Goal: Task Accomplishment & Management: Use online tool/utility

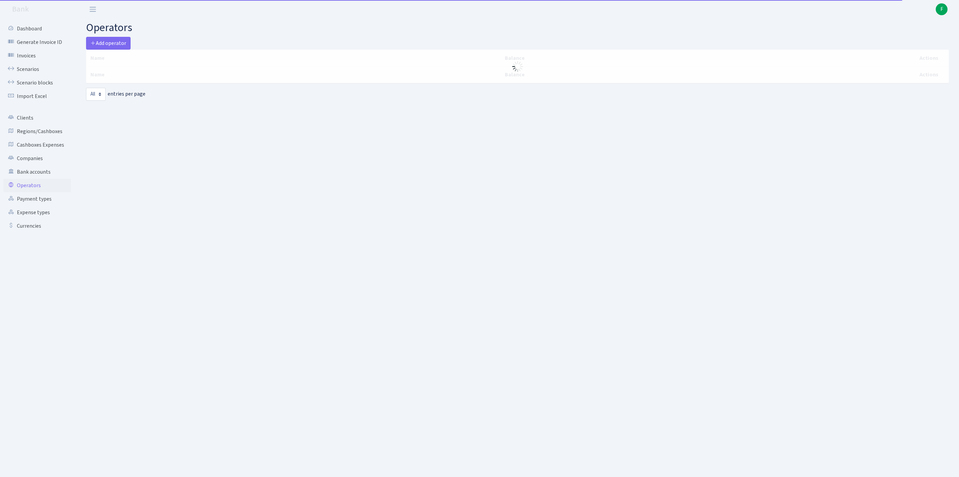
select select "-1"
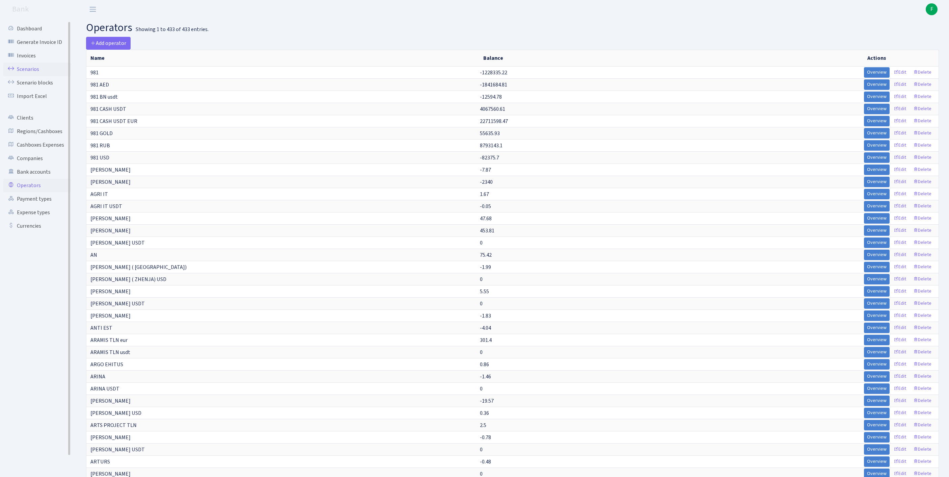
click at [28, 74] on link "Scenarios" at bounding box center [37, 69] width 68 height 14
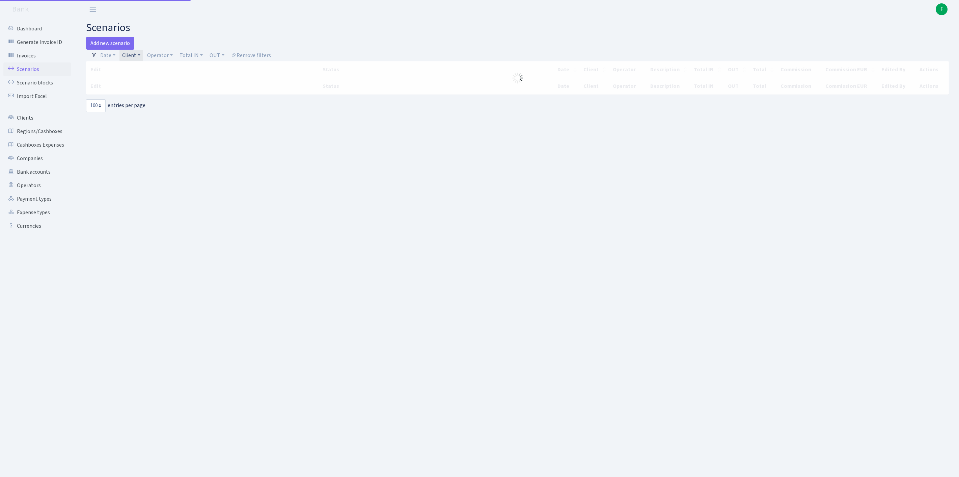
select select "100"
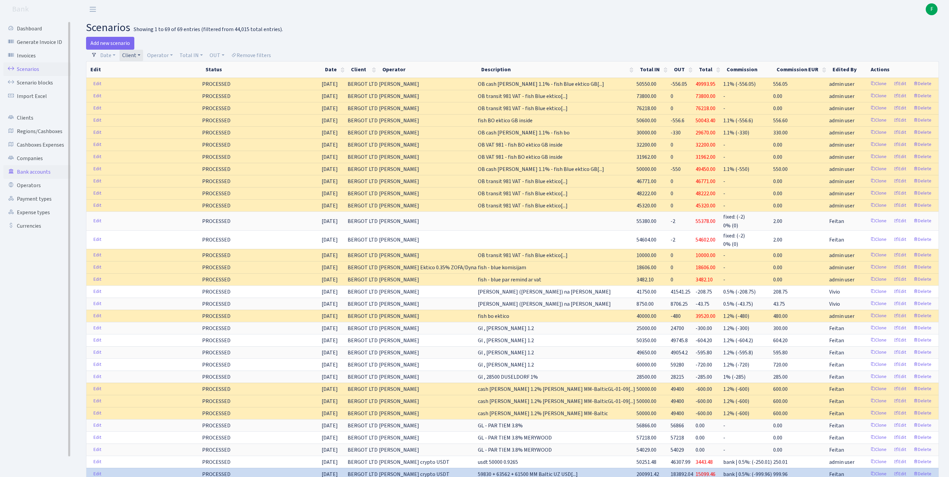
click at [37, 179] on link "Bank accounts" at bounding box center [37, 172] width 68 height 14
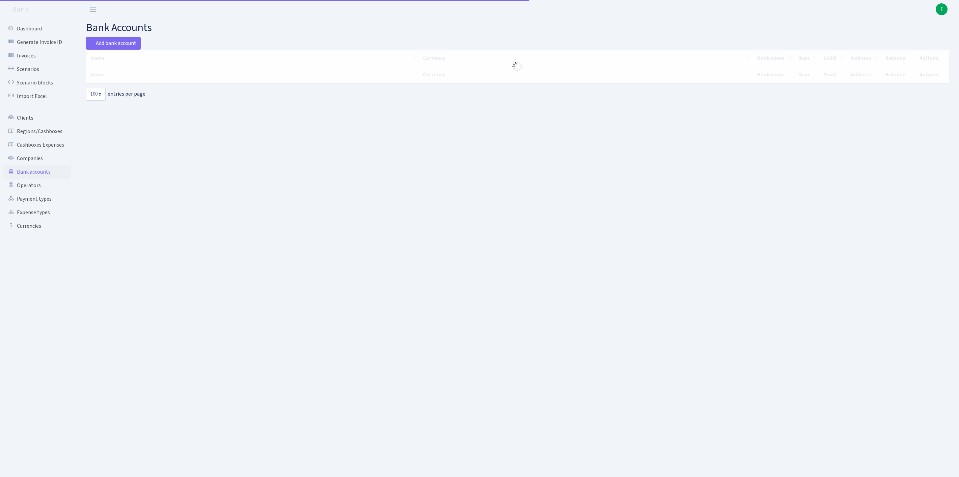
select select "100"
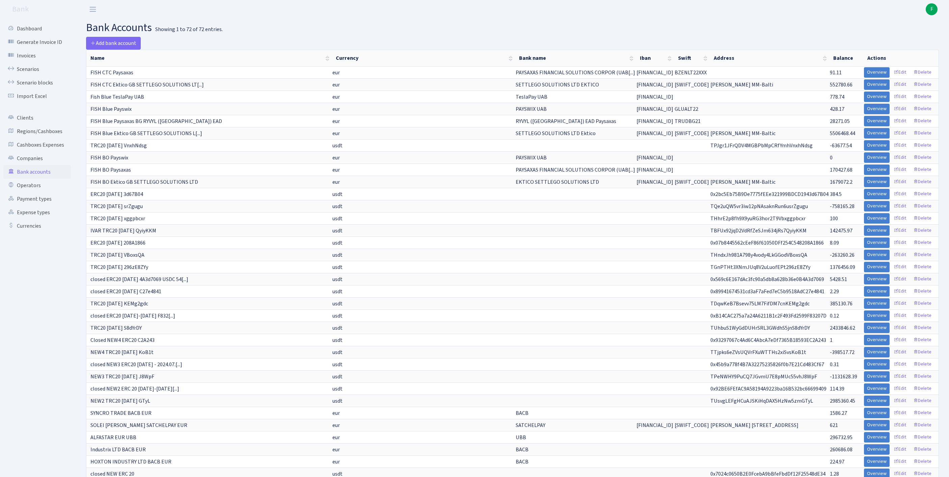
click at [568, 28] on h2 "bank accounts Showing 1 to 72 of 72 entries." at bounding box center [512, 27] width 853 height 13
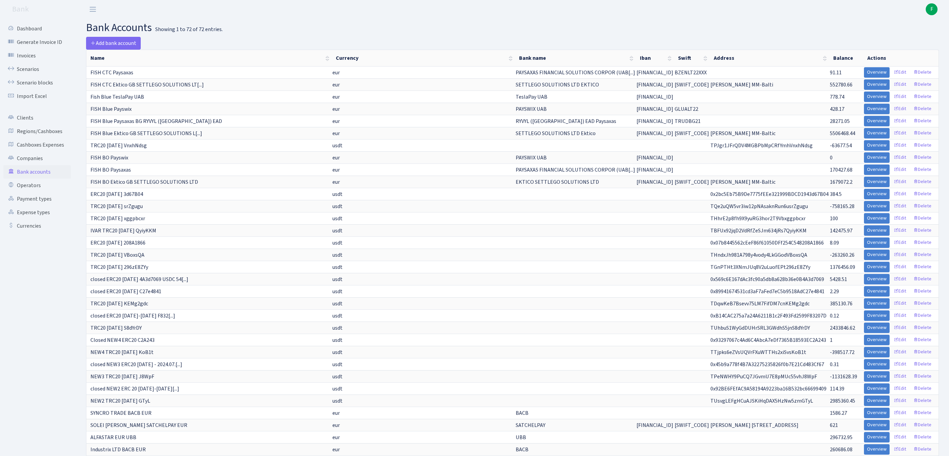
scroll to position [322, 0]
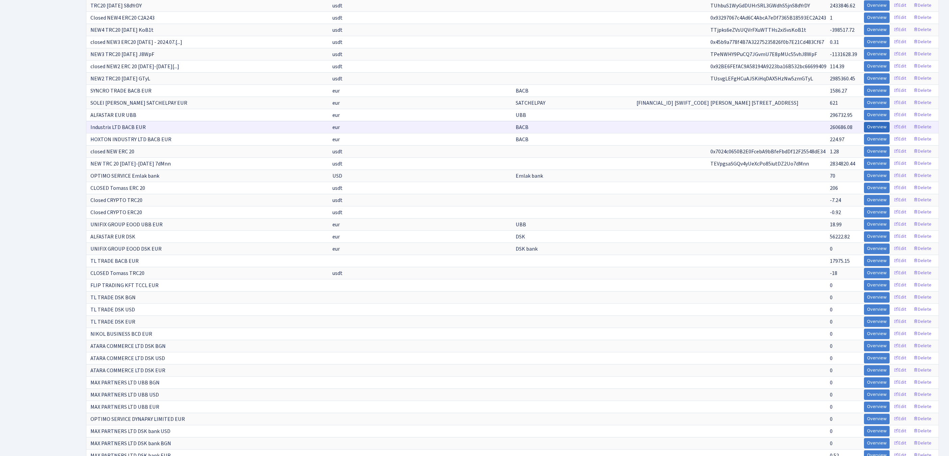
click at [864, 132] on link "Overview" at bounding box center [877, 127] width 26 height 10
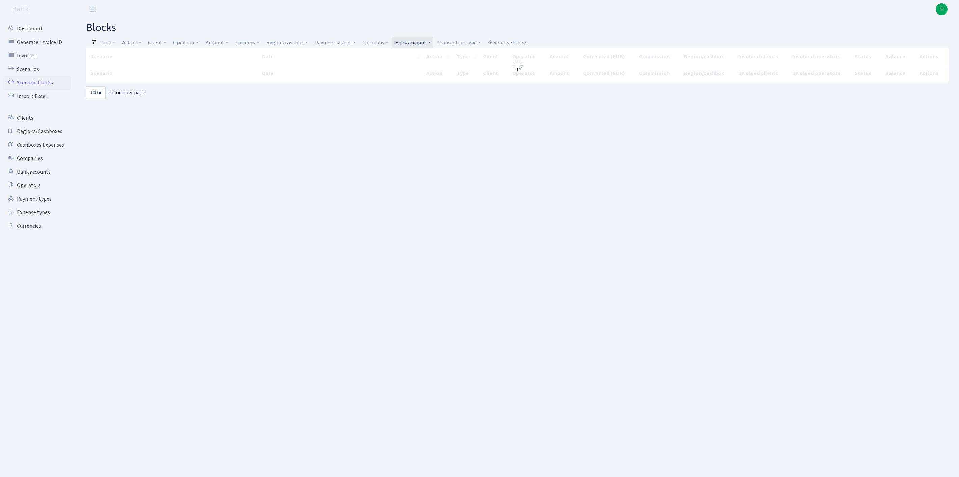
select select "100"
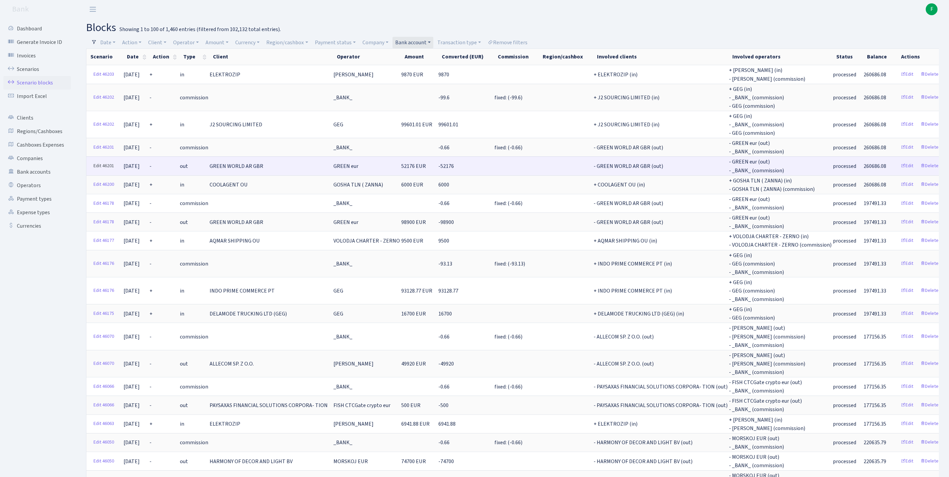
click at [100, 171] on link "Edit 46201" at bounding box center [103, 166] width 27 height 10
click at [99, 171] on link "Edit 46201" at bounding box center [103, 166] width 27 height 10
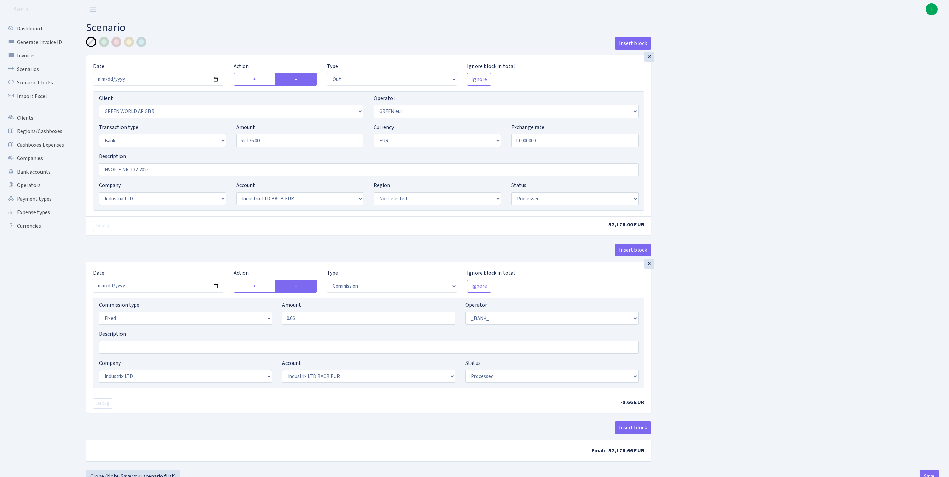
select select "out"
select select "2047"
select select "461"
select select "2"
select select "1"
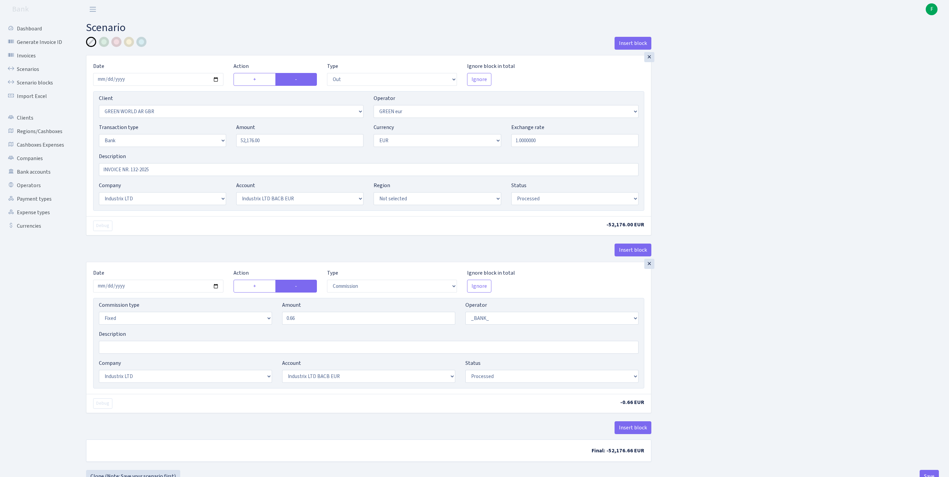
select select "17"
select select "41"
select select "processed"
select select "commission"
select select "fixed"
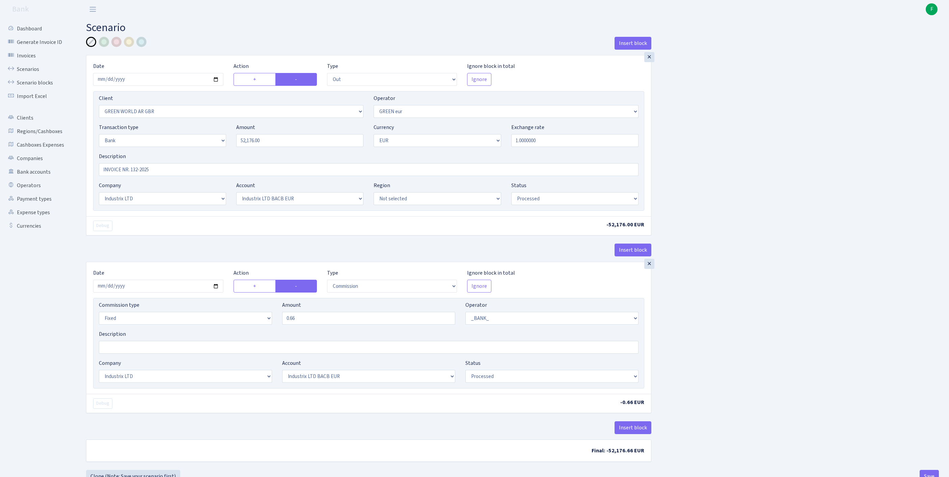
select select "1"
select select "17"
select select "41"
select select "processed"
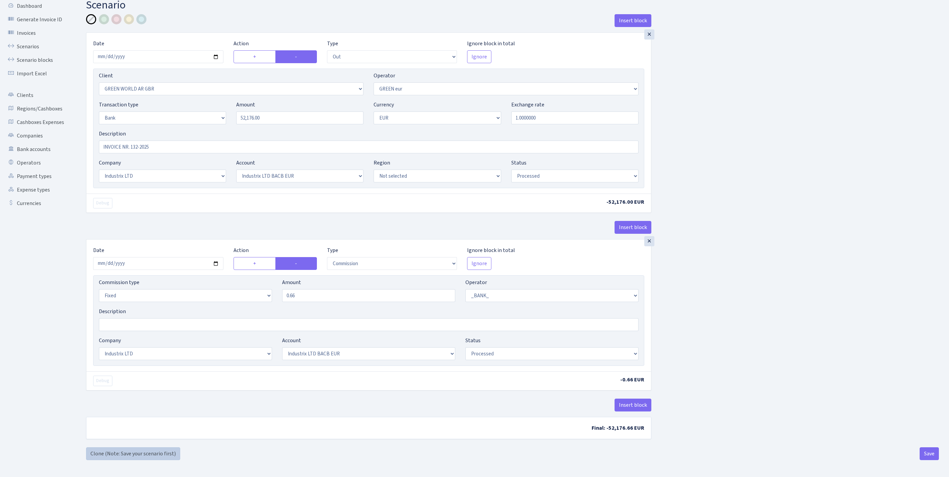
click at [110, 450] on link "Clone (Note: Save your scenario first)" at bounding box center [133, 453] width 94 height 13
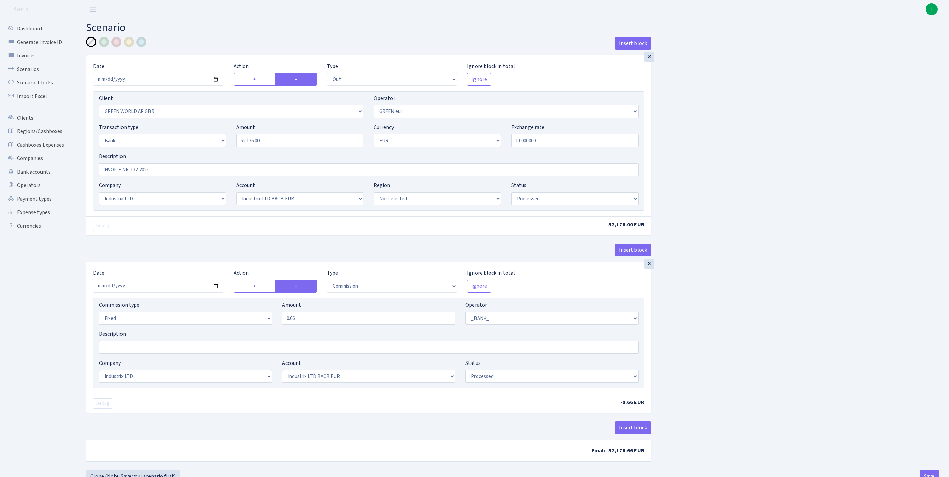
select select "out"
select select "2047"
select select "461"
select select "2"
select select "1"
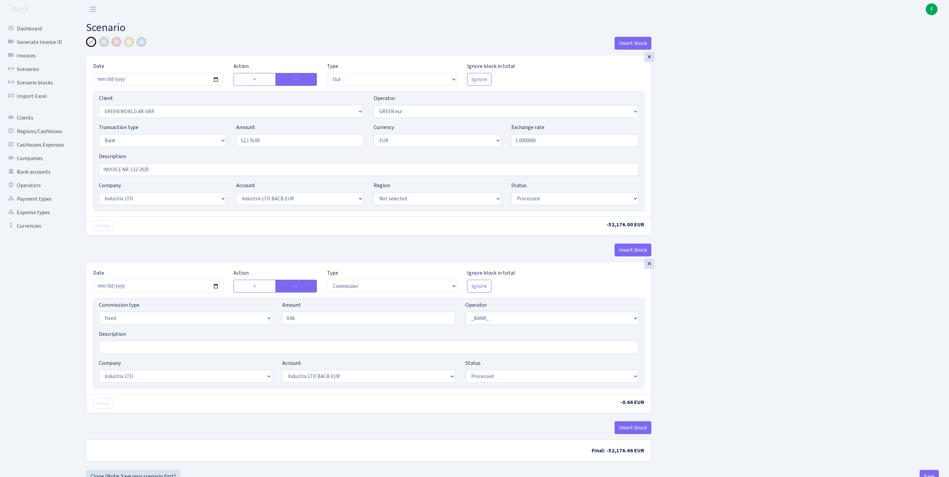
select select "17"
select select "41"
select select "processed"
select select "commission"
select select "fixed"
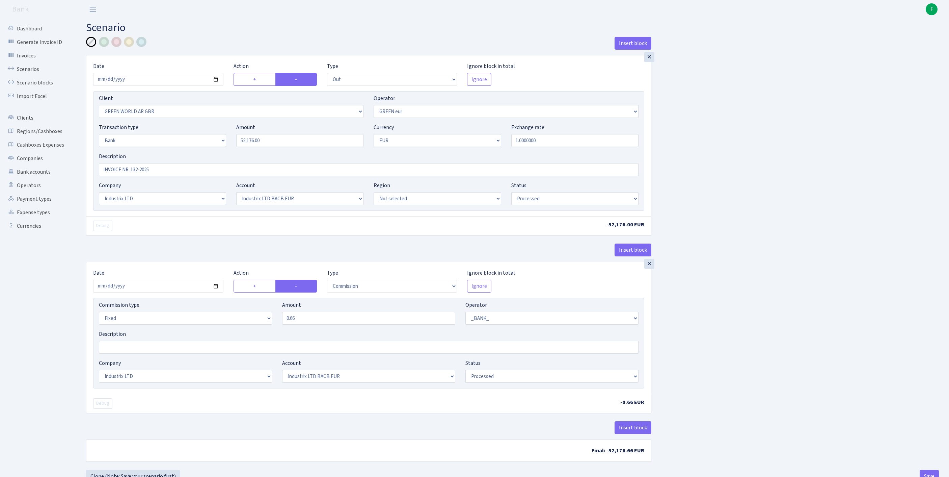
select select "1"
select select "17"
select select "41"
select select "processed"
click at [167, 86] on input "[DATE]" at bounding box center [158, 79] width 130 height 13
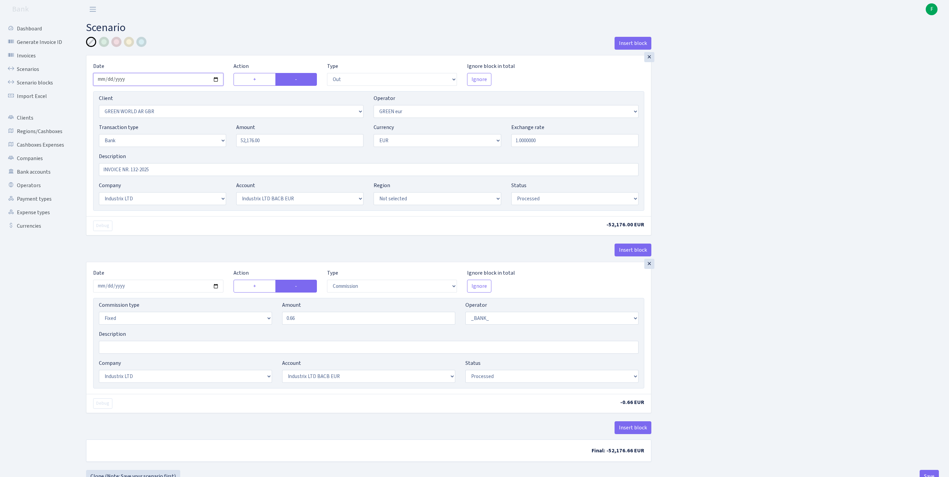
type input "2025-09-11"
drag, startPoint x: 282, startPoint y: 154, endPoint x: 192, endPoint y: 153, distance: 89.1
click at [192, 152] on div "Transaction type Not selected 981 ELF FISH crypto GIRT IVO dekl MM-BALTIC eur U…" at bounding box center [369, 137] width 550 height 29
type input "17924"
select select "out"
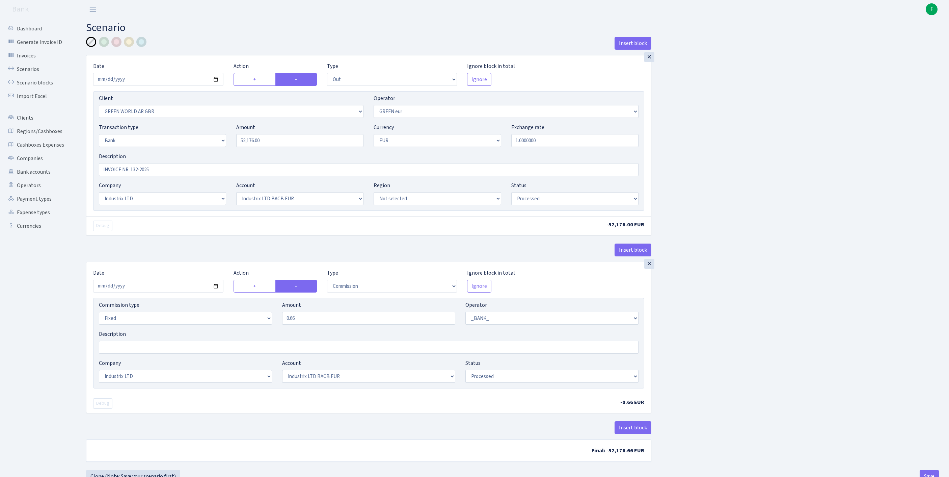
select select "2047"
select select "461"
select select "2"
select select "1"
select select "17"
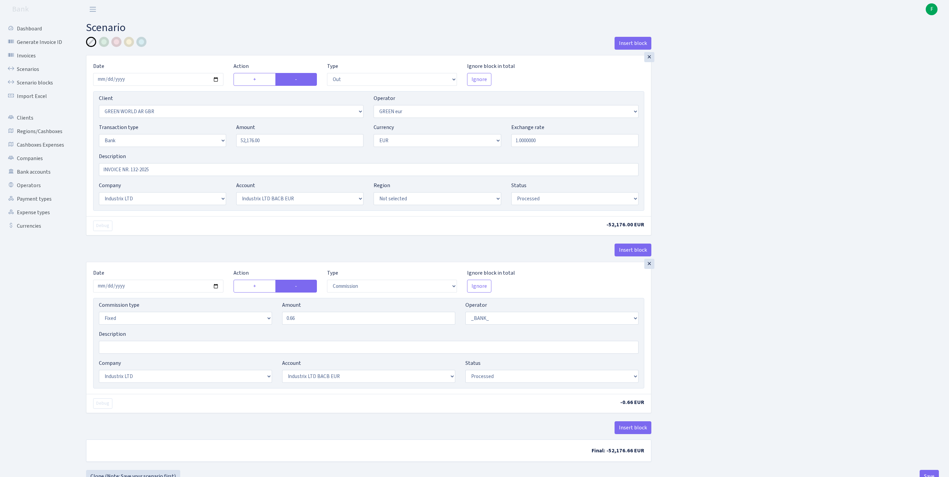
select select "41"
select select "processed"
select select "commission"
select select "fixed"
select select "1"
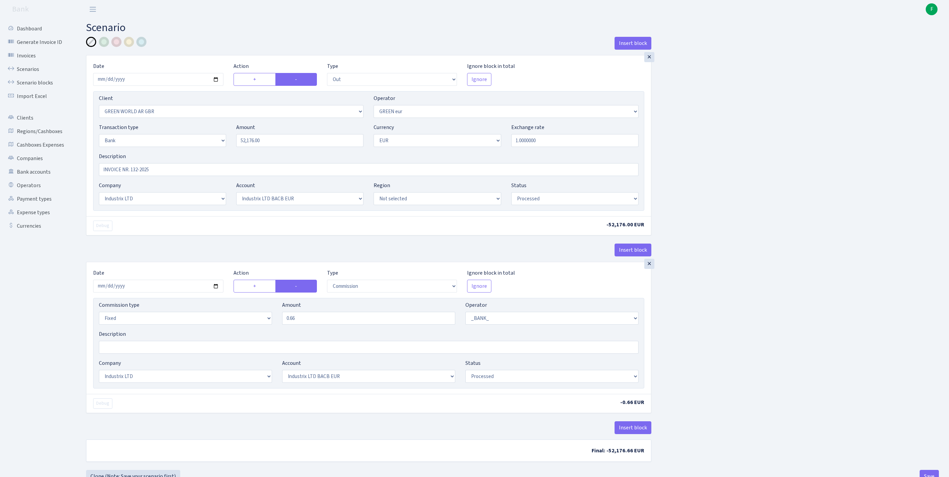
select select "17"
select select "41"
select select "processed"
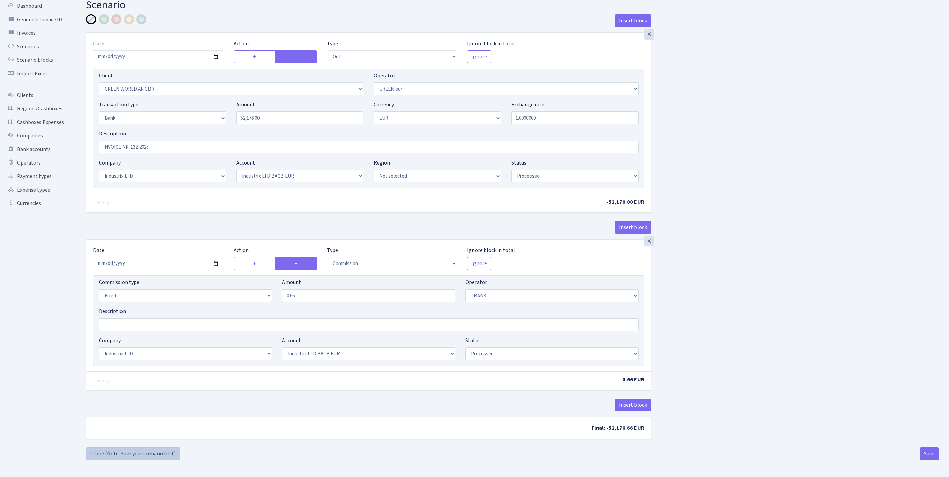
click at [115, 454] on link "Clone (Note: Save your scenario first)" at bounding box center [133, 453] width 94 height 13
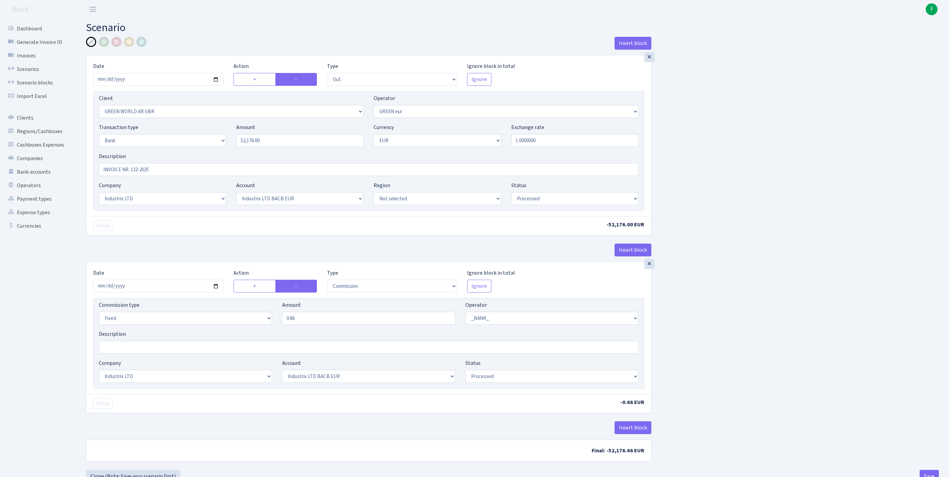
select select "out"
select select "2047"
select select "461"
select select "2"
select select "1"
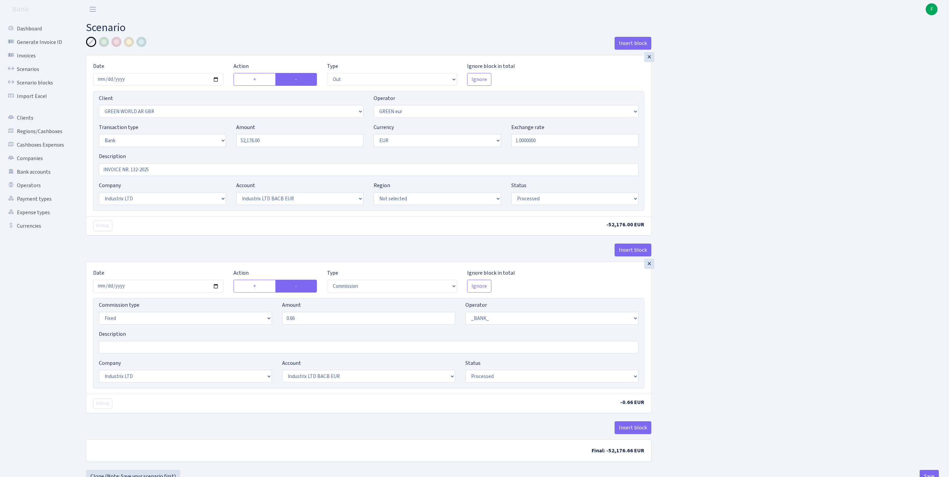
select select "17"
select select "41"
select select "processed"
select select "commission"
select select "fixed"
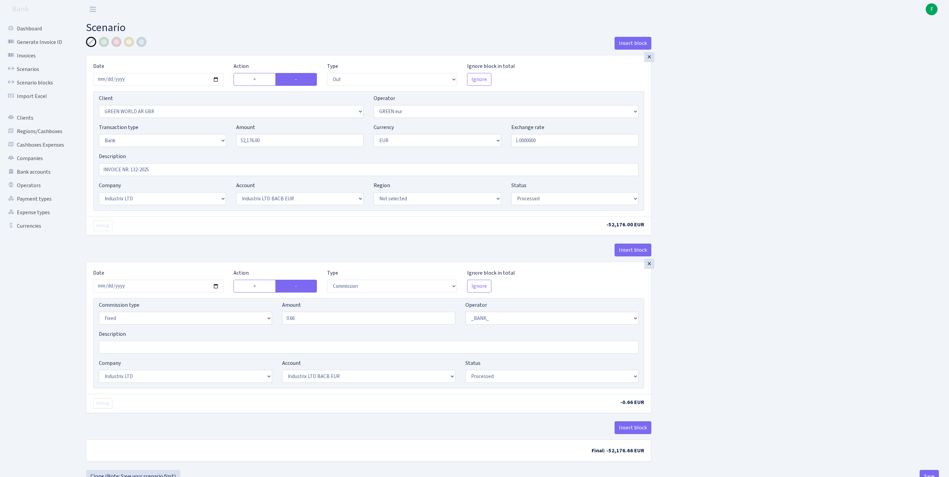
select select "1"
select select "17"
select select "41"
select select "processed"
click at [154, 84] on input "2025-09-10" at bounding box center [158, 79] width 130 height 13
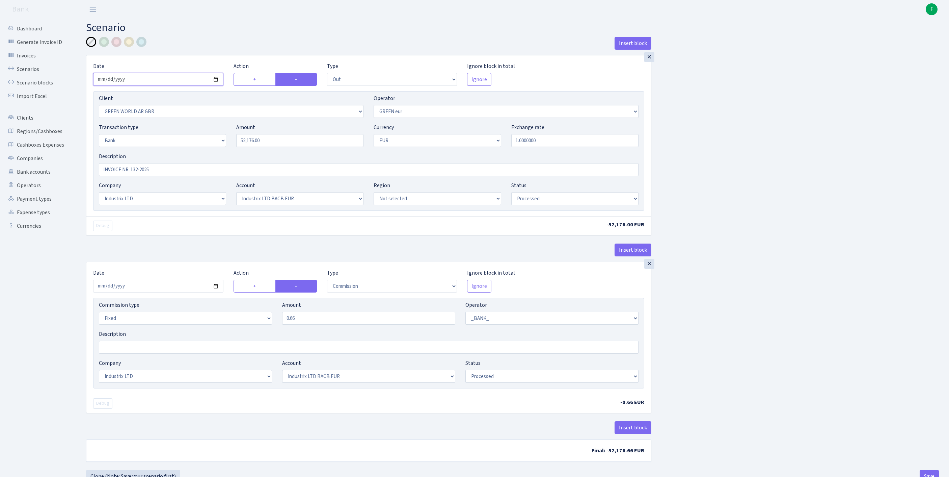
type input "2025-09-11"
drag, startPoint x: 275, startPoint y: 157, endPoint x: 206, endPoint y: 154, distance: 68.9
click at [206, 152] on div "Transaction type Not selected 981 ELF FISH crypto GIRT IVO dekl MM-BALTIC eur U…" at bounding box center [369, 137] width 550 height 29
type input "17,924.00"
click at [150, 292] on input "2025-09-10" at bounding box center [158, 286] width 130 height 13
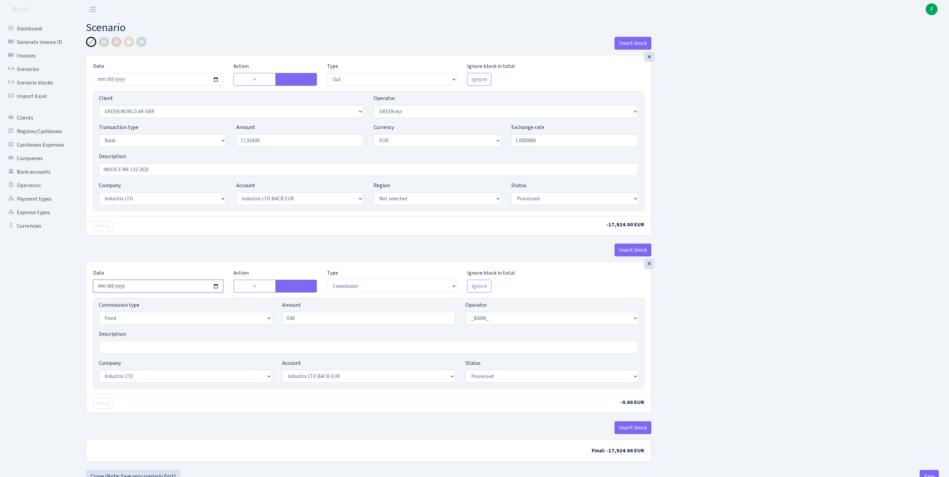
type input "2025-09-11"
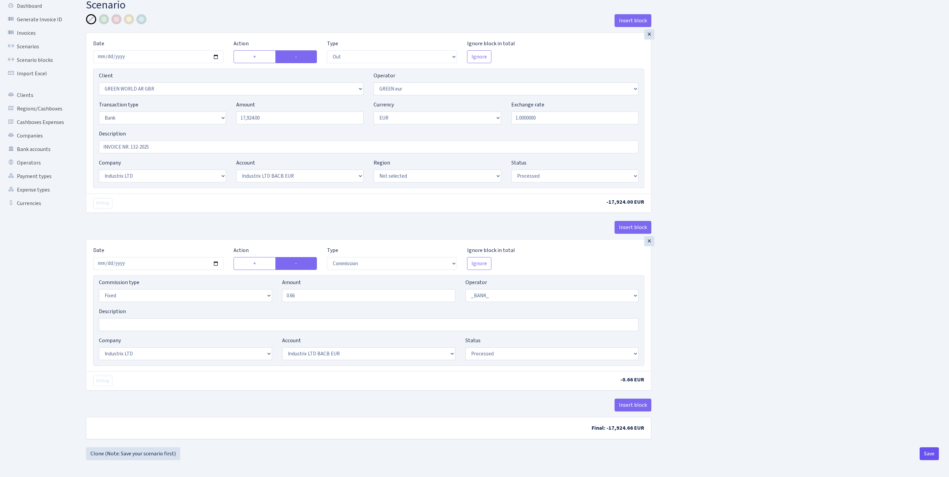
click at [928, 448] on button "Save" at bounding box center [929, 453] width 19 height 13
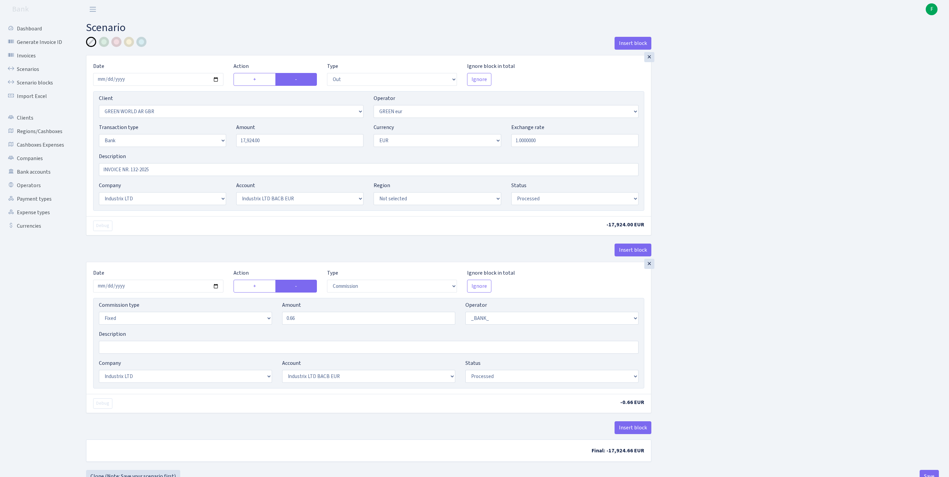
select select "out"
select select "2047"
select select "461"
select select "2"
select select "1"
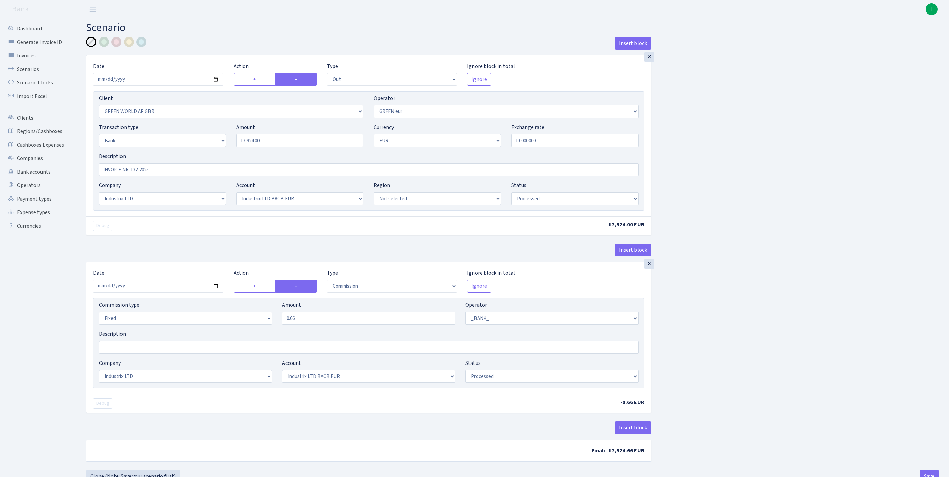
select select "17"
select select "41"
select select "processed"
select select "commission"
select select "fixed"
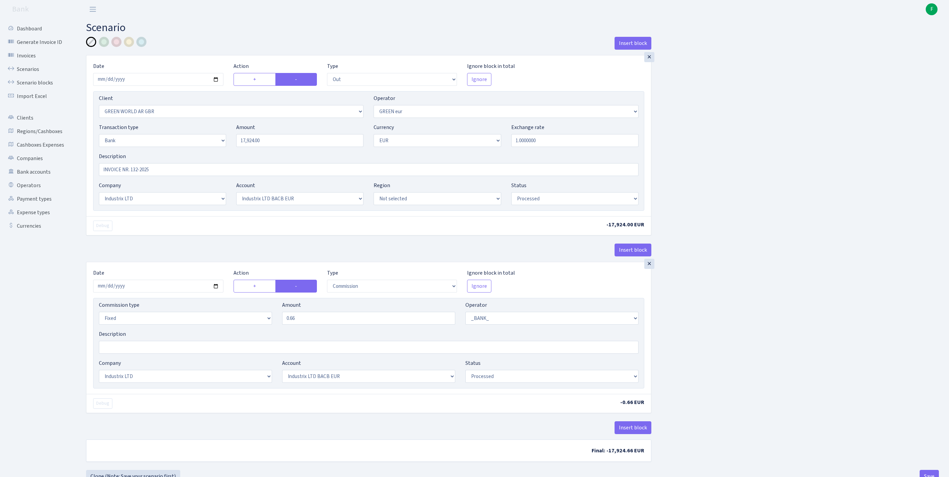
select select "1"
select select "17"
select select "41"
select select "processed"
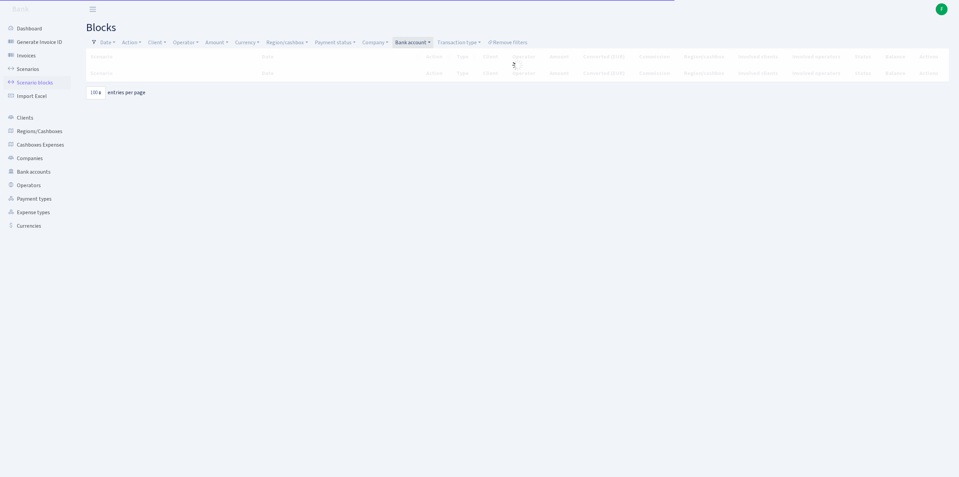
select select "100"
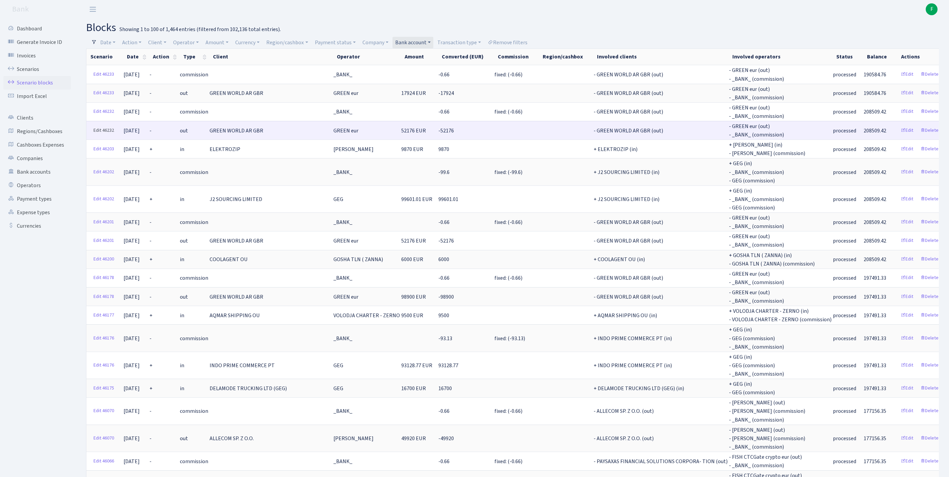
click at [101, 136] on link "Edit 46232" at bounding box center [103, 130] width 27 height 10
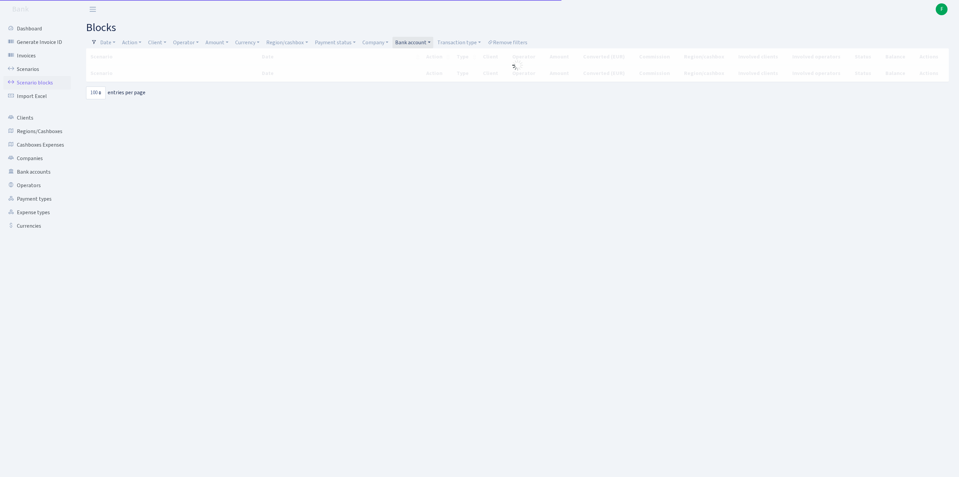
select select "100"
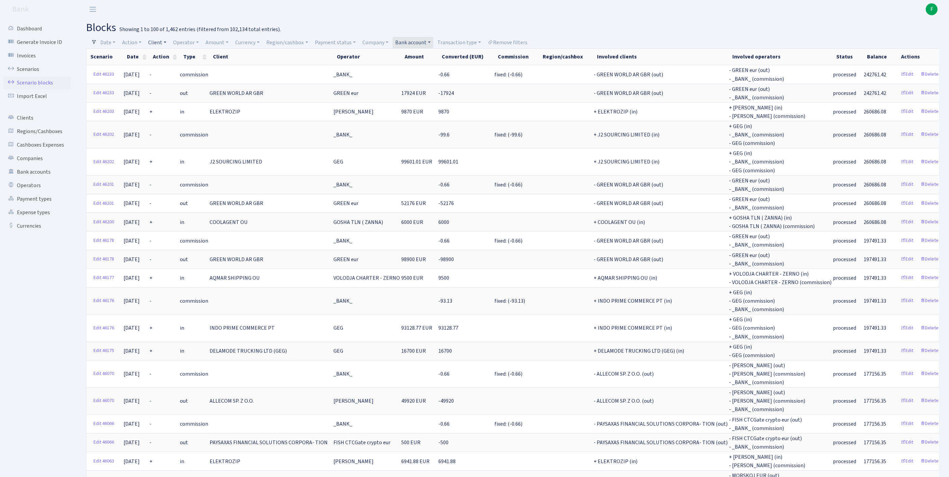
click at [165, 43] on link "Client" at bounding box center [158, 42] width 24 height 11
click at [173, 72] on input "search" at bounding box center [176, 66] width 56 height 10
type input "AQUMAR"
click at [196, 41] on link "Operator" at bounding box center [185, 42] width 31 height 11
click at [203, 71] on input "search" at bounding box center [201, 66] width 56 height 10
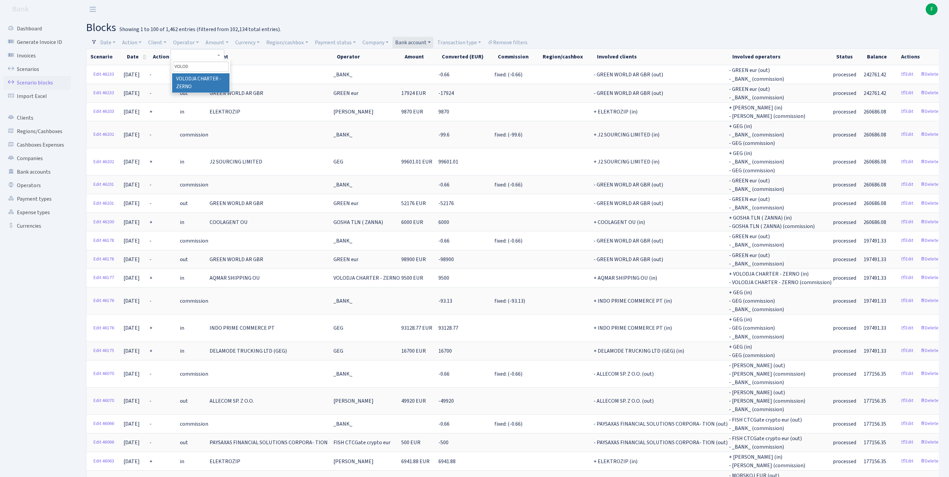
type input "VOLOD"
click at [221, 88] on li "VOLODJA CHARTER - ZERNO" at bounding box center [200, 82] width 57 height 19
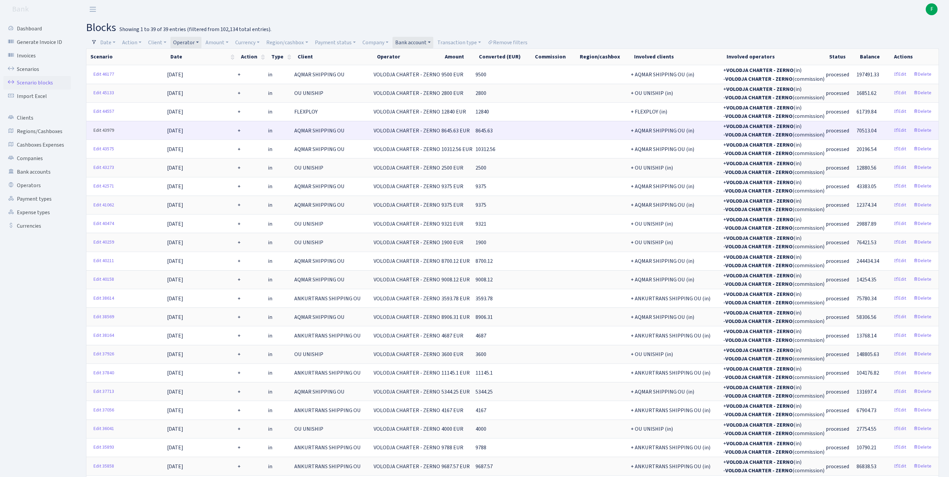
click at [101, 136] on link "Edit 43979" at bounding box center [103, 130] width 27 height 10
click at [202, 43] on link "Operator" at bounding box center [185, 42] width 31 height 11
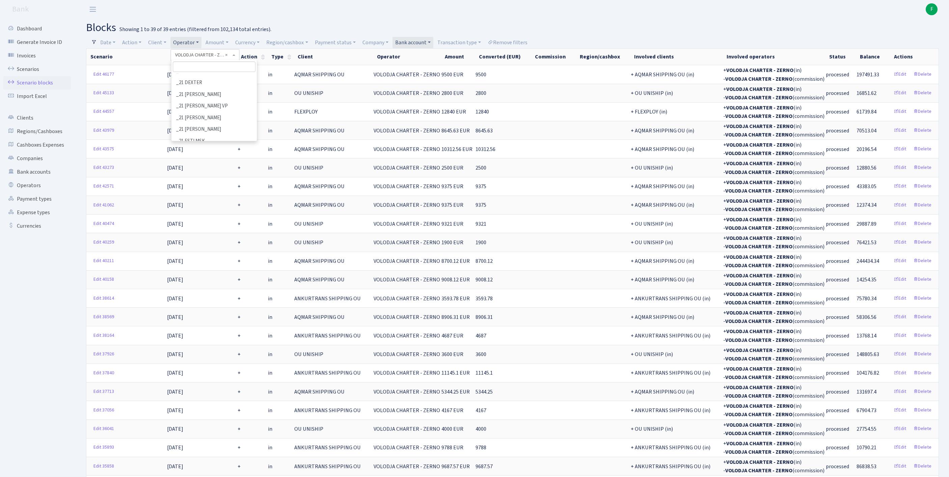
click at [231, 56] on span "× VOLODJA CHARTER - ZERNO" at bounding box center [203, 55] width 56 height 7
click at [202, 42] on link "Operator" at bounding box center [185, 42] width 31 height 11
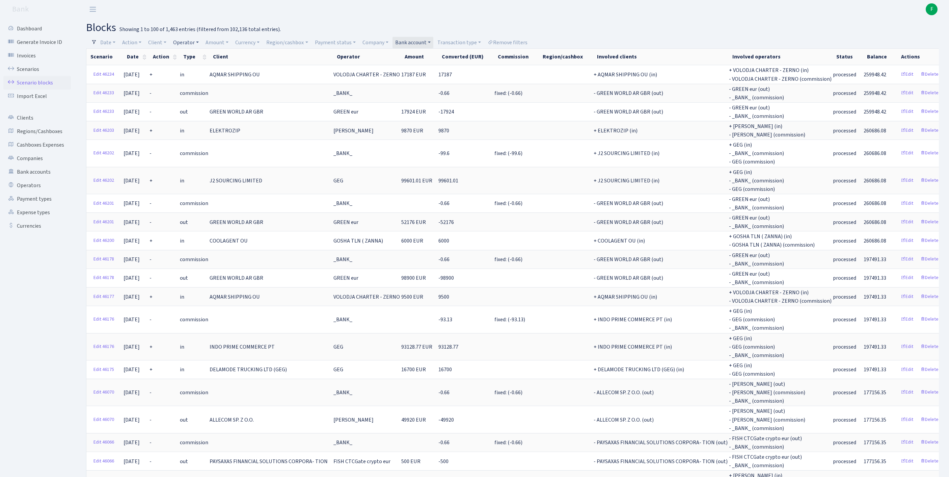
click at [202, 44] on link "Operator" at bounding box center [185, 42] width 31 height 11
click at [217, 70] on input "search" at bounding box center [201, 66] width 56 height 10
type input "VOLO"
click at [224, 84] on li "VOLODJA CHARTER - ZERNO" at bounding box center [200, 82] width 57 height 19
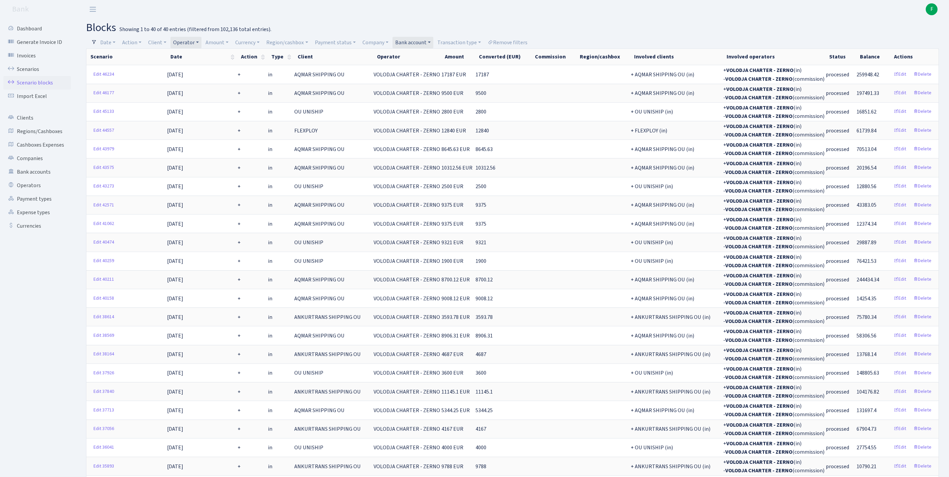
click at [202, 41] on link "Operator" at bounding box center [185, 42] width 31 height 11
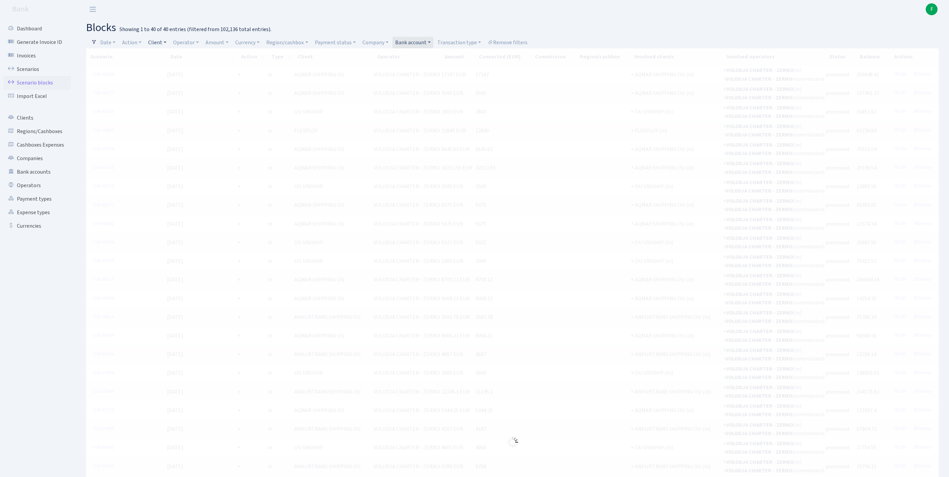
click at [168, 43] on link "Client" at bounding box center [158, 42] width 24 height 11
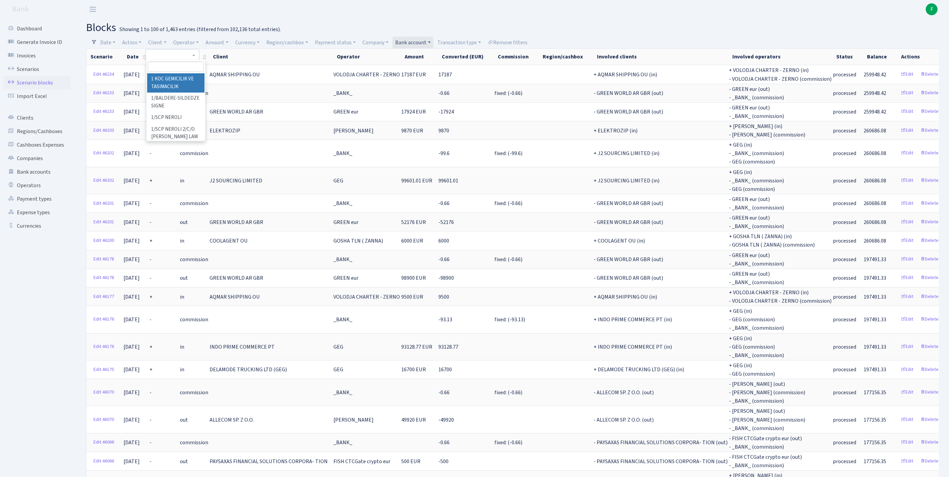
click at [182, 70] on input "search" at bounding box center [176, 66] width 56 height 10
type input "TRANS GRUPP"
click at [171, 88] on li "TRANS GRUPP OU" at bounding box center [175, 82] width 57 height 19
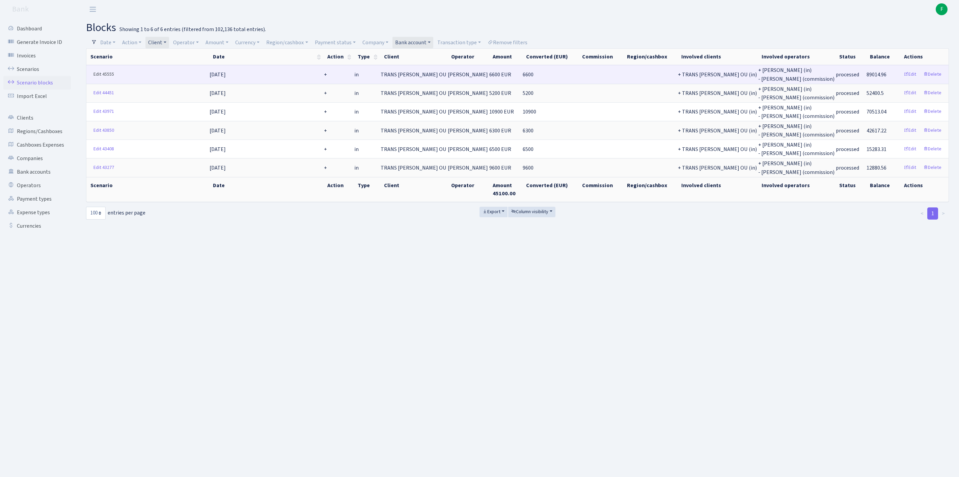
click at [99, 78] on link "Edit 45555" at bounding box center [103, 74] width 27 height 10
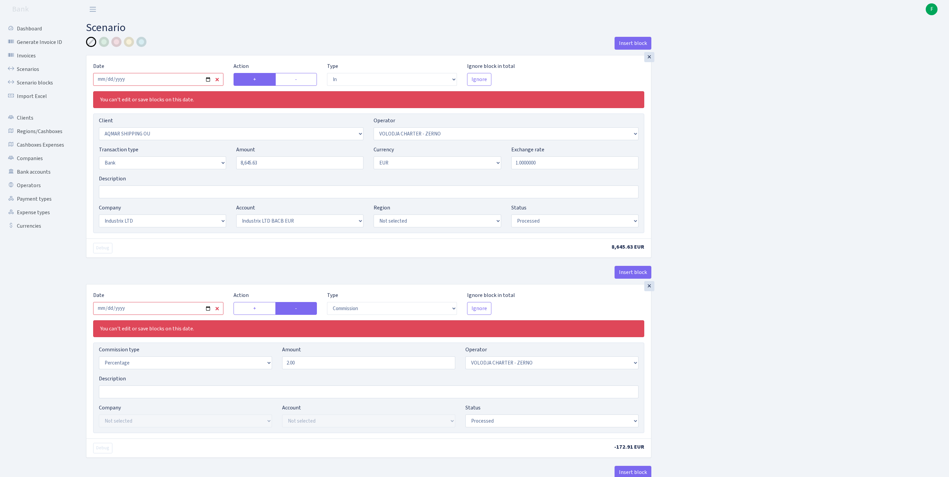
select select "in"
select select "3092"
select select "136"
select select "2"
select select "1"
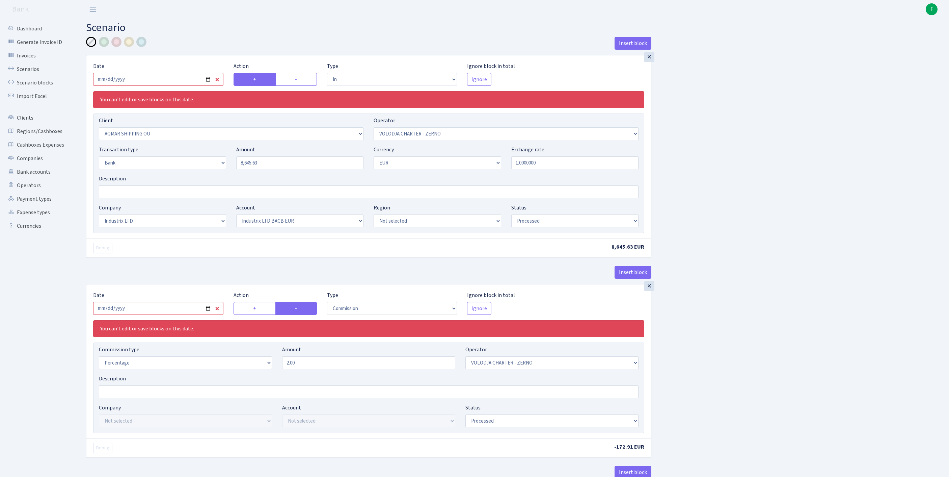
select select "17"
select select "41"
select select "processed"
select select "commission"
select select "136"
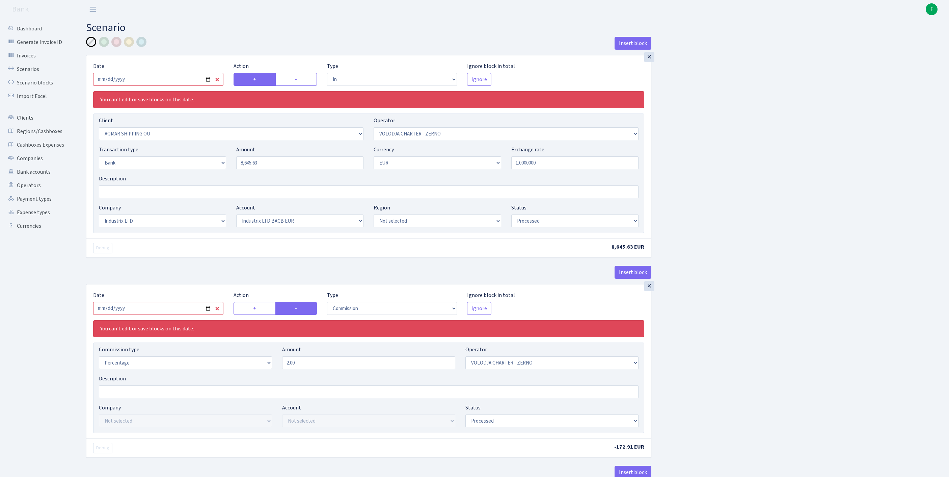
select select "processed"
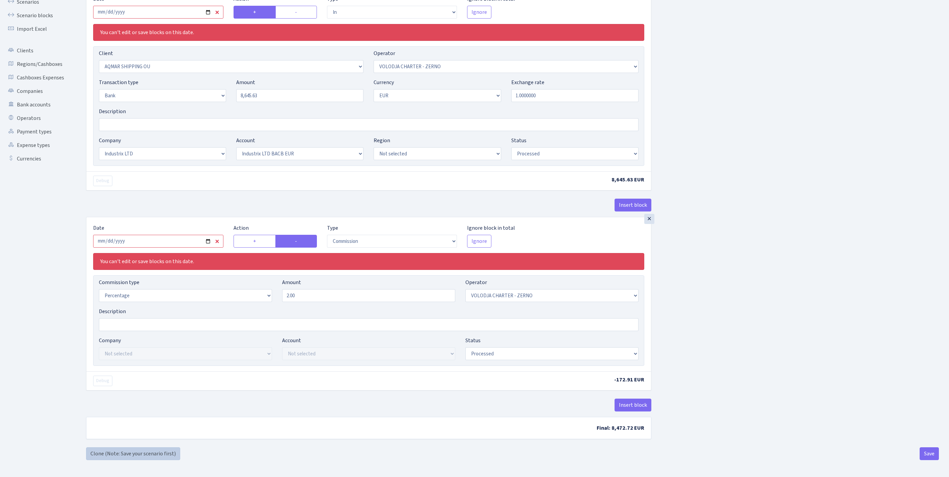
click at [111, 451] on link "Clone (Note: Save your scenario first)" at bounding box center [133, 453] width 94 height 13
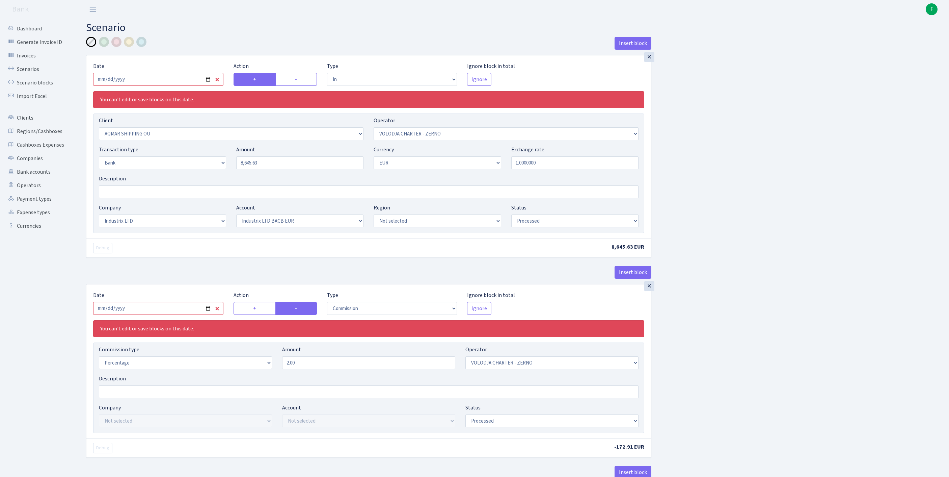
select select "in"
select select "3092"
select select "136"
select select "2"
select select "1"
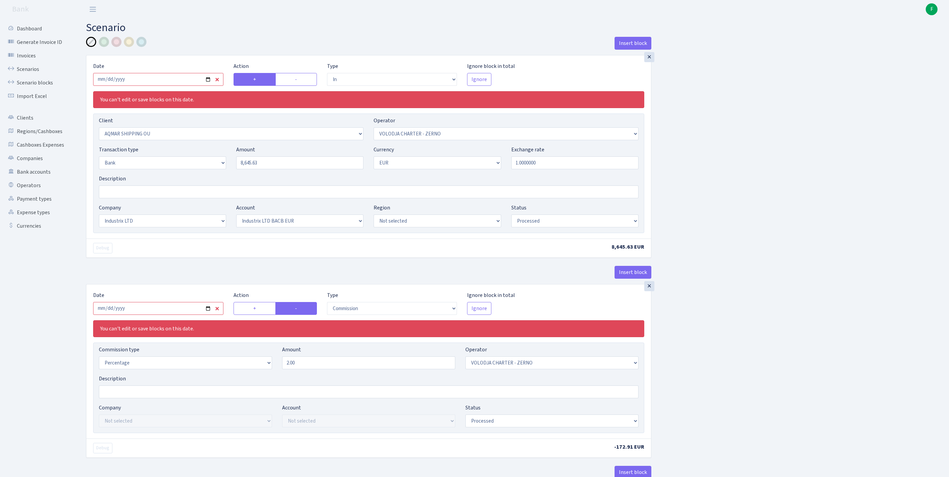
select select "17"
select select "41"
select select "processed"
select select "commission"
select select "136"
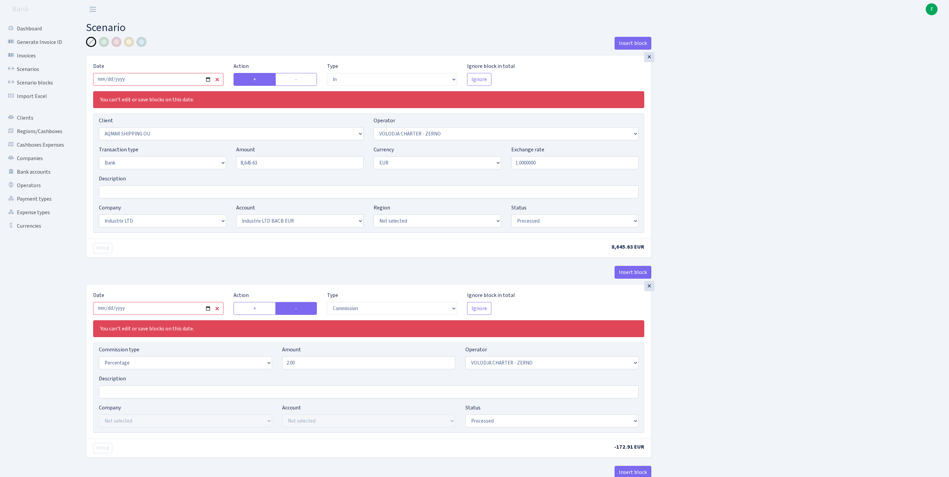
select select "processed"
click at [157, 86] on input "2025-07-11" at bounding box center [158, 79] width 130 height 13
type input "[DATE]"
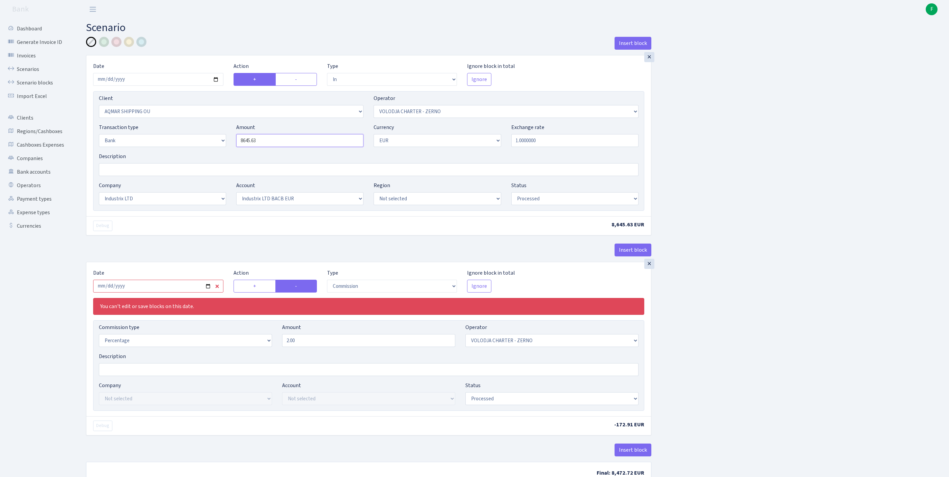
drag, startPoint x: 286, startPoint y: 158, endPoint x: 190, endPoint y: 142, distance: 97.1
click at [190, 142] on div "Transaction type Not selected 981 ELF FISH crypto GIRT IVO dekl MM-BALTIC eur U…" at bounding box center [369, 137] width 550 height 29
type input "17,187.00"
click at [138, 292] on input "2025-07-11" at bounding box center [158, 286] width 130 height 13
type input "2025-09-11"
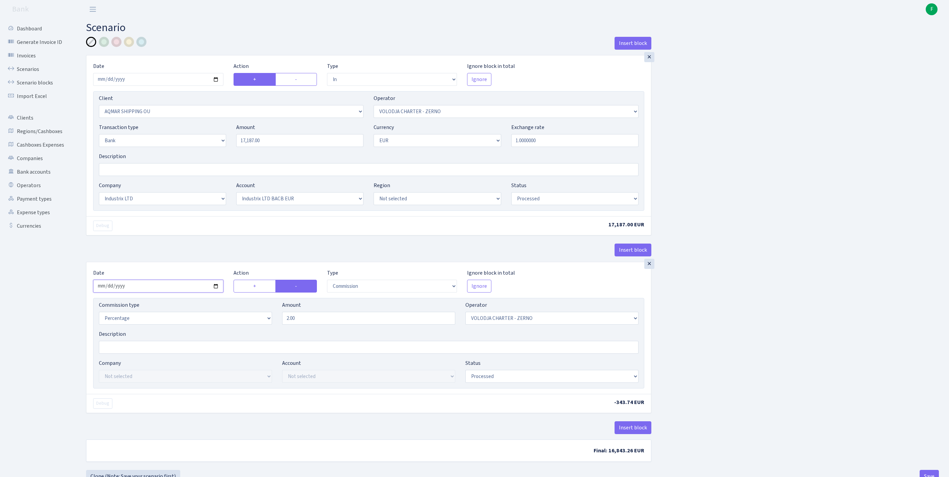
scroll to position [84, 0]
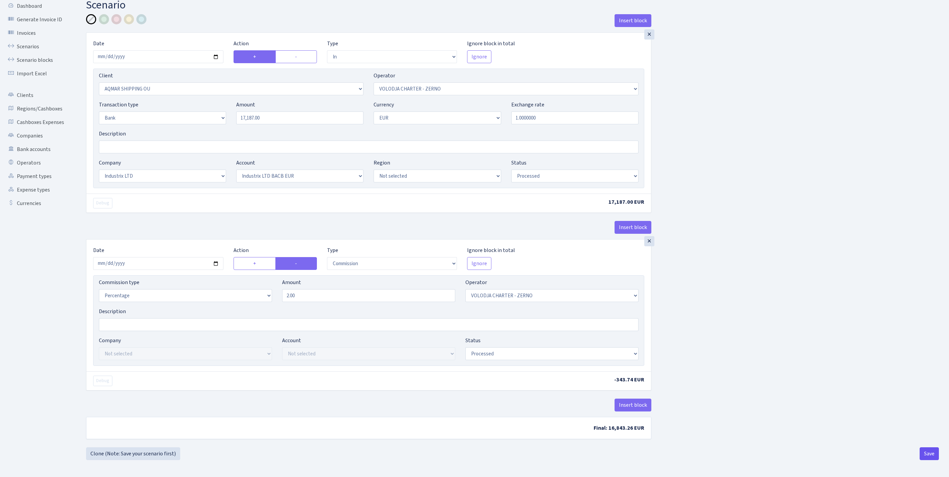
click at [926, 453] on button "Save" at bounding box center [929, 453] width 19 height 13
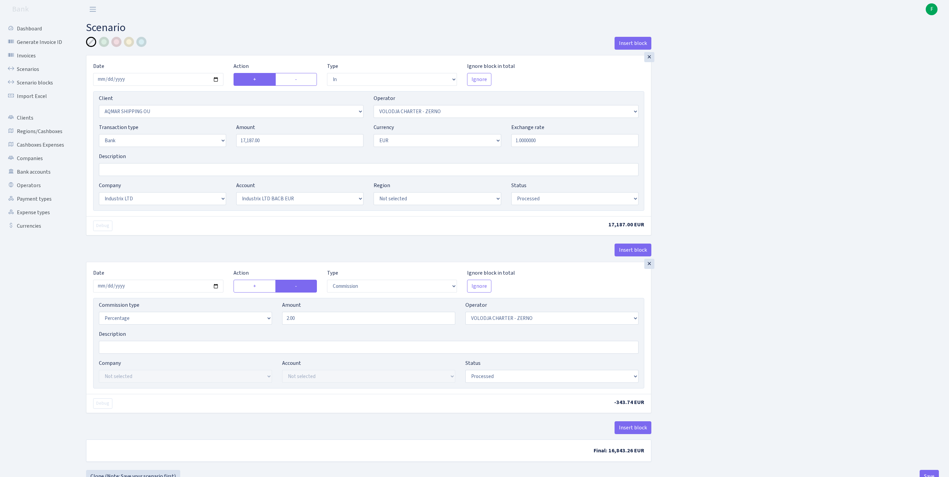
select select "in"
select select "3092"
select select "136"
select select "2"
select select "1"
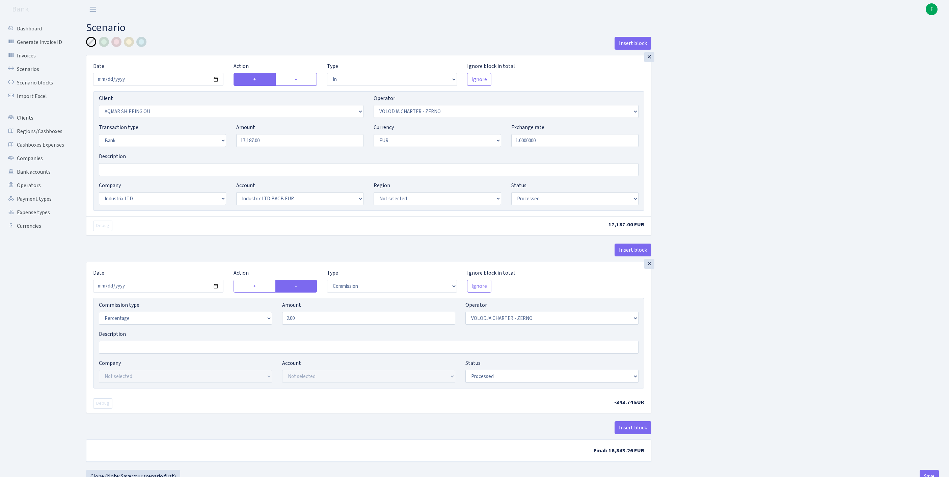
select select "17"
select select "41"
select select "processed"
select select "commission"
select select "136"
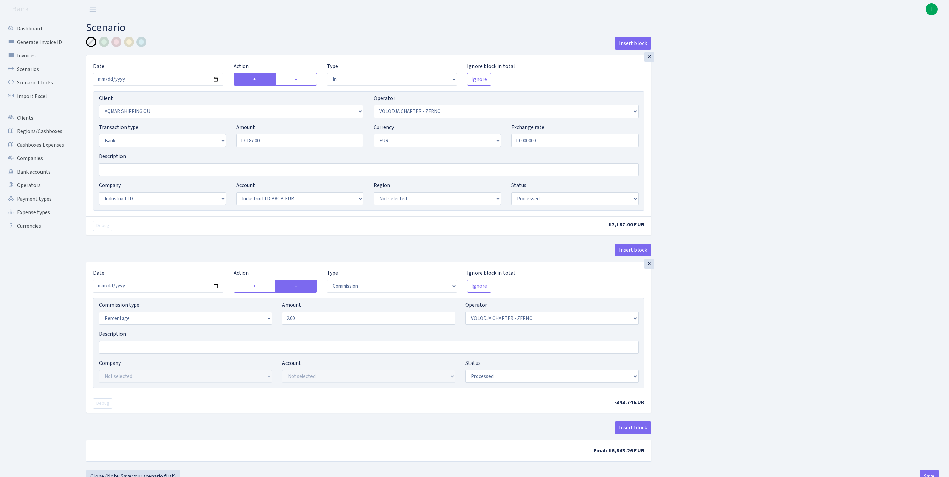
select select "processed"
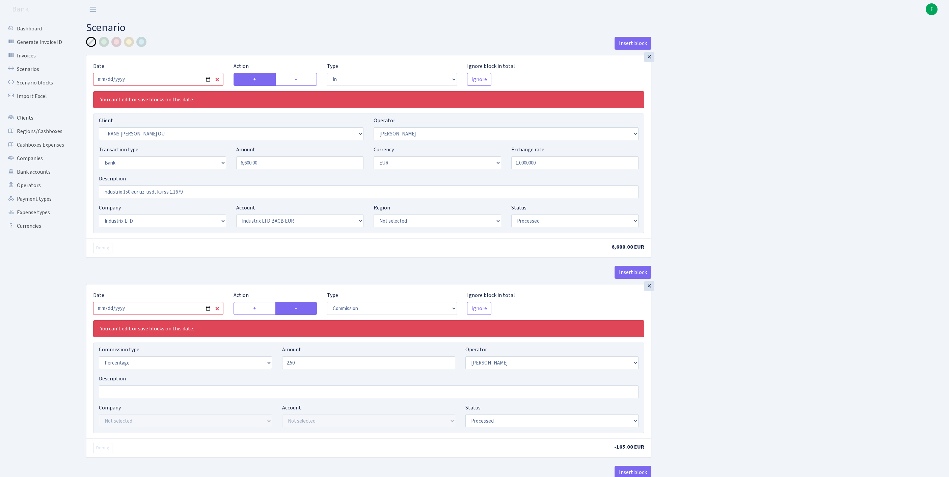
select select "in"
select select "2100"
select select "72"
select select "2"
select select "1"
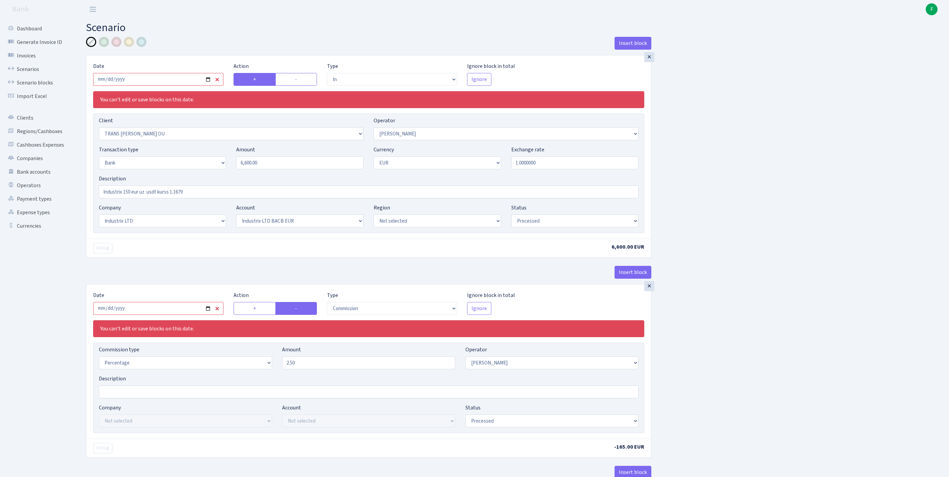
select select "17"
select select "41"
select select "processed"
select select "commission"
select select "72"
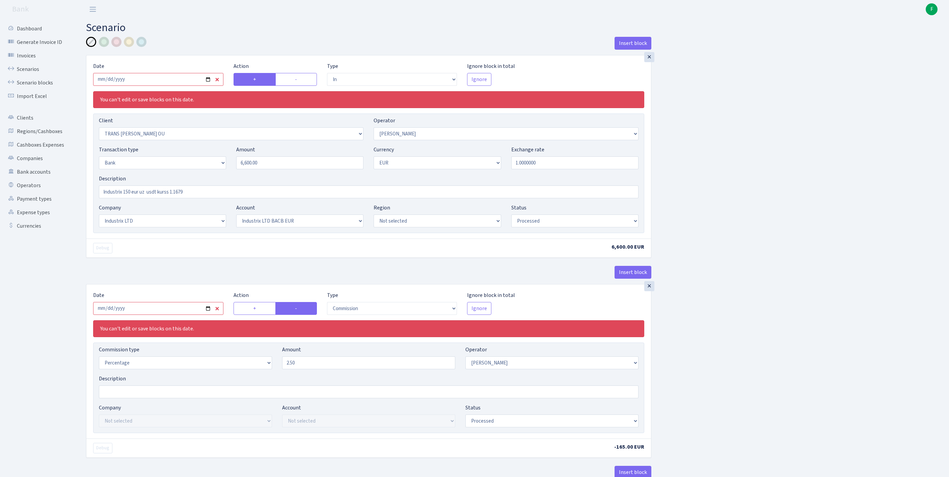
select select "processed"
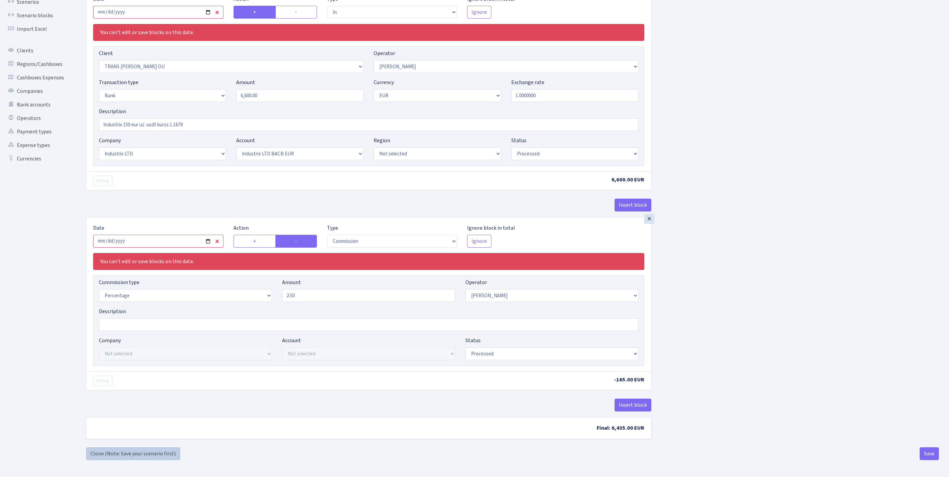
click at [108, 454] on link "Clone (Note: Save your scenario first)" at bounding box center [133, 453] width 94 height 13
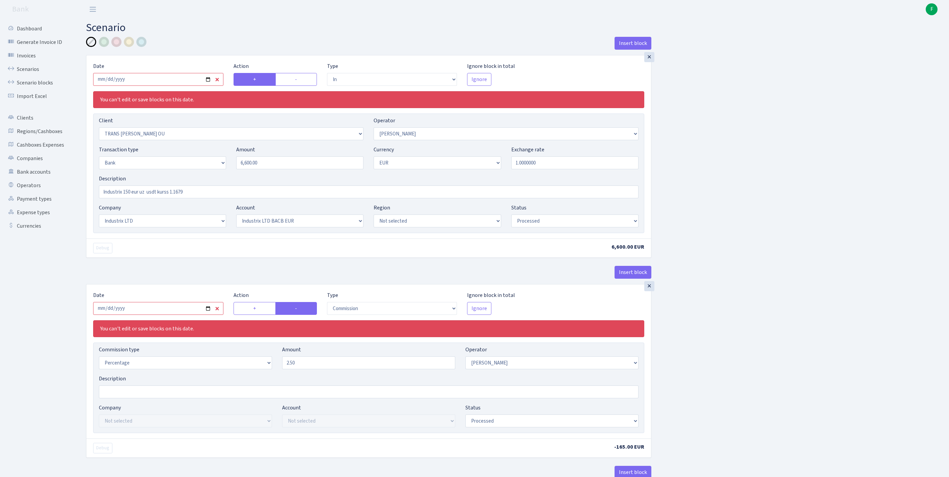
select select "in"
select select "2100"
select select "72"
select select "2"
select select "1"
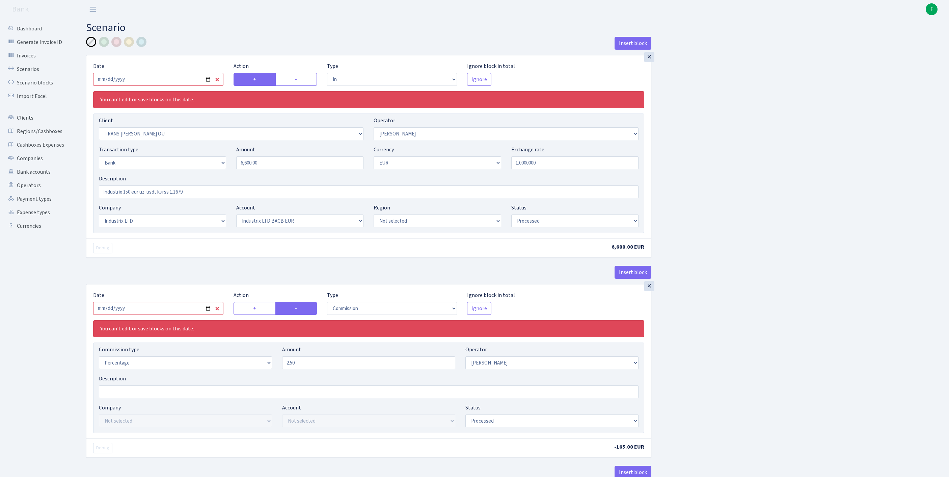
select select "17"
select select "41"
select select "processed"
select select "commission"
select select "72"
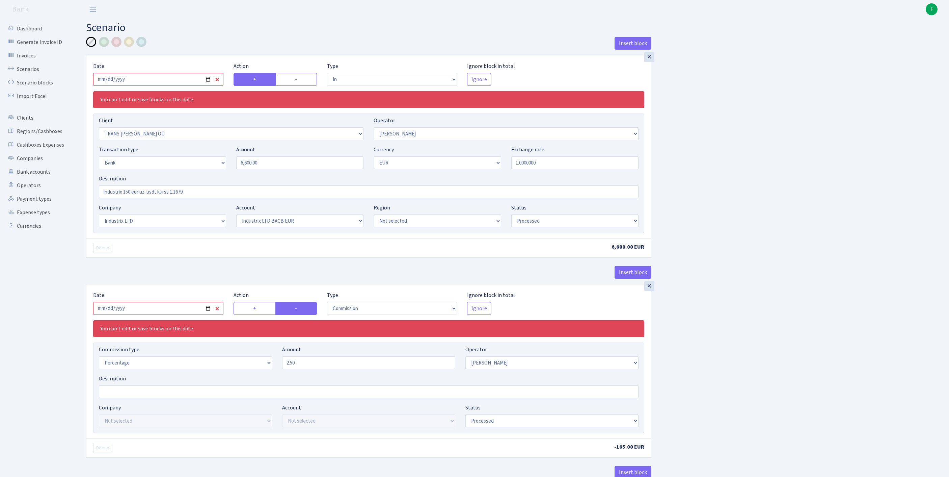
select select "processed"
click at [176, 86] on input "2025-08-22" at bounding box center [158, 79] width 130 height 13
type input "[DATE]"
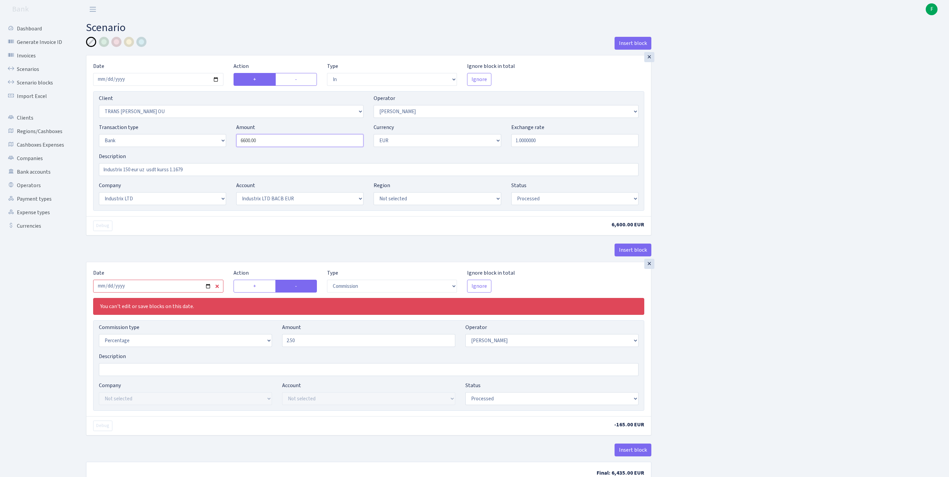
drag, startPoint x: 280, startPoint y: 154, endPoint x: 177, endPoint y: 144, distance: 103.8
click at [177, 144] on div "Transaction type Not selected 981 ELF FISH crypto GIRT IVO dekl MM-BALTIC eur U…" at bounding box center [369, 137] width 550 height 29
type input "6,400.00"
drag, startPoint x: 209, startPoint y: 187, endPoint x: 104, endPoint y: 185, distance: 105.3
click at [104, 176] on input "Industrix 150 eur uz usdt kurss 1.1679" at bounding box center [369, 169] width 540 height 13
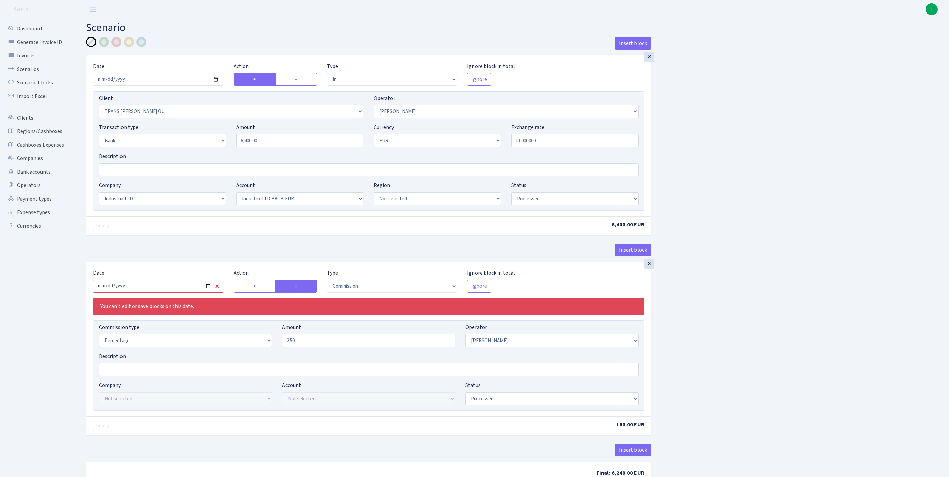
click at [153, 292] on input "2025-08-22" at bounding box center [158, 286] width 130 height 13
type input "[DATE]"
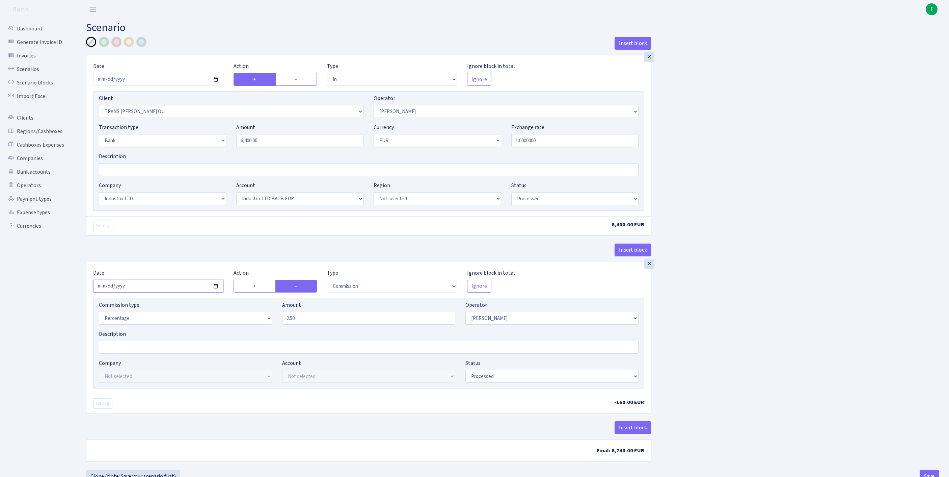
scroll to position [84, 0]
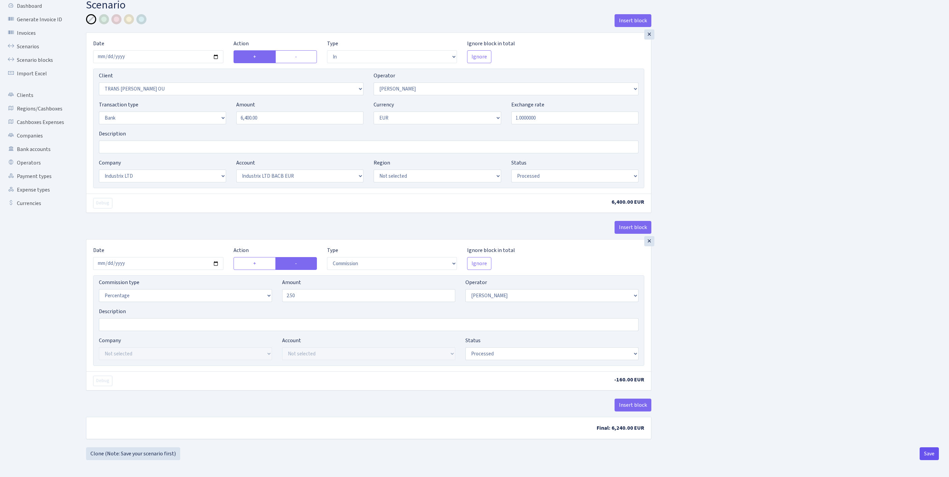
click at [928, 450] on button "Save" at bounding box center [929, 453] width 19 height 13
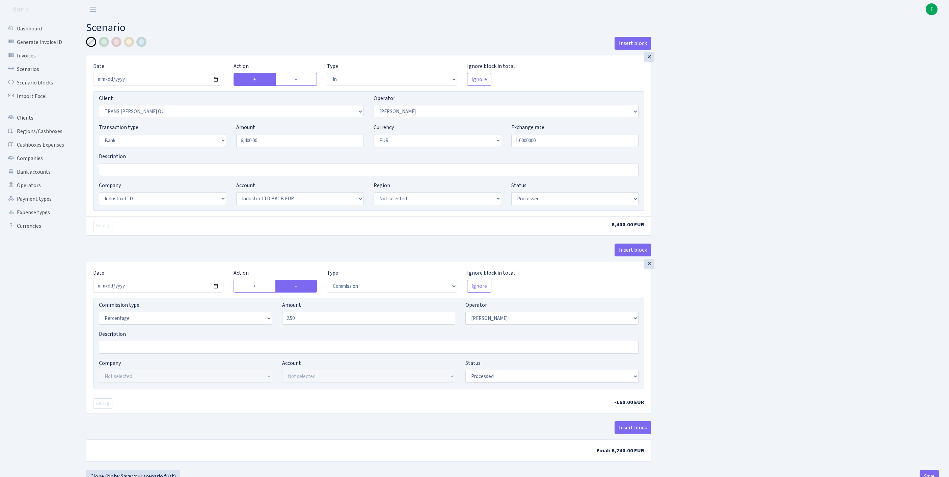
select select "in"
select select "2100"
select select "72"
select select "2"
select select "1"
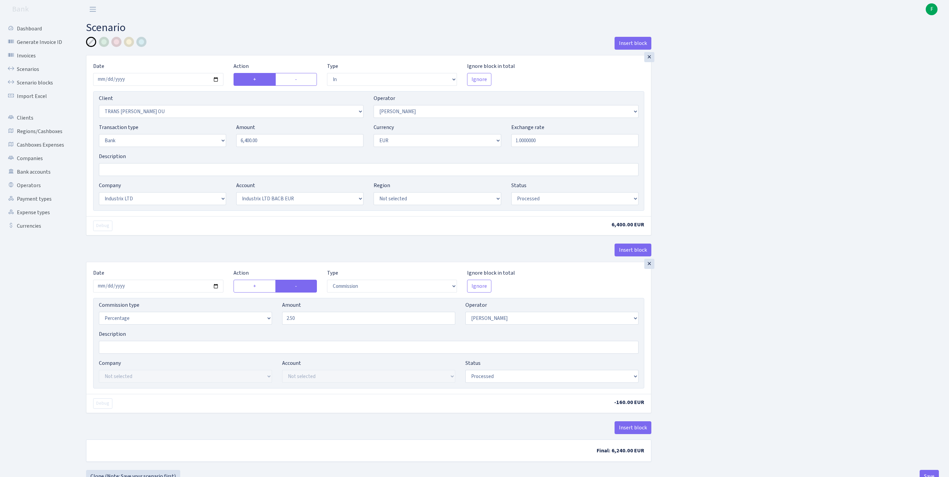
select select "17"
select select "41"
select select "processed"
select select "commission"
select select "72"
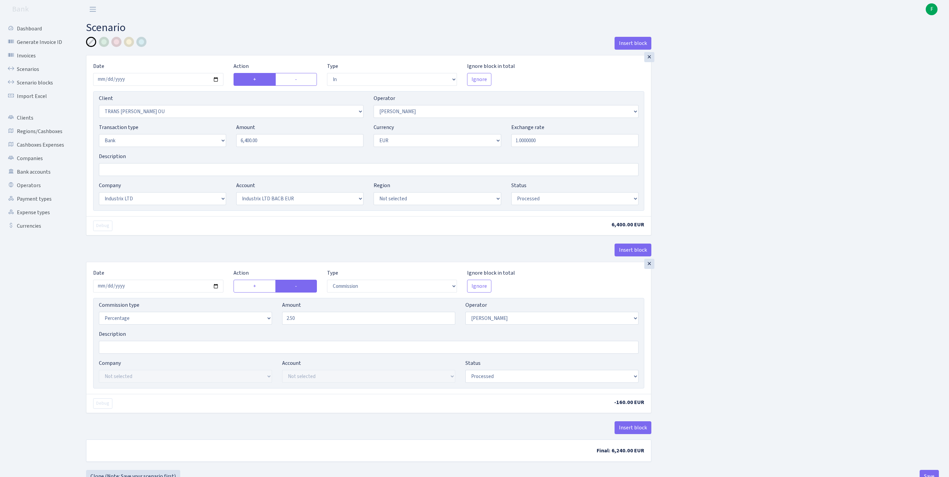
select select "processed"
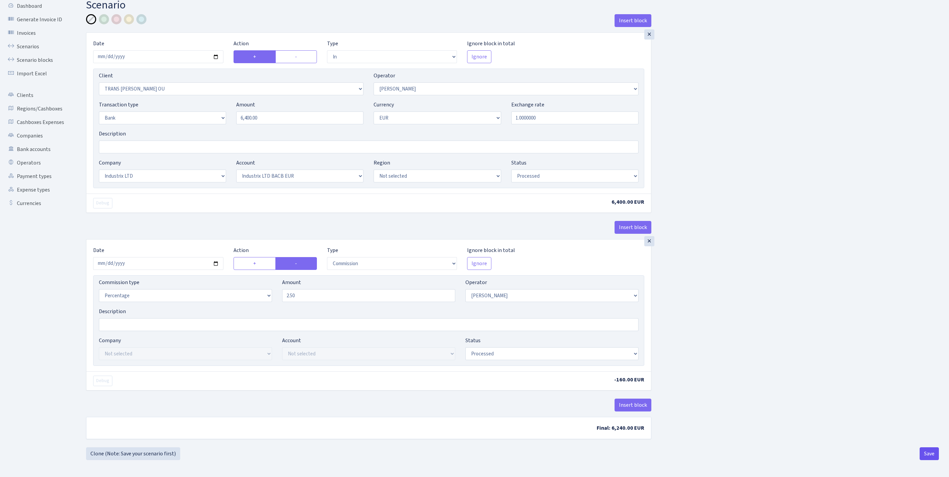
click at [922, 447] on button "Save" at bounding box center [929, 453] width 19 height 13
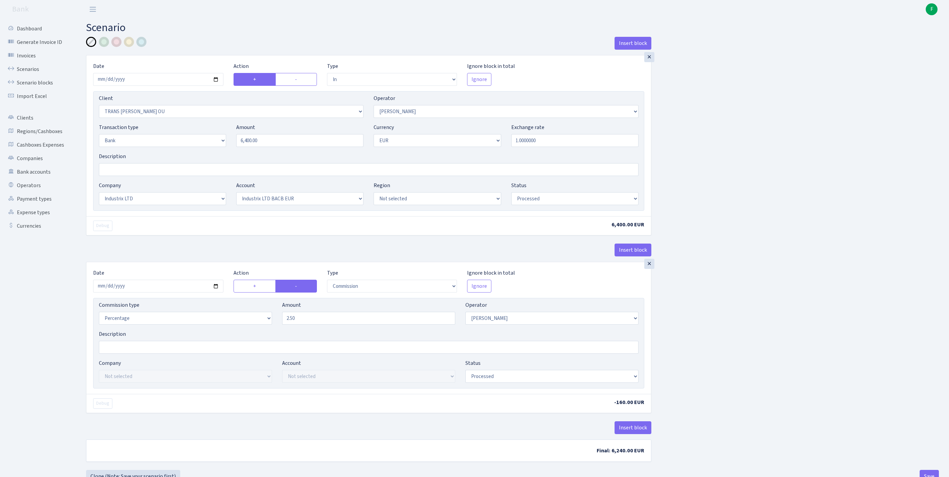
select select "in"
select select "2100"
select select "72"
select select "2"
select select "1"
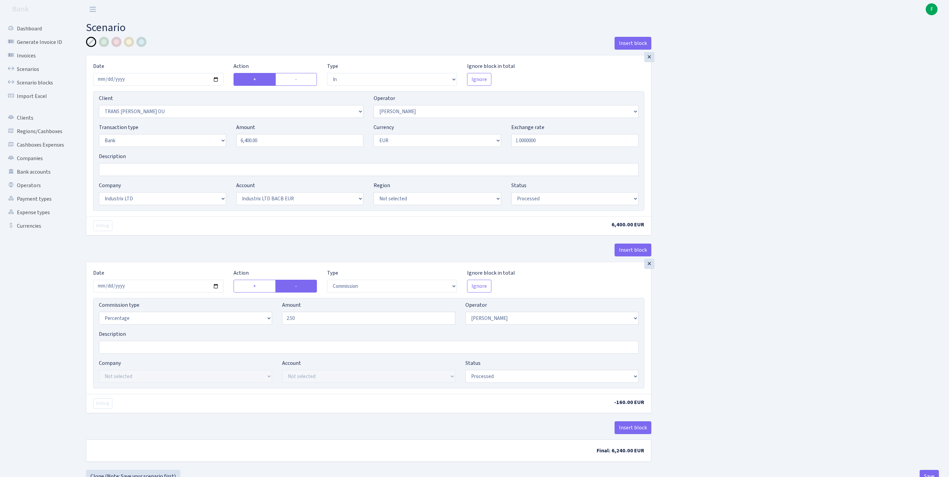
select select "17"
select select "41"
select select "processed"
select select "commission"
select select "72"
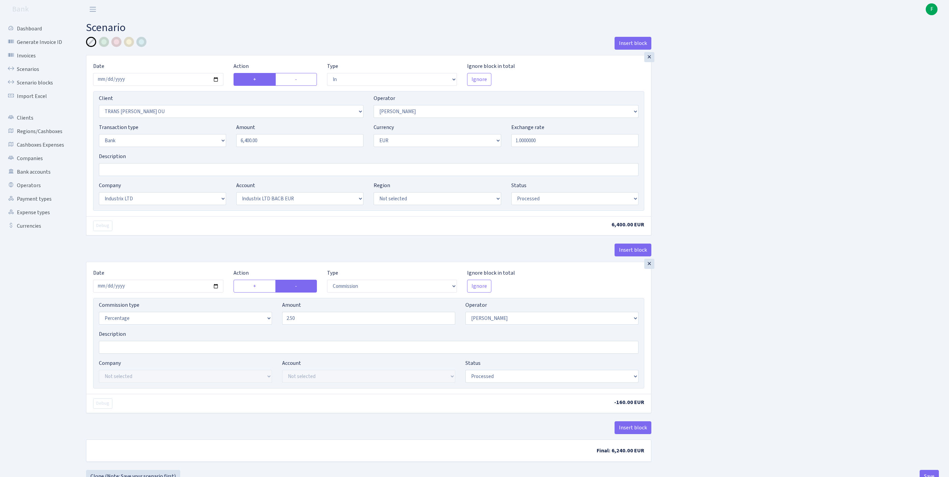
select select "processed"
click at [32, 74] on link "Scenarios" at bounding box center [37, 69] width 68 height 14
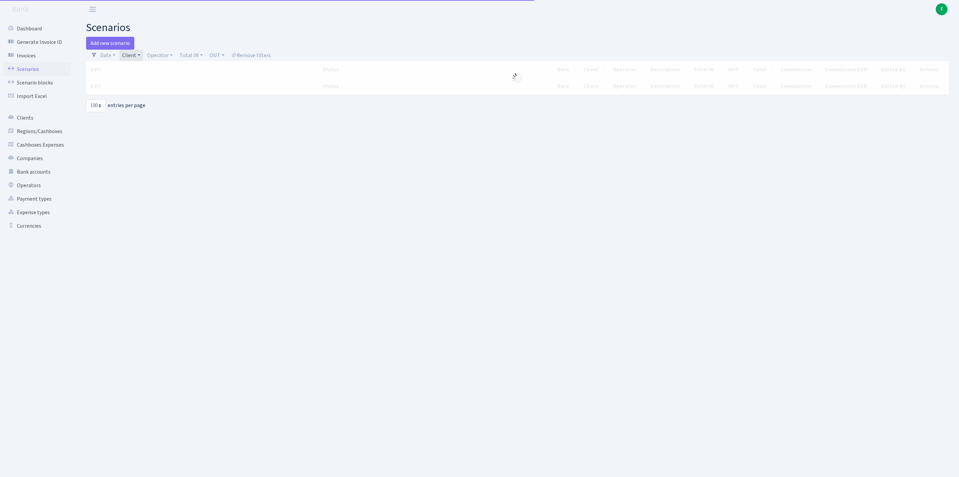
select select "100"
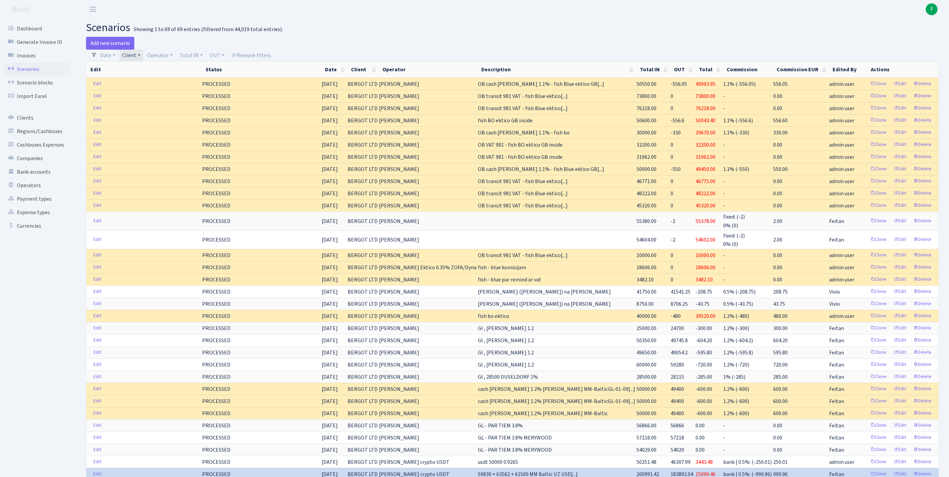
click at [143, 56] on link "Client" at bounding box center [132, 55] width 24 height 11
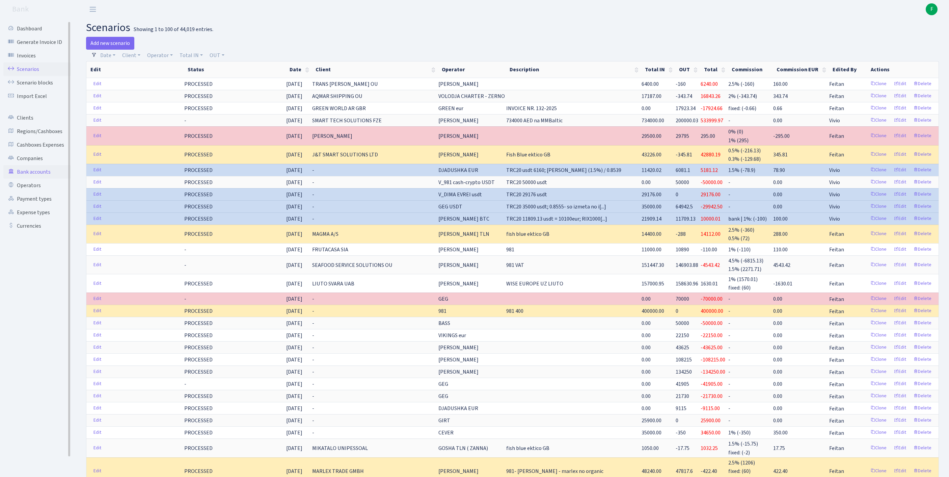
click at [36, 179] on link "Bank accounts" at bounding box center [37, 172] width 68 height 14
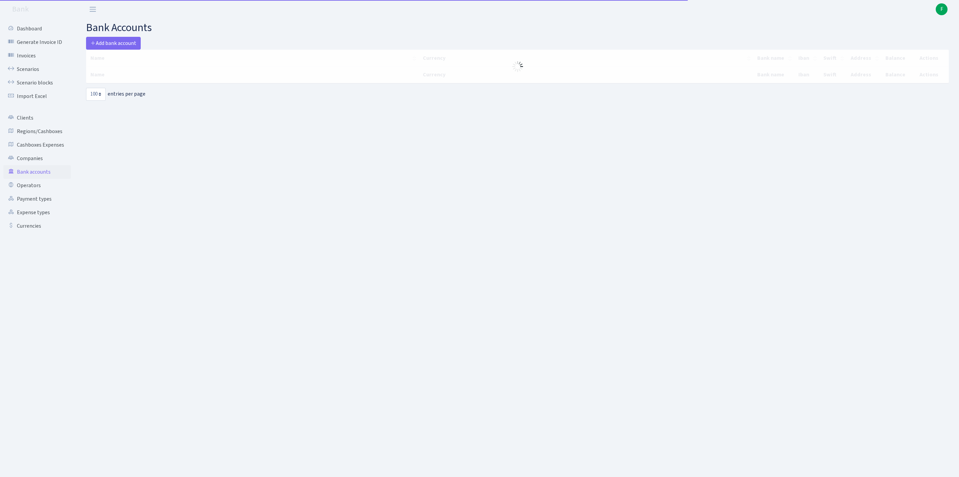
select select "100"
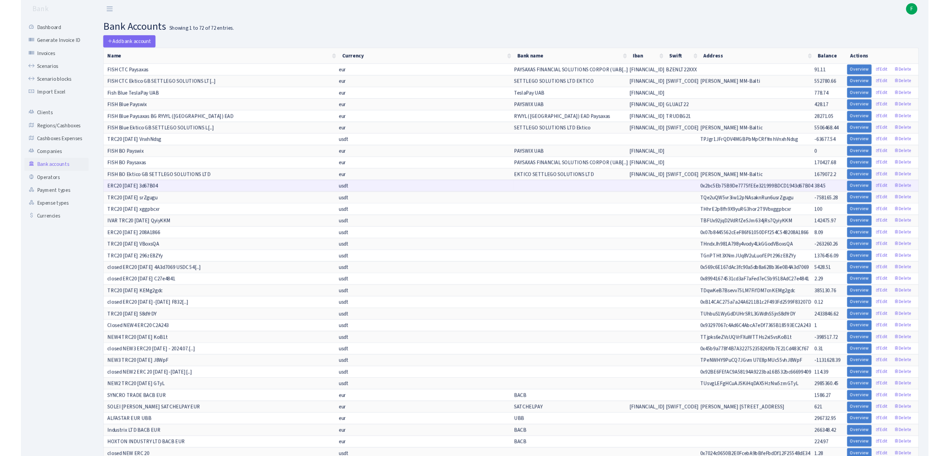
scroll to position [312, 0]
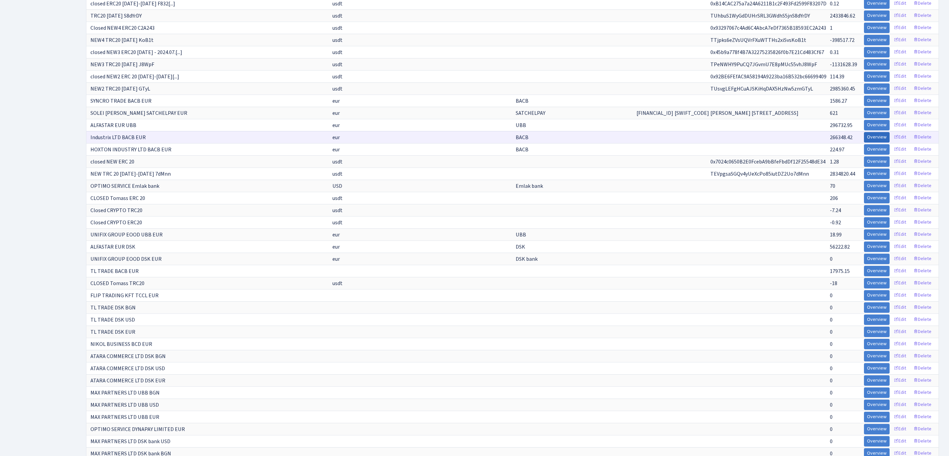
click at [864, 142] on link "Overview" at bounding box center [877, 137] width 26 height 10
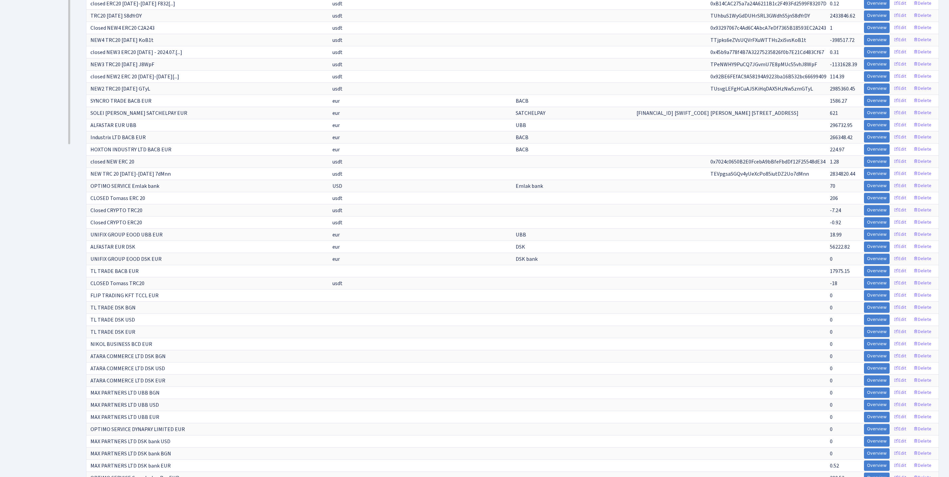
click at [49, 205] on ul "Dashboard Generate Invoice ID Invoices Scenarios Scenario blocks Import Excel C…" at bounding box center [37, 186] width 68 height 953
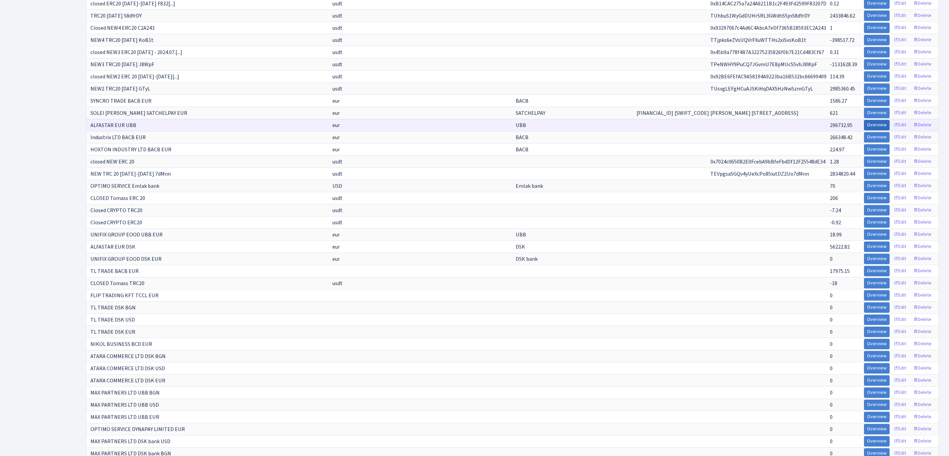
click at [864, 130] on link "Overview" at bounding box center [877, 125] width 26 height 10
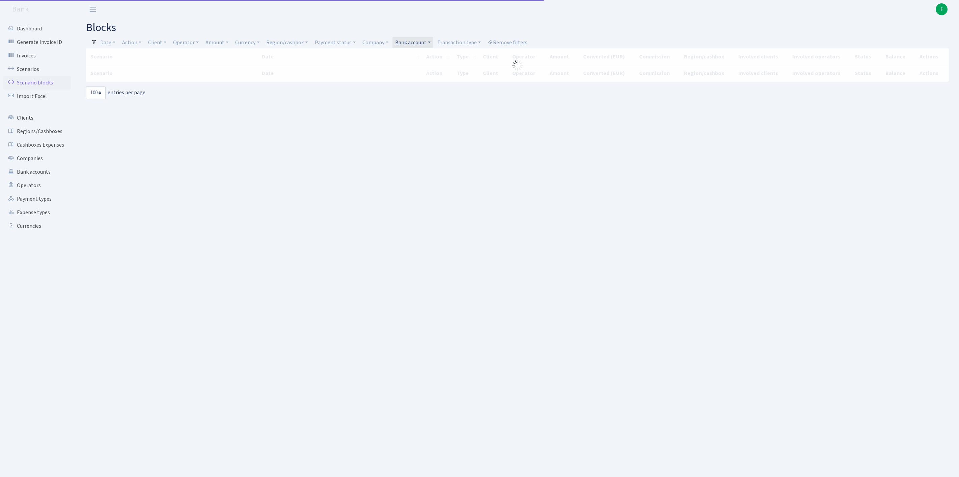
select select "100"
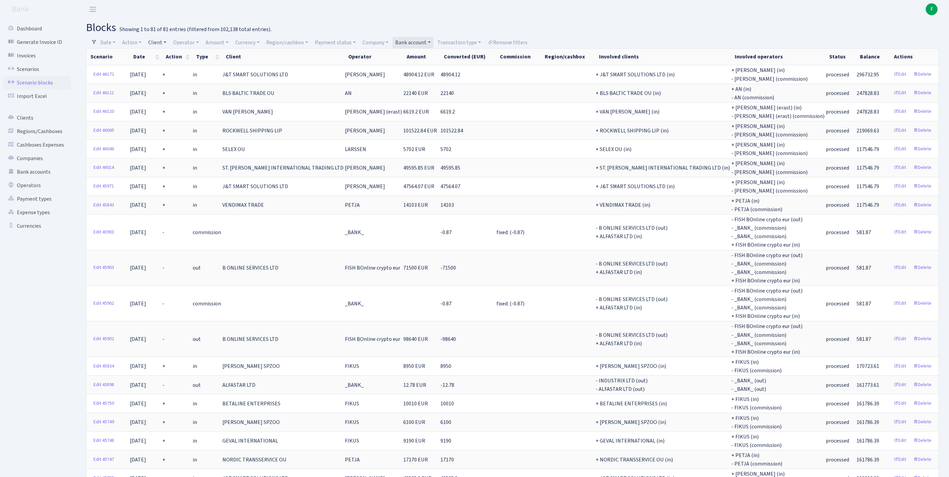
click at [164, 41] on link "Client" at bounding box center [158, 42] width 24 height 11
click at [174, 68] on input "search" at bounding box center [176, 66] width 56 height 10
type input "SELEX"
click at [191, 81] on li "SELEX OU" at bounding box center [175, 79] width 57 height 12
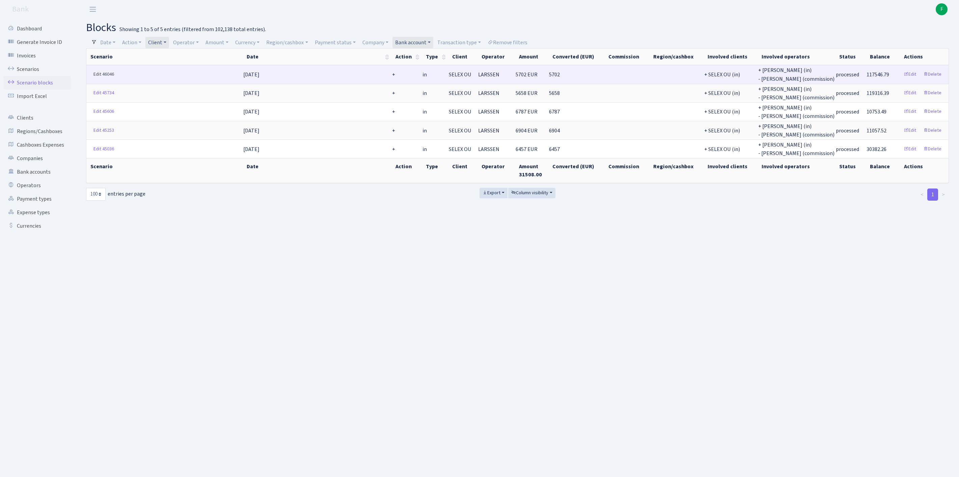
click at [100, 78] on link "Edit 46046" at bounding box center [103, 74] width 27 height 10
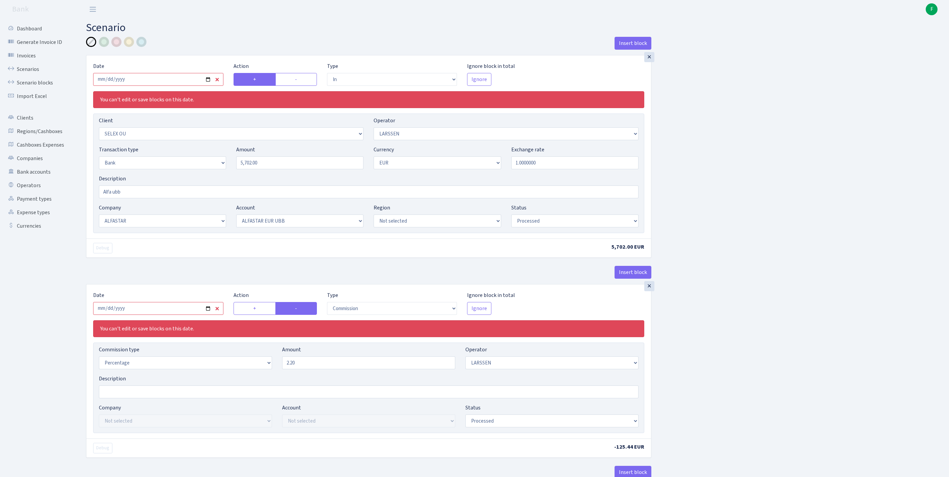
select select "in"
select select "1463"
select select "36"
select select "2"
select select "1"
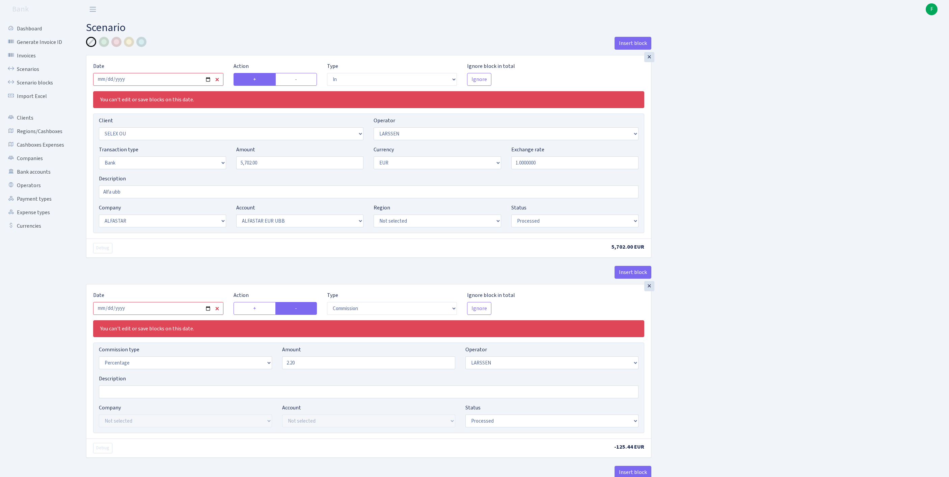
select select "14"
select select "42"
select select "processed"
select select "commission"
select select "36"
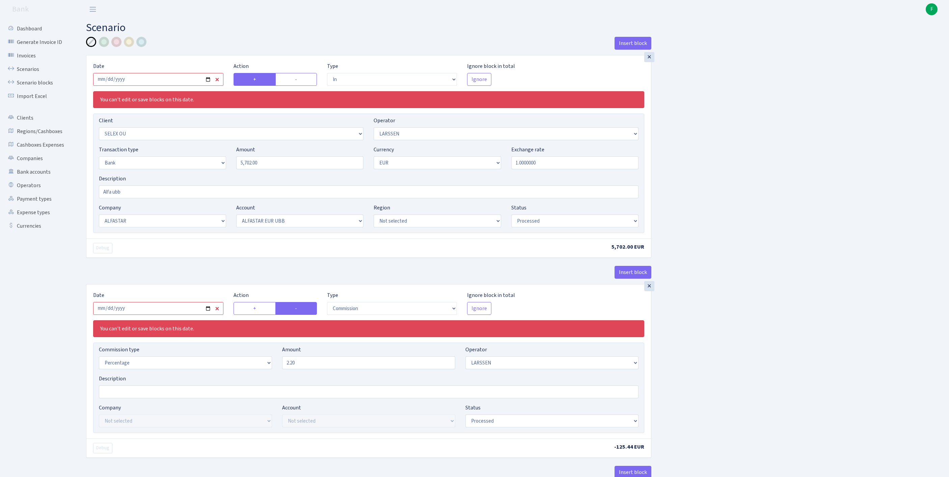
select select "processed"
click at [163, 83] on input "[DATE]" at bounding box center [158, 79] width 130 height 13
type input "[DATE]"
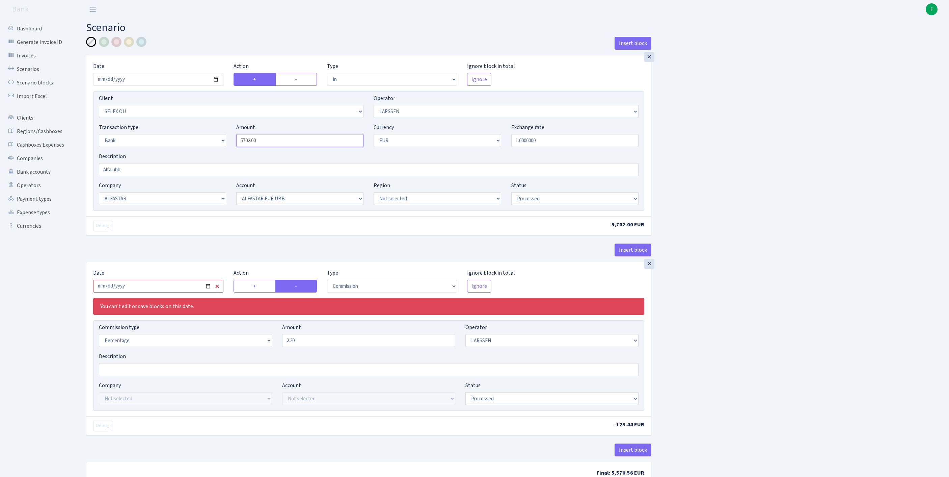
drag, startPoint x: 284, startPoint y: 155, endPoint x: 190, endPoint y: 150, distance: 93.3
click at [190, 150] on div "Transaction type Not selected 981 ELF FISH crypto [PERSON_NAME] MM-BALTIC eur U…" at bounding box center [369, 137] width 550 height 29
type input "6,248.00"
click at [192, 292] on input "[DATE]" at bounding box center [158, 286] width 130 height 13
type input "[DATE]"
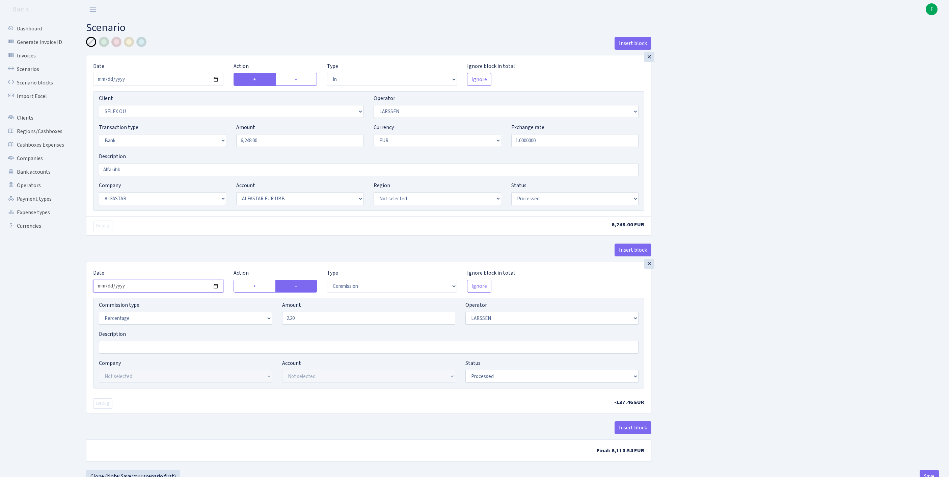
scroll to position [84, 0]
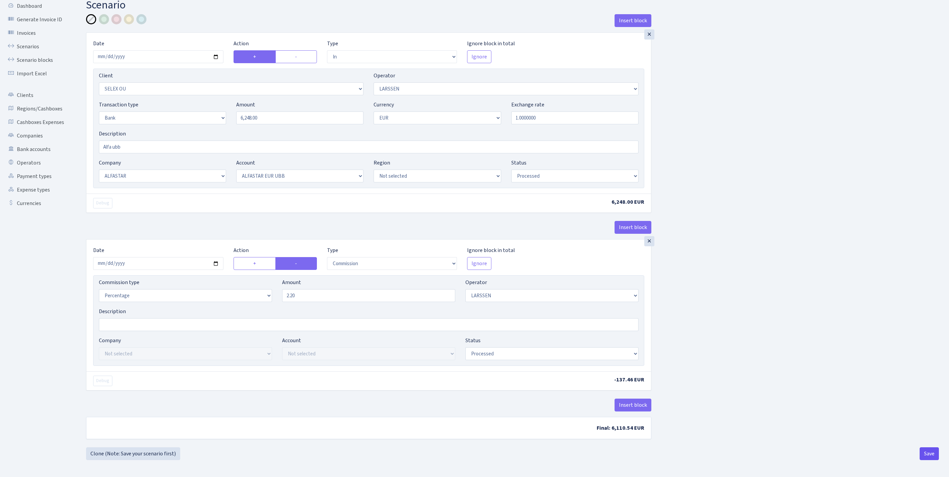
click at [932, 458] on button "Save" at bounding box center [929, 453] width 19 height 13
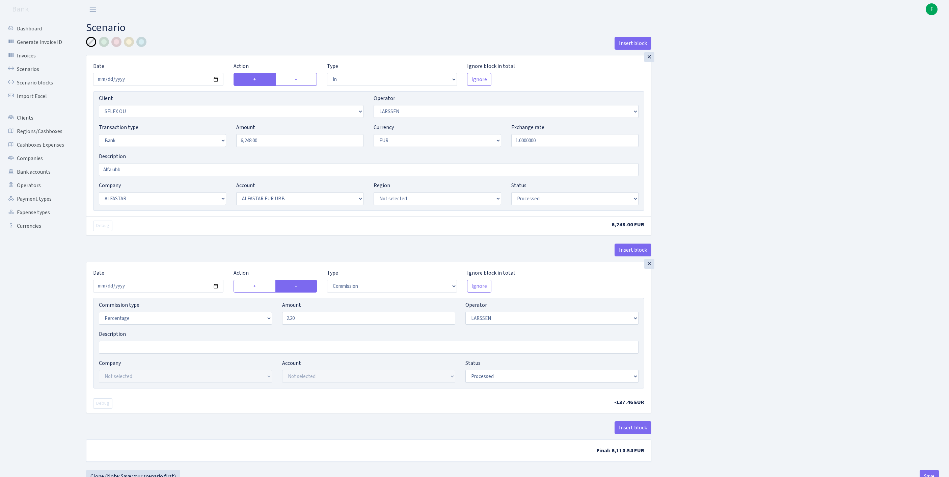
select select "in"
select select "1463"
select select "36"
select select "2"
select select "1"
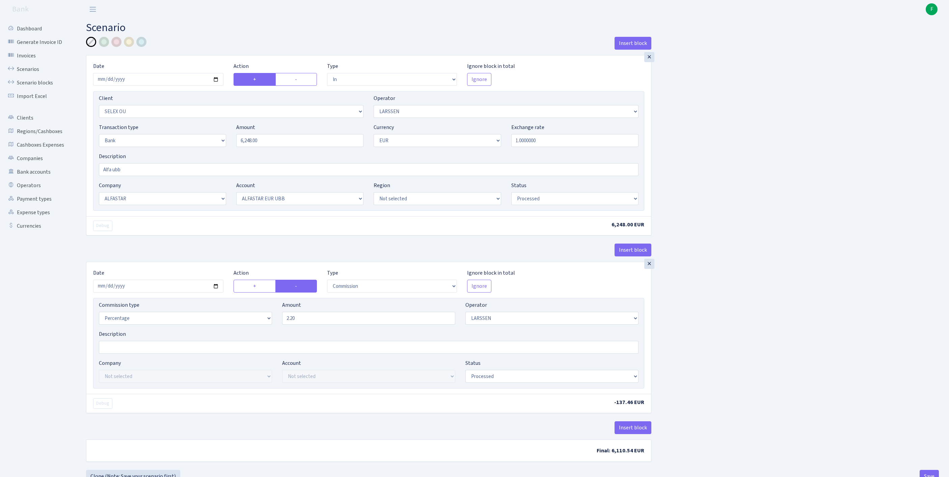
select select "14"
select select "42"
select select "processed"
select select "commission"
select select "36"
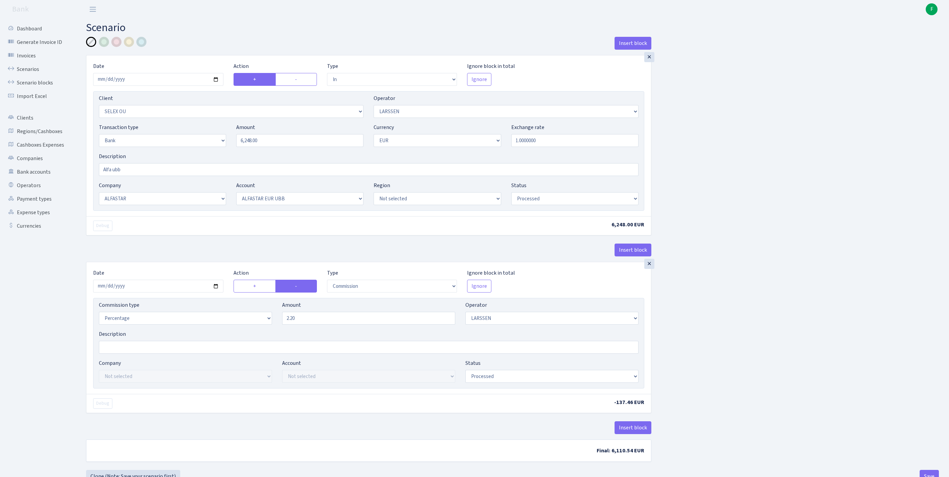
select select "processed"
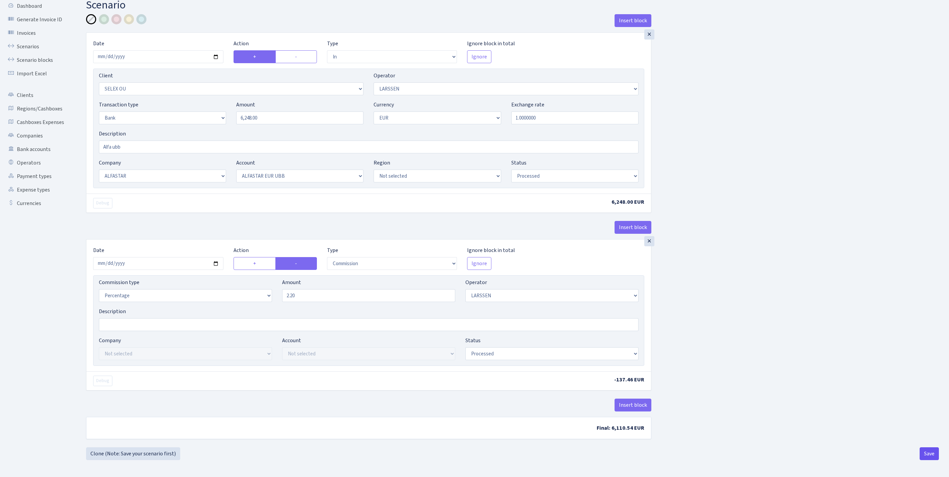
click at [928, 452] on button "Save" at bounding box center [929, 453] width 19 height 13
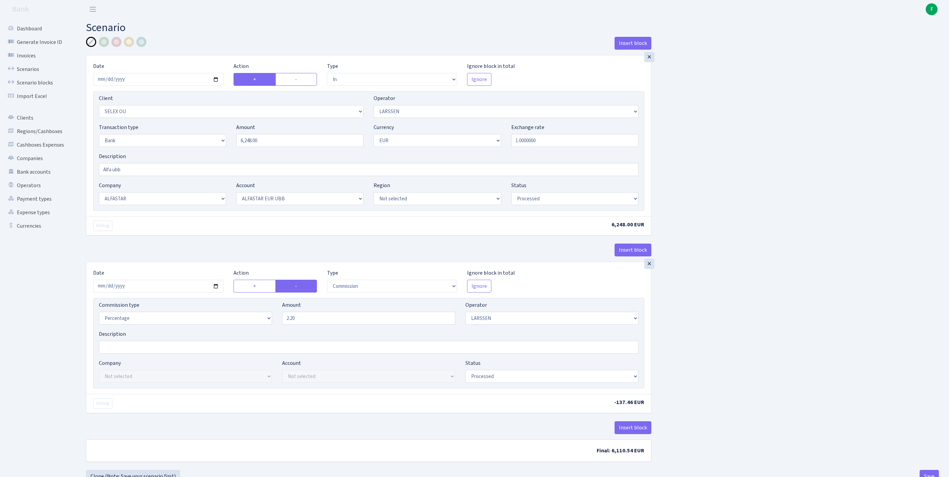
select select "in"
select select "1463"
select select "36"
select select "2"
select select "1"
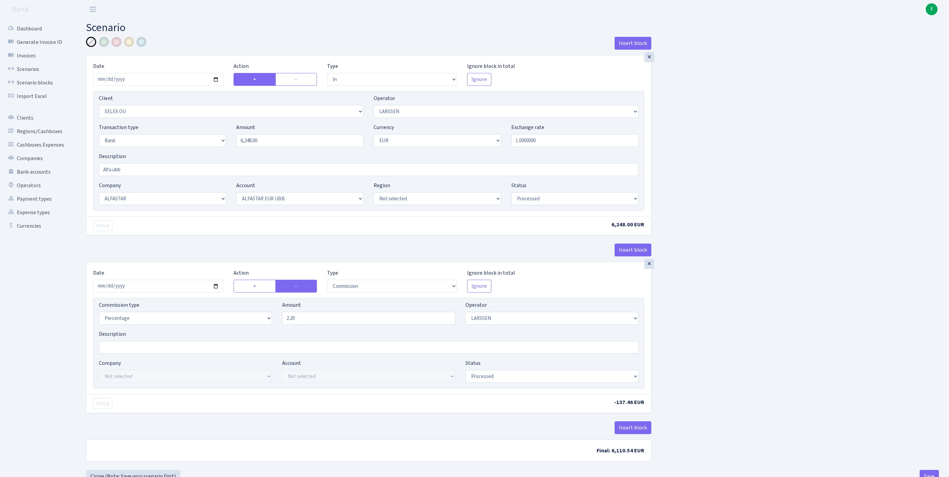
select select "14"
select select "42"
select select "processed"
select select "commission"
select select "36"
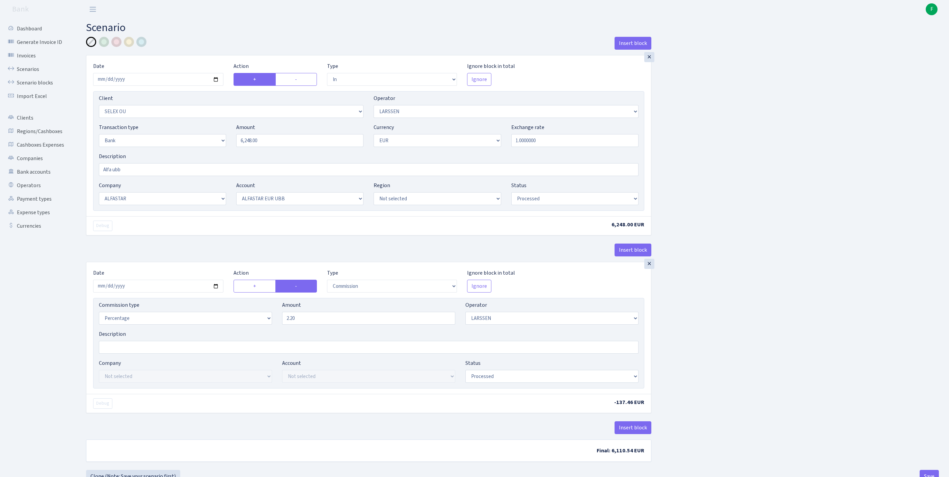
select select "processed"
click at [40, 179] on link "Bank accounts" at bounding box center [37, 172] width 68 height 14
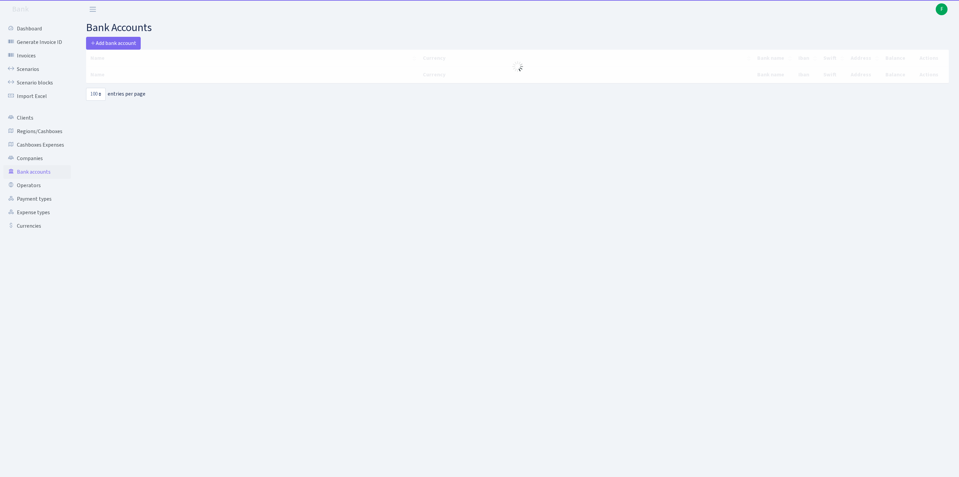
select select "100"
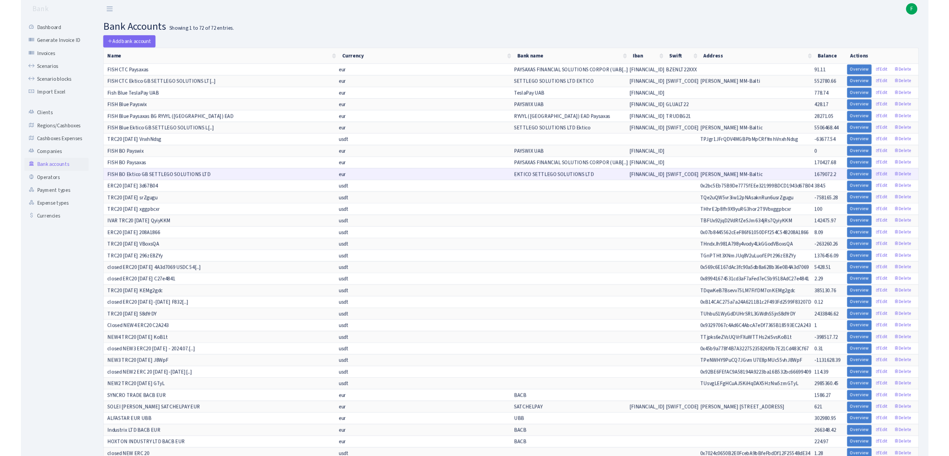
scroll to position [296, 0]
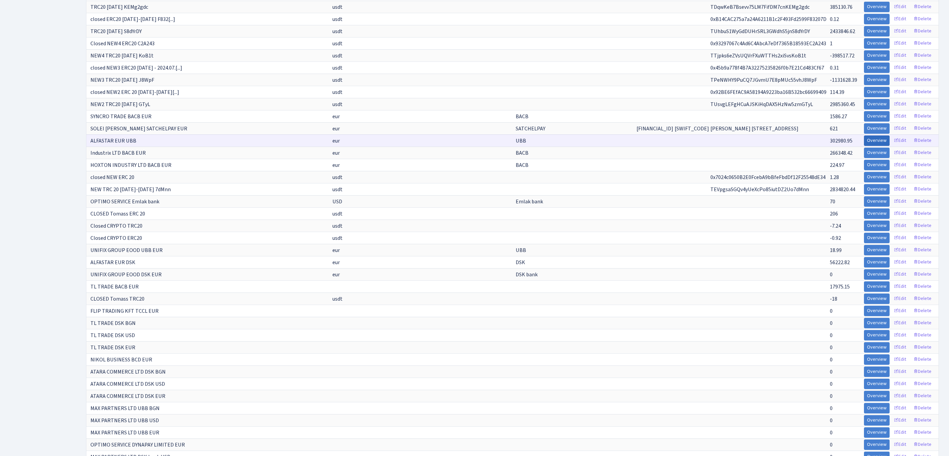
click at [864, 146] on link "Overview" at bounding box center [877, 140] width 26 height 10
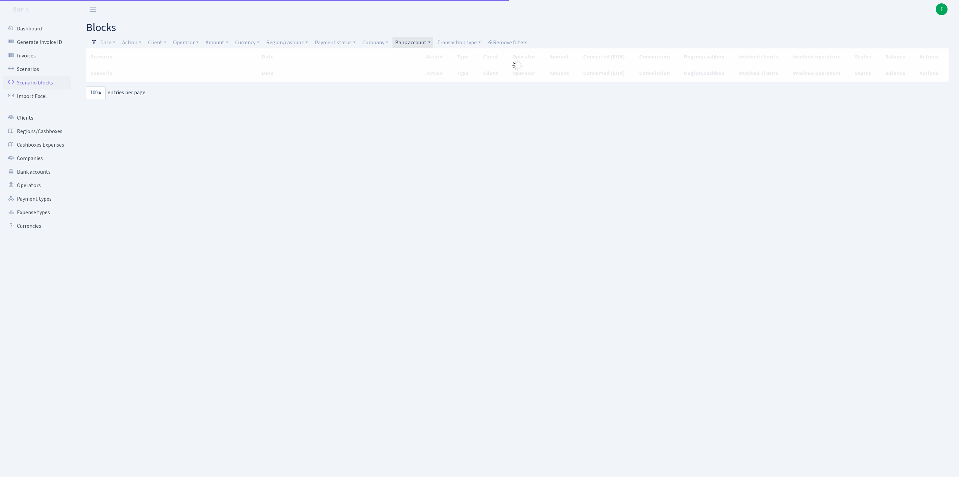
select select "100"
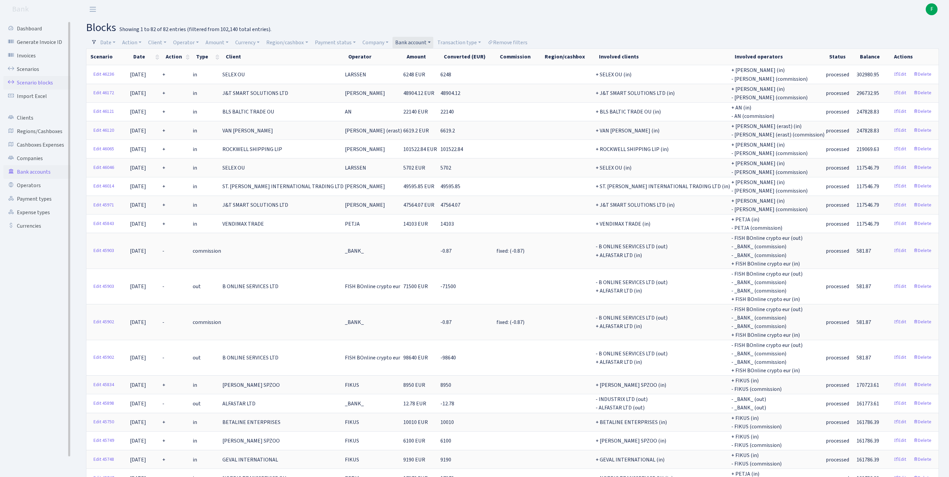
click at [34, 179] on link "Bank accounts" at bounding box center [37, 172] width 68 height 14
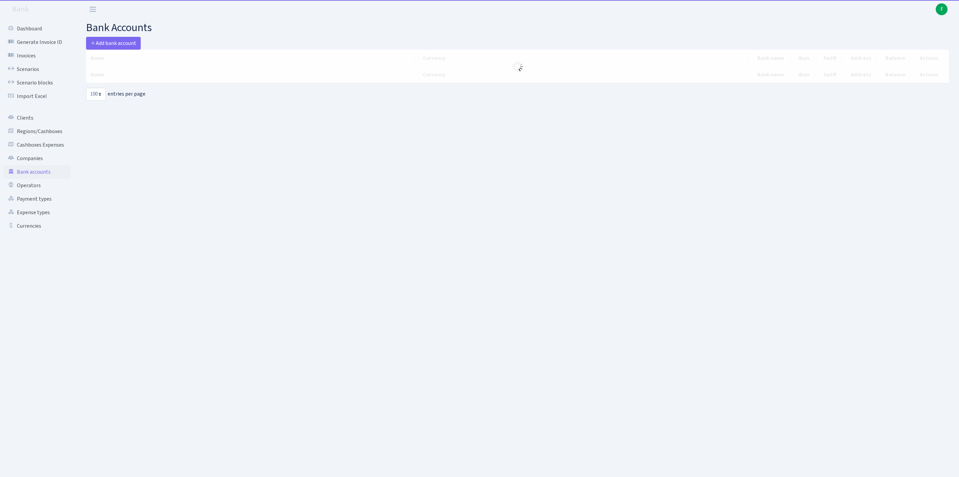
select select "100"
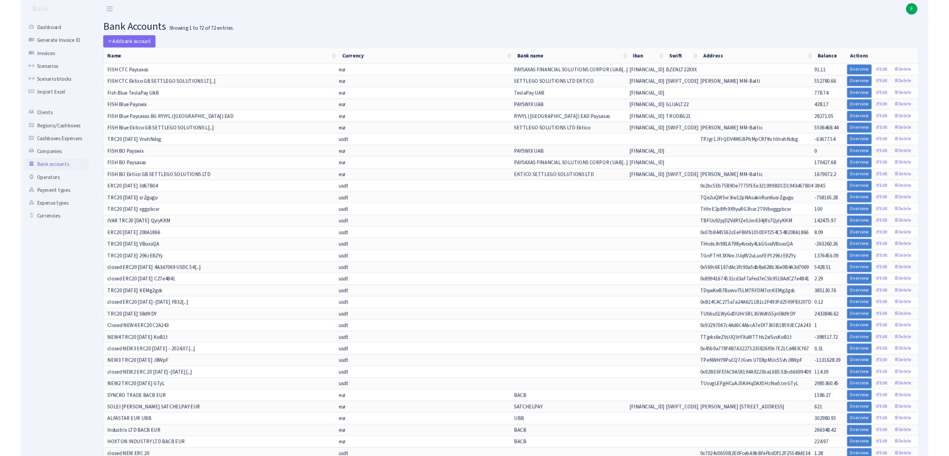
scroll to position [296, 0]
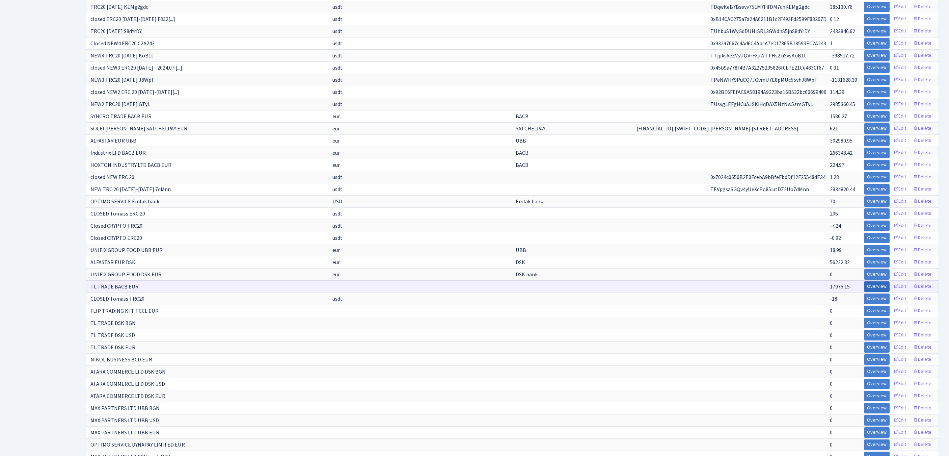
click at [864, 292] on link "Overview" at bounding box center [877, 286] width 26 height 10
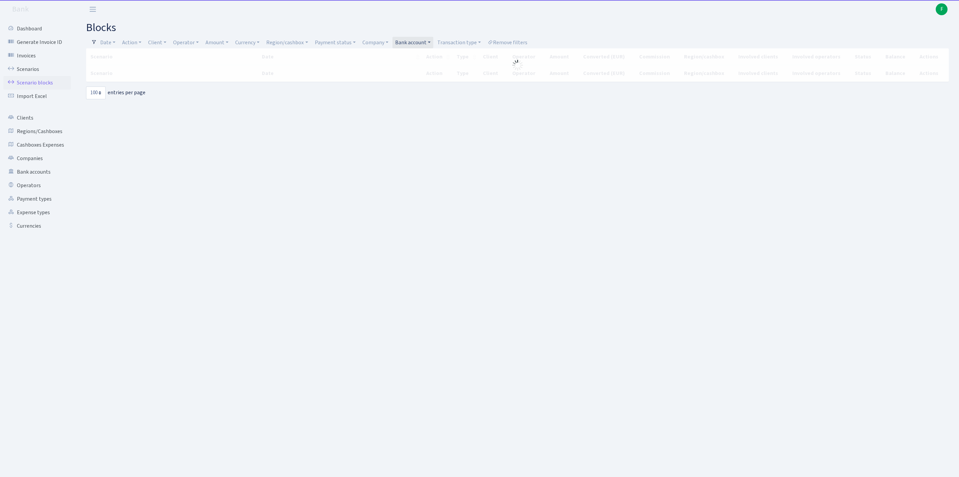
select select "100"
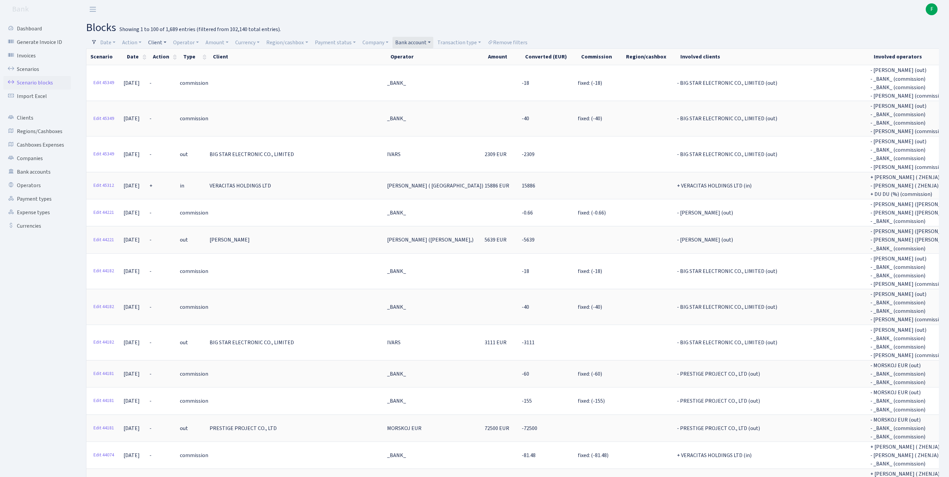
click at [165, 43] on link "Client" at bounding box center [158, 42] width 24 height 11
click at [176, 68] on input "search" at bounding box center [176, 66] width 56 height 10
type input "COMPTES"
click at [170, 86] on li "Comptest Group Sp. z o. o." at bounding box center [175, 82] width 57 height 19
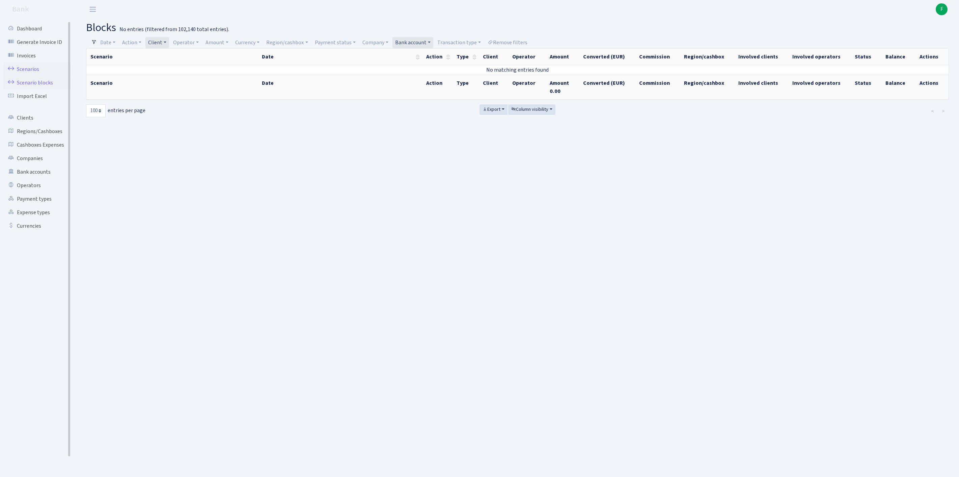
click at [34, 73] on link "Scenarios" at bounding box center [37, 69] width 68 height 14
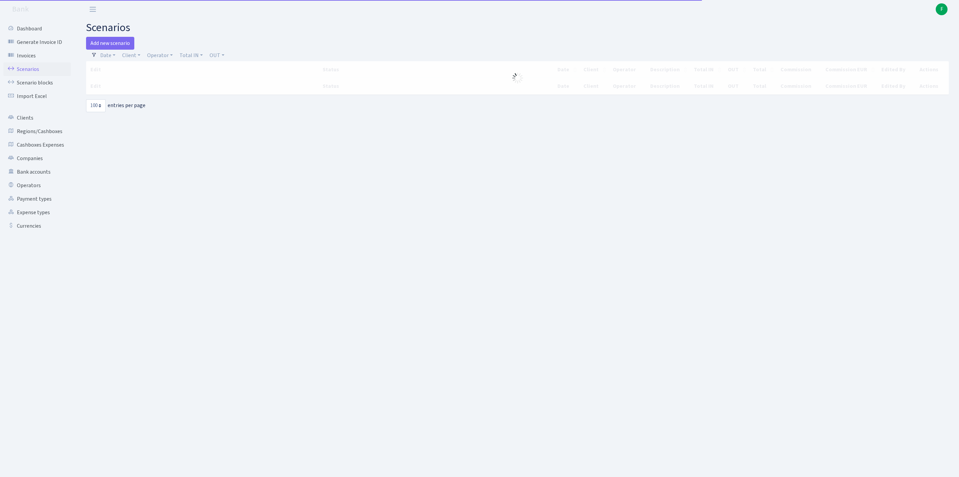
select select "100"
click at [135, 56] on link "Client" at bounding box center [132, 55] width 24 height 11
click at [144, 84] on input "search" at bounding box center [150, 79] width 56 height 10
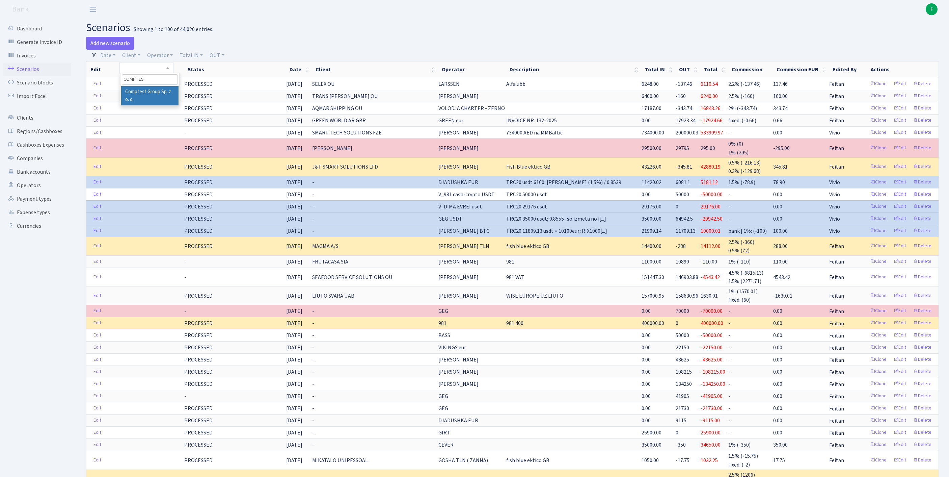
type input "COMPTES"
click at [136, 102] on li "Comptest Group Sp. z o. o." at bounding box center [149, 95] width 57 height 19
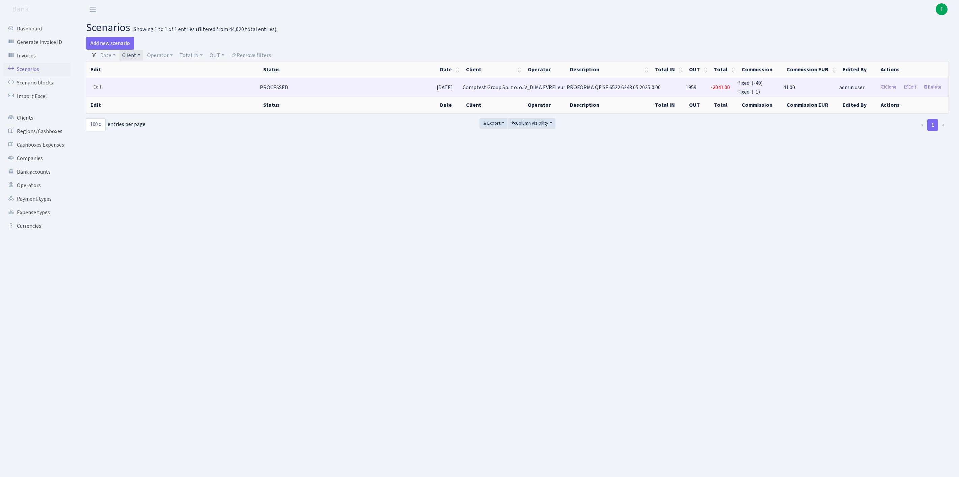
click at [99, 93] on link "Edit" at bounding box center [97, 87] width 14 height 10
click at [99, 92] on link "Edit" at bounding box center [97, 87] width 14 height 10
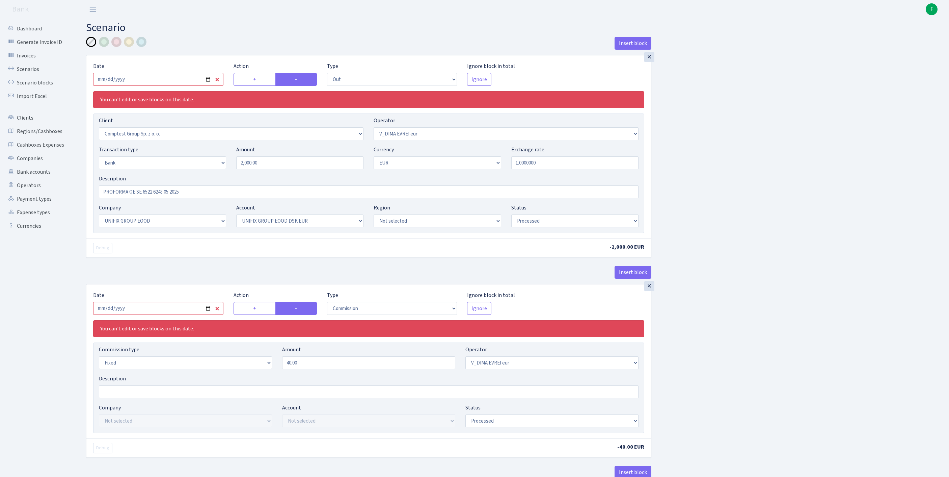
select select "out"
select select "3128"
select select "431"
select select "2"
select select "1"
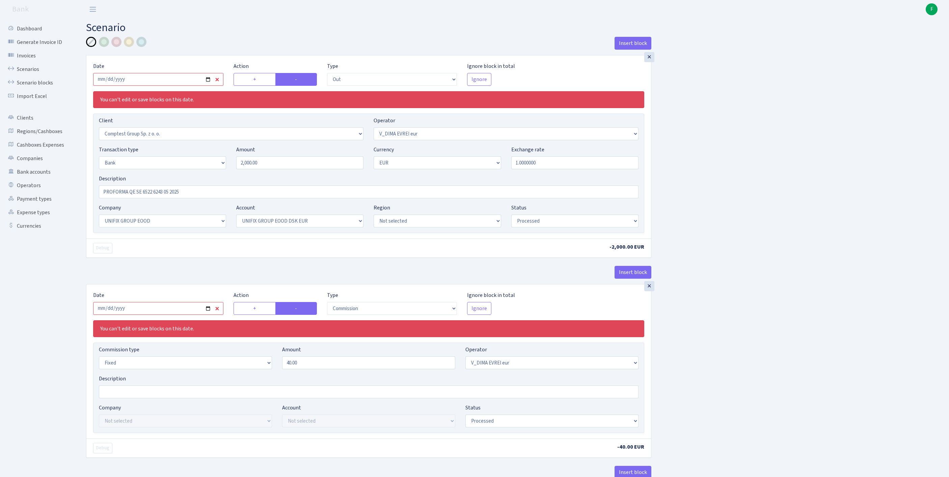
select select "13"
select select "31"
select select "processed"
select select "commission"
select select "fixed"
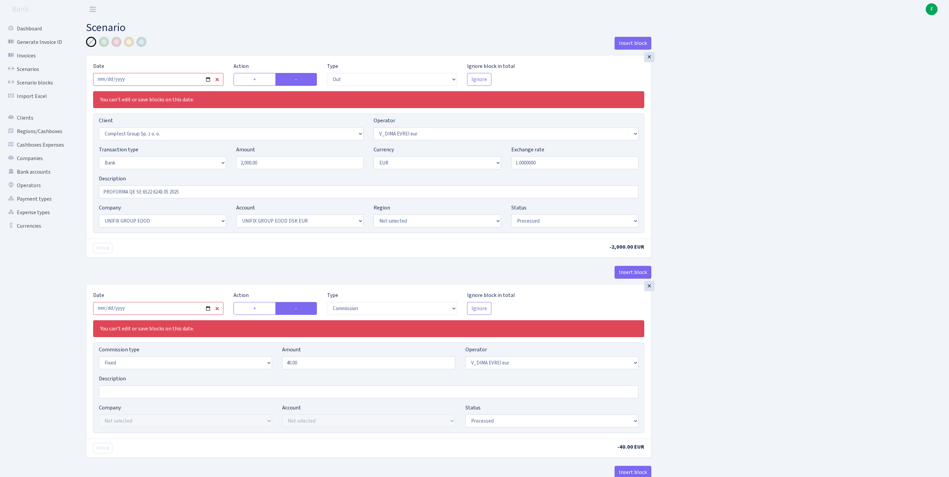
select select "431"
select select "processed"
select select "commission"
select select "fixed"
select select "1"
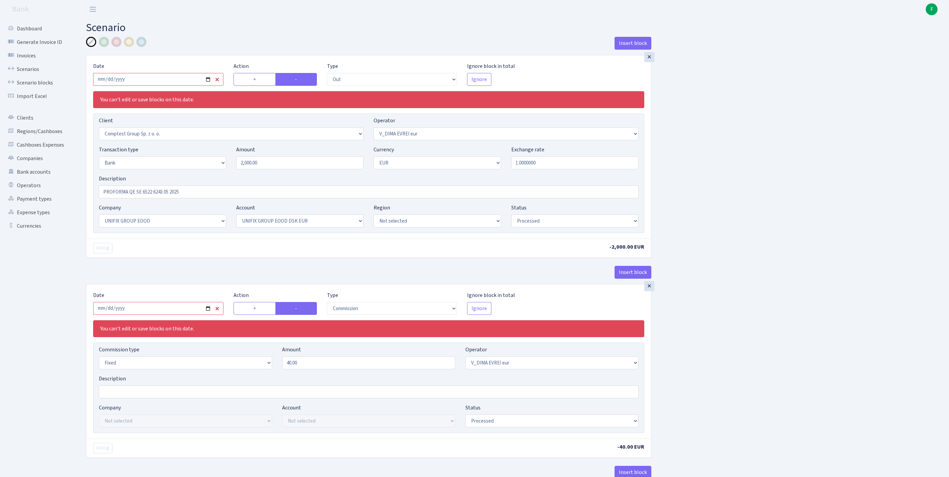
select select "13"
select select "31"
select select "processed"
click at [165, 84] on input "[DATE]" at bounding box center [158, 79] width 130 height 13
select select "out"
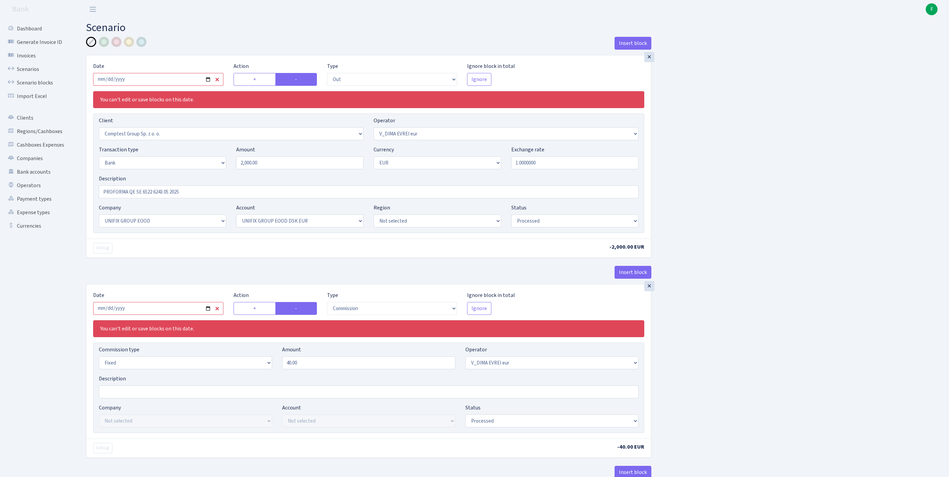
select select "3128"
select select "431"
select select "2"
select select "1"
select select "13"
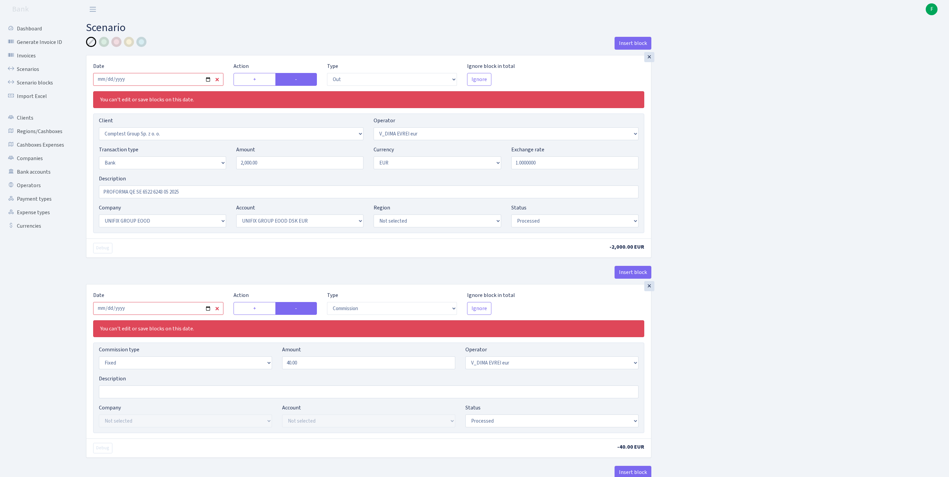
select select "31"
select select "processed"
select select "commission"
select select "fixed"
select select "431"
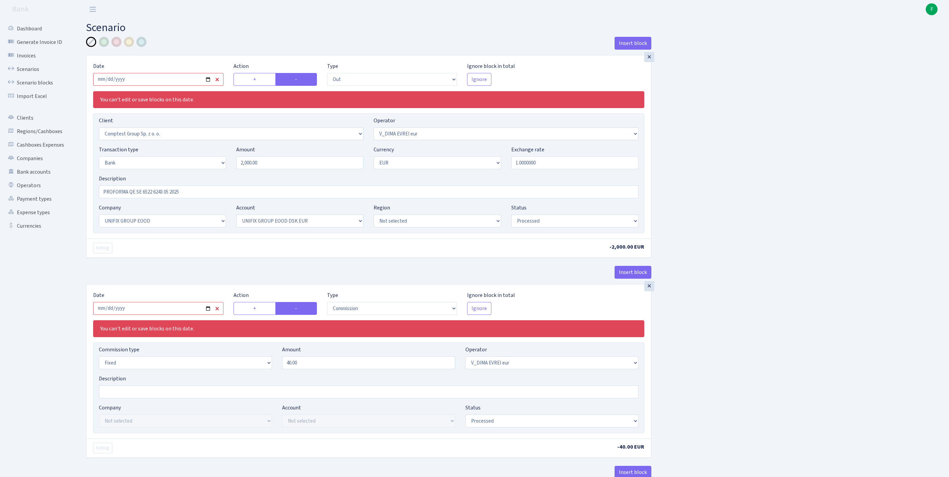
select select "processed"
select select "commission"
select select "fixed"
select select "1"
select select "13"
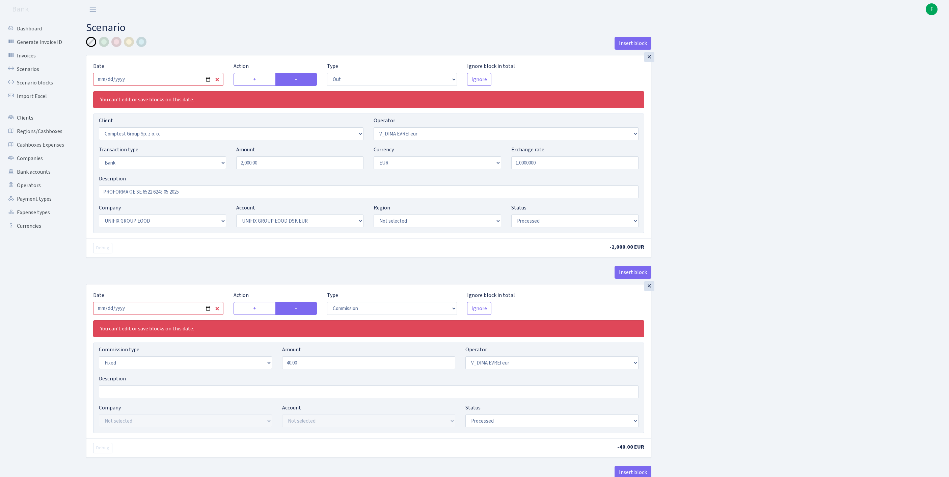
select select "31"
select select "processed"
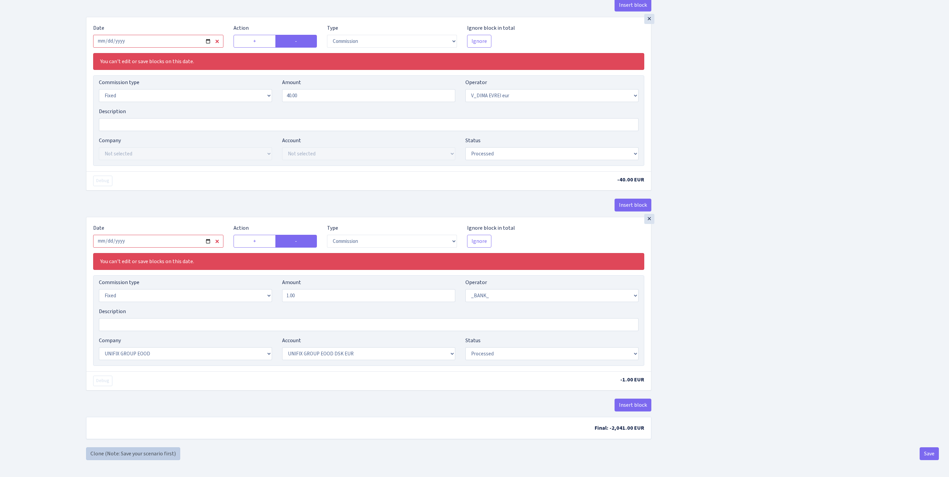
click at [109, 458] on link "Clone (Note: Save your scenario first)" at bounding box center [133, 453] width 94 height 13
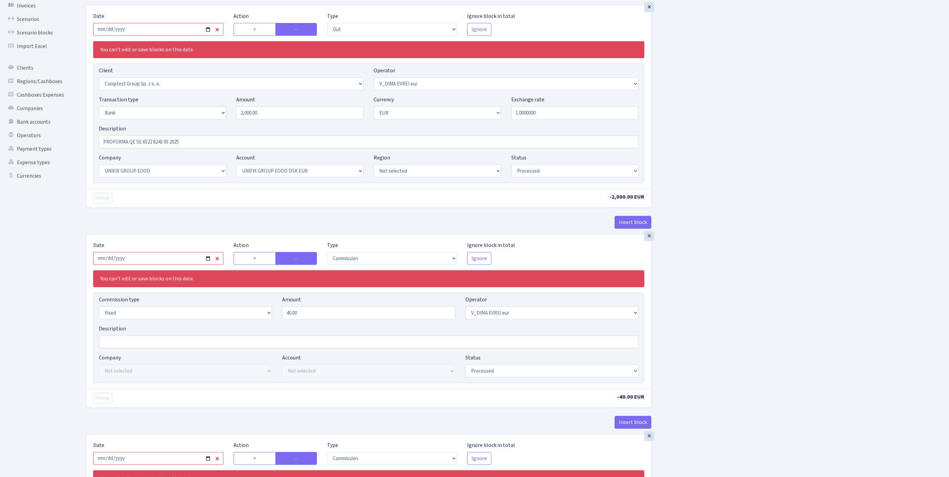
scroll to position [0, 0]
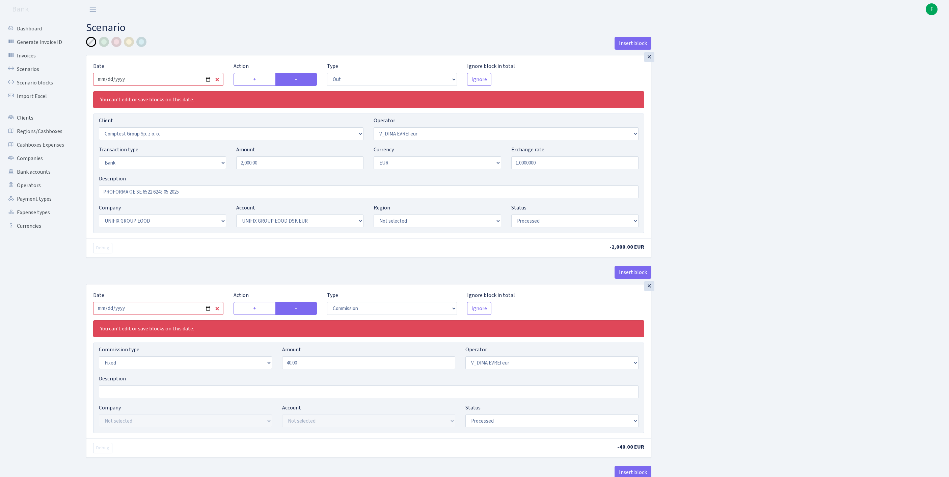
click at [159, 86] on input "2025-05-23" at bounding box center [158, 79] width 130 height 13
type input "[DATE]"
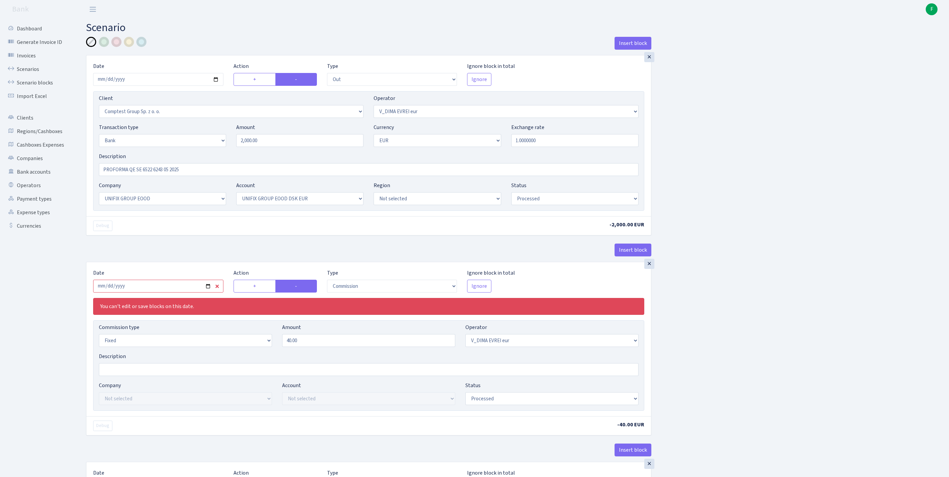
click at [216, 141] on div "Transaction type Not selected 981 ELF FISH crypto GIRT IVO dekl MM-BALTIC eur U…" at bounding box center [162, 135] width 127 height 24
drag, startPoint x: 271, startPoint y: 155, endPoint x: 196, endPoint y: 147, distance: 75.5
click at [196, 147] on div "Transaction type Not selected 981 ELF FISH crypto GIRT IVO dekl MM-BALTIC eur U…" at bounding box center [369, 137] width 550 height 29
type input "2,920.00"
drag, startPoint x: 209, startPoint y: 190, endPoint x: 107, endPoint y: 181, distance: 103.1
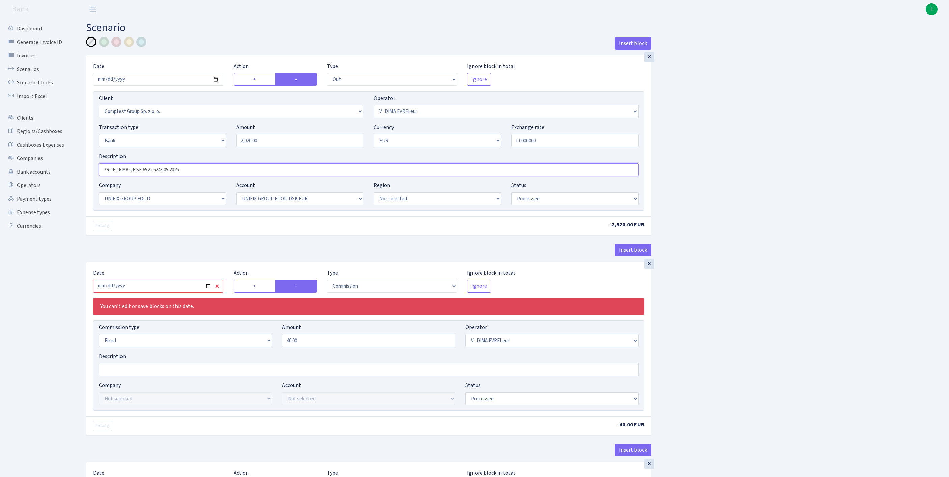
click at [107, 176] on input "PROFORMA QE SE 6522 6243 05 2025" at bounding box center [369, 169] width 540 height 13
paste input "INVOICE FS 53KKSPR06"
type input "INVOICE FS 53KKSPR062025"
select select "10"
select select "30"
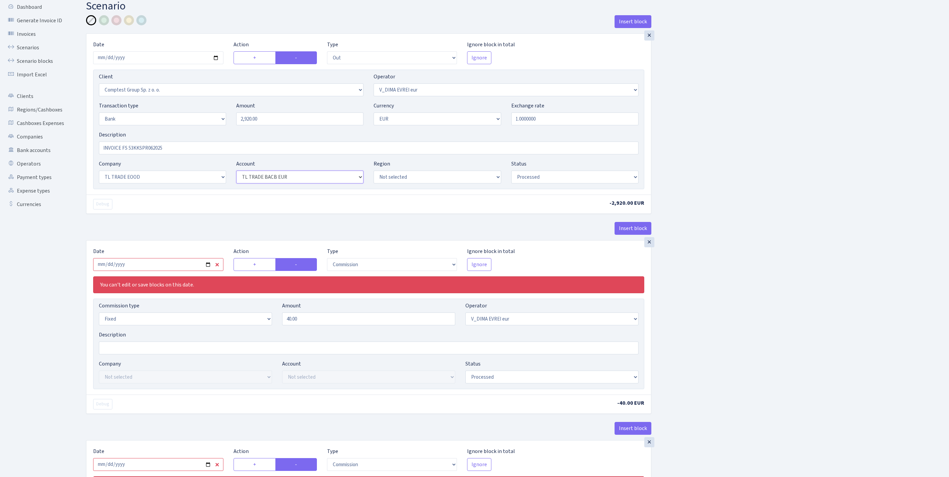
scroll to position [195, 0]
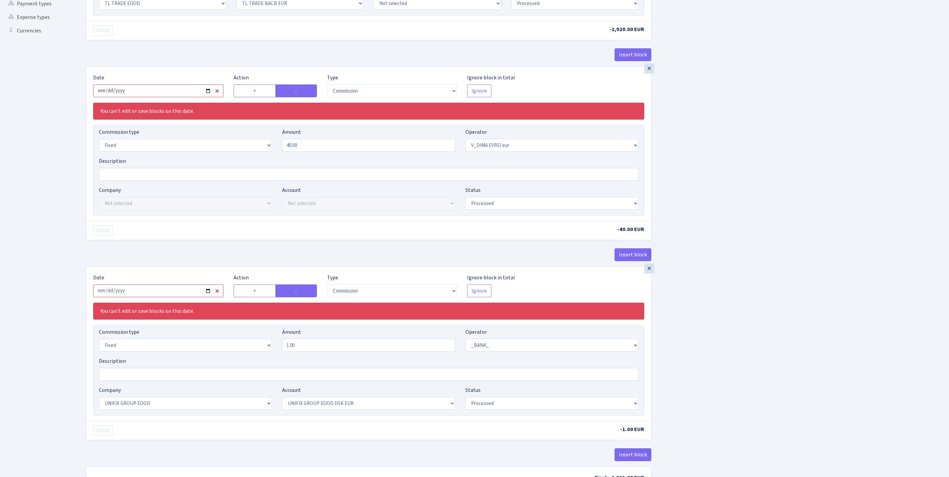
click at [175, 97] on input "2025-05-23" at bounding box center [158, 90] width 130 height 13
type input "[DATE]"
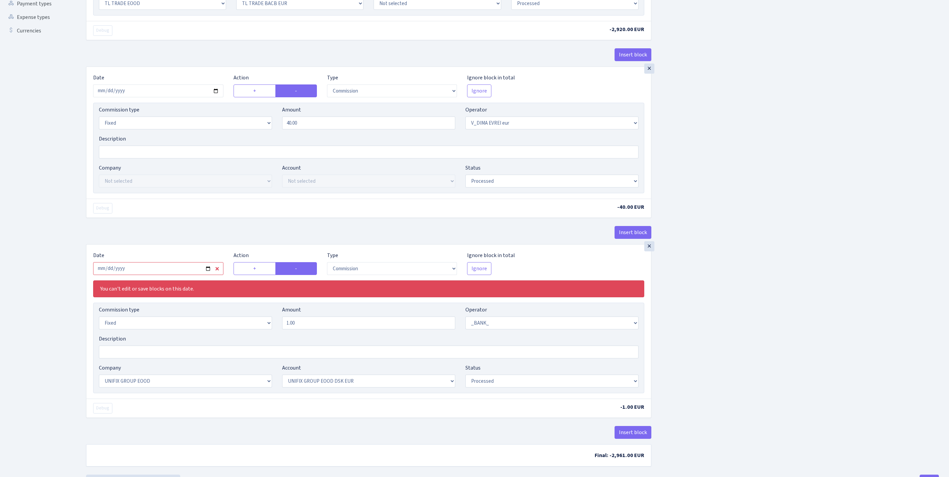
click at [791, 199] on div "Insert block × Date 2025-09-11 Action + - Type --- In Out Commission Field requ…" at bounding box center [512, 158] width 863 height 633
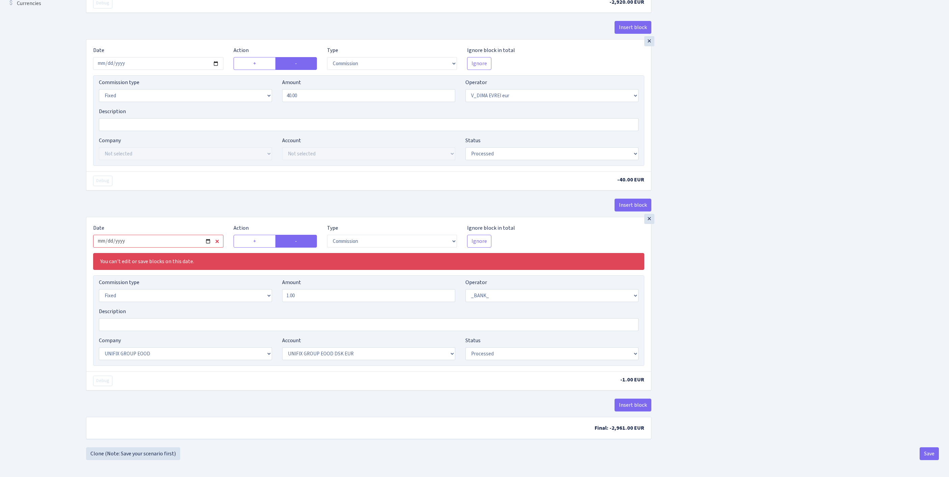
click at [199, 235] on input "2025-05-23" at bounding box center [158, 241] width 130 height 13
type input "2025-09-11"
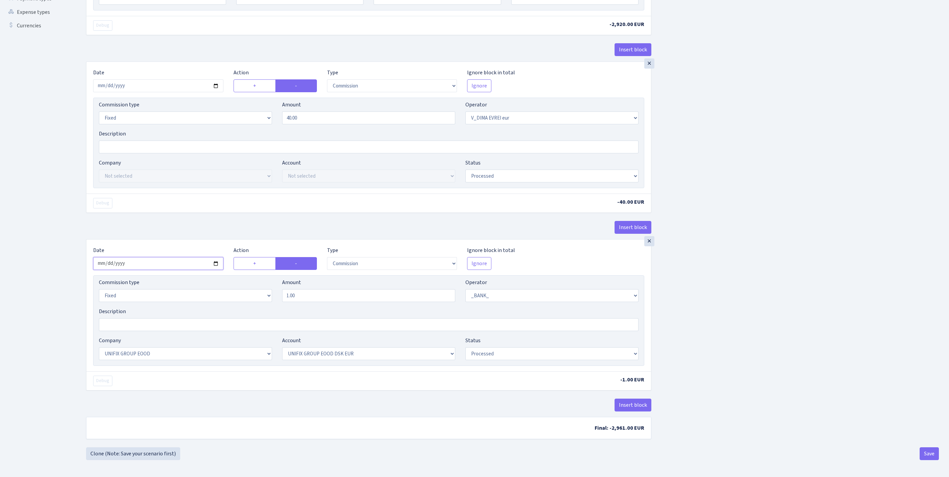
scroll to position [281, 0]
drag, startPoint x: 319, startPoint y: 275, endPoint x: 253, endPoint y: 277, distance: 66.9
click at [253, 278] on div "Commission type Percentage Fixed Bank Amount 1.00 Operator Not selected 981 981…" at bounding box center [369, 292] width 550 height 29
type input "0.66"
select select "10"
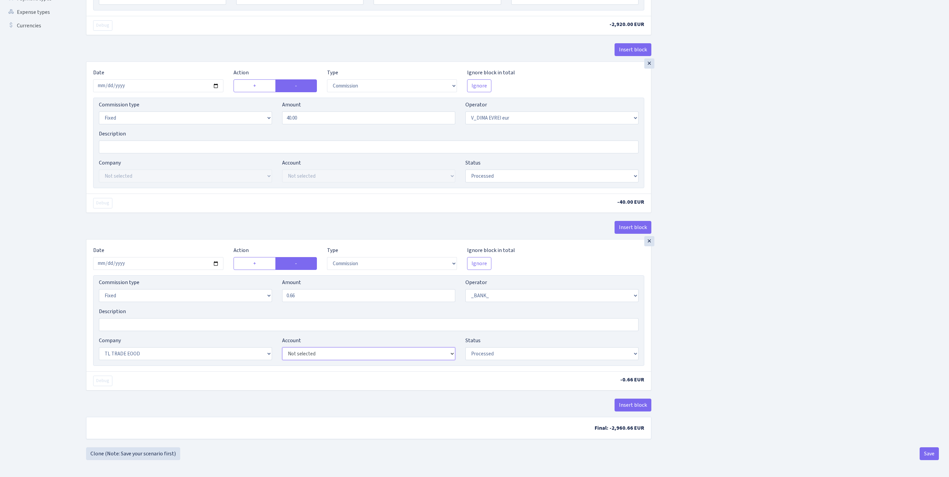
select select "30"
click at [928, 455] on button "Save" at bounding box center [929, 453] width 19 height 13
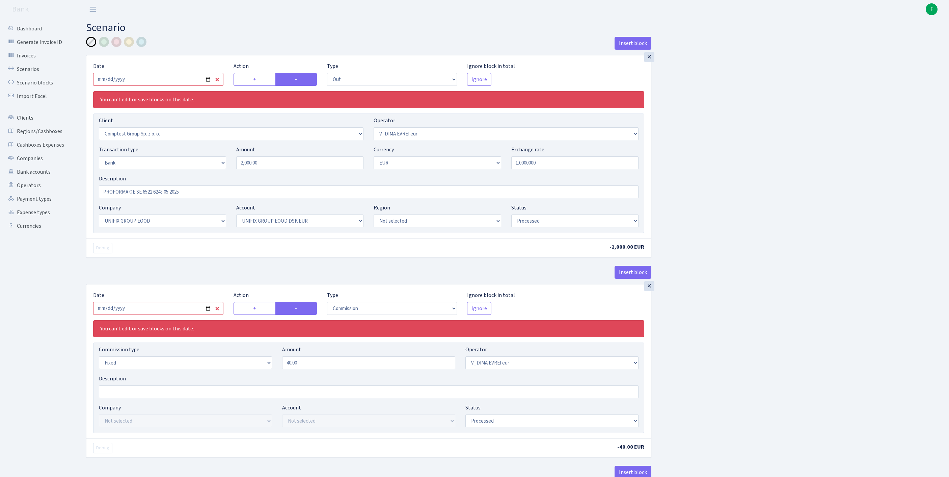
select select "out"
select select "3128"
select select "431"
select select "2"
select select "1"
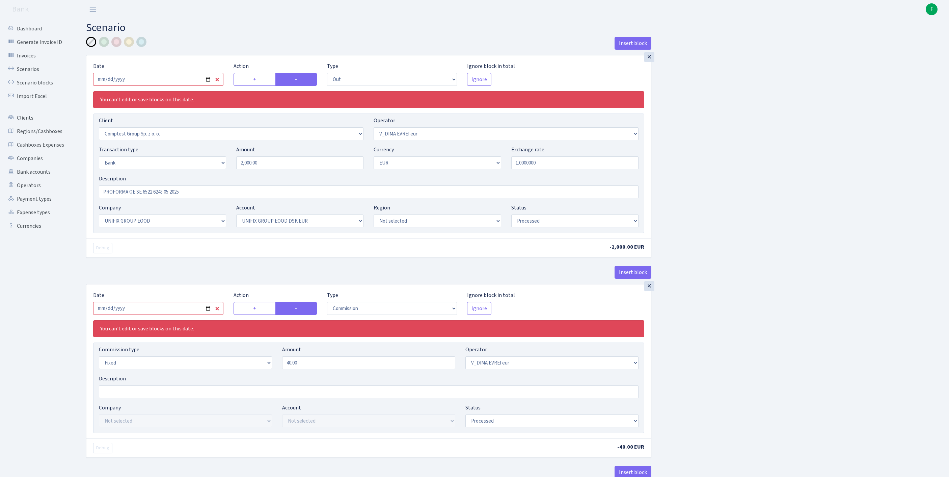
select select "13"
select select "31"
select select "processed"
select select "commission"
select select "fixed"
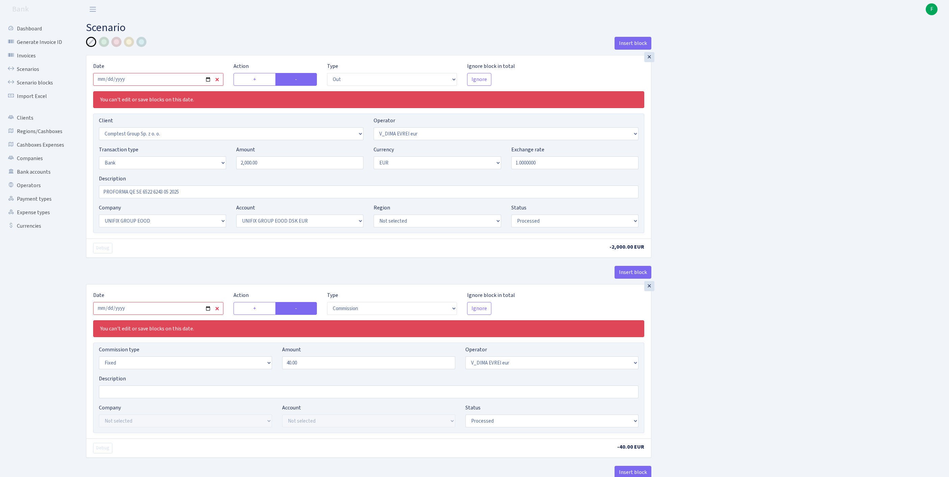
select select "431"
select select "processed"
select select "commission"
select select "fixed"
select select "1"
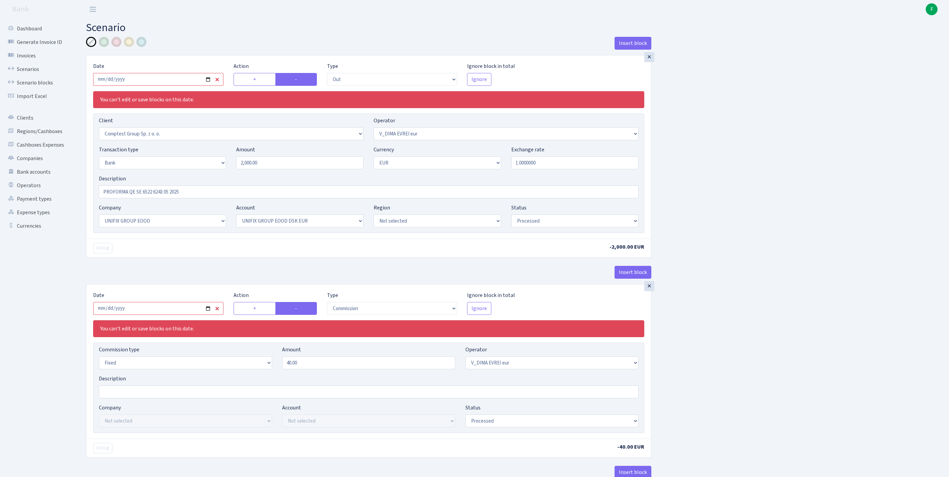
select select "13"
select select "31"
select select "processed"
click at [163, 83] on input "2025-05-23" at bounding box center [158, 79] width 130 height 13
type input "[DATE]"
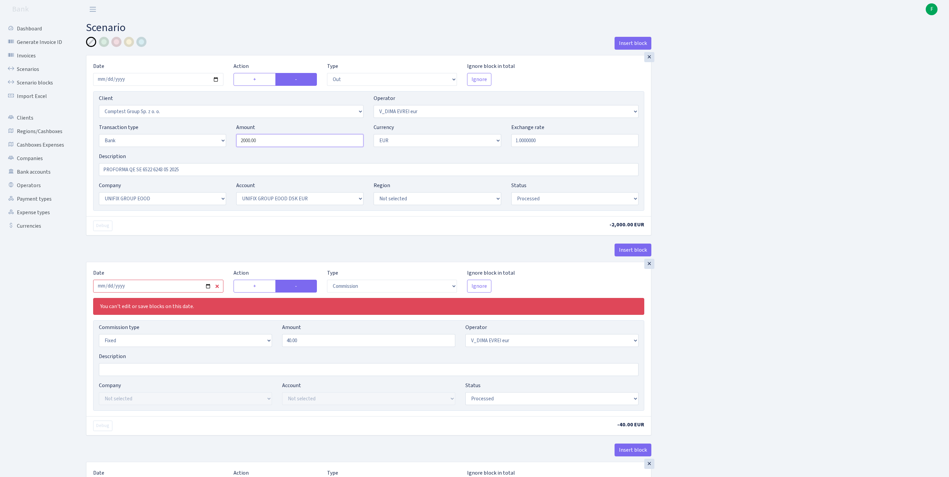
drag, startPoint x: 278, startPoint y: 155, endPoint x: 177, endPoint y: 150, distance: 101.4
click at [177, 150] on div "Transaction type Not selected 981 ELF FISH crypto GIRT IVO dekl MM-BALTIC eur U…" at bounding box center [369, 137] width 550 height 29
type input "2,920.00"
drag, startPoint x: 213, startPoint y: 189, endPoint x: 78, endPoint y: 186, distance: 135.1
click at [78, 186] on div "Insert block × Date 2025-09-11 Action + - Type --- In Out Commission Field requ…" at bounding box center [512, 369] width 873 height 665
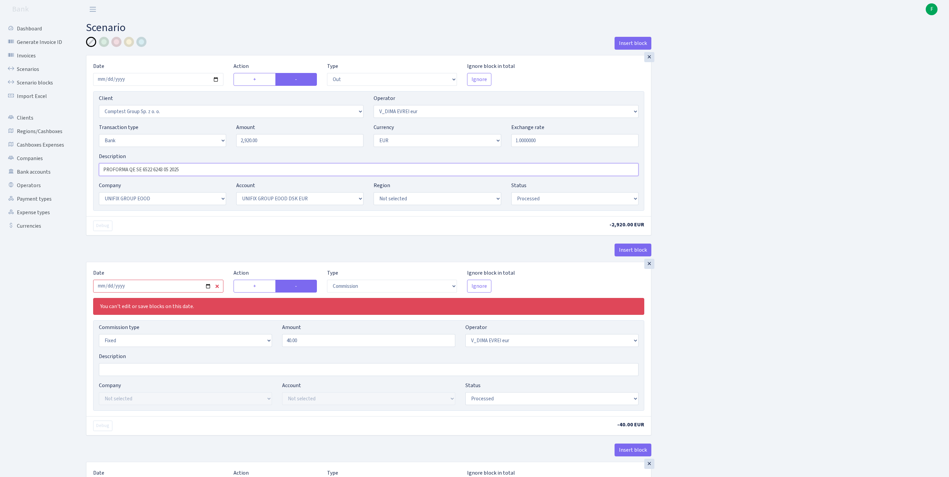
paste input "INVOICE FS 53KKSPR06"
type input "INVOICE FS 53KKSPR062025"
click at [149, 292] on input "2025-05-23" at bounding box center [158, 286] width 130 height 13
type input "[DATE]"
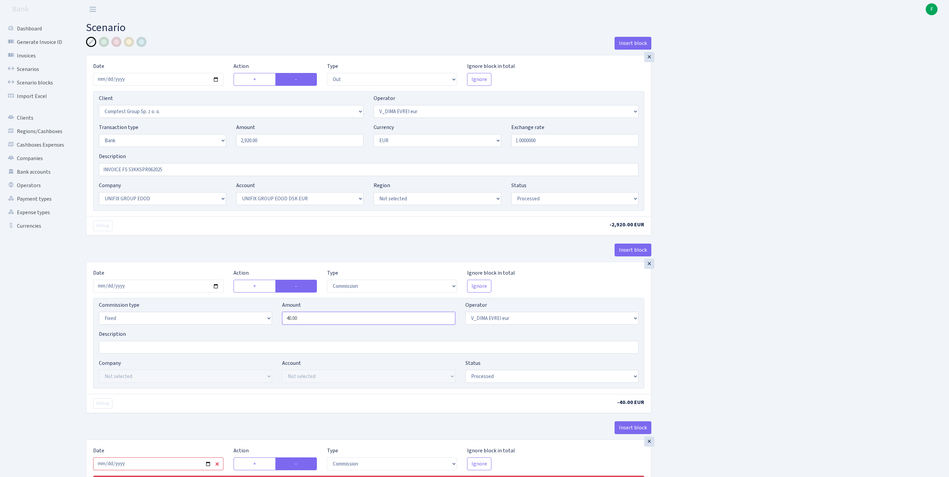
drag, startPoint x: 315, startPoint y: 354, endPoint x: 212, endPoint y: 350, distance: 103.4
click at [212, 330] on div "Commission type Percentage Fixed Bank Amount 40.00 Operator Not selected 981 98…" at bounding box center [369, 315] width 550 height 29
type input "0.66"
select select "10"
select select "30"
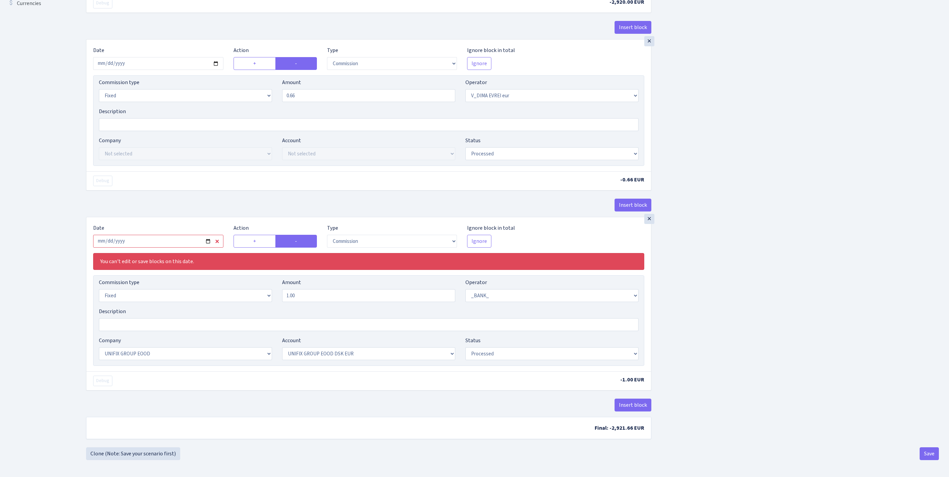
scroll to position [136, 0]
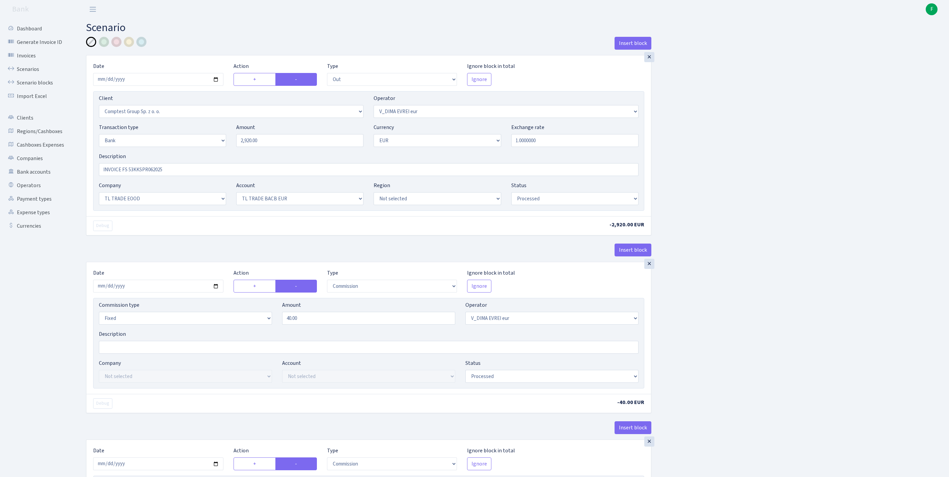
select select "out"
select select "3128"
select select "431"
select select "2"
select select "1"
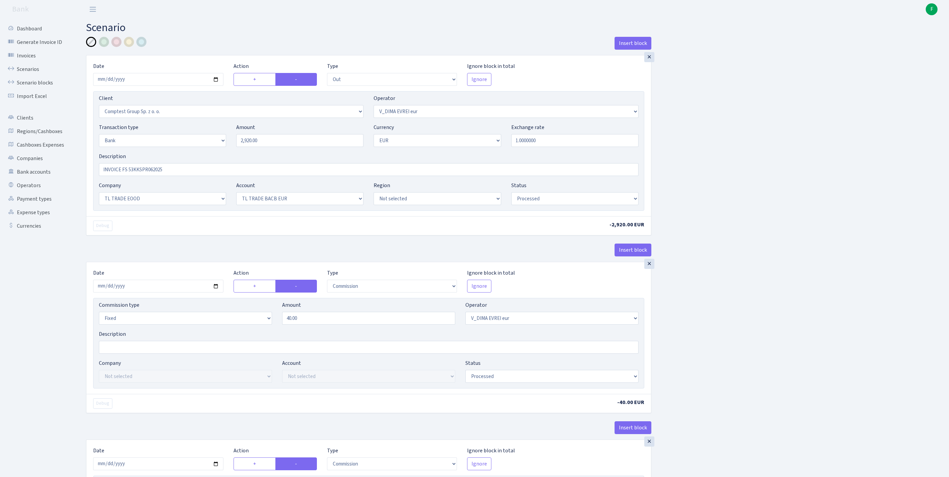
select select "10"
select select "30"
select select "processed"
select select "commission"
select select "fixed"
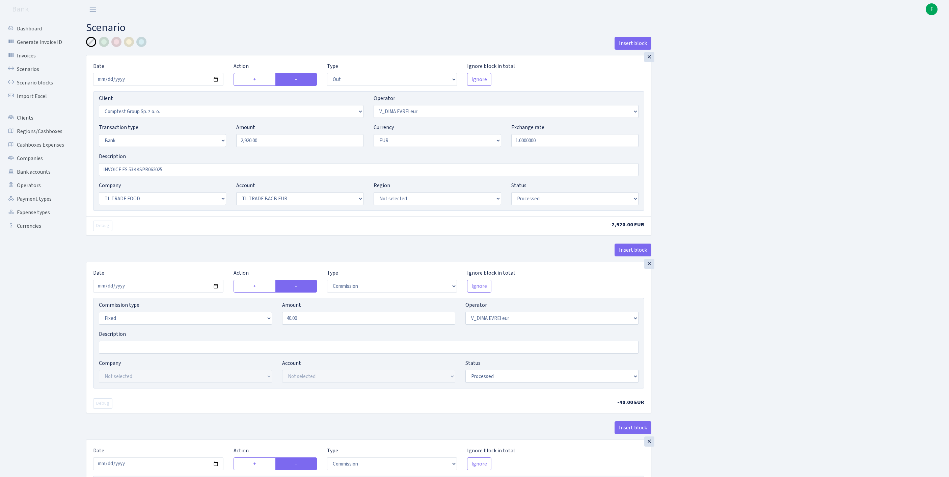
select select "431"
select select "processed"
select select "commission"
select select "fixed"
select select "1"
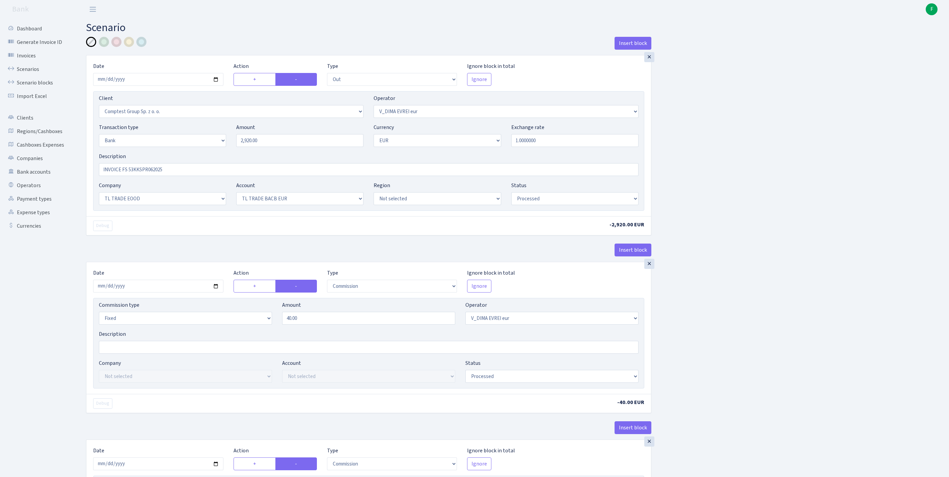
select select "10"
select select "30"
select select "processed"
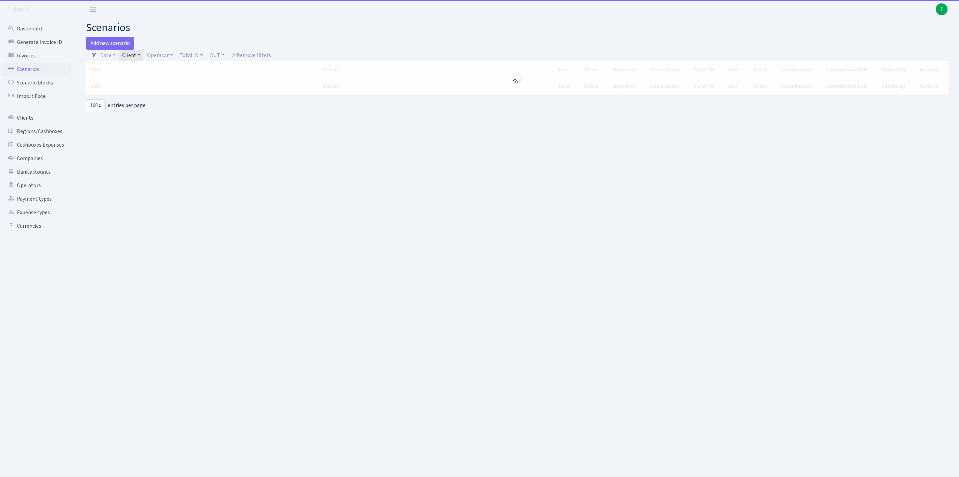
select select "100"
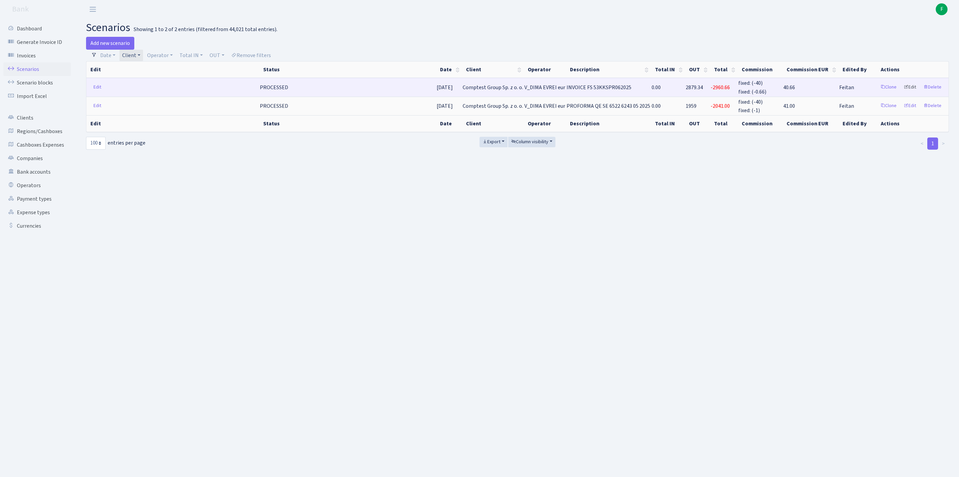
click at [903, 93] on link "Edit" at bounding box center [910, 87] width 19 height 10
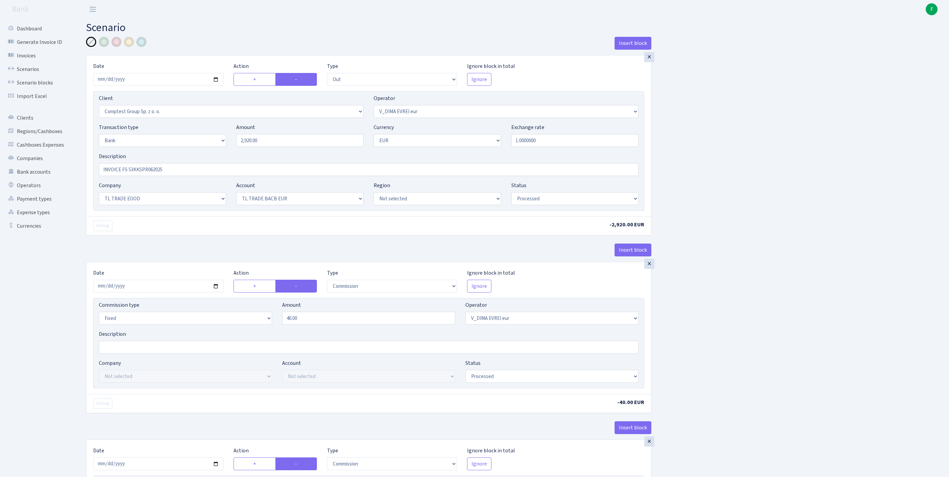
select select "out"
select select "3128"
select select "431"
select select "2"
select select "1"
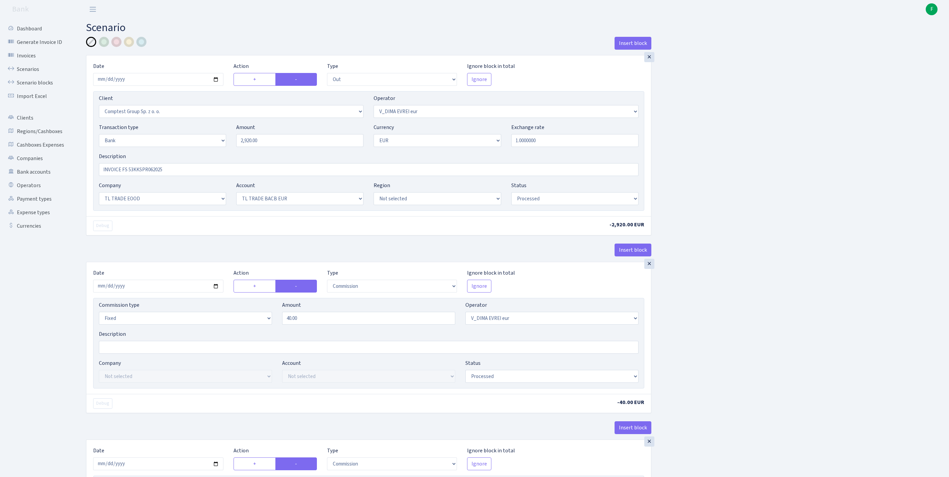
select select "10"
select select "30"
select select "processed"
select select "commission"
select select "fixed"
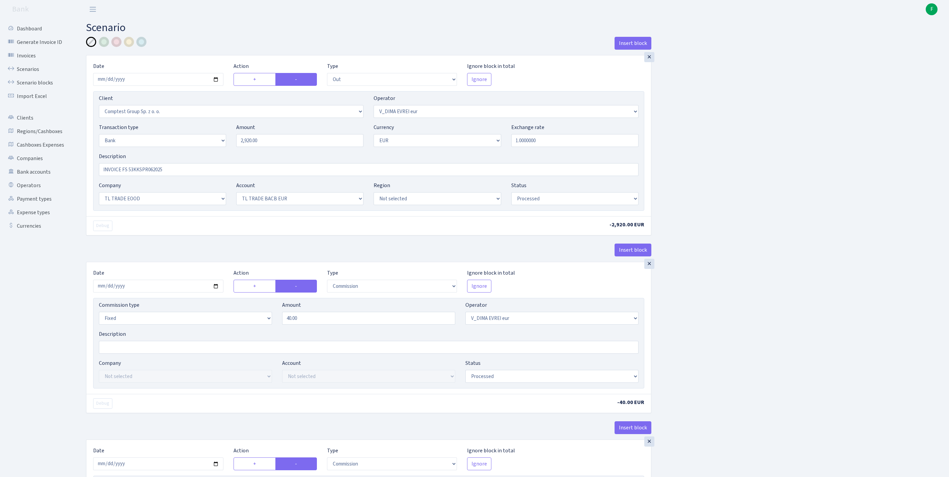
select select "431"
select select "processed"
select select "commission"
select select "fixed"
select select "1"
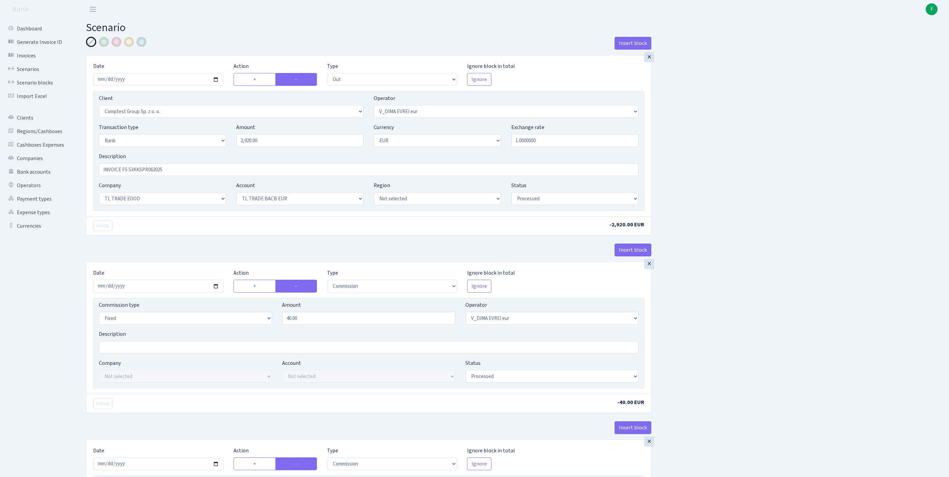
select select "10"
select select "30"
select select "processed"
click at [115, 43] on div at bounding box center [116, 42] width 10 height 10
click at [188, 176] on input "INVOICE FS 53KKSPR062025" at bounding box center [369, 169] width 540 height 13
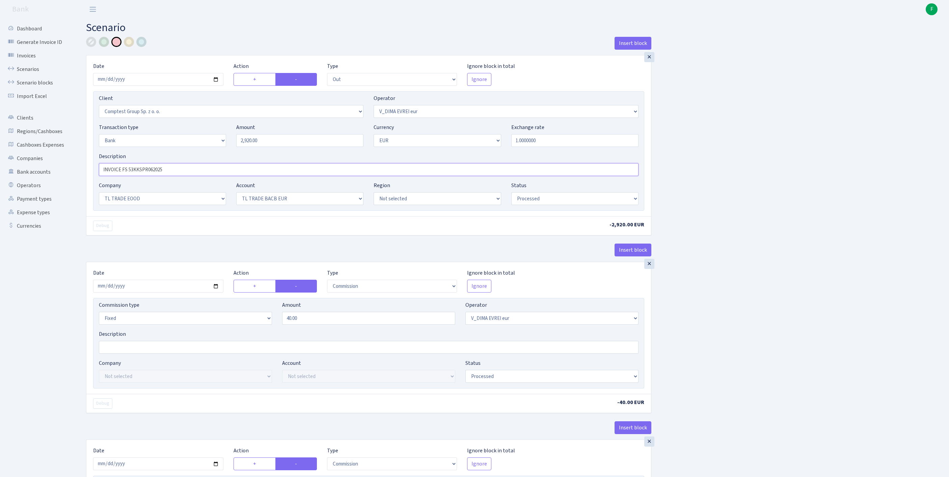
click at [106, 176] on input "INVOICE FS 53KKSPR062025" at bounding box center [369, 169] width 540 height 13
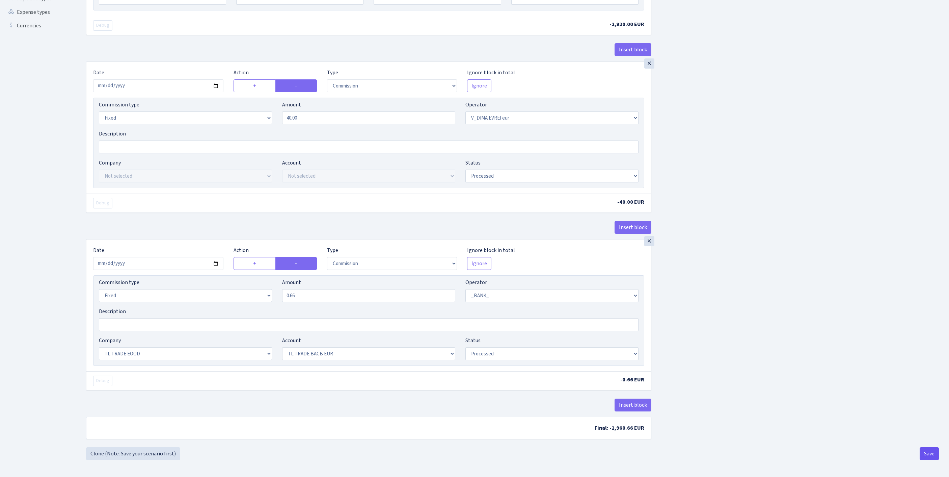
type input "VAI NONEMAS 40 EUR KOMISIJA? INVOICE FS 53KKSPR062025"
click at [935, 453] on button "Save" at bounding box center [929, 453] width 19 height 13
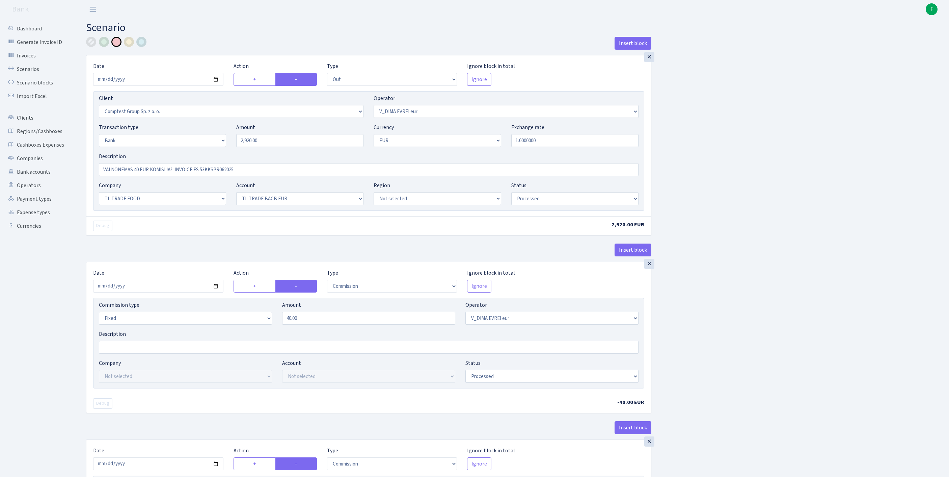
select select "out"
select select "3128"
select select "431"
select select "2"
select select "1"
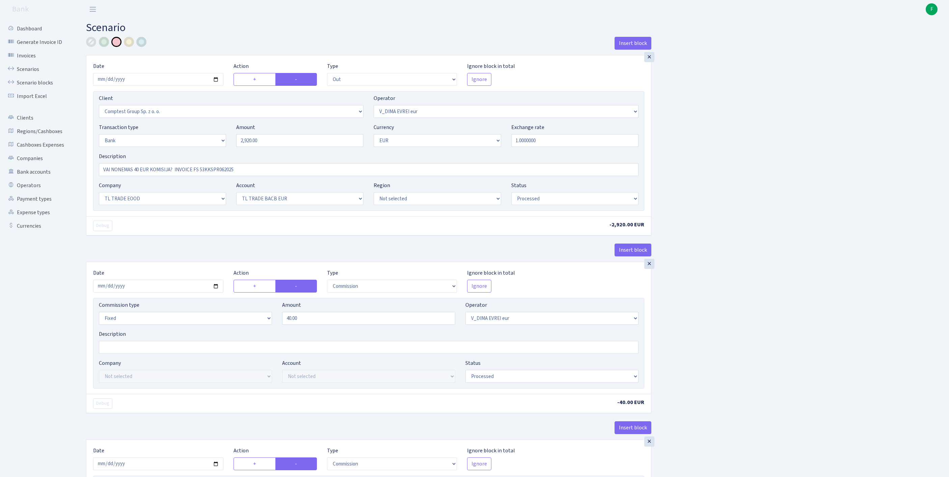
select select "10"
select select "30"
select select "processed"
select select "commission"
select select "fixed"
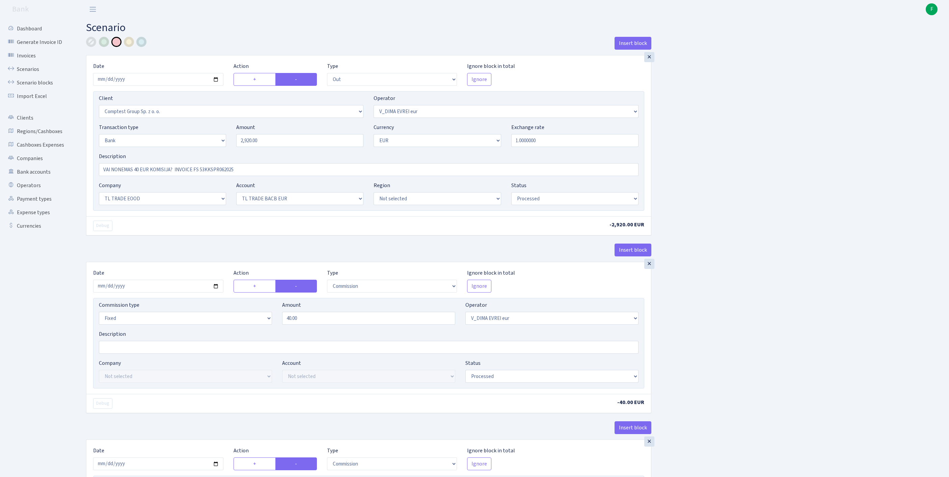
select select "431"
select select "processed"
select select "commission"
select select "fixed"
select select "1"
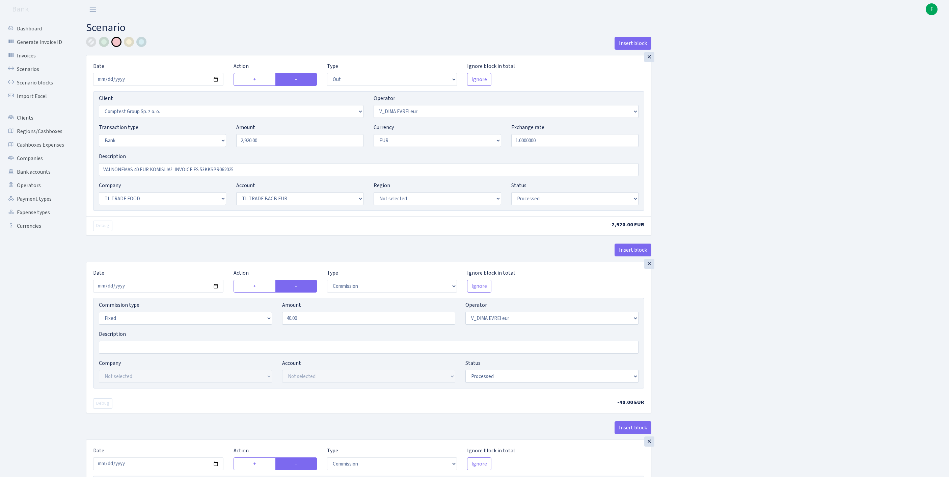
select select "10"
select select "30"
select select "processed"
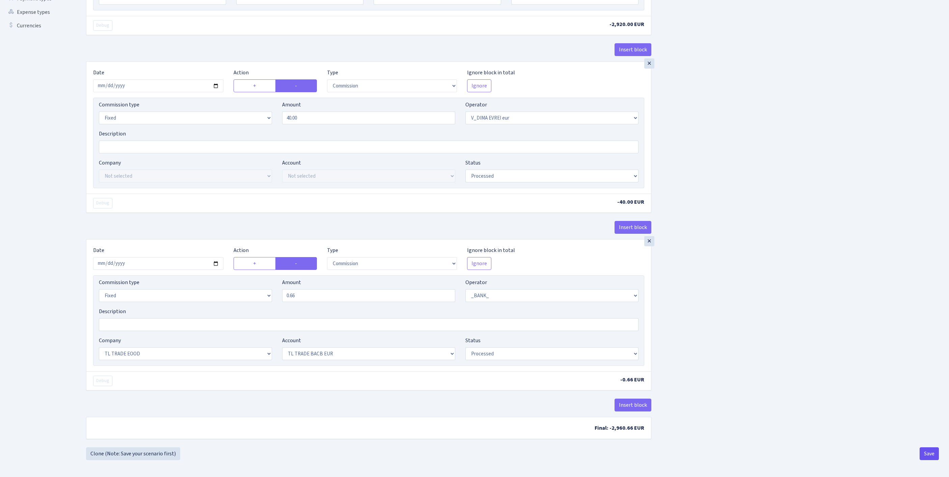
click at [934, 451] on button "Save" at bounding box center [929, 453] width 19 height 13
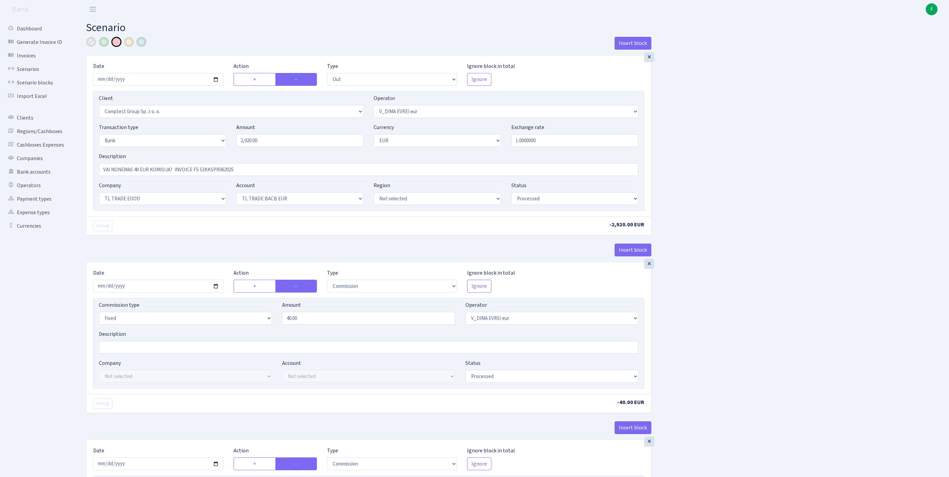
select select "out"
select select "3128"
select select "431"
select select "2"
select select "1"
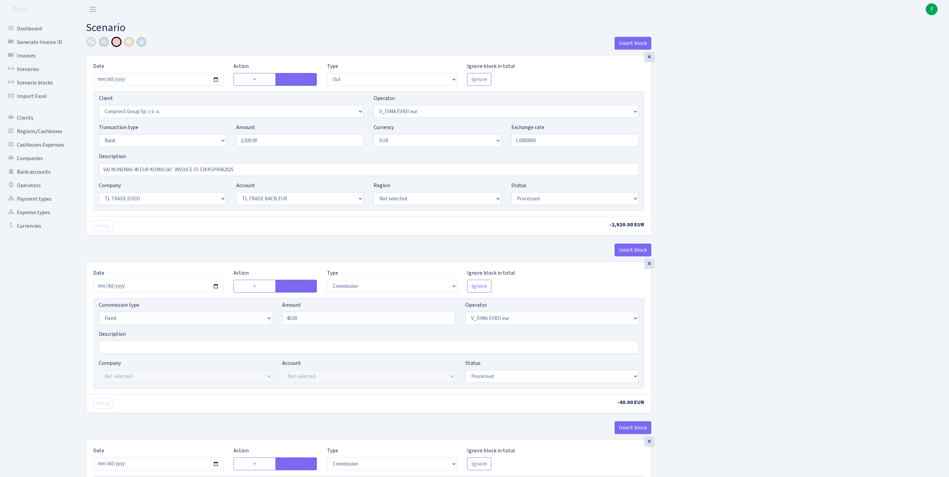
select select "10"
select select "30"
select select "processed"
select select "commission"
select select "fixed"
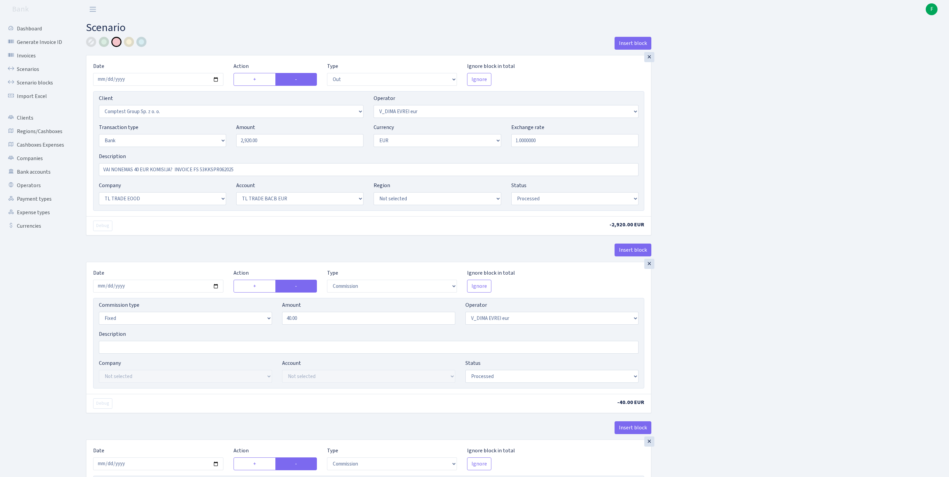
select select "431"
select select "processed"
select select "commission"
select select "fixed"
select select "1"
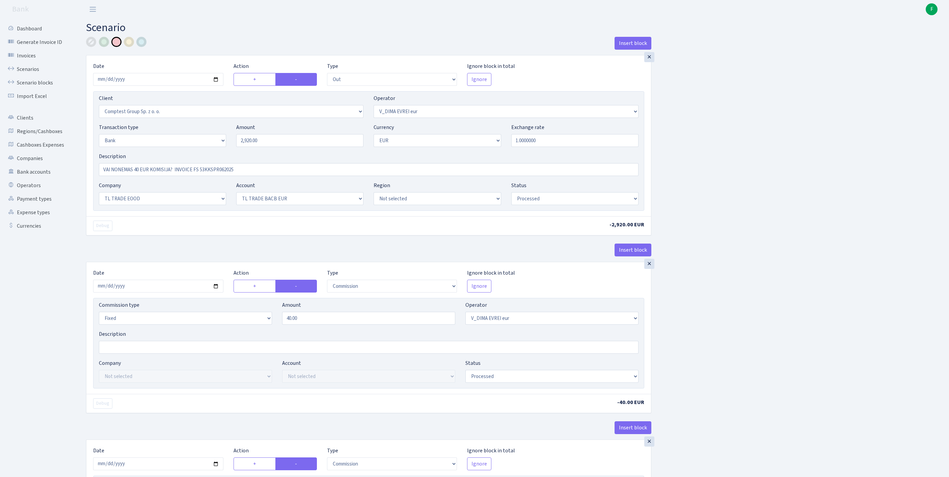
select select "10"
select select "30"
select select "processed"
click at [26, 74] on link "Scenarios" at bounding box center [37, 69] width 68 height 14
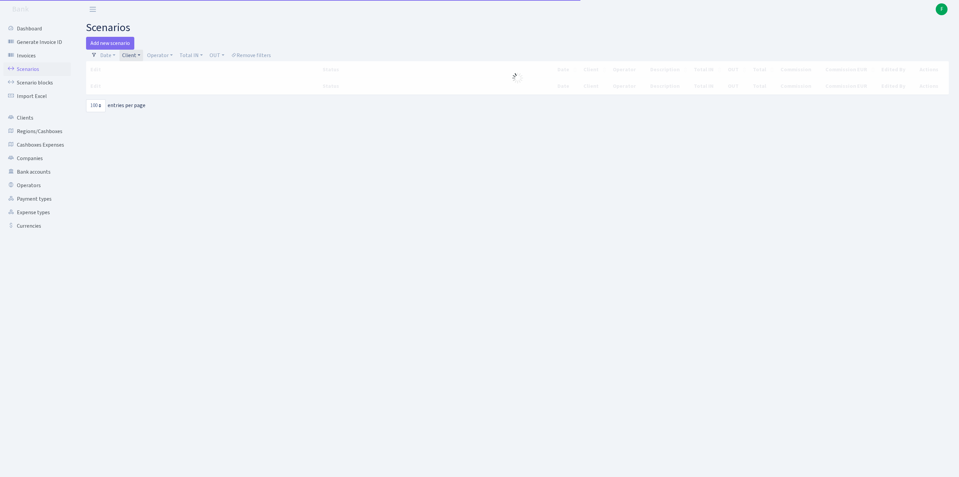
select select "100"
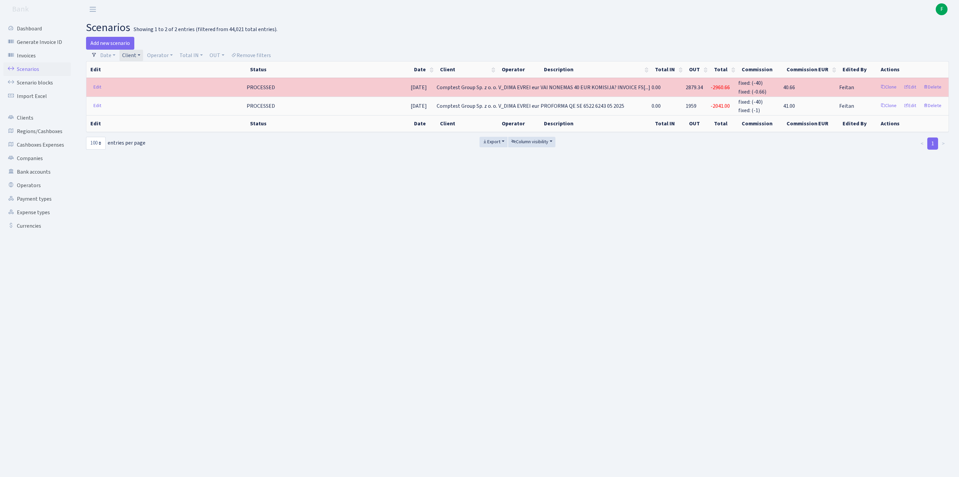
click at [143, 57] on link "Client" at bounding box center [132, 55] width 24 height 11
click at [142, 84] on input "search" at bounding box center [161, 79] width 78 height 10
type input "I"
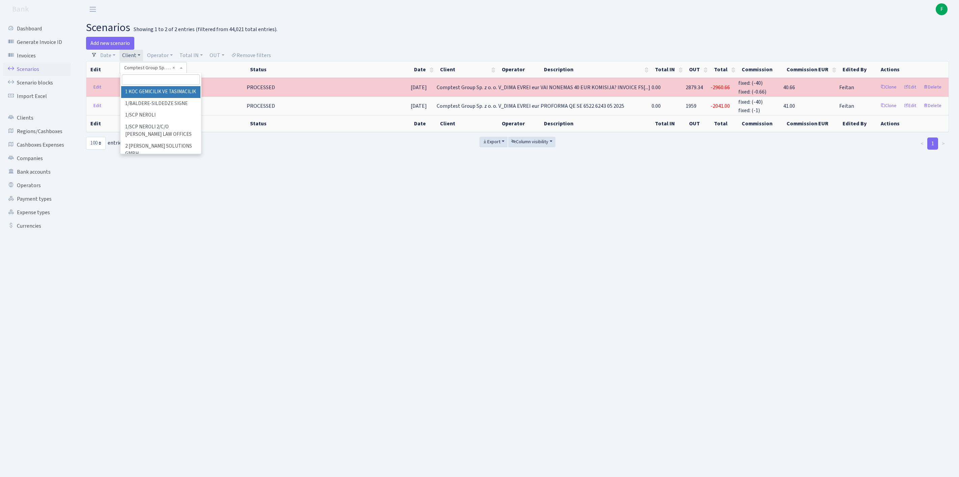
scroll to position [11315, 0]
type input "I"
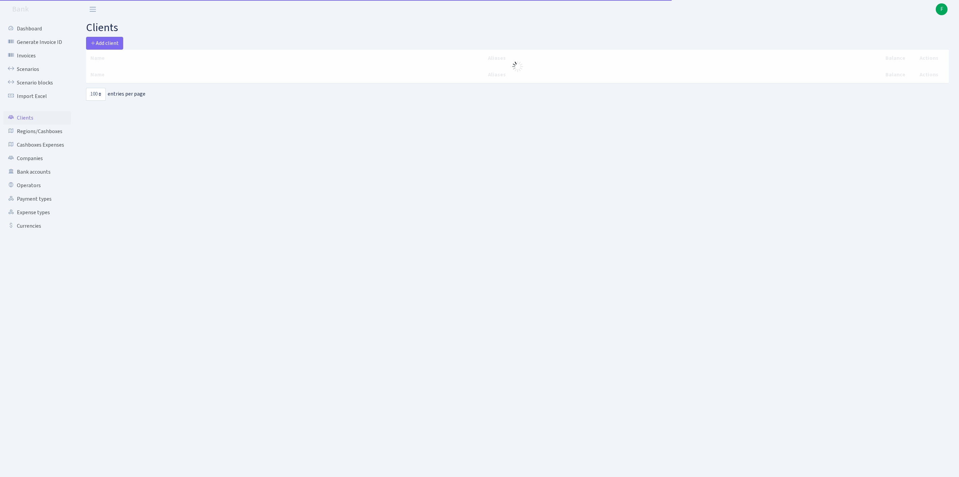
select select "100"
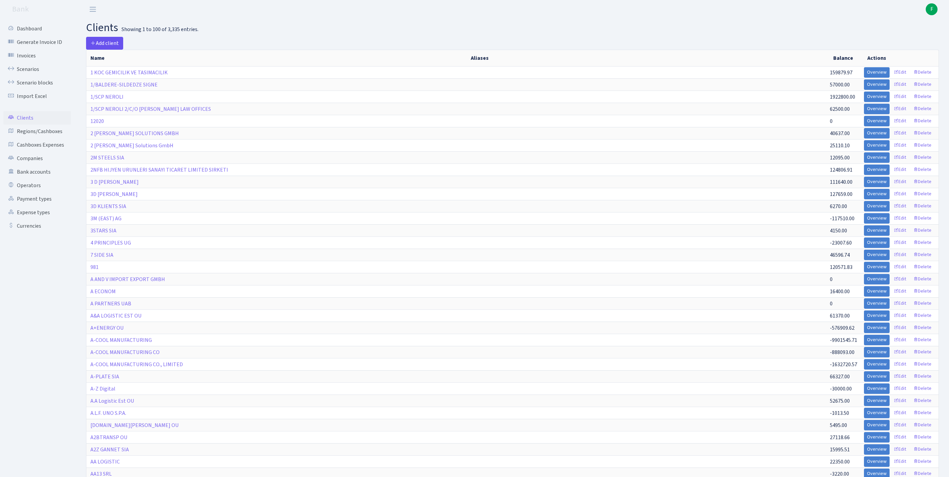
click at [107, 43] on span "Add client" at bounding box center [104, 42] width 28 height 7
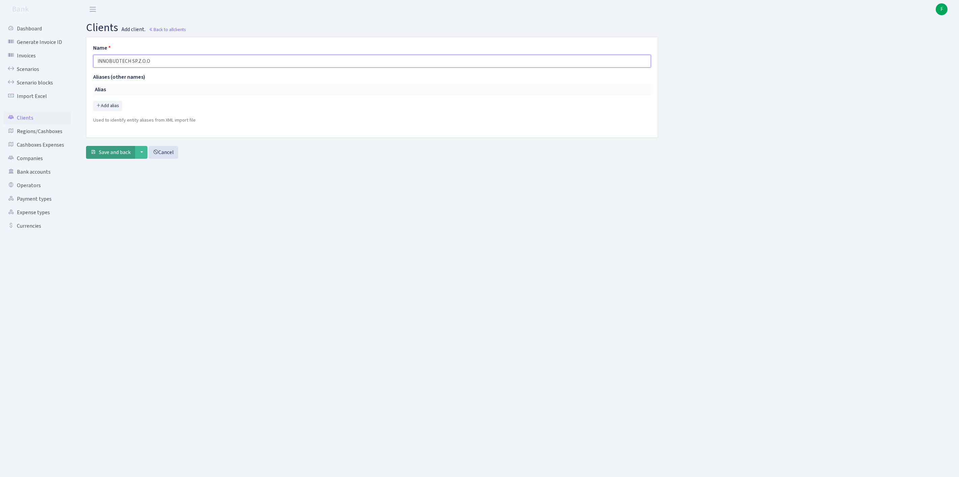
type input "INNOBUDTECH SP.Z.O.O"
click at [111, 156] on span "Save and back" at bounding box center [115, 152] width 32 height 7
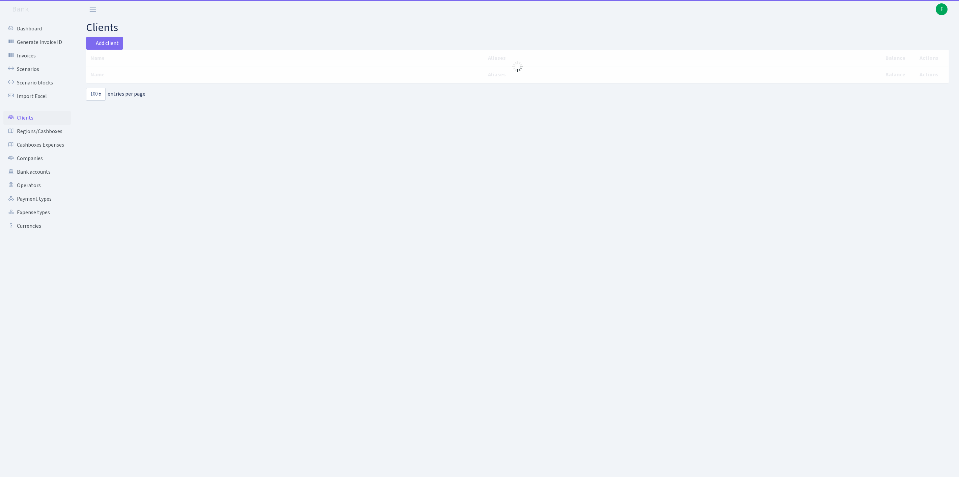
select select "100"
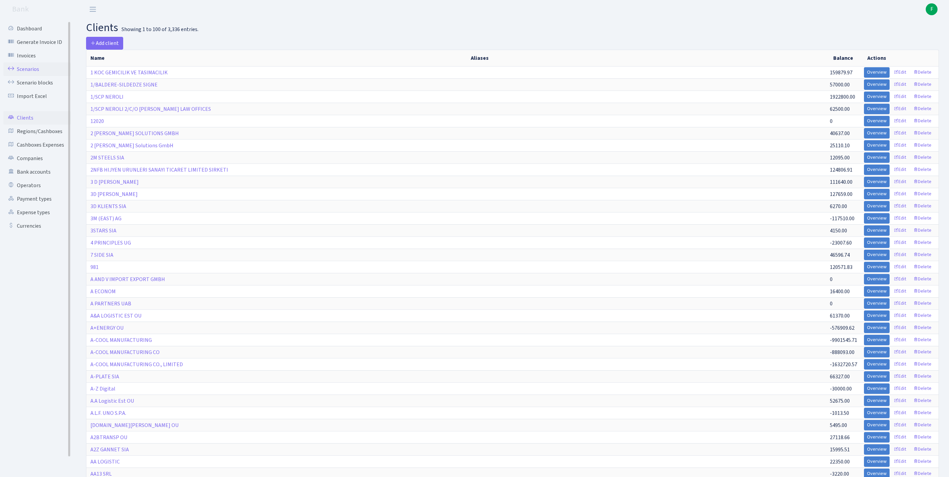
click at [33, 75] on link "Scenarios" at bounding box center [37, 69] width 68 height 14
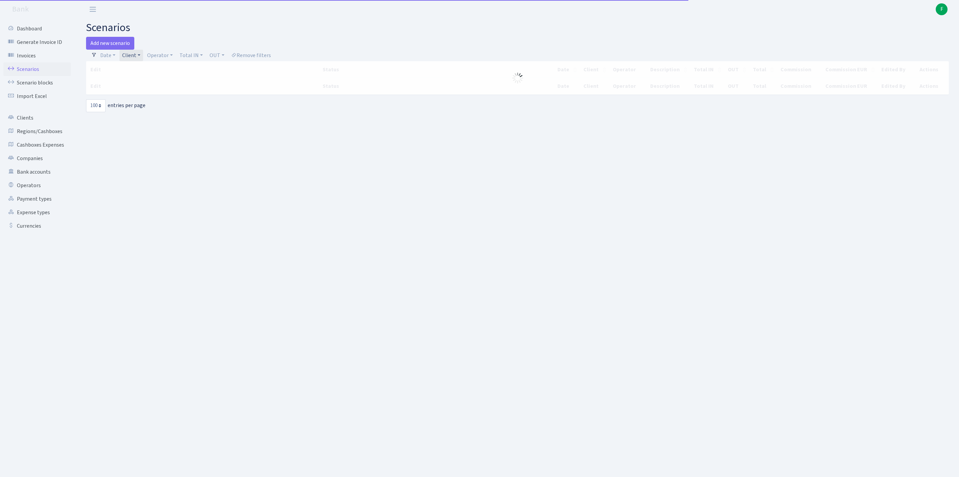
select select "100"
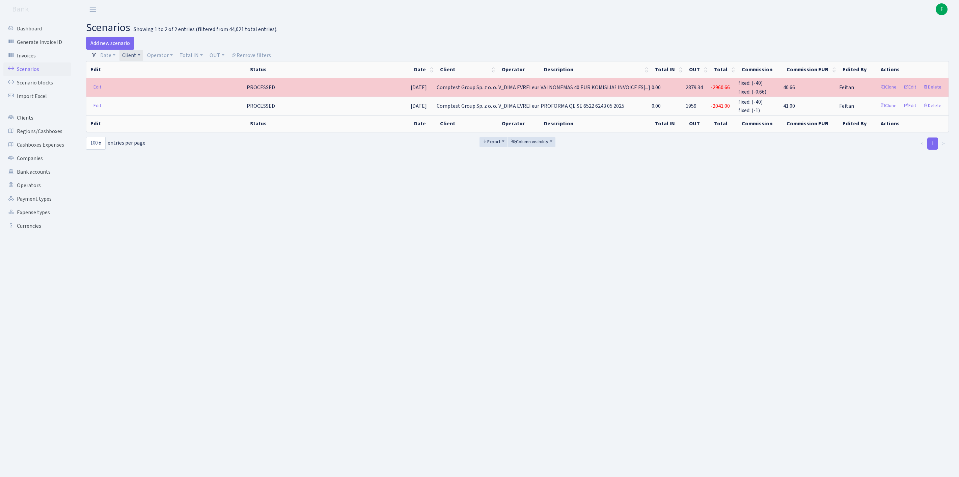
click at [143, 59] on link "Client" at bounding box center [132, 55] width 24 height 11
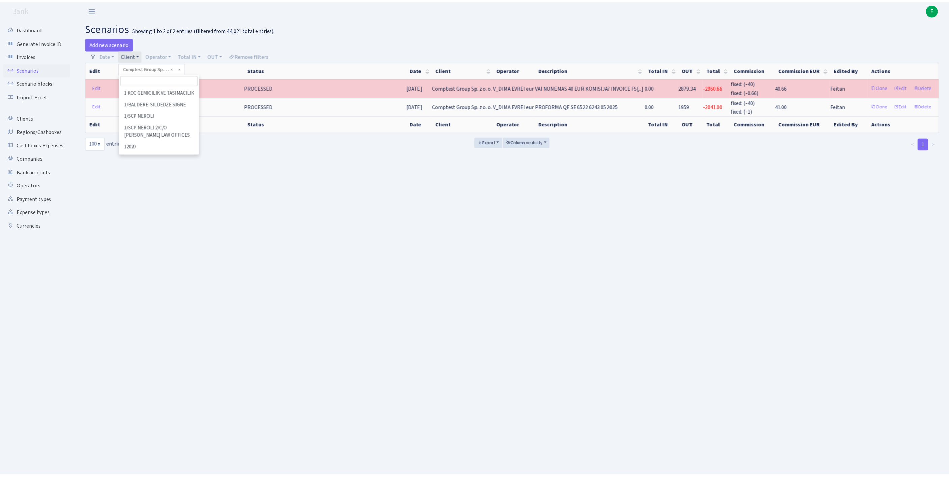
scroll to position [11315, 0]
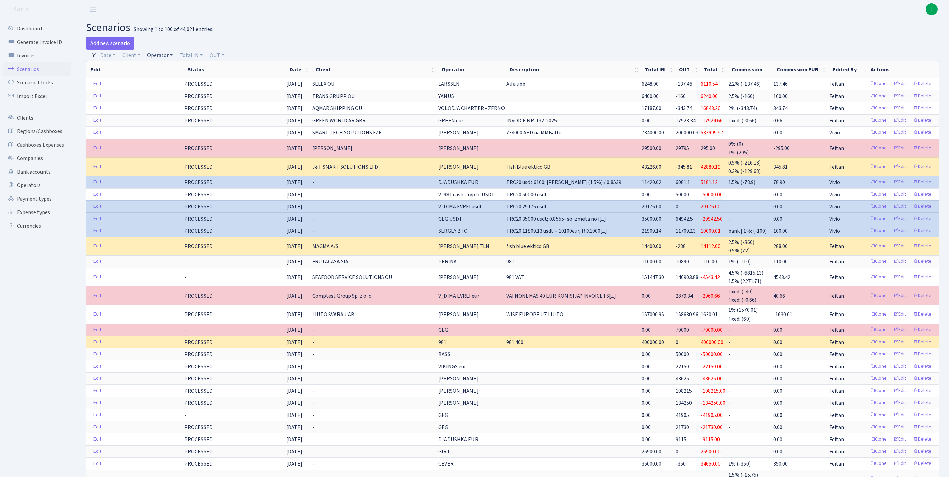
click at [164, 59] on link "Operator" at bounding box center [159, 55] width 31 height 11
click at [178, 85] on input "search" at bounding box center [175, 79] width 56 height 10
type input "V"
type input "WAG"
click at [189, 98] on li "[PERSON_NAME]" at bounding box center [174, 92] width 57 height 12
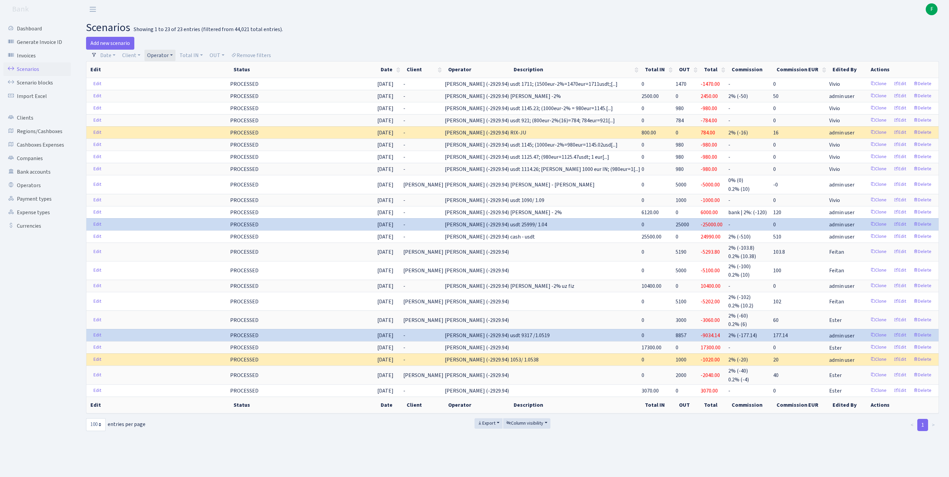
click at [173, 56] on link "Operator" at bounding box center [159, 55] width 31 height 11
click at [170, 83] on input "search" at bounding box center [175, 79] width 56 height 10
type input "VIKING"
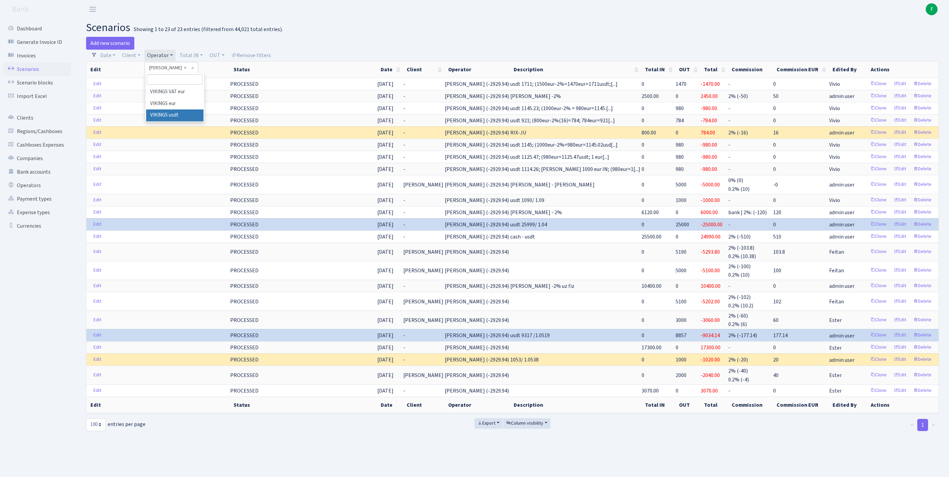
click at [336, 38] on div "Add new scenario" at bounding box center [297, 43] width 422 height 13
click at [176, 58] on link "Operator" at bounding box center [159, 55] width 31 height 11
click at [173, 82] on input "search" at bounding box center [175, 79] width 56 height 10
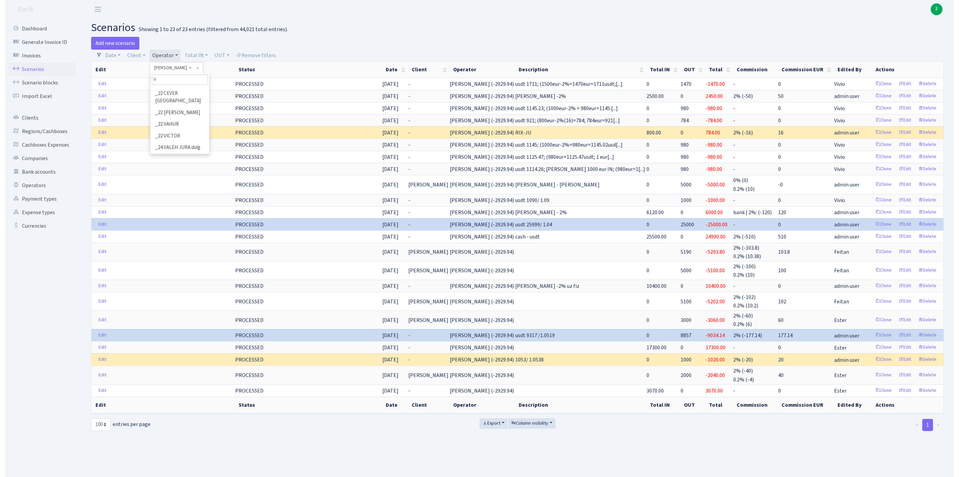
scroll to position [0, 0]
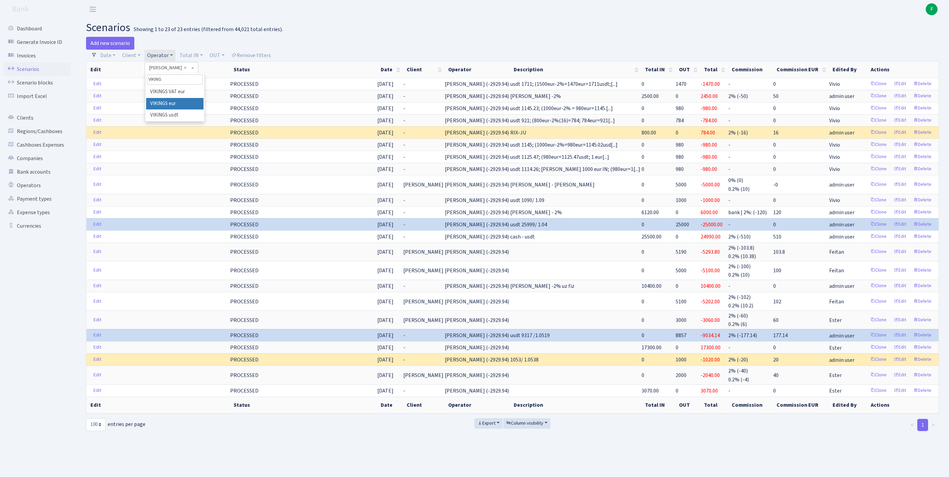
type input "VIKING"
click at [203, 110] on li "VIKINGS eur" at bounding box center [174, 104] width 57 height 12
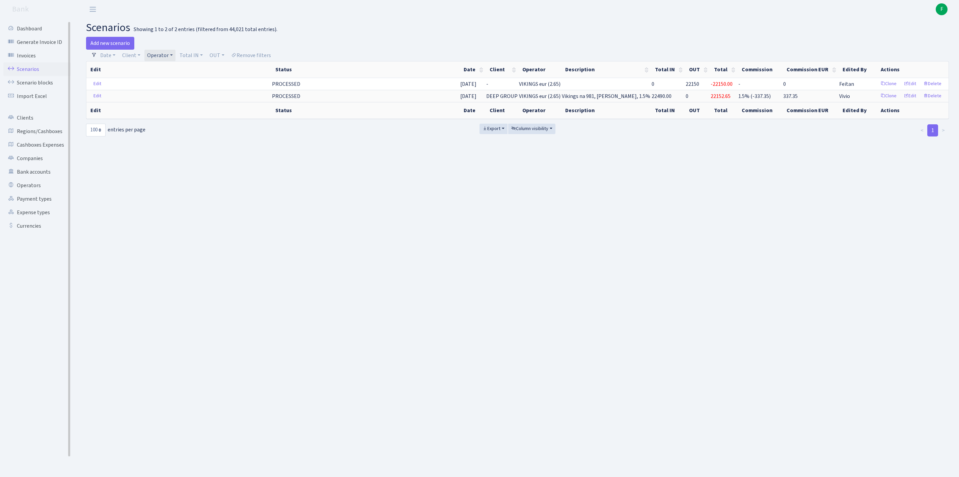
click at [35, 70] on link "Scenarios" at bounding box center [37, 69] width 68 height 14
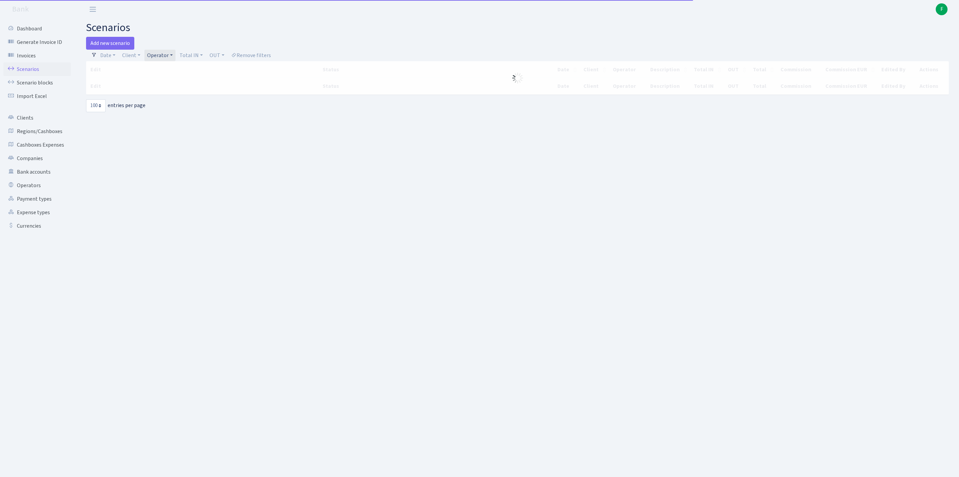
select select "100"
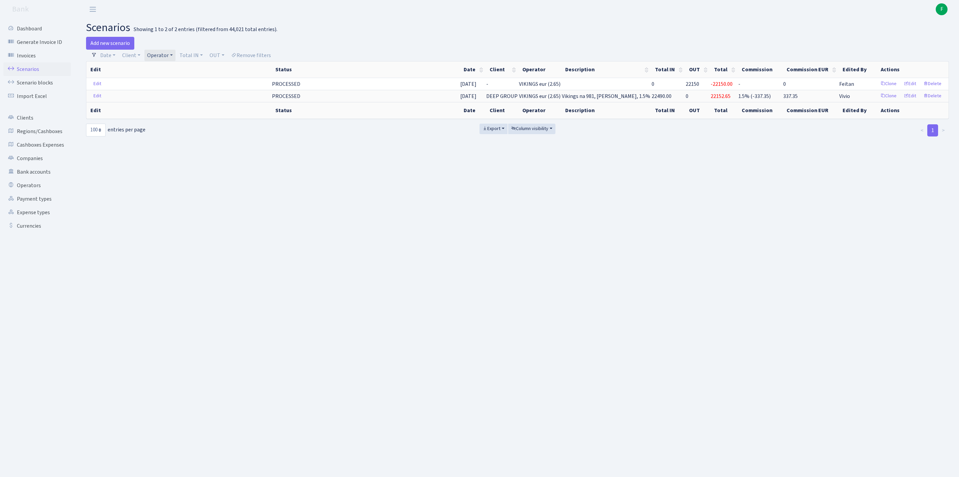
click at [176, 59] on link "Operator" at bounding box center [159, 55] width 31 height 11
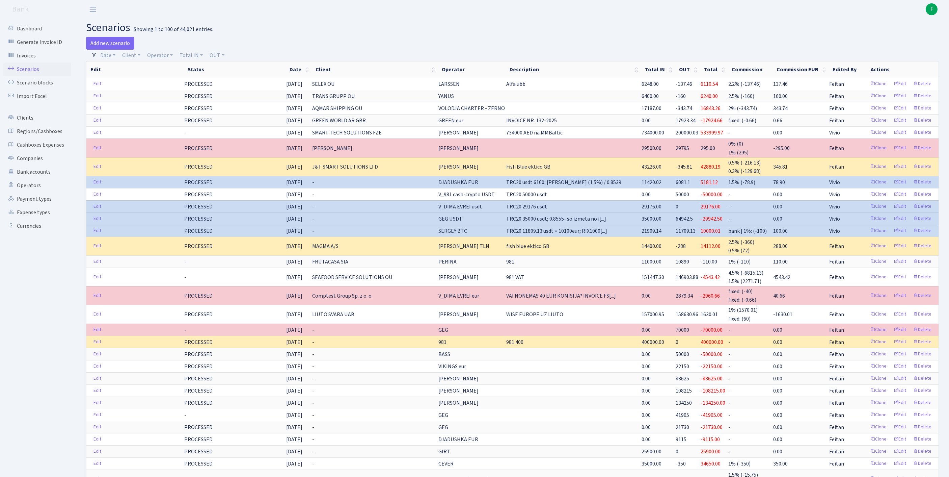
scroll to position [267, 0]
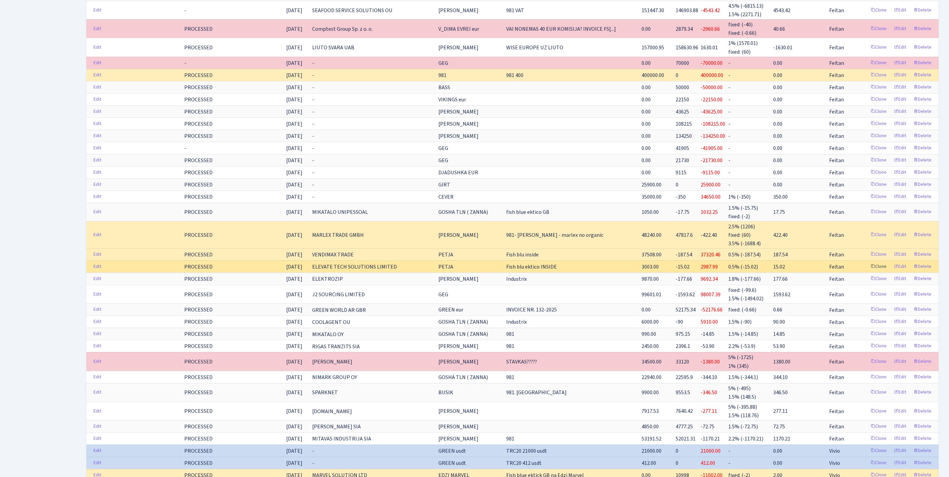
click at [868, 272] on link "Clone" at bounding box center [879, 266] width 22 height 10
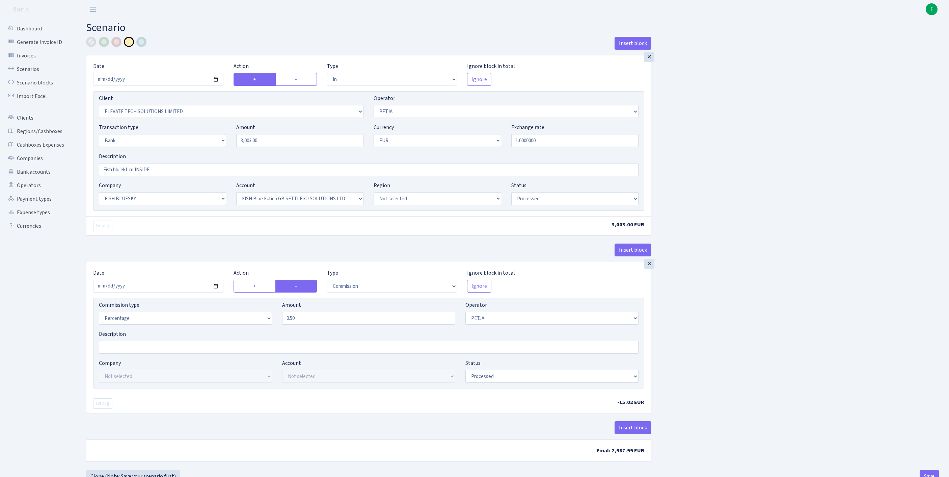
select select "in"
select select "3332"
select select "392"
select select "2"
select select "1"
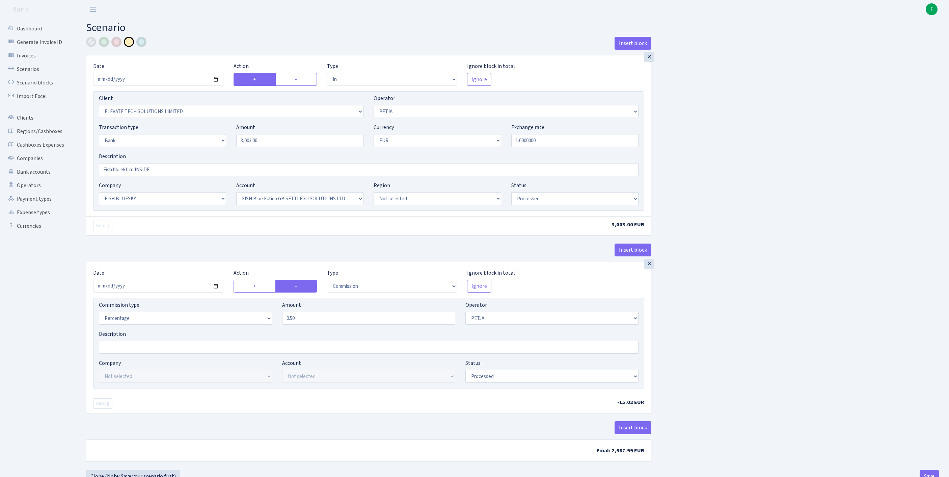
select select "23"
select select "67"
select select "processed"
select select "commission"
select select "392"
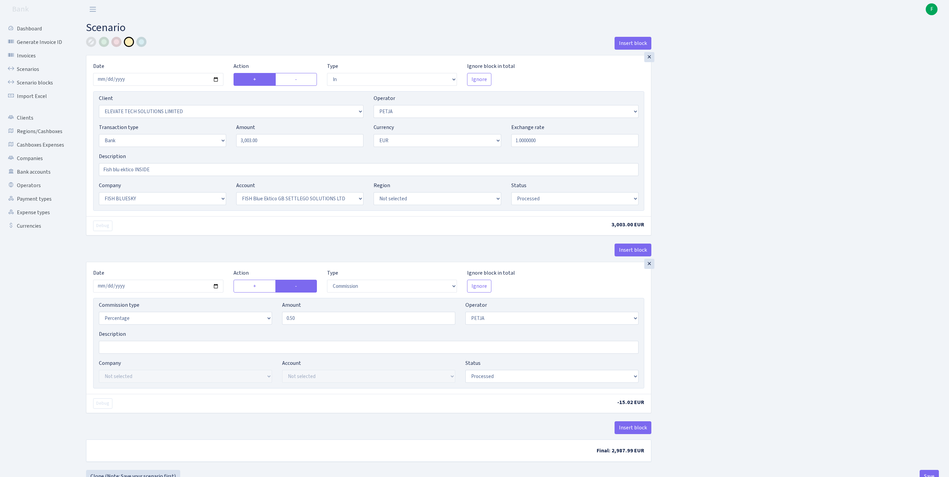
select select "processed"
click at [177, 86] on input "2025-09-10" at bounding box center [158, 79] width 130 height 13
type input "[DATE]"
click at [812, 136] on div "Insert block × Date 2025-09-11 Action + - Type --- In Out Commission Field requ…" at bounding box center [512, 253] width 863 height 433
select select "519"
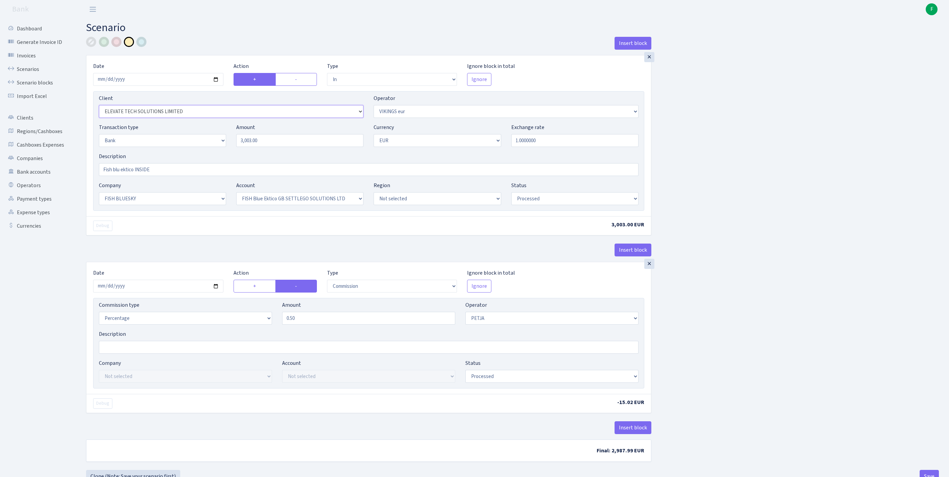
click at [163, 118] on select "Not selected 1 KOC GEMICILIK VE TASIMACILIK 1/BALDERE-SILDEDZE SIGNE 1/SCP NERO…" at bounding box center [231, 111] width 265 height 13
select select "3361"
drag, startPoint x: 277, startPoint y: 159, endPoint x: 170, endPoint y: 155, distance: 106.7
click at [170, 152] on div "Transaction type Not selected 981 ELF FISH crypto GIRT IVO dekl MM-BALTIC eur U…" at bounding box center [369, 137] width 550 height 29
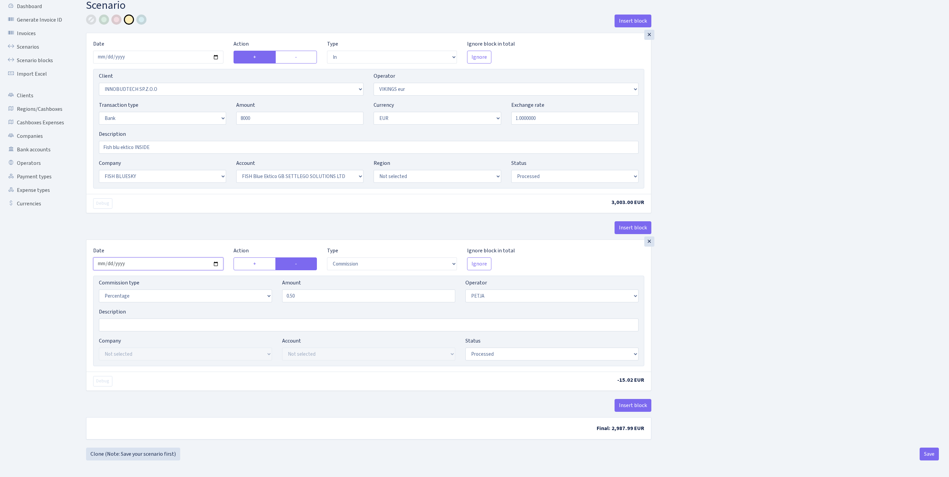
type input "8,000.00"
click at [193, 270] on input "2025-09-10" at bounding box center [158, 263] width 130 height 13
type input "2025-09-11"
drag, startPoint x: 313, startPoint y: 273, endPoint x: 195, endPoint y: 268, distance: 118.3
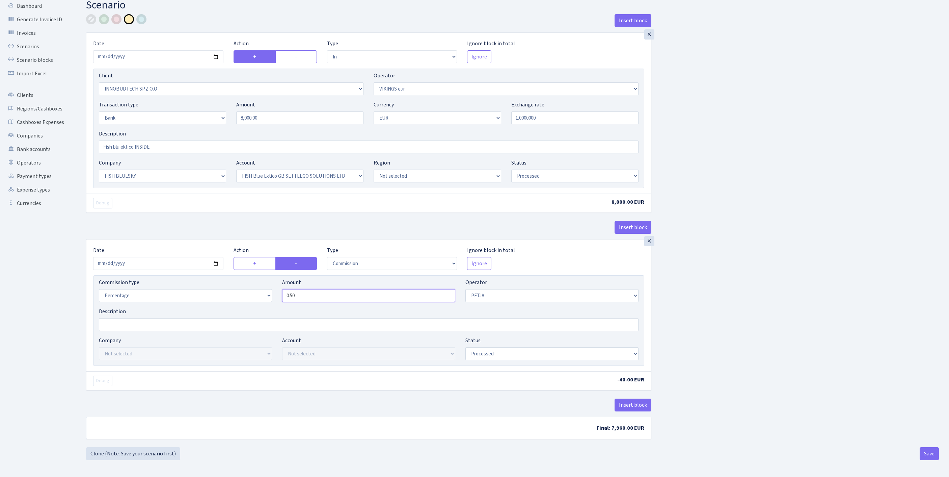
click at [195, 278] on div "Commission type Percentage Fixed Bank Amount 0.50 Operator Not selected 981 981…" at bounding box center [369, 292] width 550 height 29
type input "1.50"
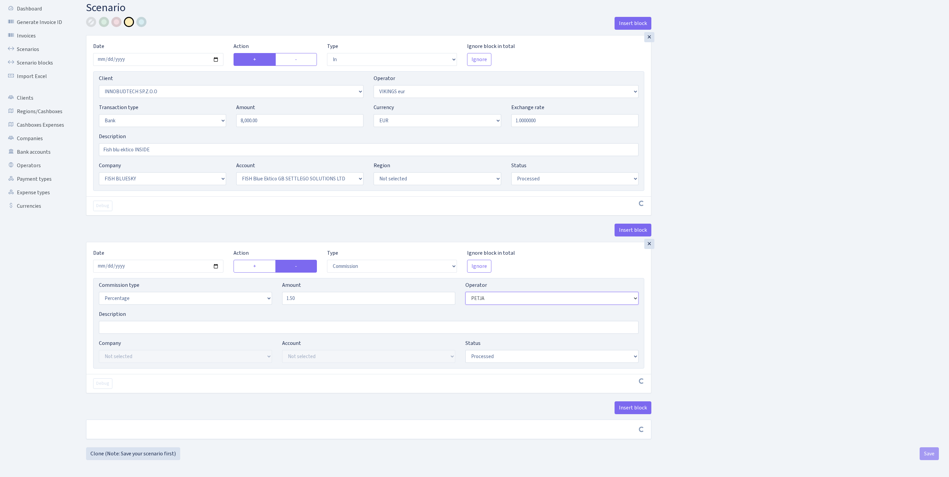
scroll to position [81, 0]
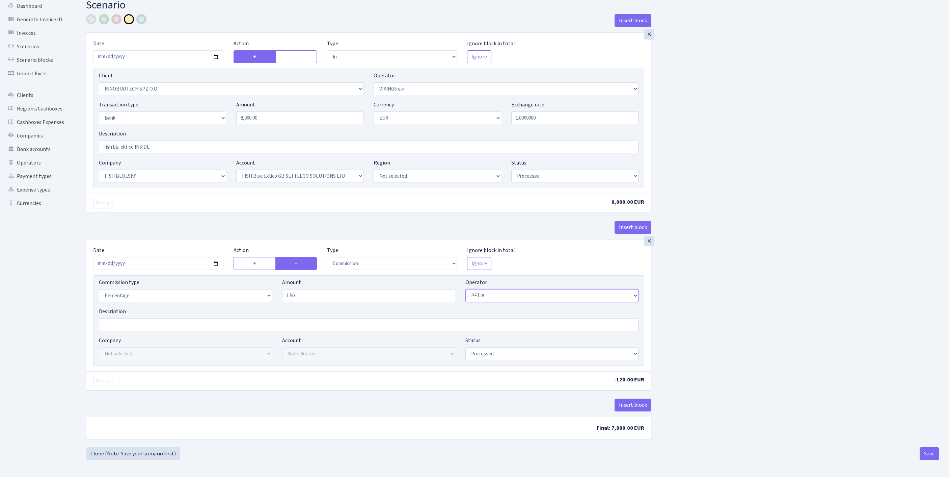
select select "519"
click at [921, 452] on button "Save" at bounding box center [929, 453] width 19 height 13
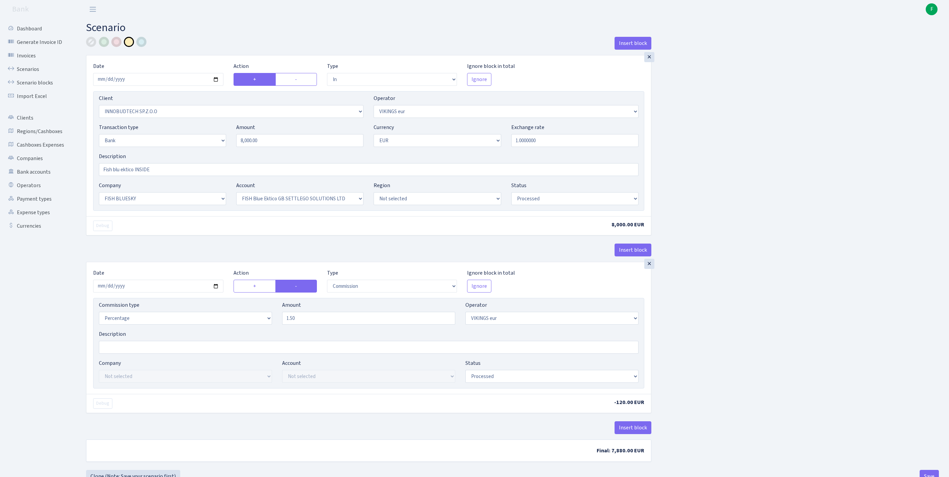
select select "in"
select select "3361"
select select "519"
select select "2"
select select "1"
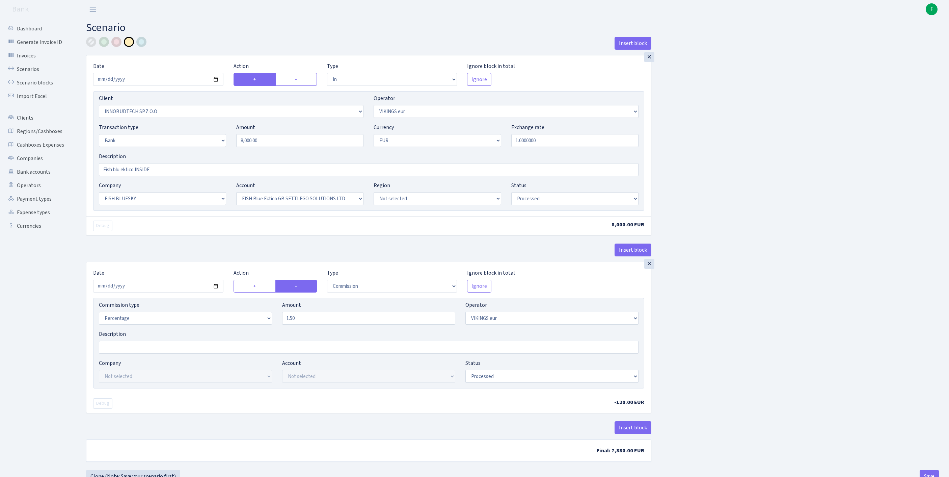
select select "23"
select select "67"
select select "processed"
select select "commission"
select select "519"
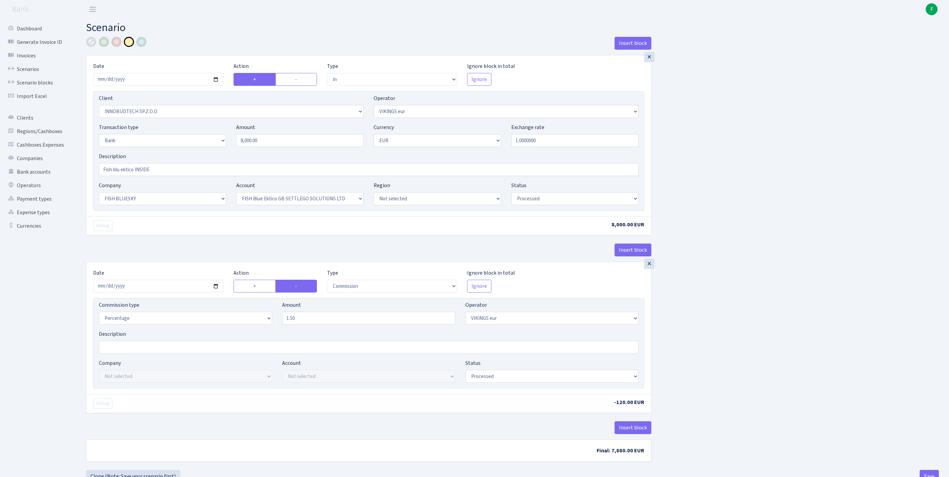
select select "processed"
click at [169, 176] on input "Fish blu ektico INSIDE" at bounding box center [369, 169] width 540 height 13
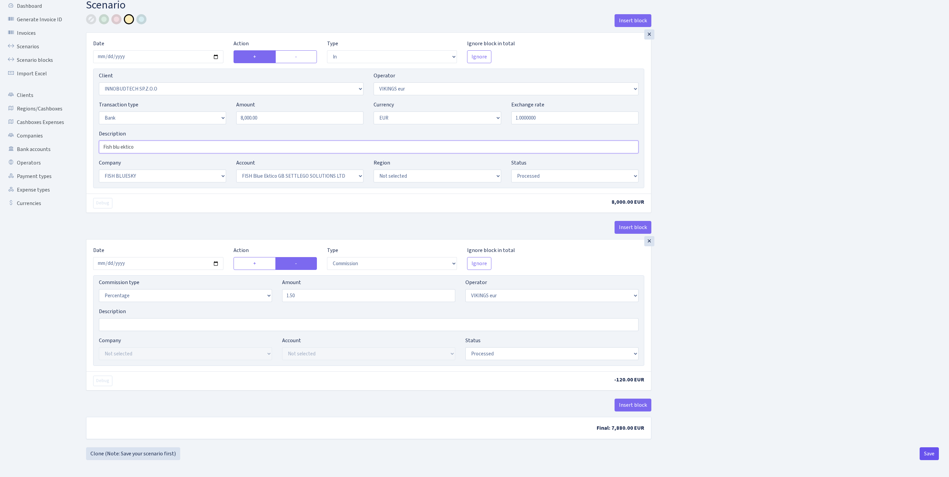
type input "Fish blu ektico"
click at [923, 450] on button "Save" at bounding box center [929, 453] width 19 height 13
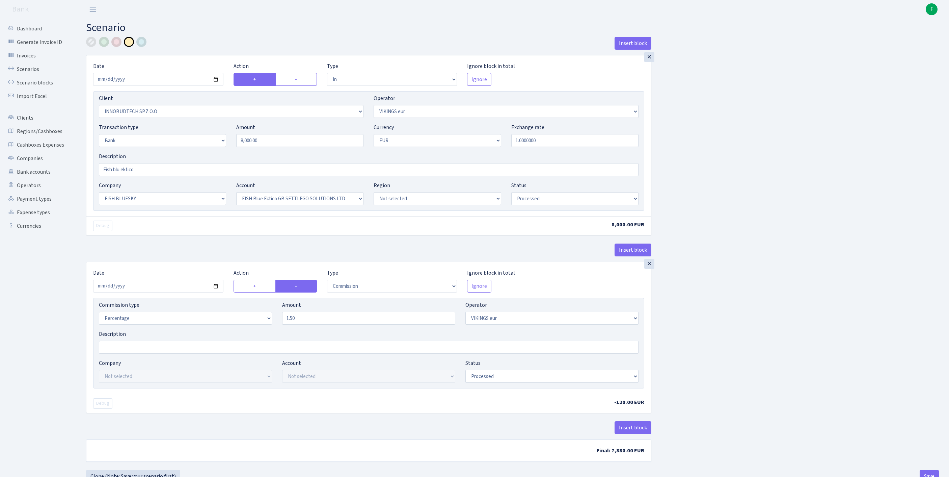
select select "in"
select select "3361"
select select "519"
select select "2"
select select "1"
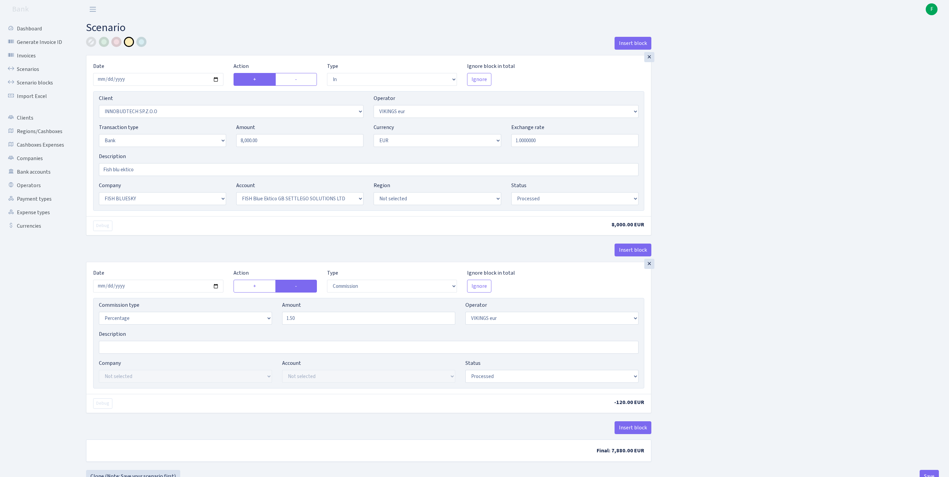
select select "23"
select select "67"
select select "processed"
select select "commission"
select select "519"
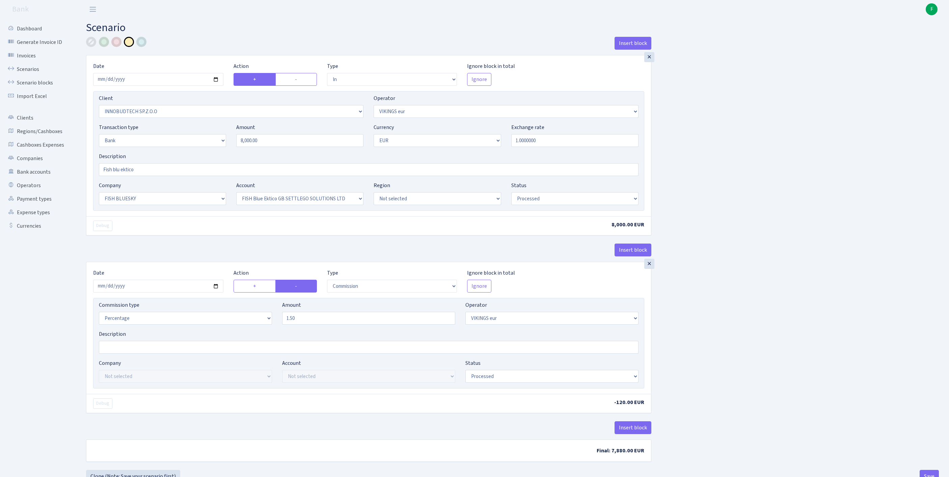
select select "processed"
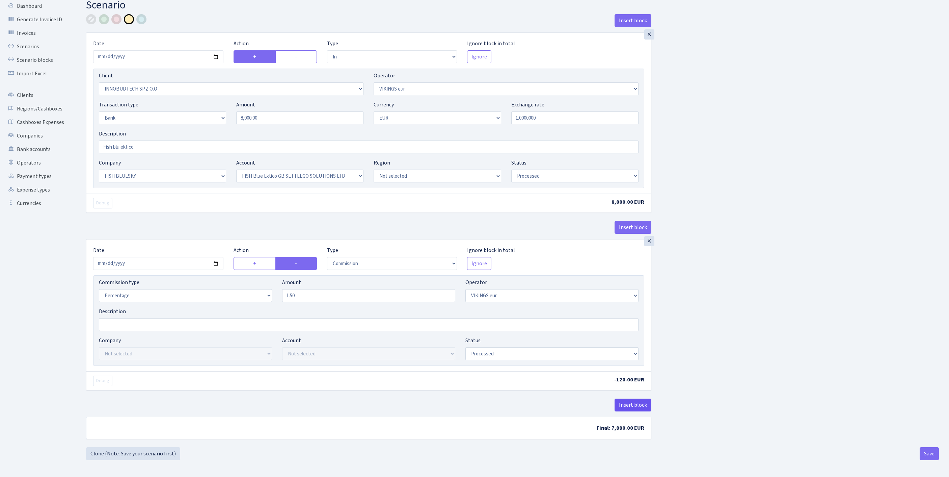
click at [632, 398] on button "Insert block" at bounding box center [633, 404] width 37 height 13
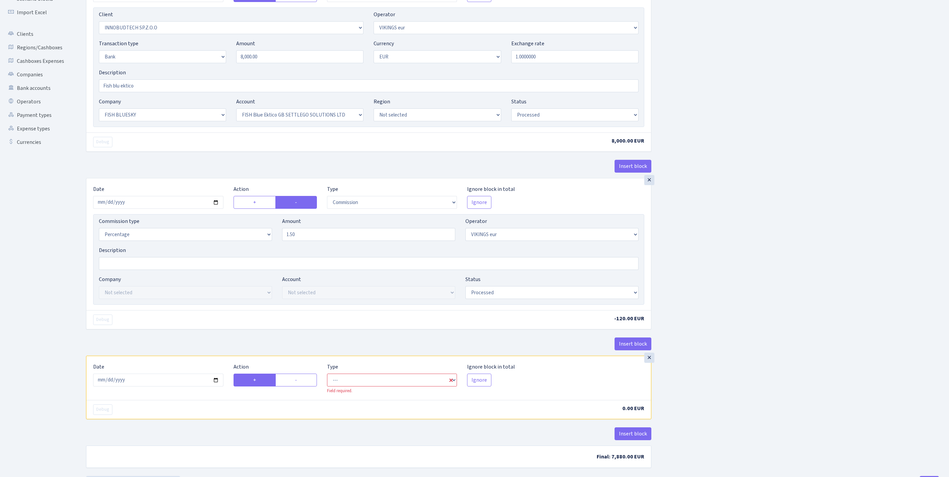
scroll to position [188, 0]
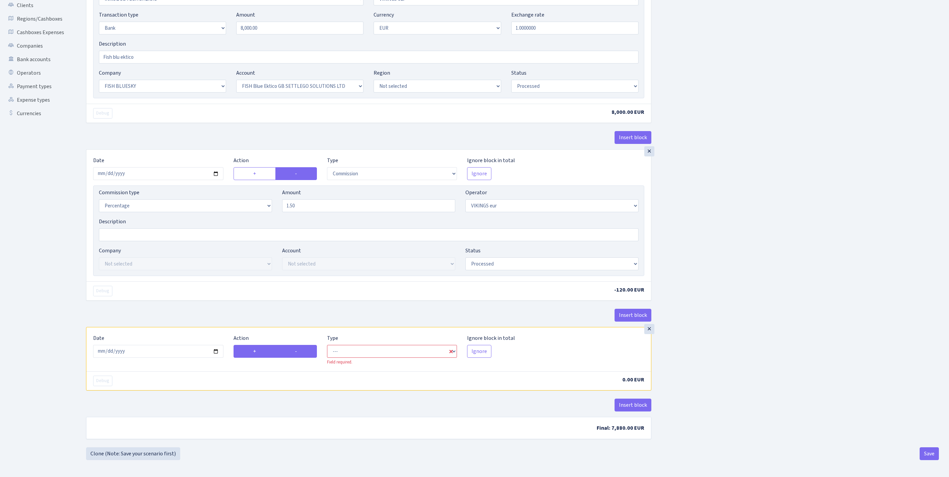
click at [302, 345] on label "-" at bounding box center [296, 351] width 42 height 13
click at [299, 347] on input "-" at bounding box center [297, 349] width 4 height 4
radio input "true"
radio input "false"
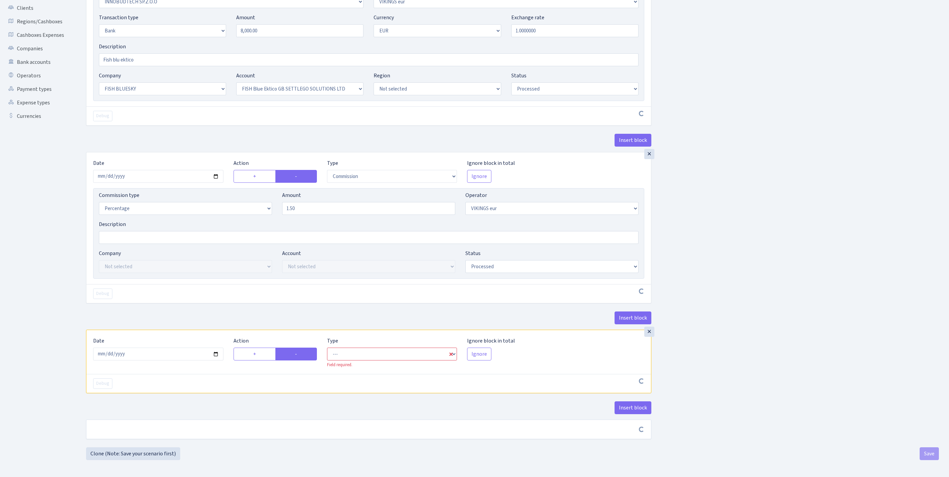
scroll to position [185, 0]
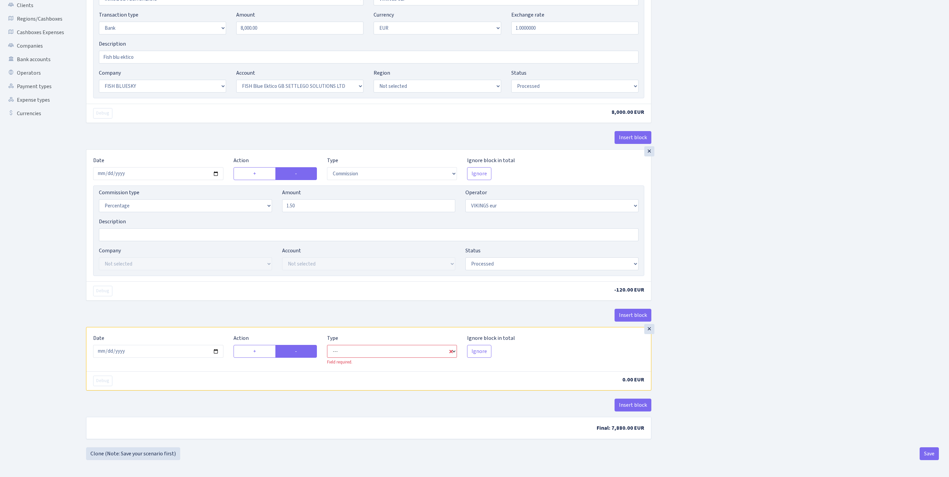
select select "commission"
select select "519"
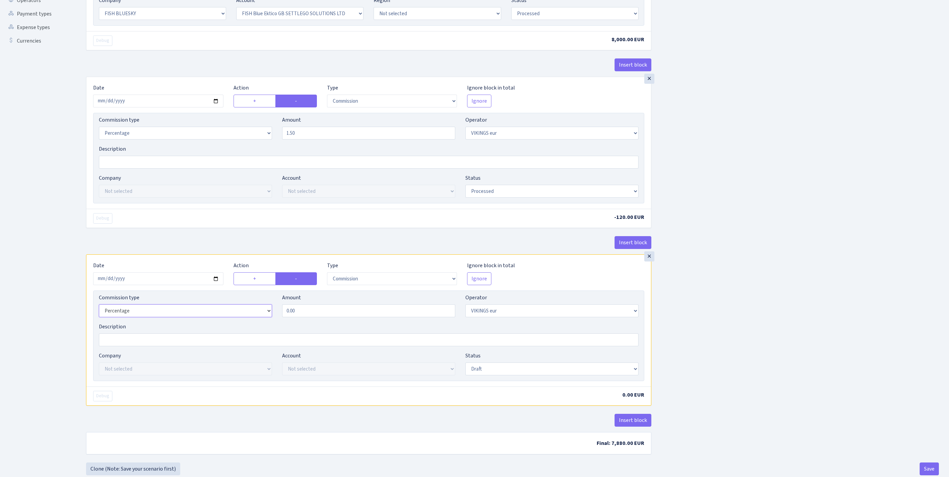
select select "fixed"
drag, startPoint x: 317, startPoint y: 373, endPoint x: 219, endPoint y: 372, distance: 97.9
click at [219, 322] on div "Commission type Percentage Fixed Bank Amount 0.00 Operator Not selected 981 981…" at bounding box center [369, 307] width 550 height 29
type input "2.00"
select select "1"
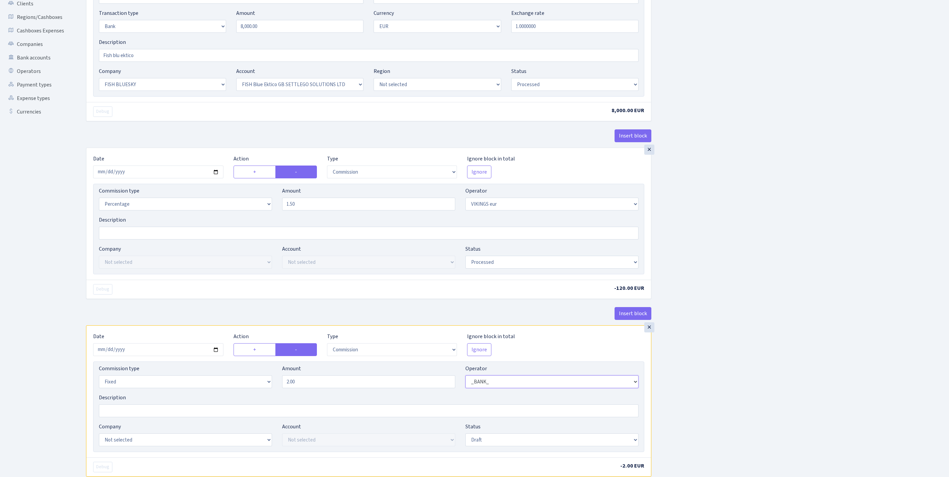
scroll to position [219, 0]
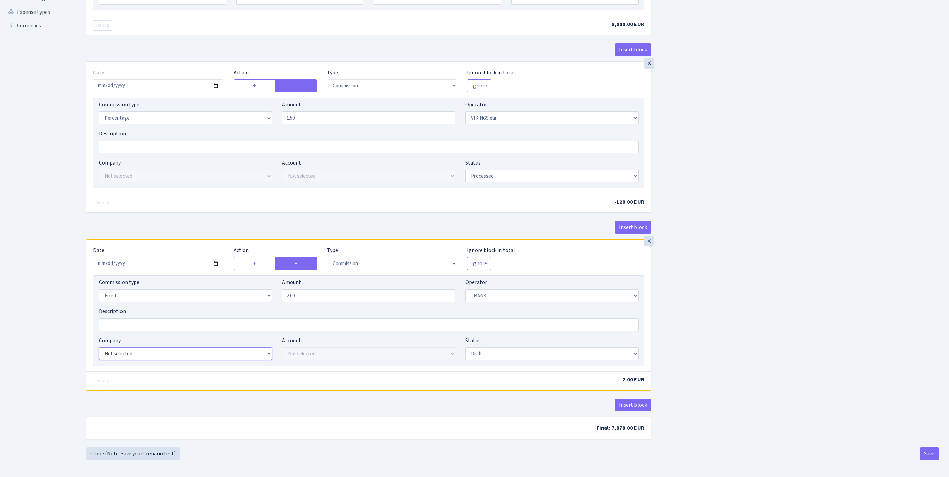
select select "23"
select select "67"
select select "processed"
click at [929, 452] on button "Save" at bounding box center [929, 453] width 19 height 13
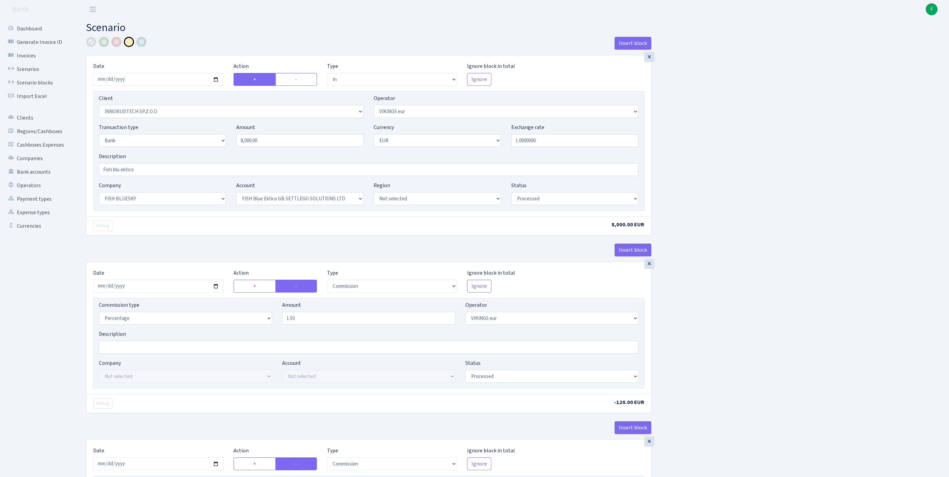
select select "in"
select select "3361"
select select "519"
select select "2"
select select "1"
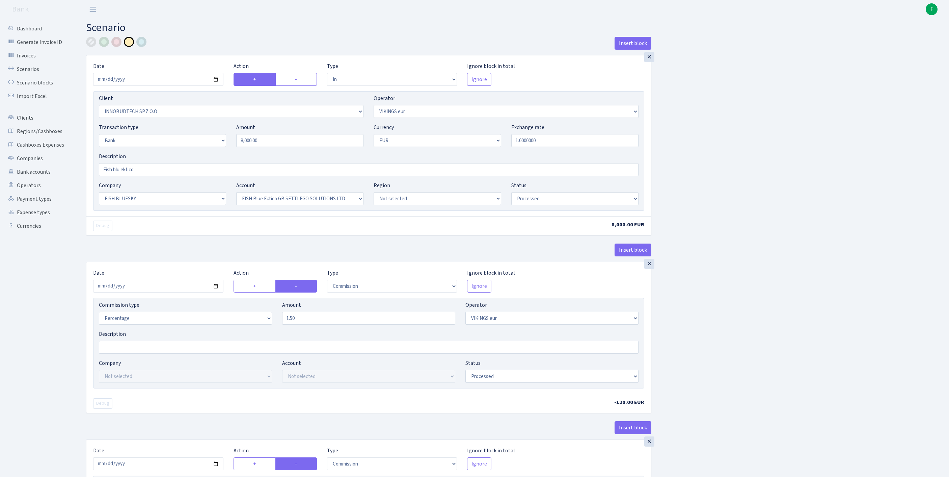
select select "23"
select select "67"
select select "processed"
select select "commission"
select select "519"
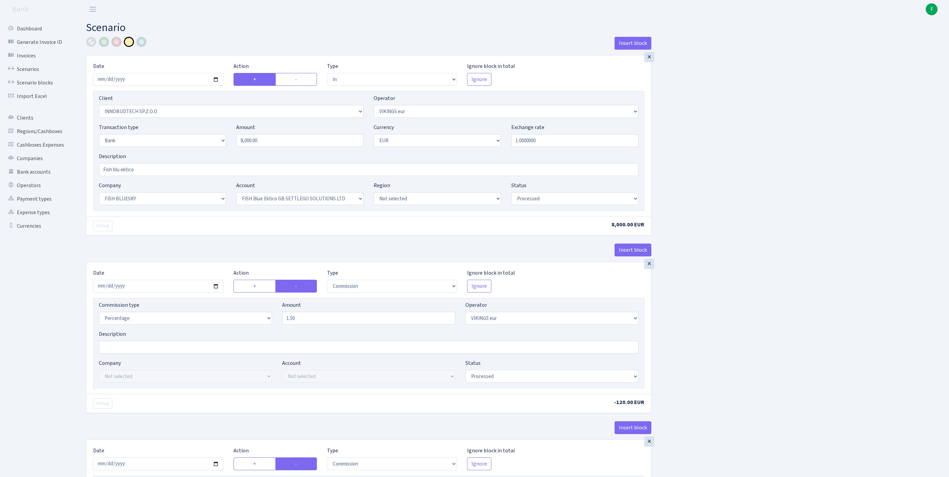
select select "processed"
select select "commission"
select select "fixed"
select select "1"
select select "23"
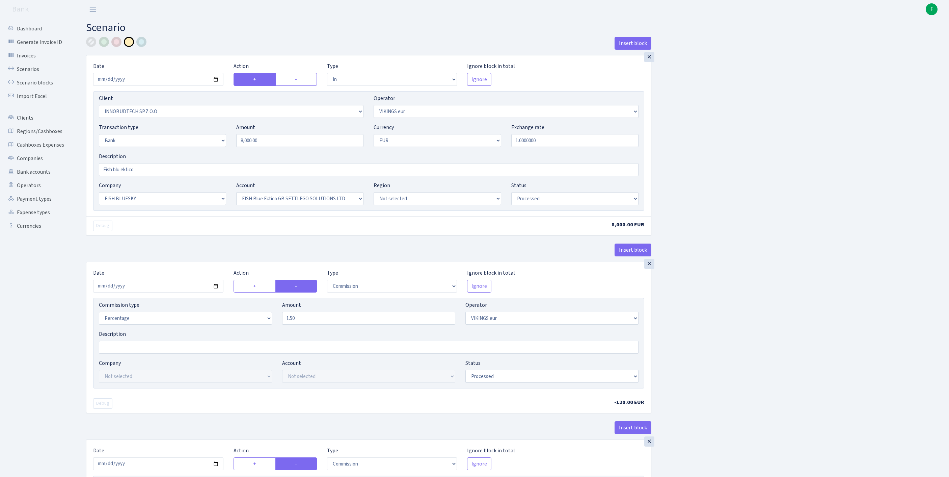
select select "67"
select select "processed"
click at [30, 74] on link "Scenarios" at bounding box center [37, 69] width 68 height 14
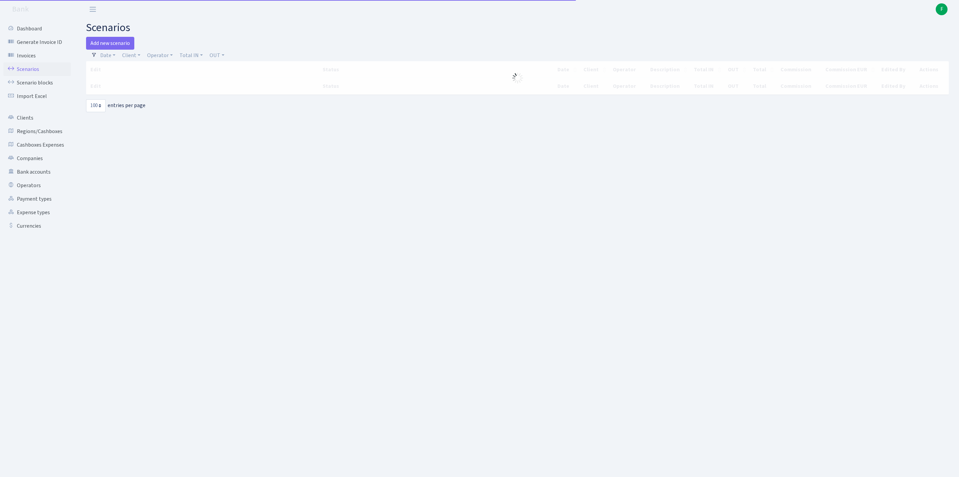
select select "100"
click at [166, 59] on link "Operator" at bounding box center [159, 55] width 31 height 11
click at [177, 85] on input "search" at bounding box center [175, 79] width 56 height 10
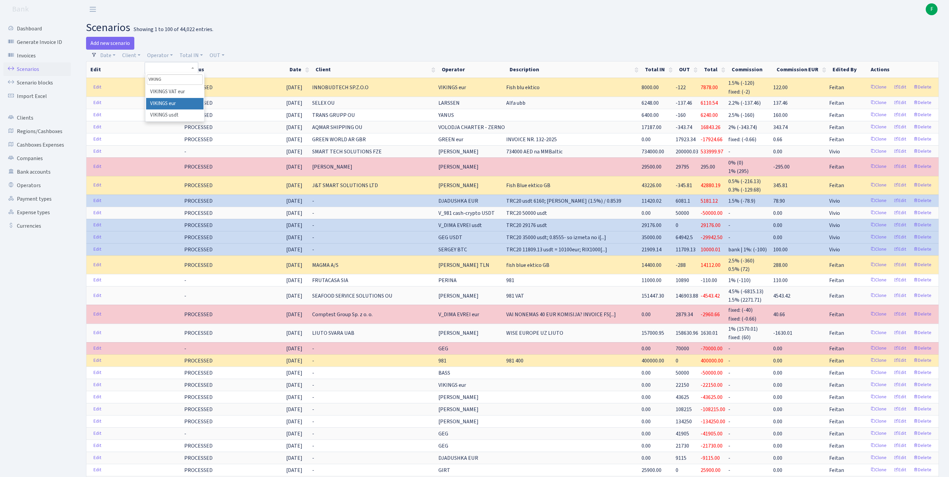
type input "VIKING"
click at [201, 110] on li "VIKINGS eur" at bounding box center [174, 104] width 57 height 12
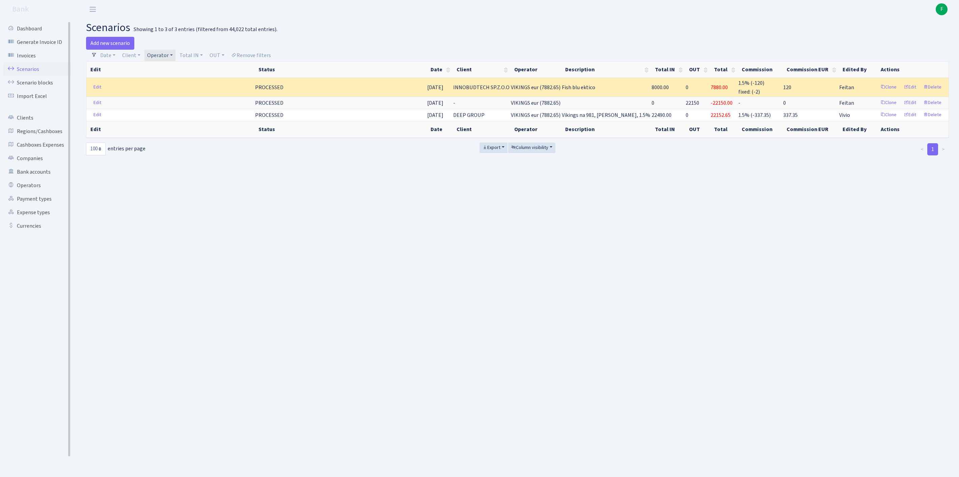
click at [26, 73] on link "Scenarios" at bounding box center [37, 69] width 68 height 14
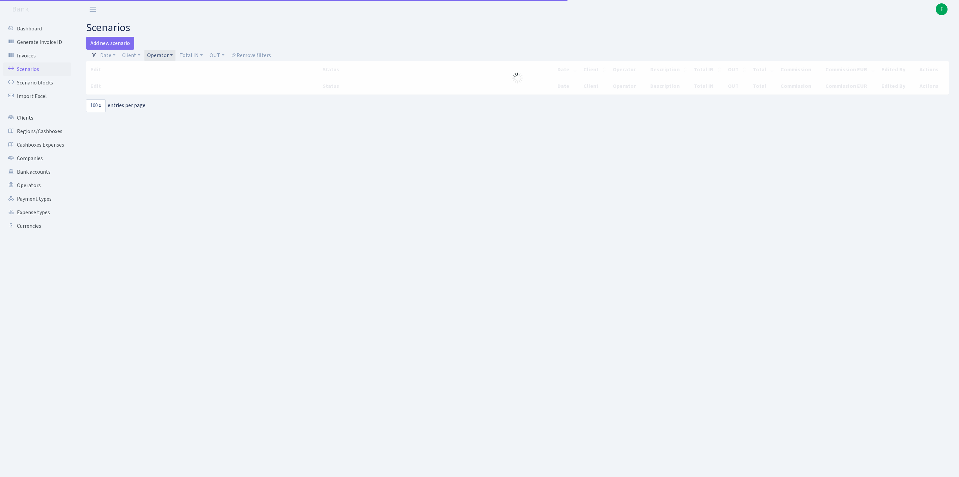
select select "100"
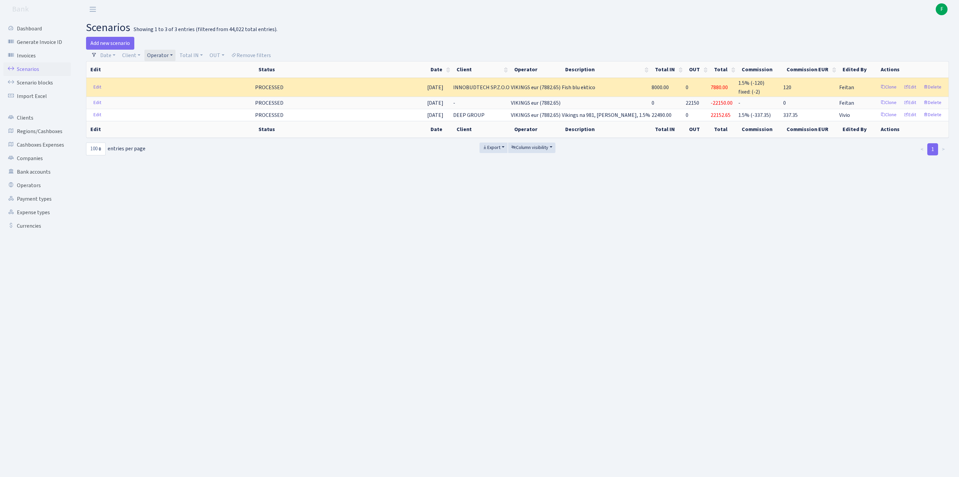
click at [176, 57] on link "Operator" at bounding box center [159, 55] width 31 height 11
click at [178, 84] on input "search" at bounding box center [175, 79] width 56 height 10
type input "[PERSON_NAME]"
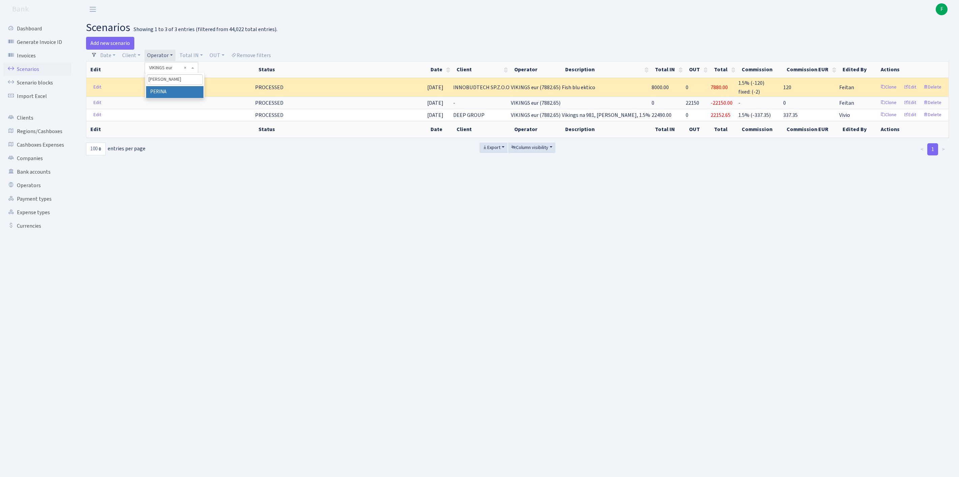
click at [188, 98] on li "PERINA" at bounding box center [174, 92] width 57 height 12
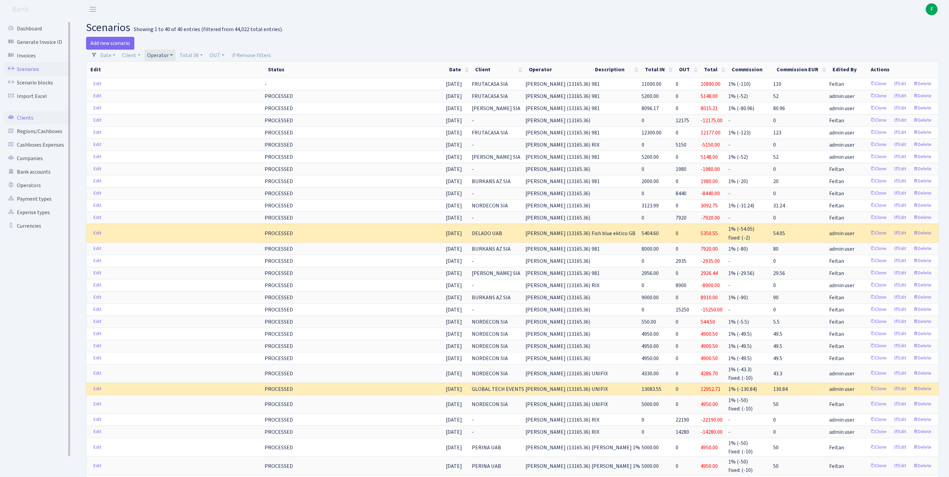
click at [28, 125] on link "Clients" at bounding box center [37, 118] width 68 height 14
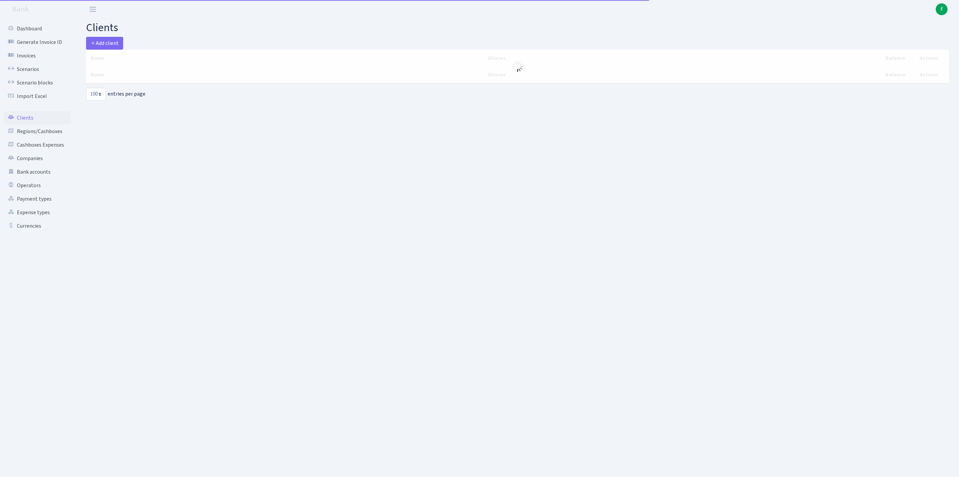
select select "100"
click at [117, 43] on span "Add client" at bounding box center [104, 42] width 28 height 7
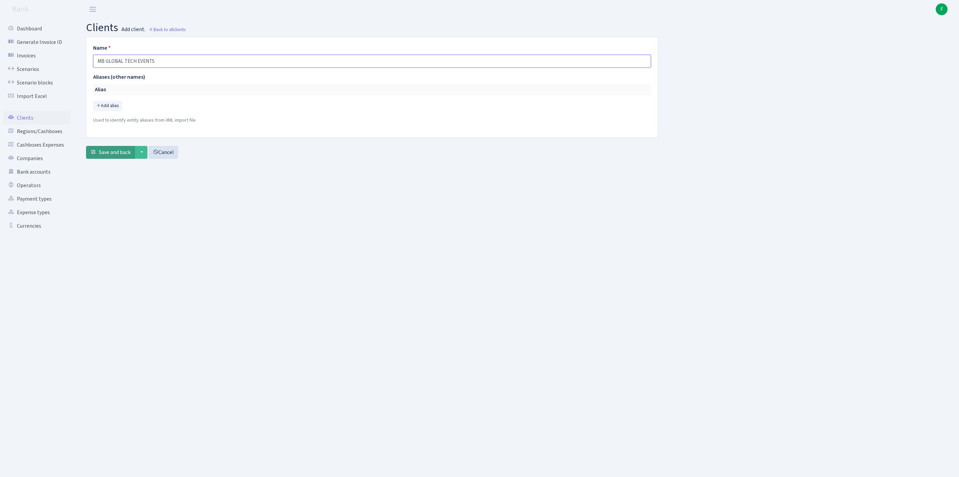
type input "MB GLOBAL TECH EVENTS"
click at [117, 156] on span "Save and back" at bounding box center [115, 152] width 32 height 7
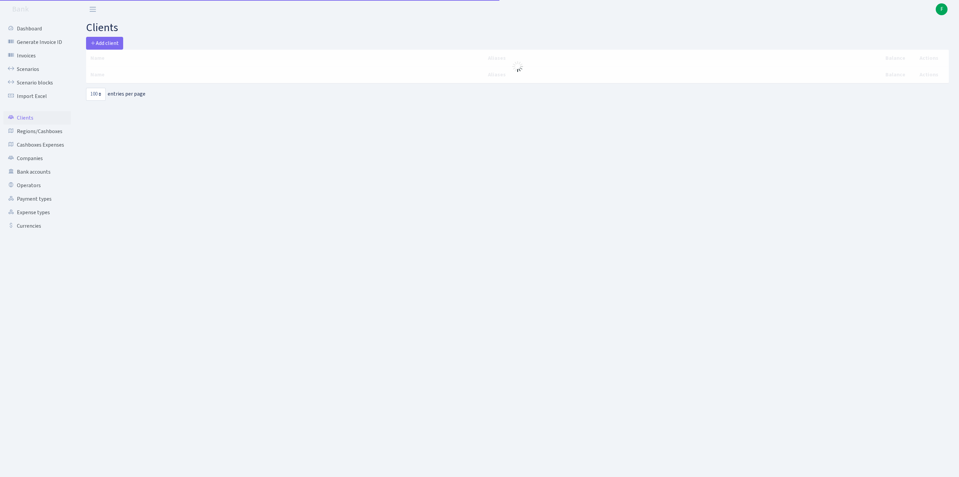
select select "100"
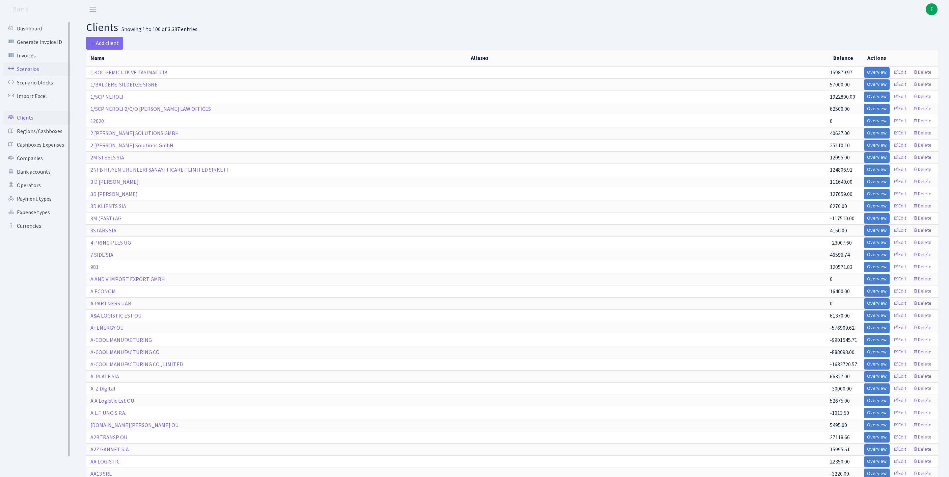
click at [32, 72] on link "Scenarios" at bounding box center [37, 69] width 68 height 14
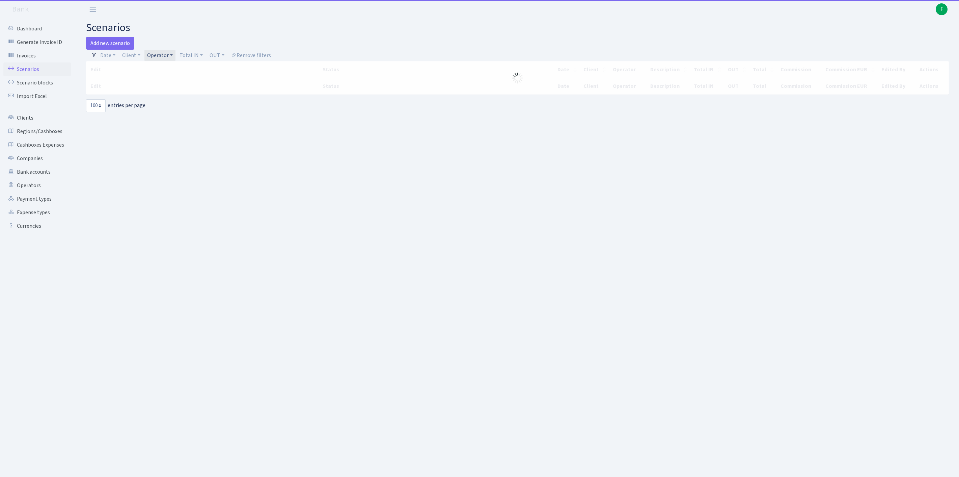
select select "100"
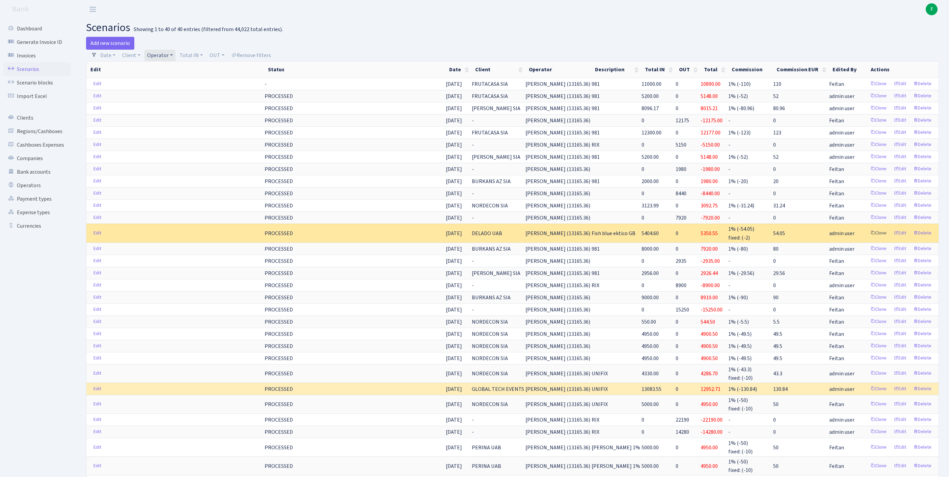
click at [868, 238] on link "Clone" at bounding box center [879, 233] width 22 height 10
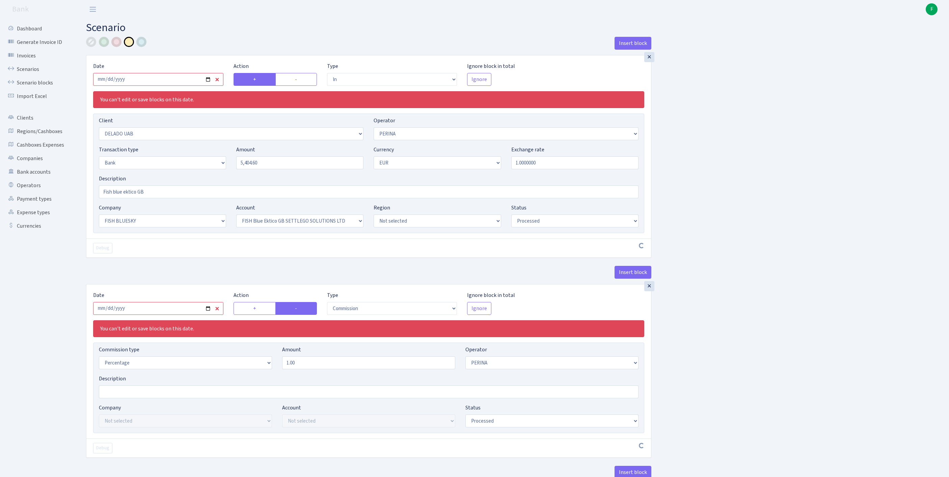
select select "in"
select select "3288"
select select "486"
select select "2"
select select "1"
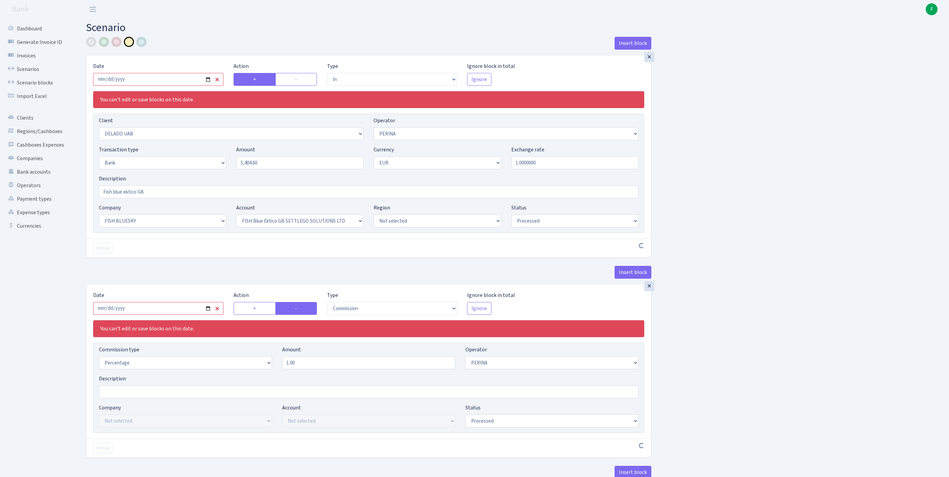
select select "23"
select select "67"
select select "processed"
select select "commission"
select select "486"
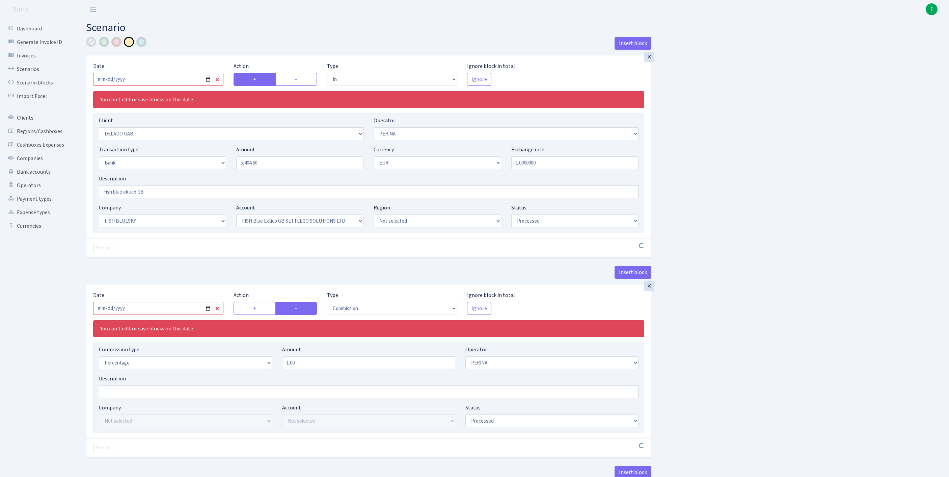
select select "processed"
select select "commission"
select select "fixed"
select select "1"
select select "23"
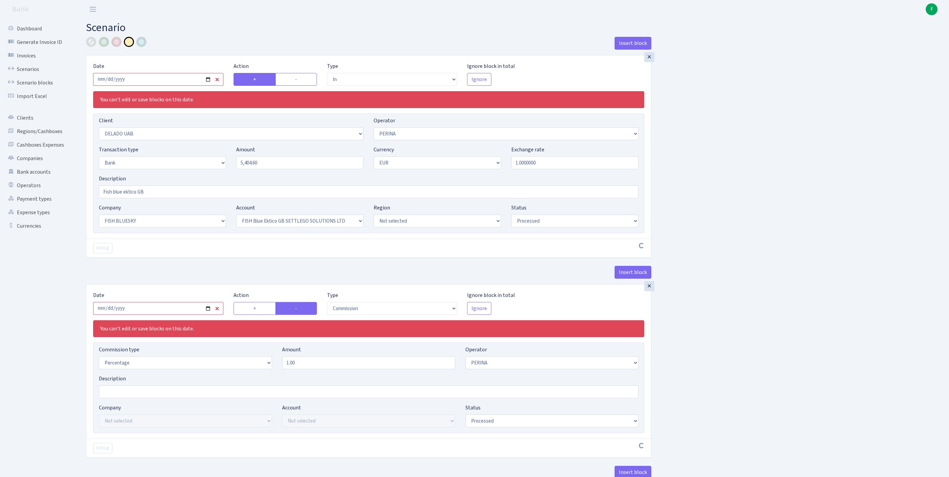
select select "67"
select select "processed"
click at [183, 86] on input "2025-08-07" at bounding box center [158, 79] width 130 height 13
type input "2025-09-11"
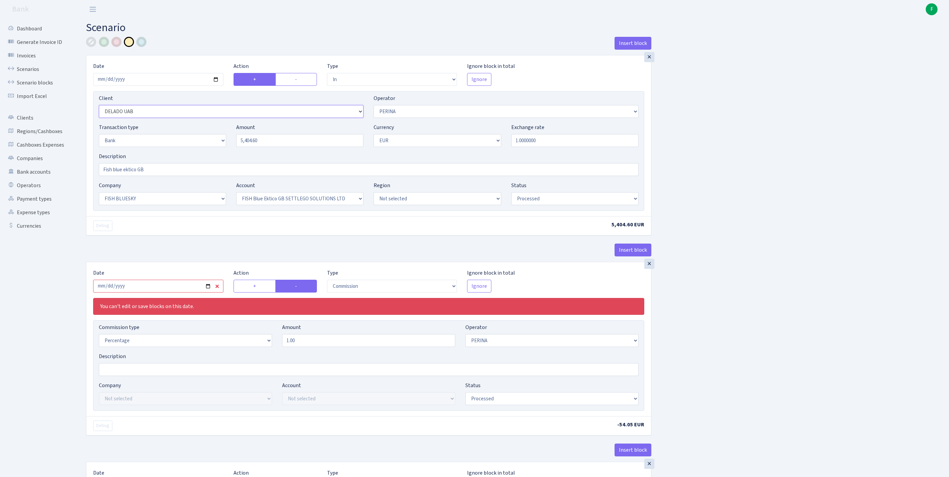
select select "3362"
drag, startPoint x: 277, startPoint y: 155, endPoint x: 188, endPoint y: 151, distance: 88.5
click at [188, 151] on div "Transaction type Not selected 981 ELF FISH crypto GIRT IVO dekl MM-BALTIC eur U…" at bounding box center [369, 137] width 550 height 29
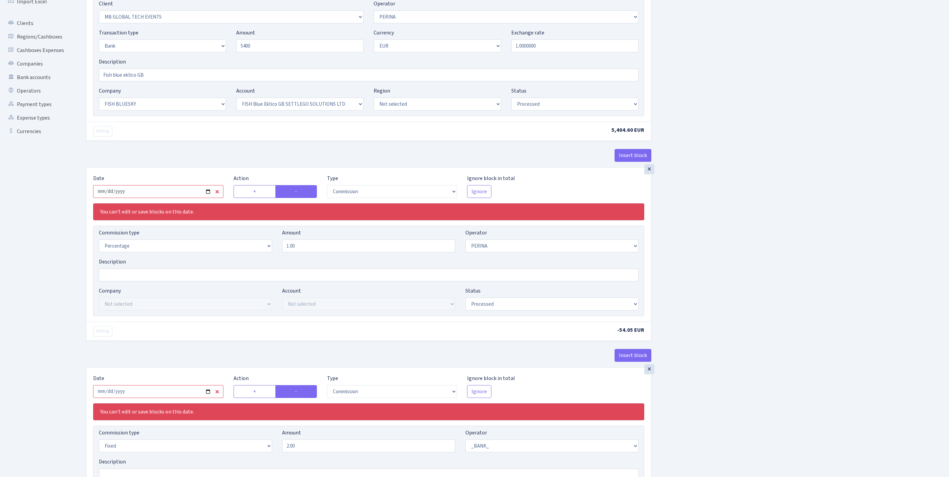
type input "5,400.00"
click at [169, 198] on input "2025-08-07" at bounding box center [158, 191] width 130 height 13
type input "[DATE]"
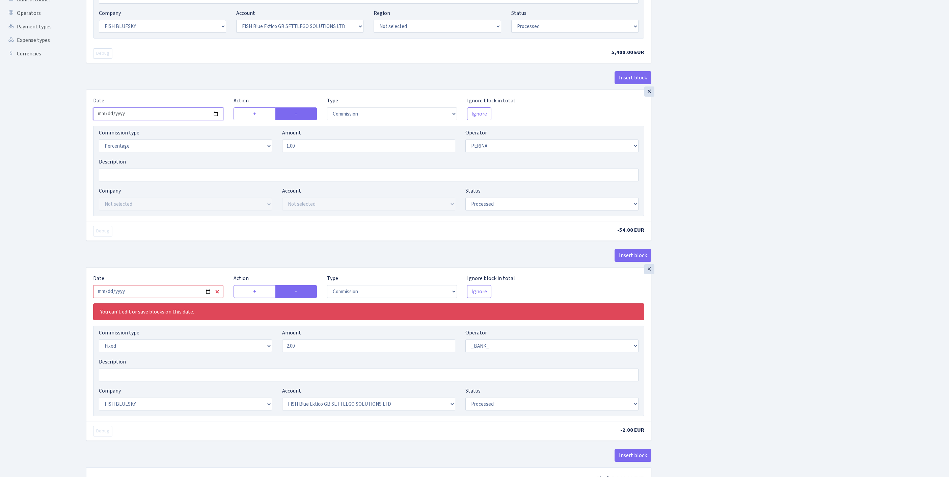
scroll to position [196, 0]
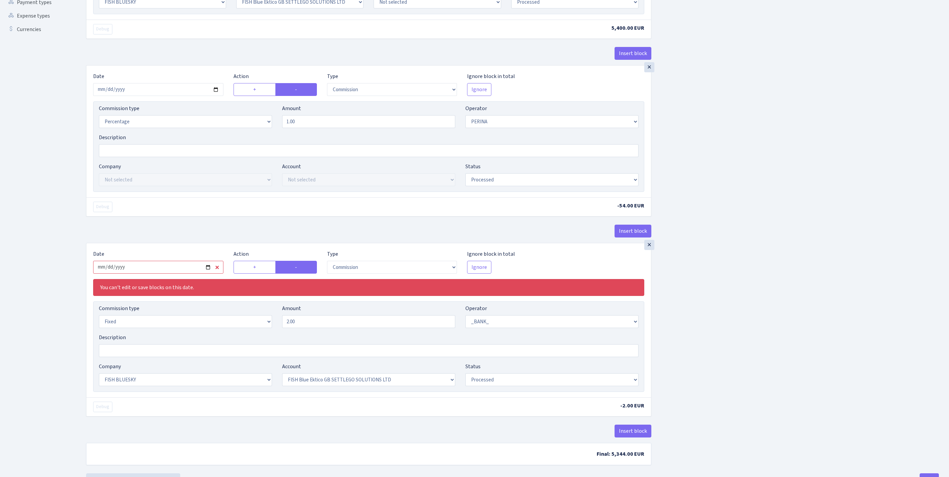
click at [173, 273] on input "2025-08-07" at bounding box center [158, 267] width 130 height 13
type input "2025-09-11"
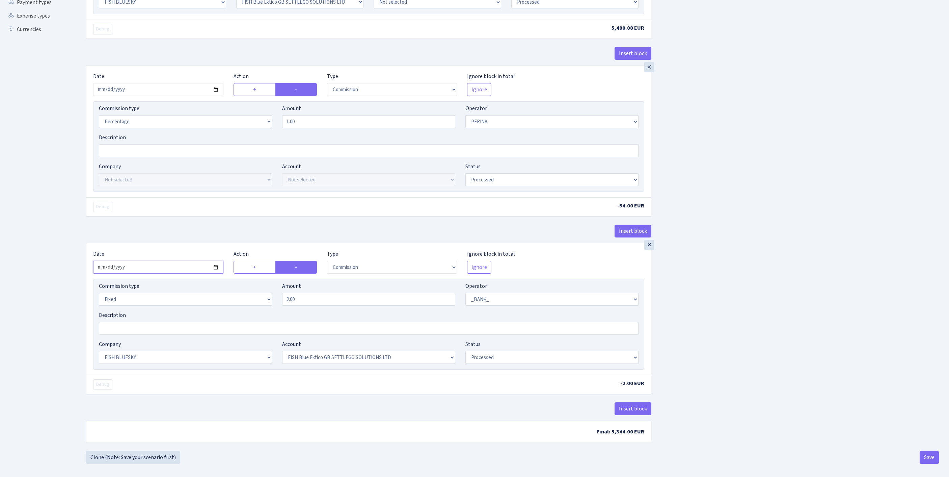
scroll to position [286, 0]
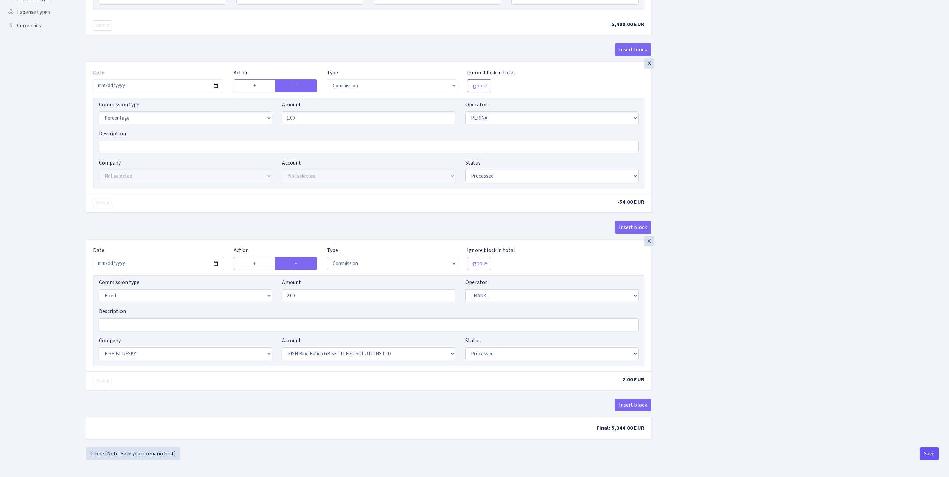
click at [930, 452] on button "Save" at bounding box center [929, 453] width 19 height 13
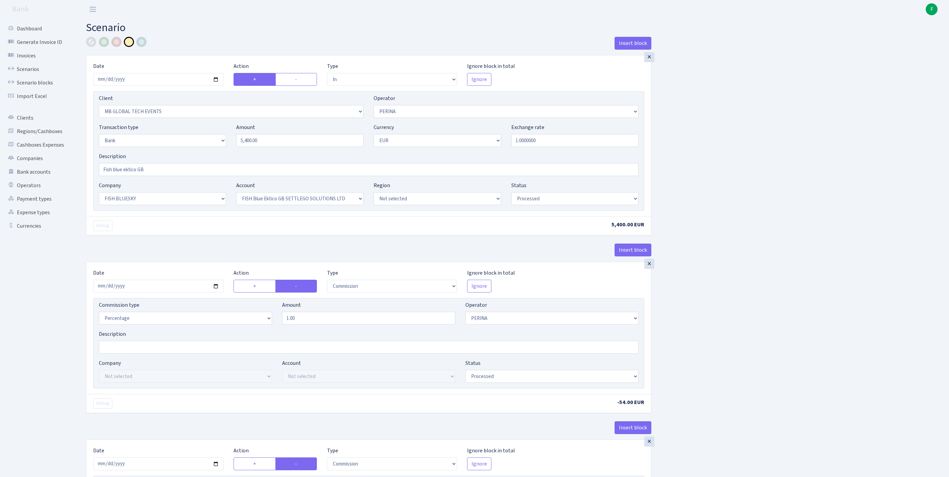
select select "in"
select select "3362"
select select "486"
select select "2"
select select "1"
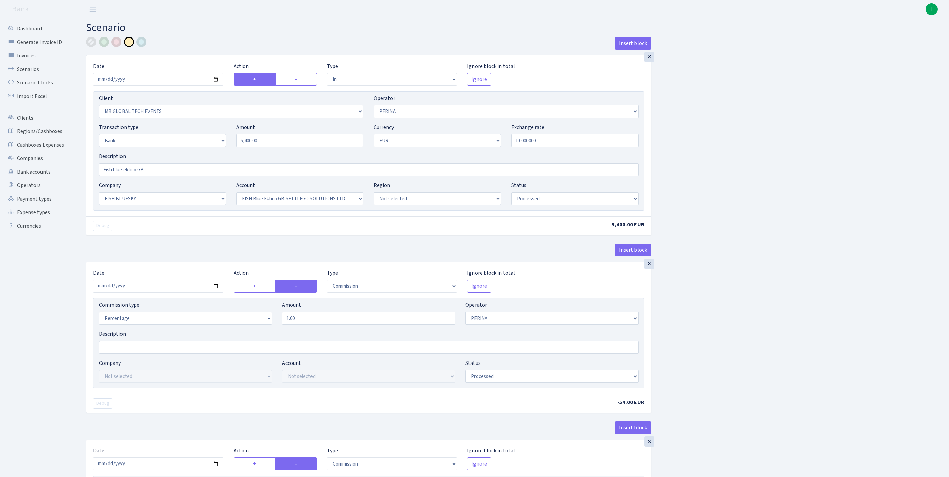
select select "23"
select select "67"
select select "processed"
select select "commission"
select select "486"
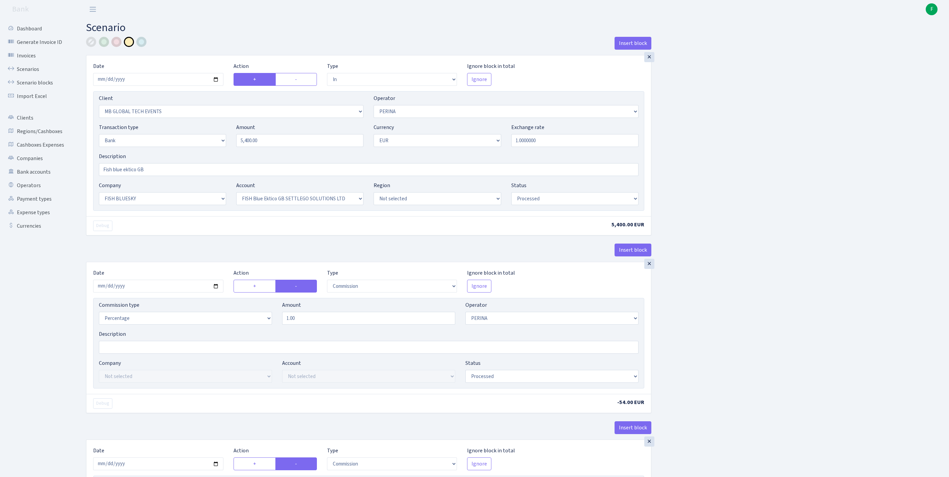
select select "processed"
select select "commission"
select select "fixed"
select select "1"
select select "23"
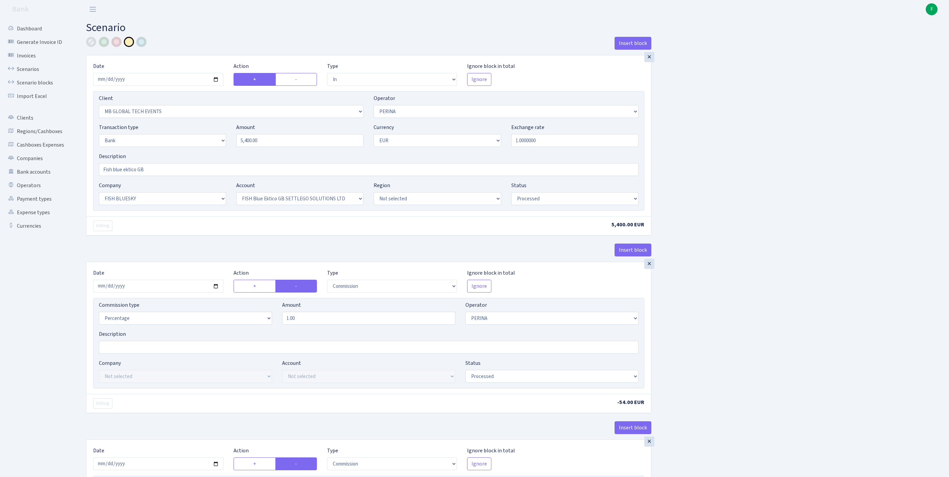
select select "67"
select select "processed"
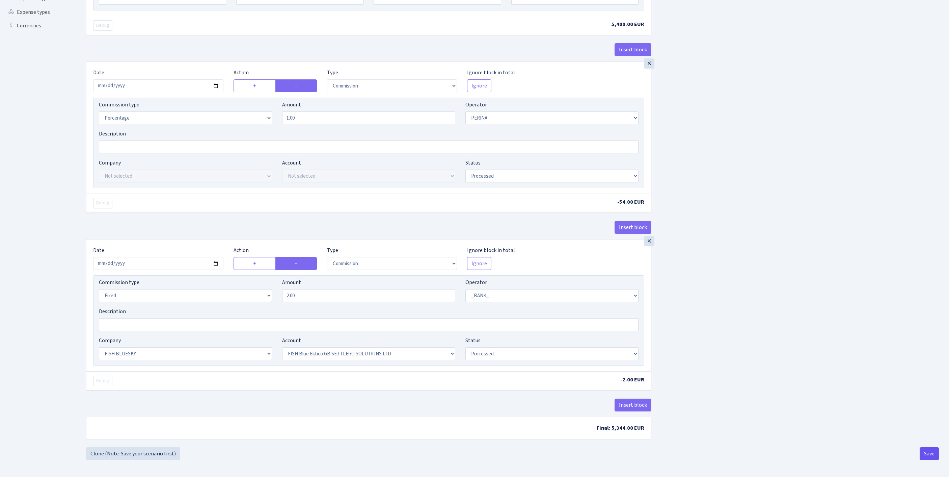
click at [924, 457] on button "Save" at bounding box center [929, 453] width 19 height 13
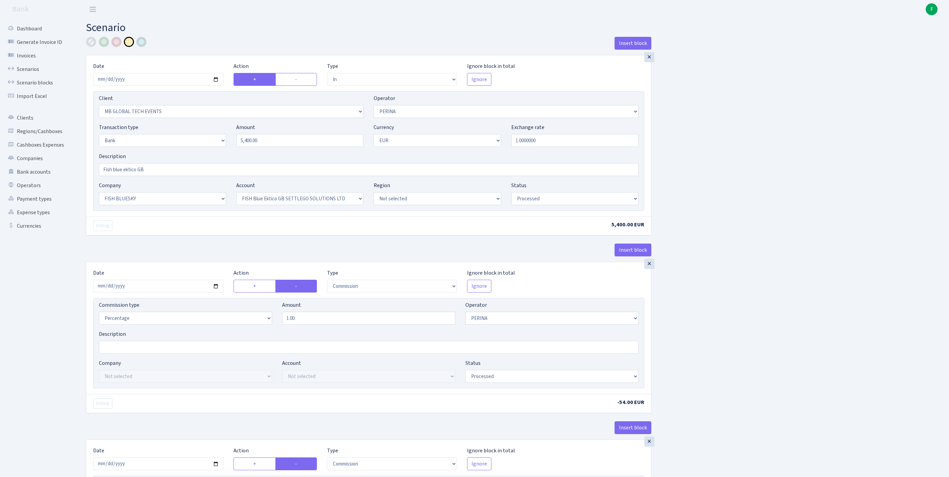
select select "in"
select select "3362"
select select "486"
select select "2"
select select "1"
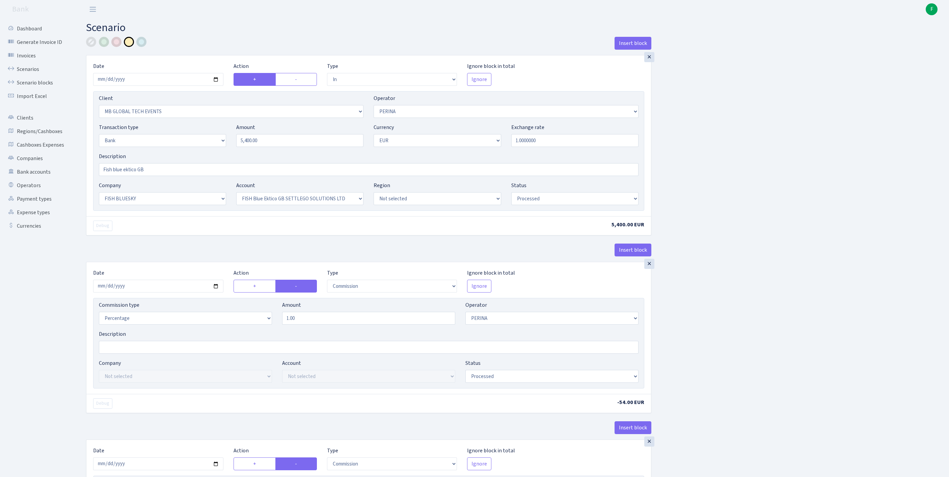
select select "23"
select select "67"
select select "processed"
select select "commission"
select select "486"
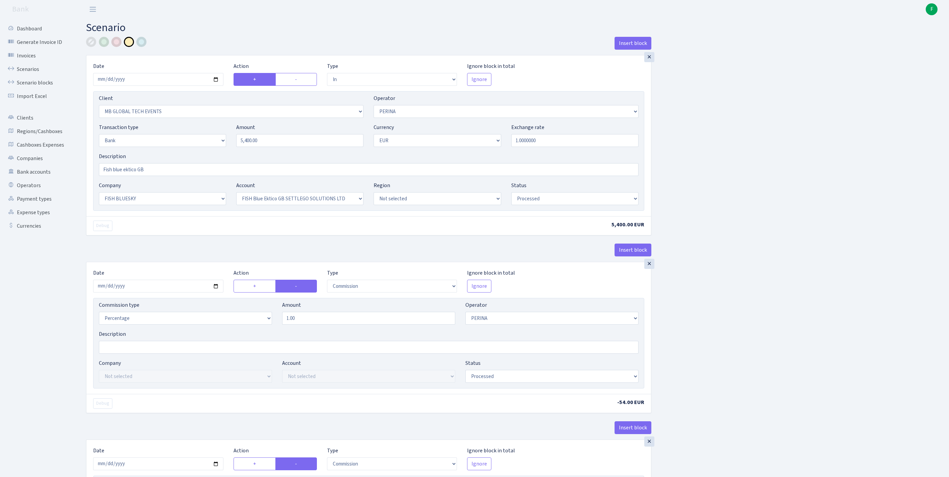
select select "processed"
select select "commission"
select select "fixed"
select select "1"
select select "23"
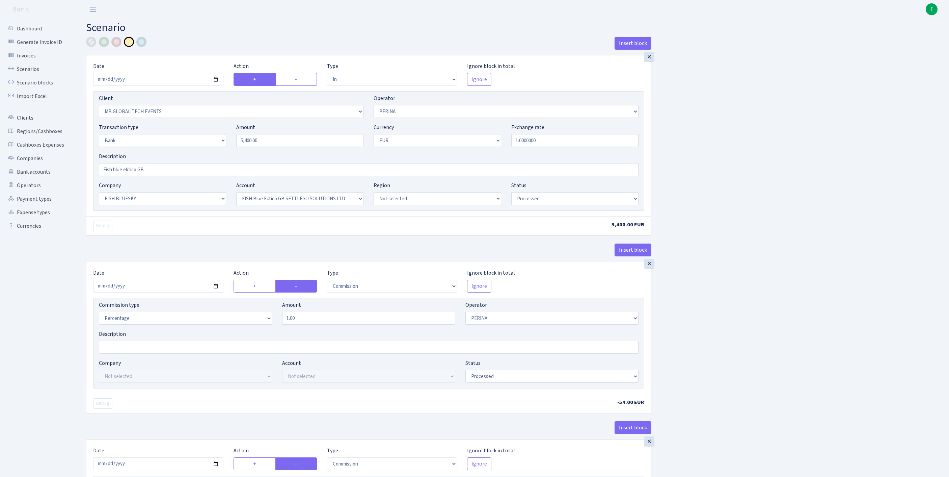
select select "67"
select select "processed"
click at [33, 72] on link "Scenarios" at bounding box center [37, 69] width 68 height 14
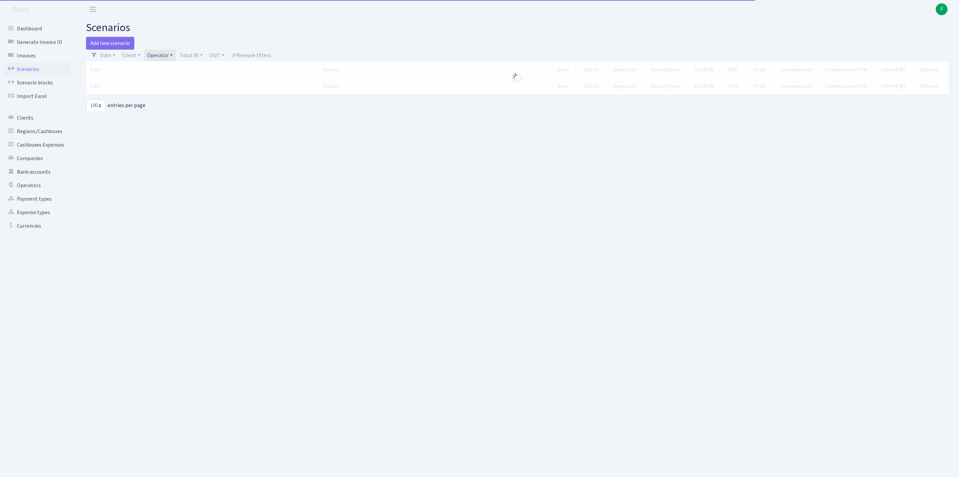
select select "100"
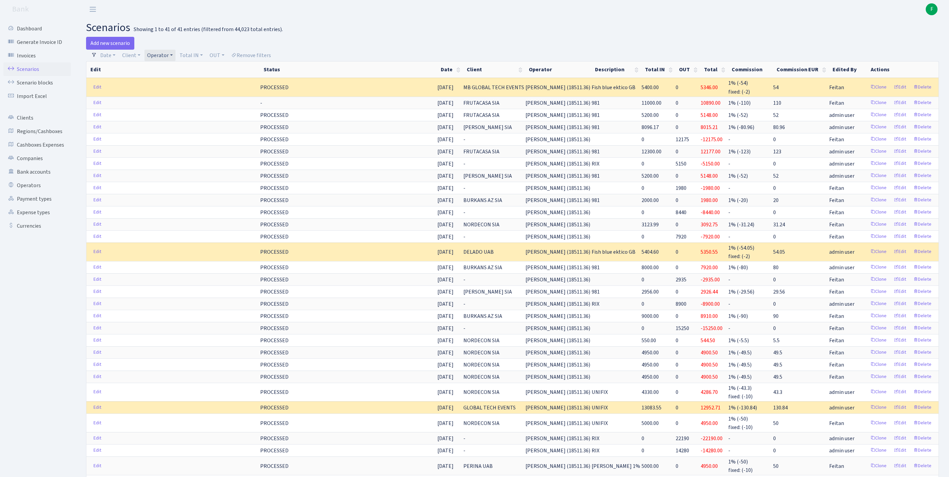
click at [176, 57] on link "Operator" at bounding box center [159, 55] width 31 height 11
click at [166, 80] on input "search" at bounding box center [175, 79] width 56 height 10
type input "ROMA KOG"
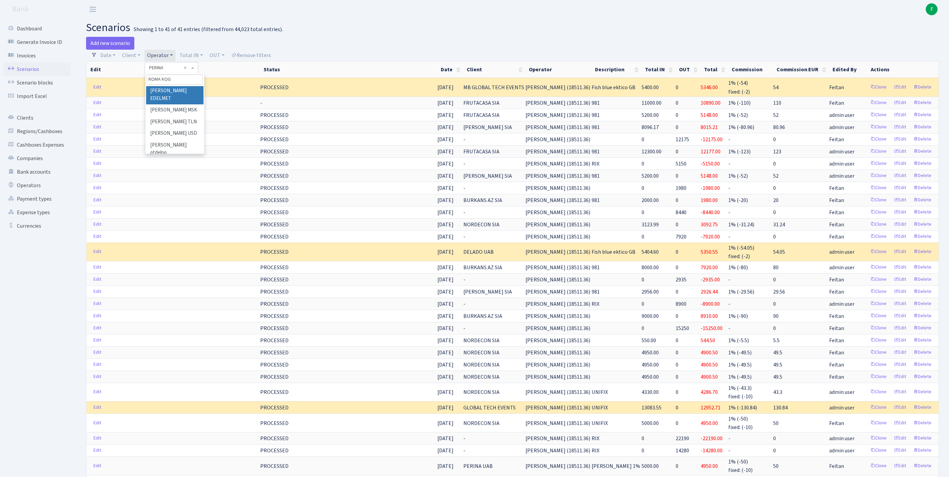
scroll to position [61, 0]
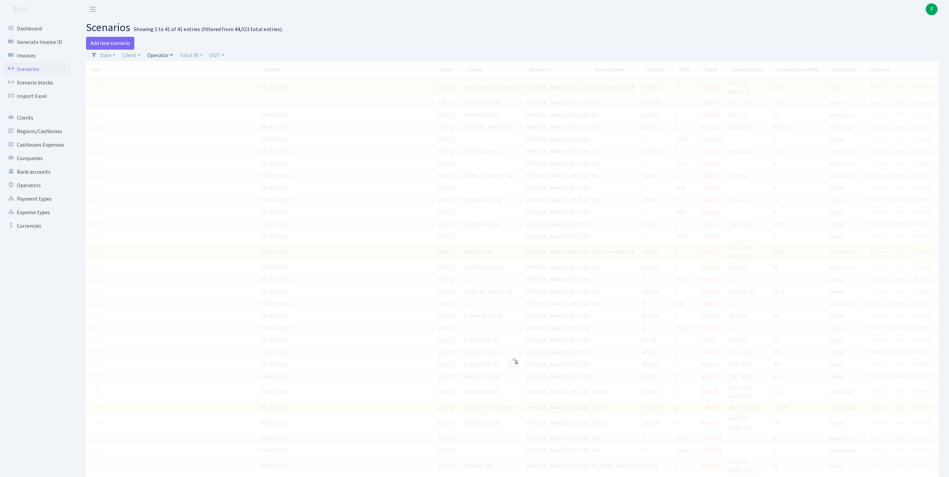
click at [176, 58] on link "Operator" at bounding box center [159, 55] width 31 height 11
click at [137, 61] on link "Client" at bounding box center [132, 55] width 24 height 11
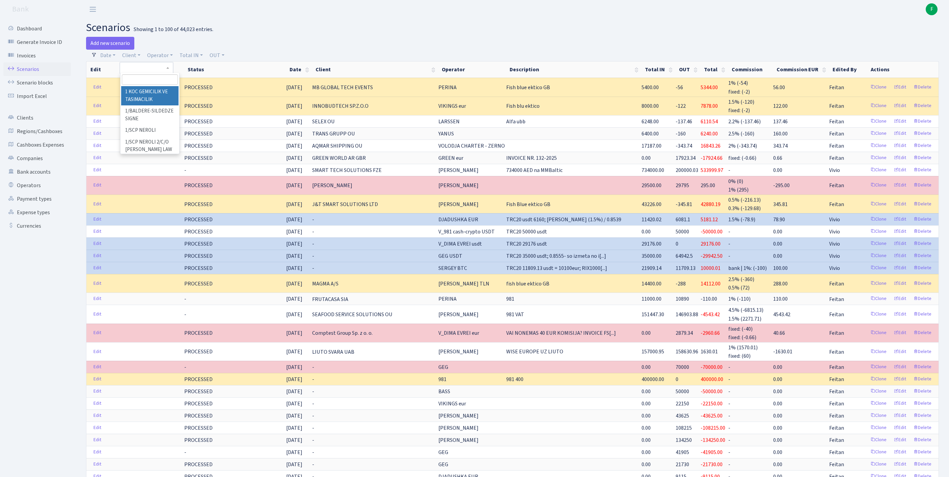
click at [149, 80] on input "search" at bounding box center [150, 79] width 56 height 10
type input "MAGMA"
click at [165, 98] on li "MAGMA A/S" at bounding box center [149, 92] width 57 height 12
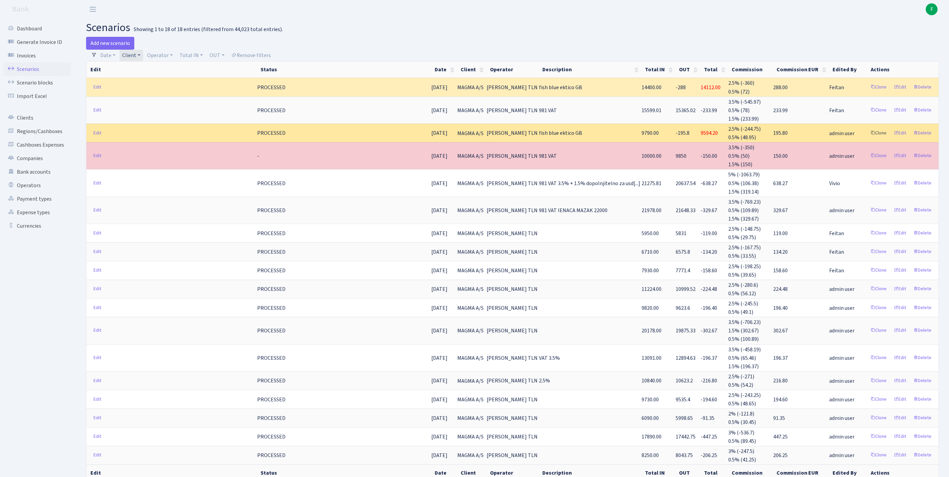
click at [868, 138] on link "Clone" at bounding box center [879, 133] width 22 height 10
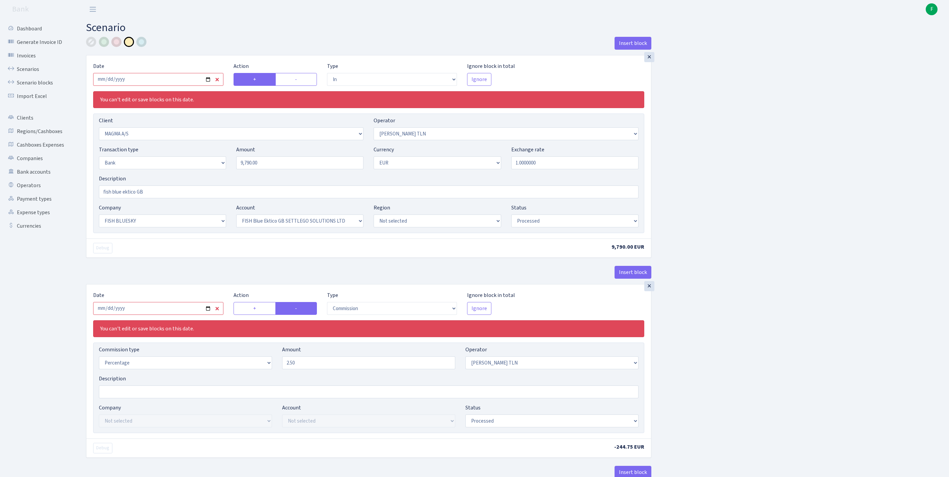
select select "in"
select select "1996"
select select "213"
select select "2"
select select "1"
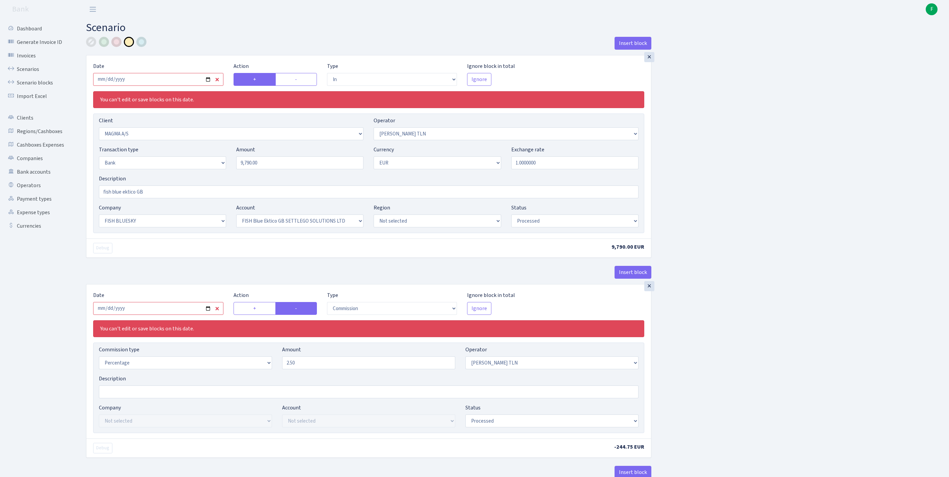
select select "23"
select select "67"
select select "processed"
select select "commission"
select select "213"
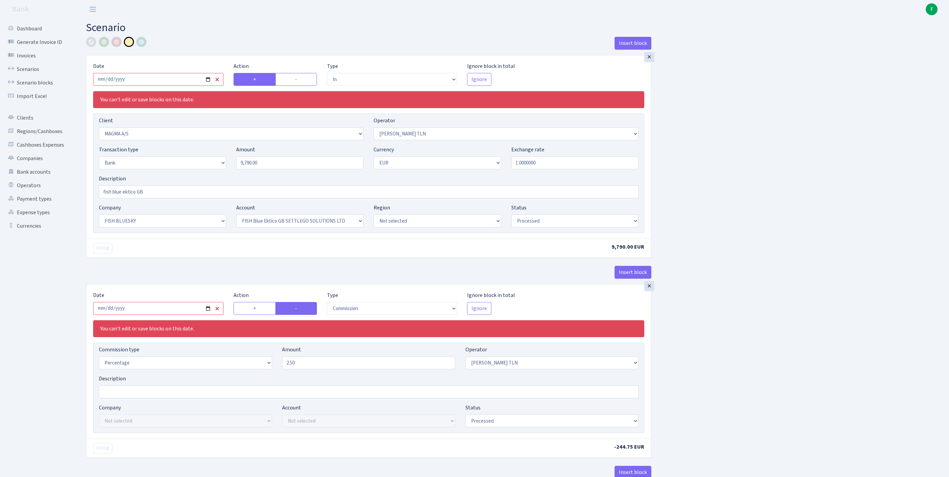
select select "processed"
select select "commission"
select select "248"
select select "processed"
click at [163, 86] on input "[DATE]" at bounding box center [158, 79] width 130 height 13
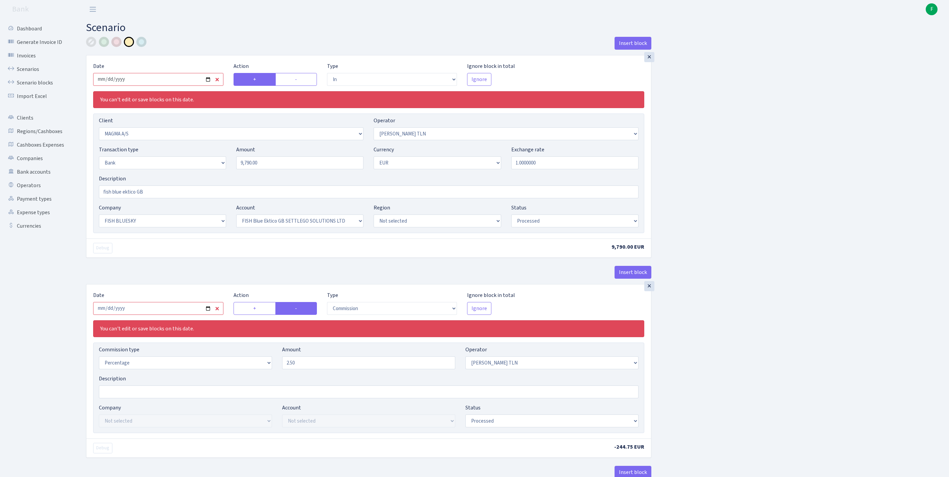
type input "[DATE]"
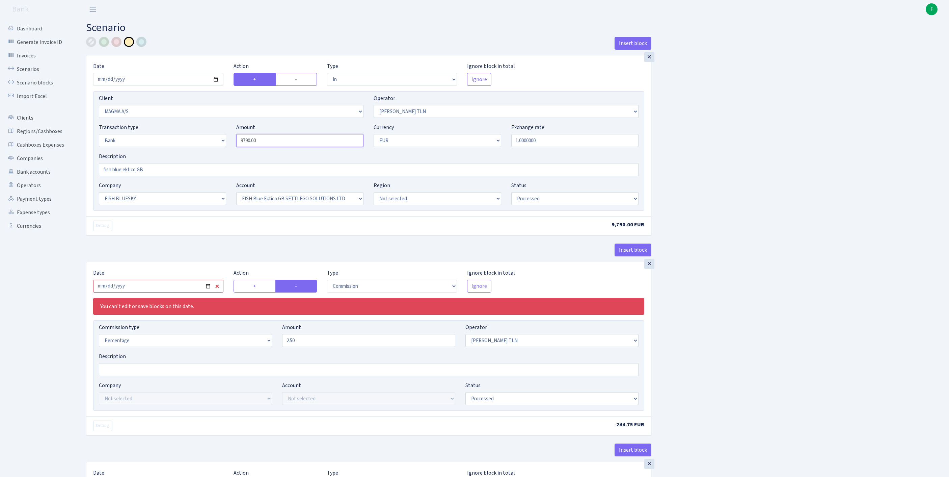
drag, startPoint x: 263, startPoint y: 153, endPoint x: 199, endPoint y: 151, distance: 64.2
click at [199, 151] on div "Transaction type Not selected 981 ELF FISH crypto [PERSON_NAME] MM-BALTIC eur U…" at bounding box center [369, 137] width 550 height 29
type input "19,370.00"
click at [168, 176] on input "fish blue ektico GB" at bounding box center [369, 169] width 540 height 13
click at [166, 176] on input "fish blue ektico GB" at bounding box center [369, 169] width 540 height 13
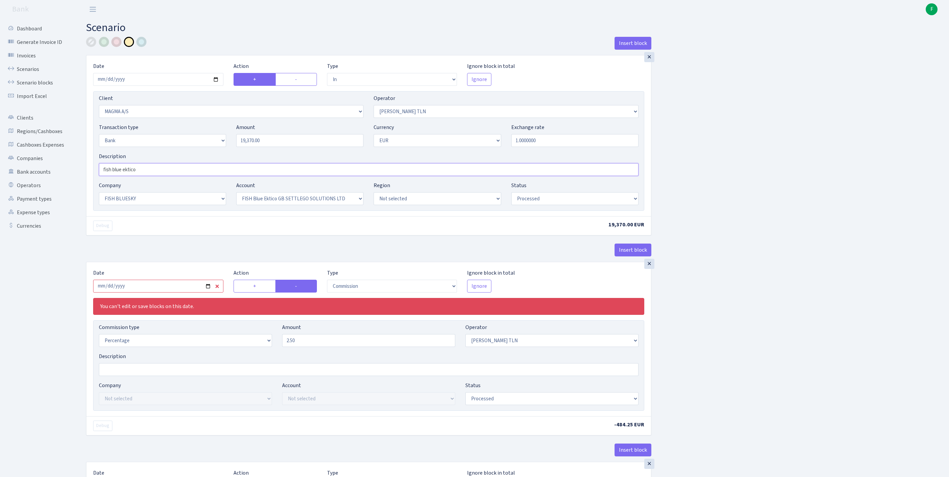
scroll to position [22, 0]
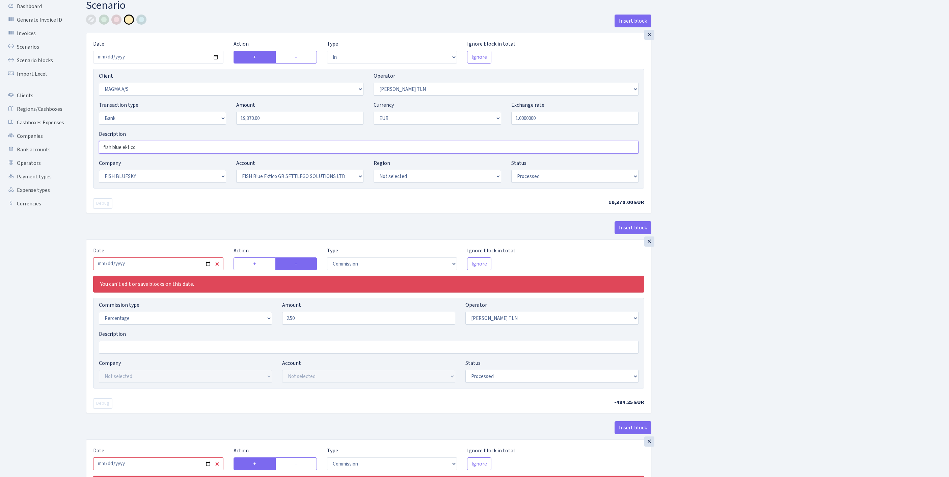
type input "fish blue ektico"
click at [195, 270] on input "[DATE]" at bounding box center [158, 263] width 130 height 13
type input "[DATE]"
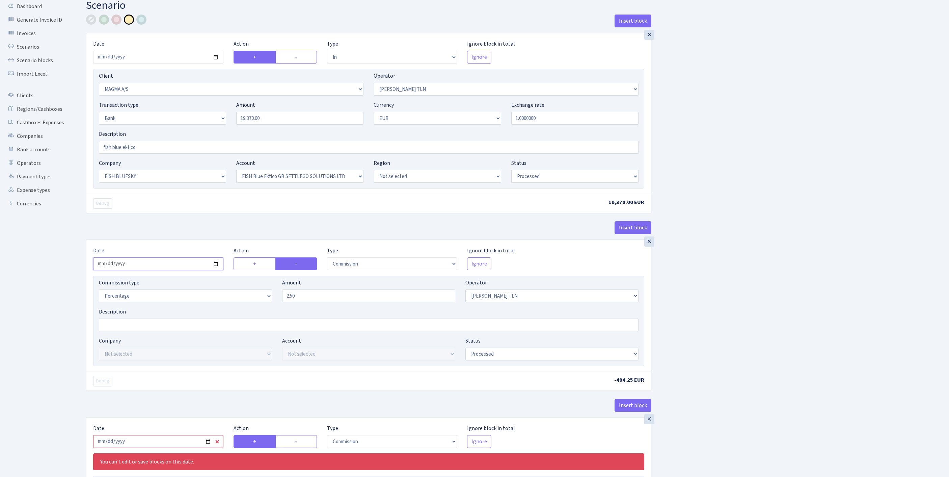
scroll to position [285, 0]
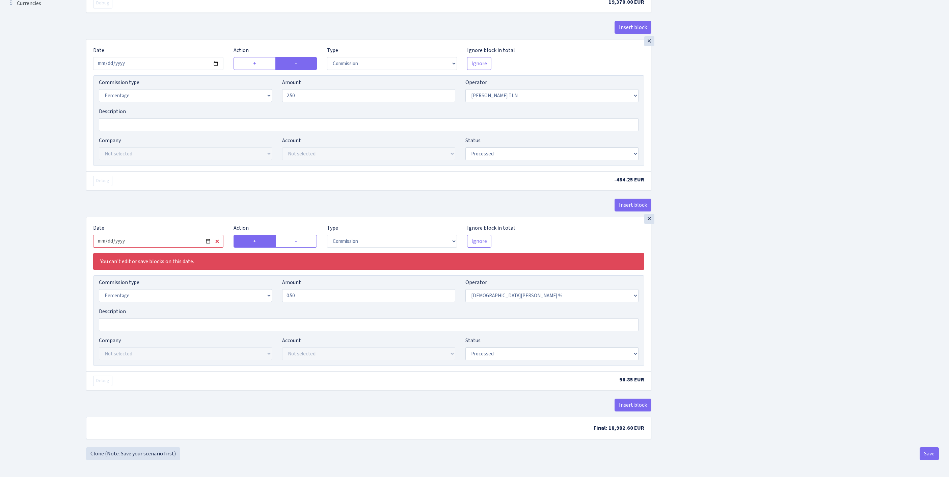
click at [170, 235] on input "[DATE]" at bounding box center [158, 241] width 130 height 13
type input "[DATE]"
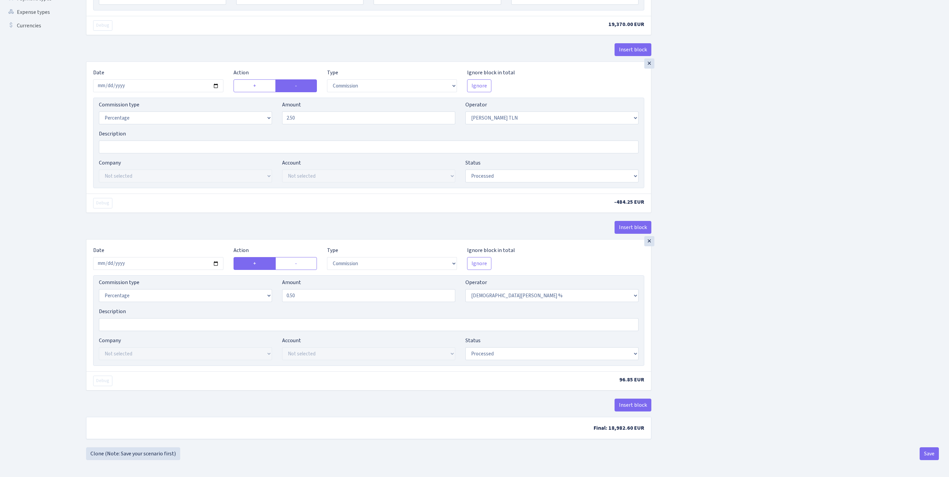
click at [832, 263] on div "Insert block × Date [DATE] Action + - Type --- In Out Commission Field required…" at bounding box center [512, 142] width 863 height 610
click at [927, 452] on button "Save" at bounding box center [929, 453] width 19 height 13
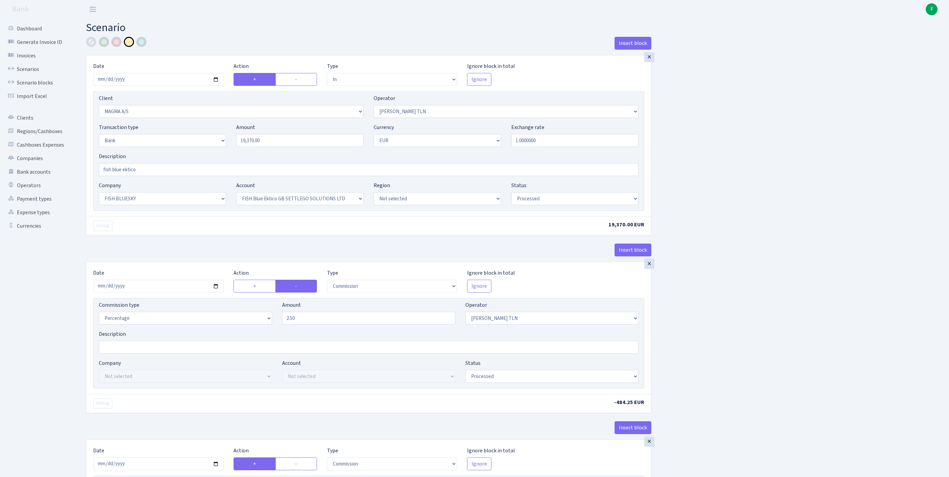
select select "in"
select select "1996"
select select "213"
select select "2"
select select "1"
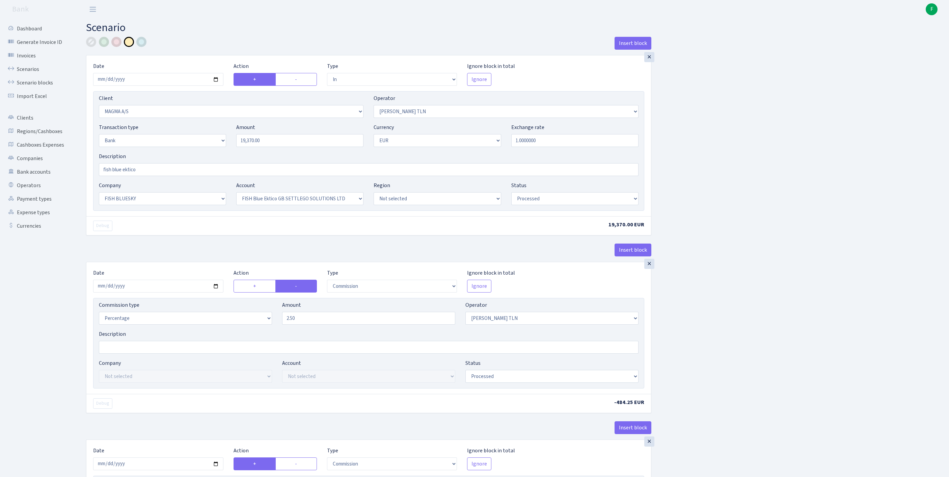
select select "23"
select select "67"
select select "processed"
select select "commission"
select select "213"
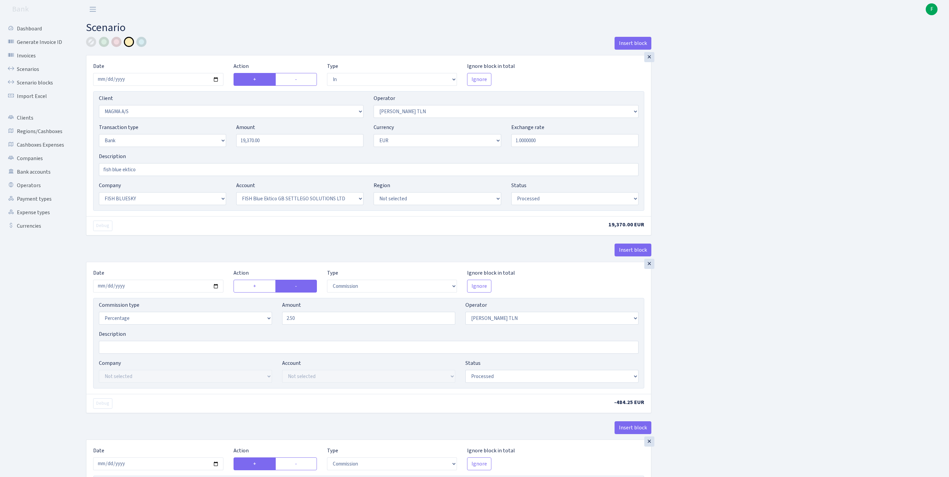
select select "processed"
select select "commission"
select select "248"
select select "processed"
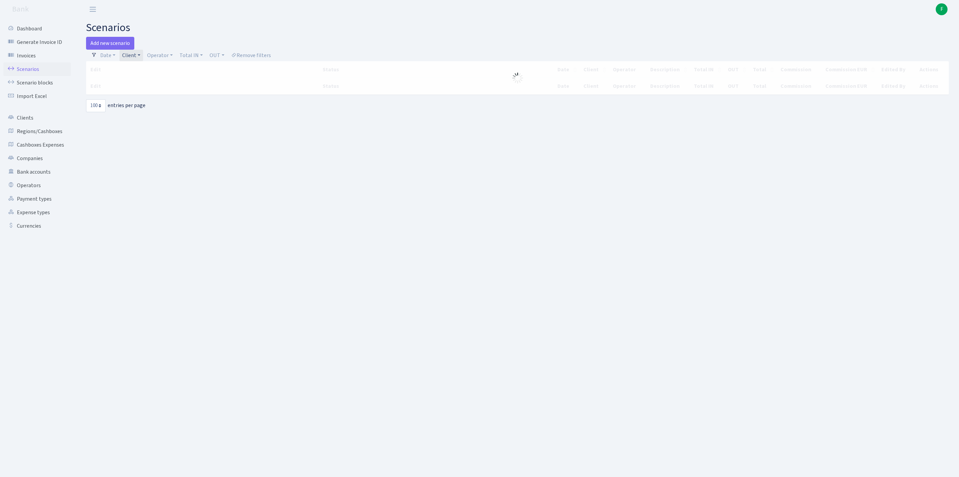
select select "100"
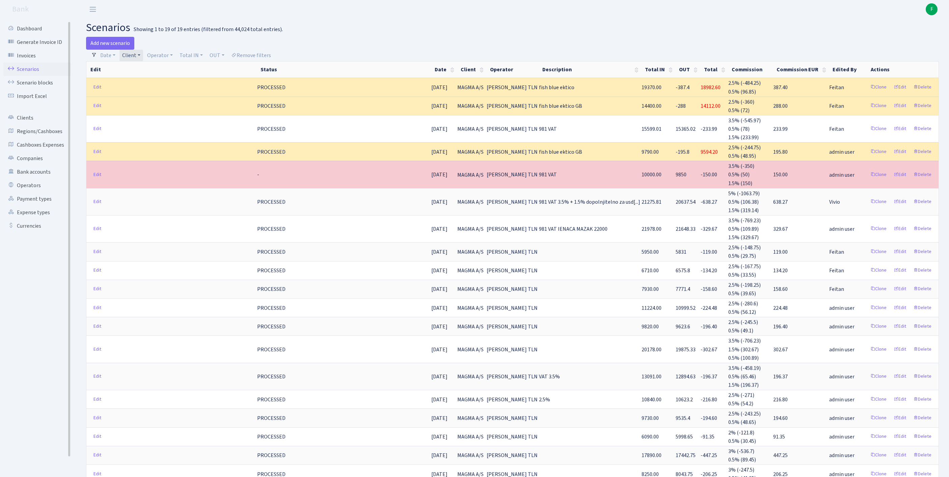
click at [30, 72] on link "Scenarios" at bounding box center [37, 69] width 68 height 14
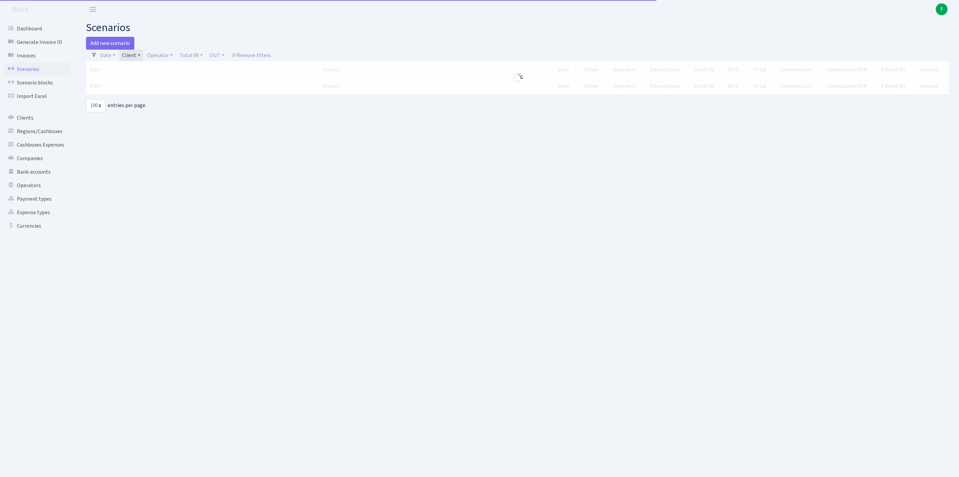
select select "100"
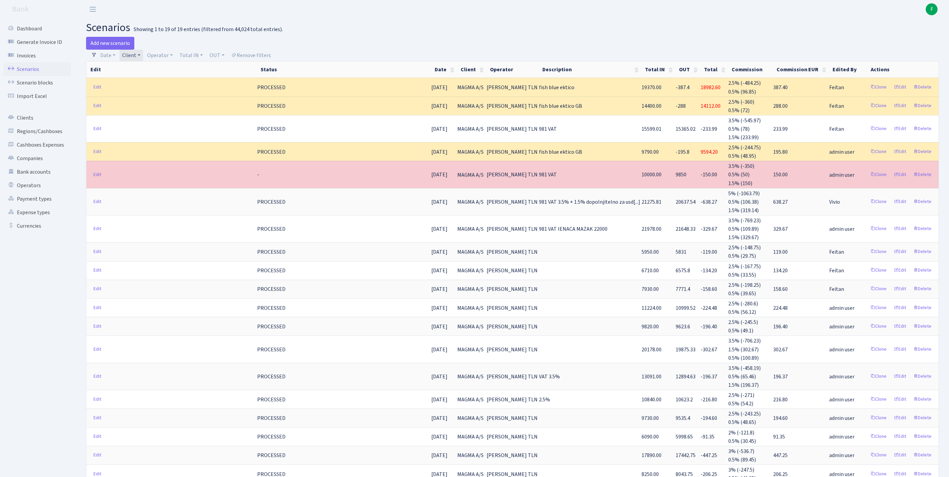
click at [143, 57] on link "Client" at bounding box center [132, 55] width 24 height 11
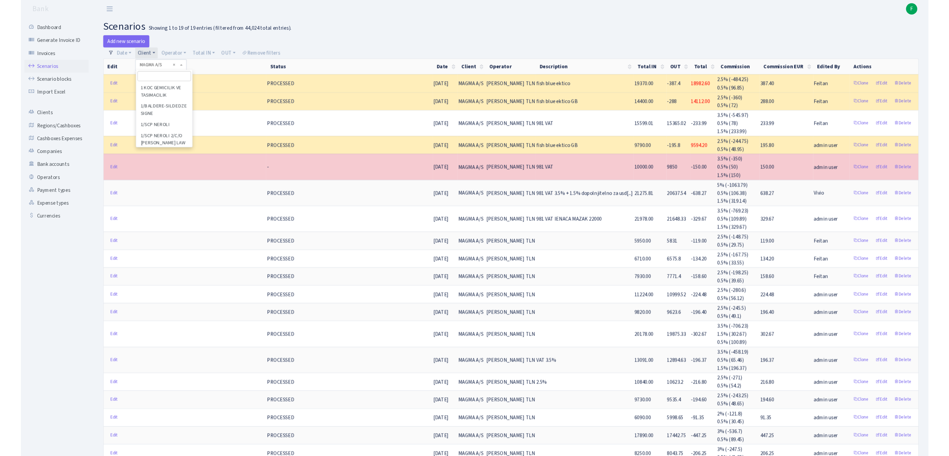
scroll to position [38261, 0]
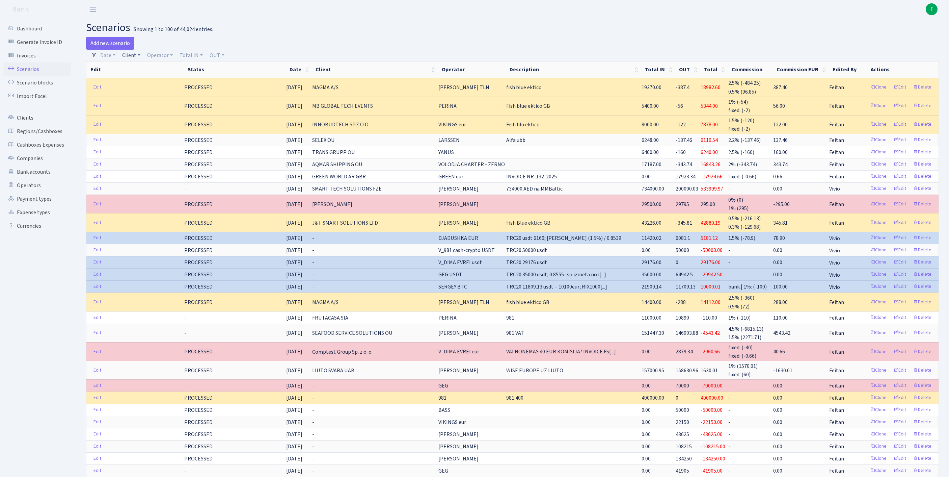
click at [135, 57] on link "Client" at bounding box center [132, 55] width 24 height 11
click at [151, 84] on input "search" at bounding box center [150, 79] width 56 height 10
type input "BLUES"
click at [162, 105] on li "BLUESKY SOFTWARE INDUSTRIES LTD" at bounding box center [149, 95] width 57 height 19
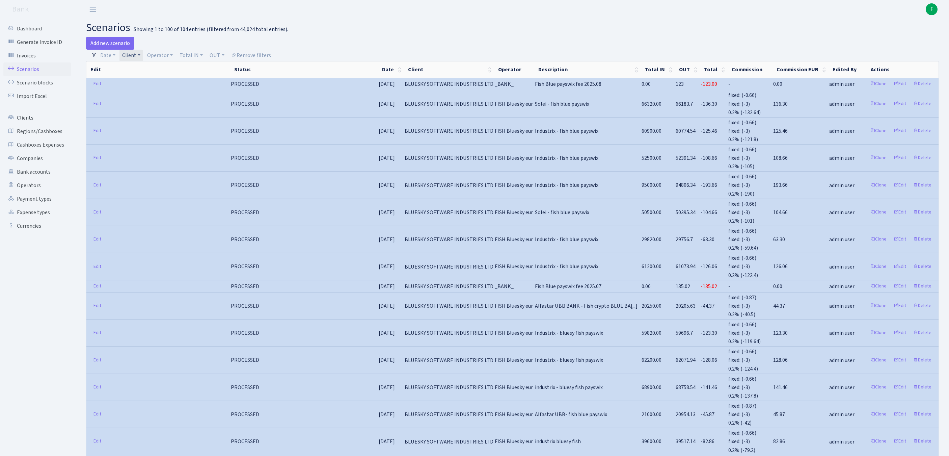
click at [143, 58] on link "Client" at bounding box center [132, 55] width 24 height 11
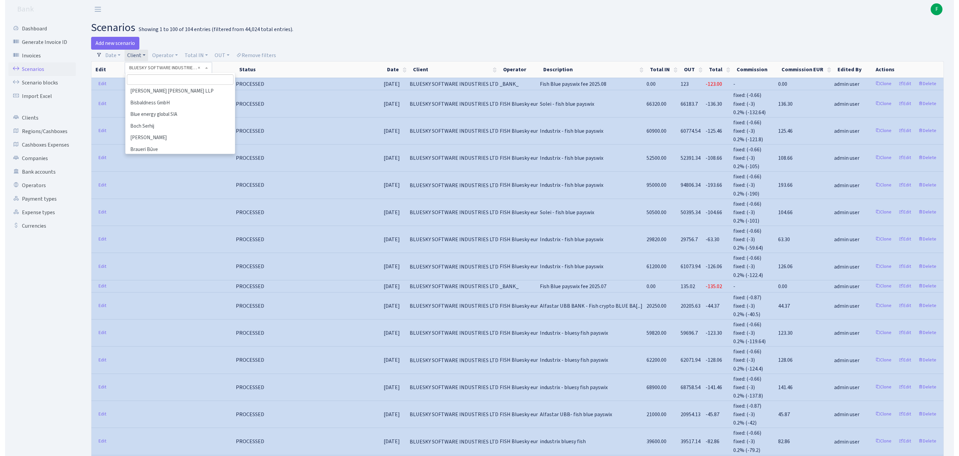
scroll to position [6601, 0]
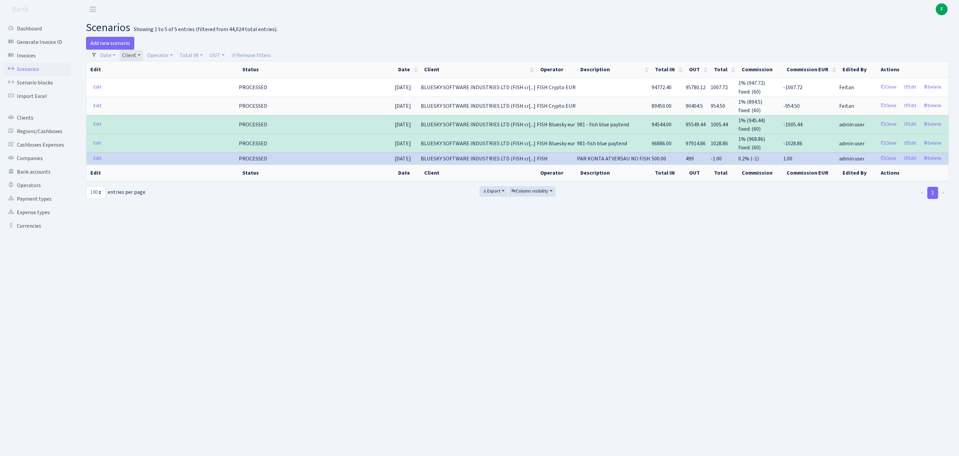
click at [143, 56] on link "Client" at bounding box center [132, 55] width 24 height 11
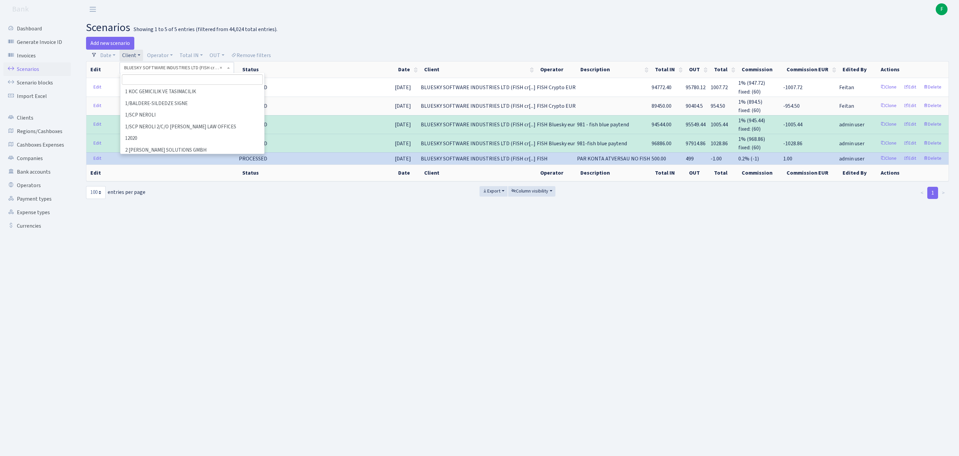
scroll to position [6338, 0]
click at [156, 83] on input "search" at bounding box center [192, 79] width 141 height 10
type input "ON CON"
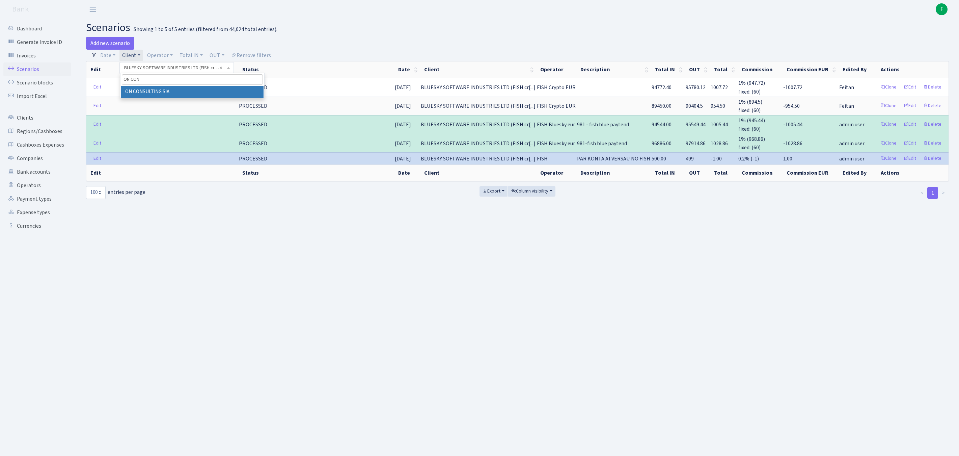
click at [179, 97] on li "ON CONSULTING SIA" at bounding box center [192, 92] width 142 height 12
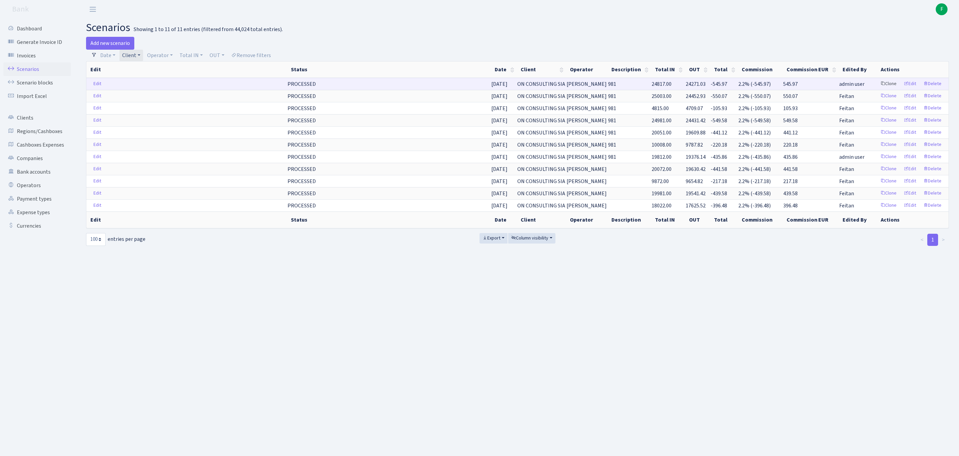
click at [878, 89] on link "Clone" at bounding box center [889, 84] width 22 height 10
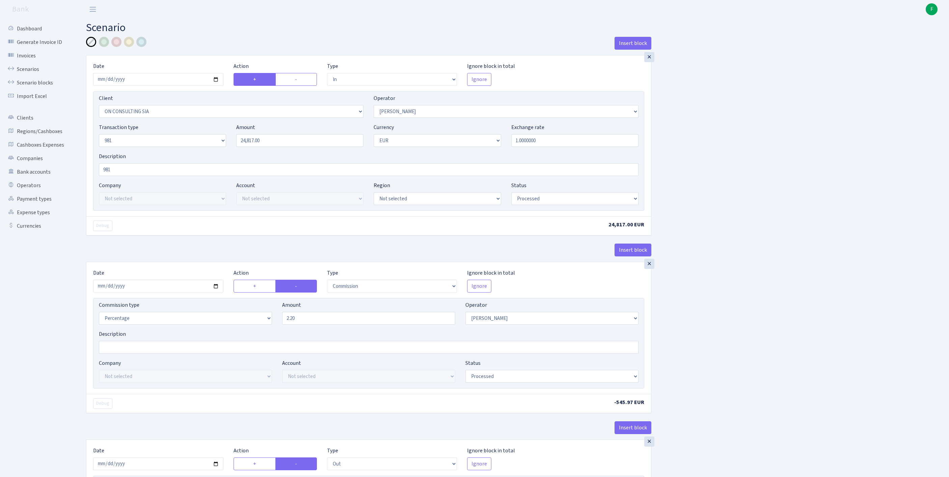
select select "in"
select select "3146"
select select "14"
select select "8"
select select "1"
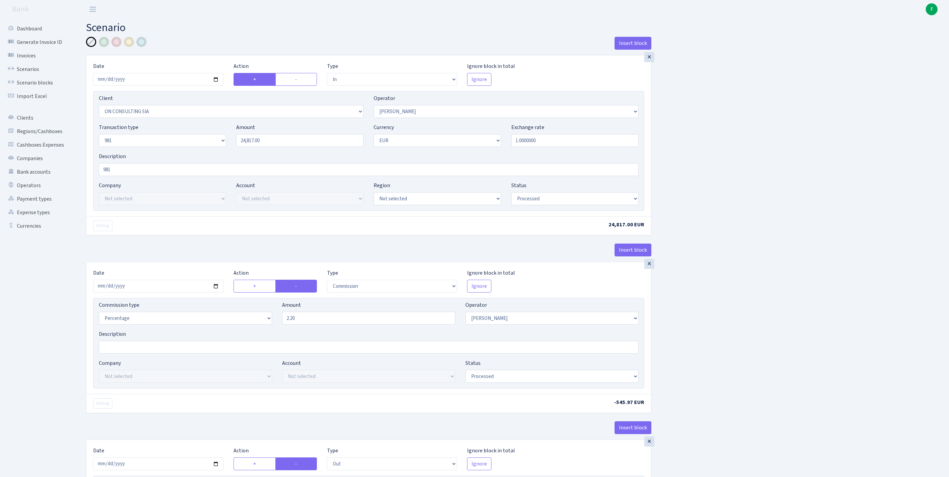
select select "processed"
select select "commission"
select select "14"
select select "processed"
select select "out"
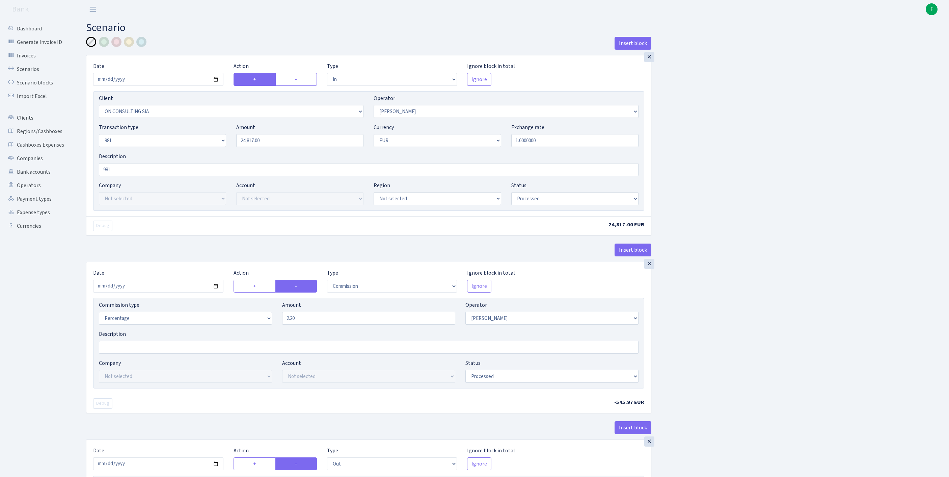
select select "2781"
select select "61"
select select "8"
select select "1"
select select "processed"
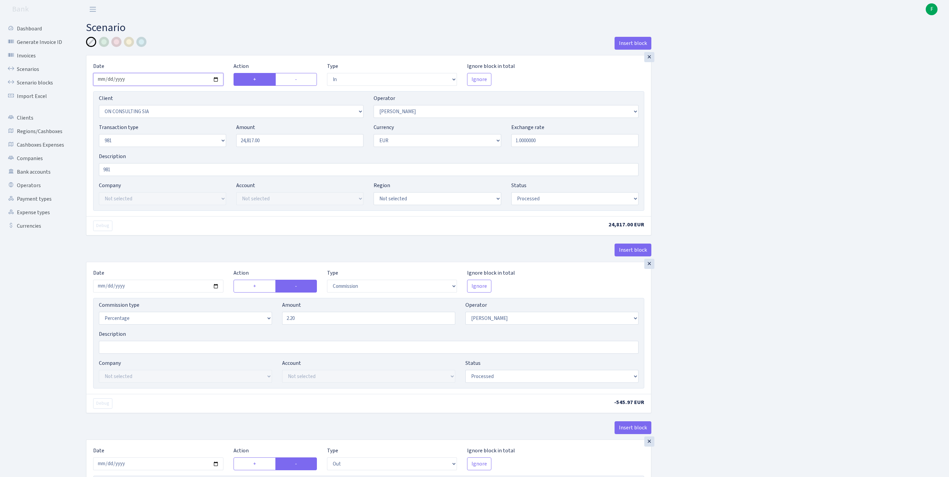
click at [200, 82] on input "[DATE]" at bounding box center [158, 79] width 130 height 13
type input "[DATE]"
drag, startPoint x: 280, startPoint y: 155, endPoint x: 204, endPoint y: 155, distance: 75.6
click at [203, 152] on div "Transaction type Not selected 981 ELF FISH crypto [PERSON_NAME] MM-BALTIC eur U…" at bounding box center [369, 137] width 550 height 29
paste input "989"
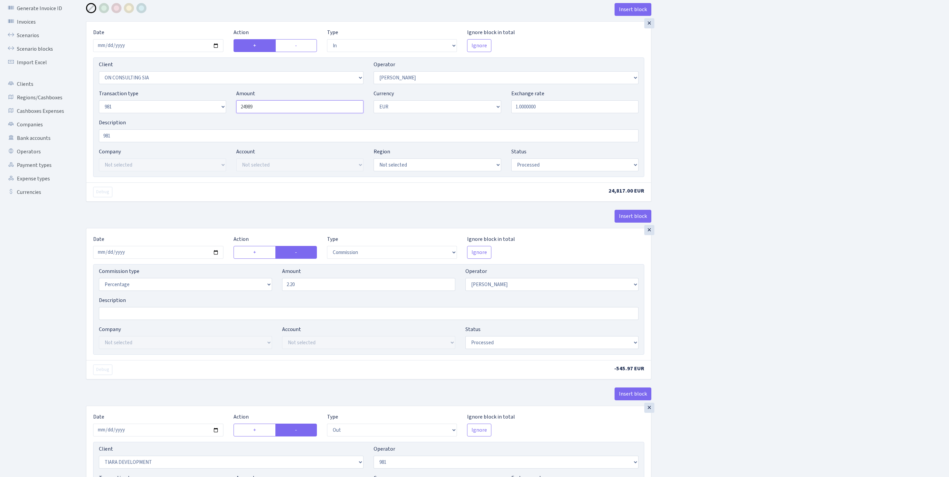
scroll to position [100, 0]
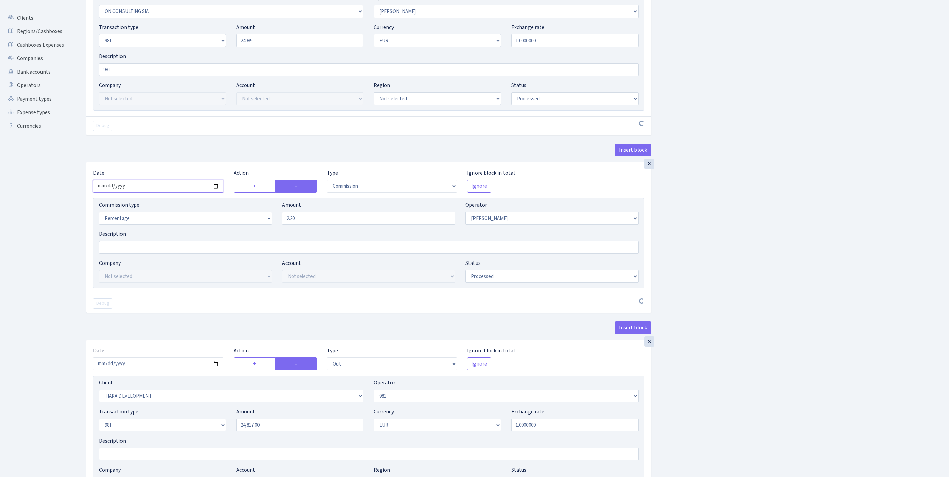
click at [167, 192] on input "[DATE]" at bounding box center [158, 186] width 130 height 13
type input "24,989.00"
type input "[DATE]"
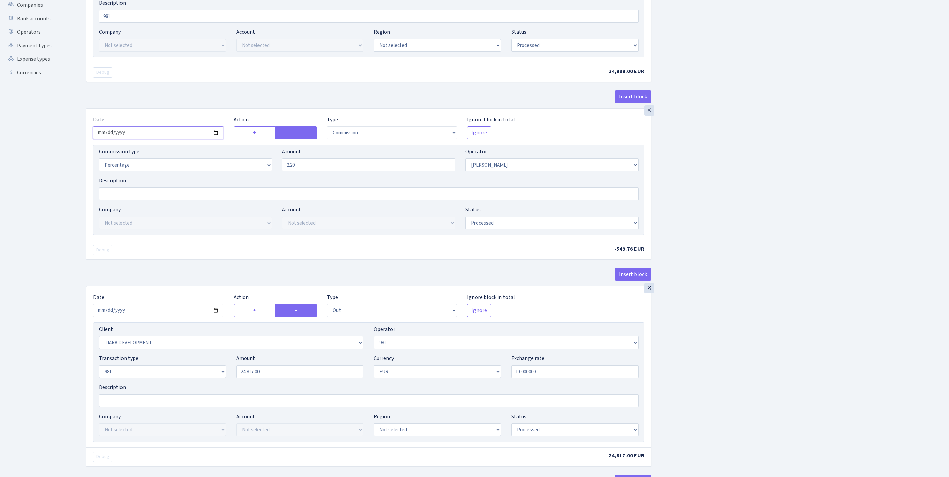
scroll to position [251, 0]
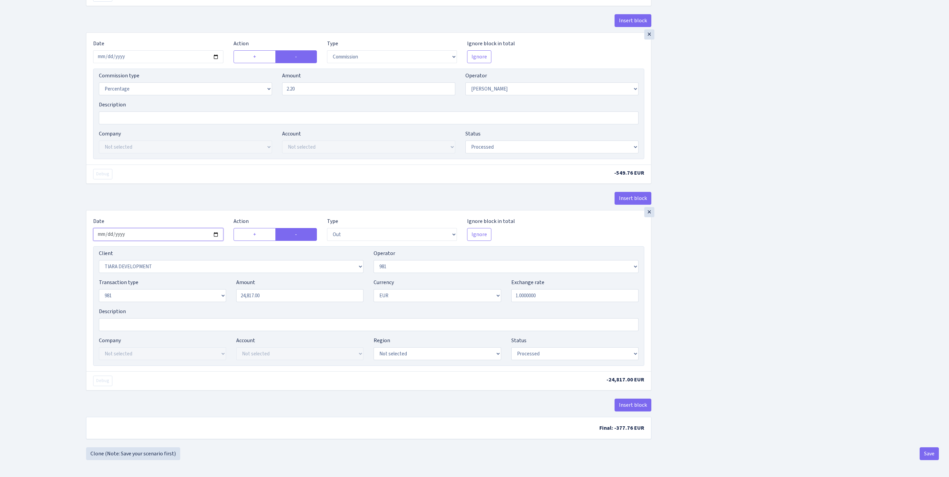
click at [182, 241] on input "[DATE]" at bounding box center [158, 234] width 130 height 13
type input "[DATE]"
drag, startPoint x: 261, startPoint y: 338, endPoint x: 195, endPoint y: 338, distance: 66.2
click at [195, 307] on div "Transaction type Not selected 981 ELF FISH crypto [PERSON_NAME] MM-BALTIC eur U…" at bounding box center [369, 292] width 550 height 29
paste input "989"
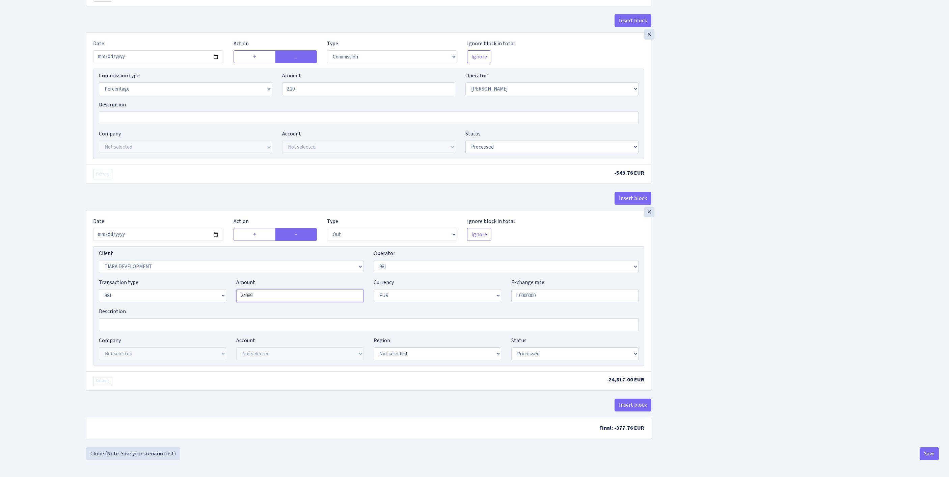
scroll to position [317, 0]
type input "24,989.00"
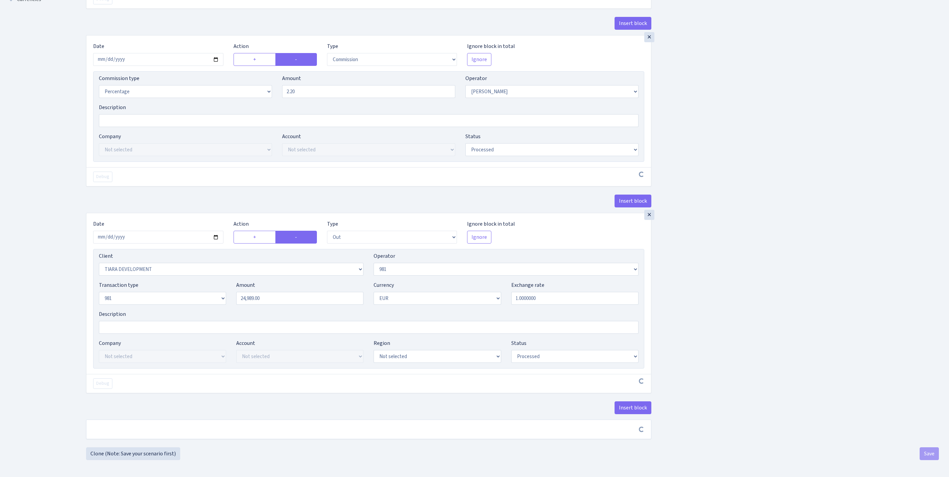
scroll to position [315, 0]
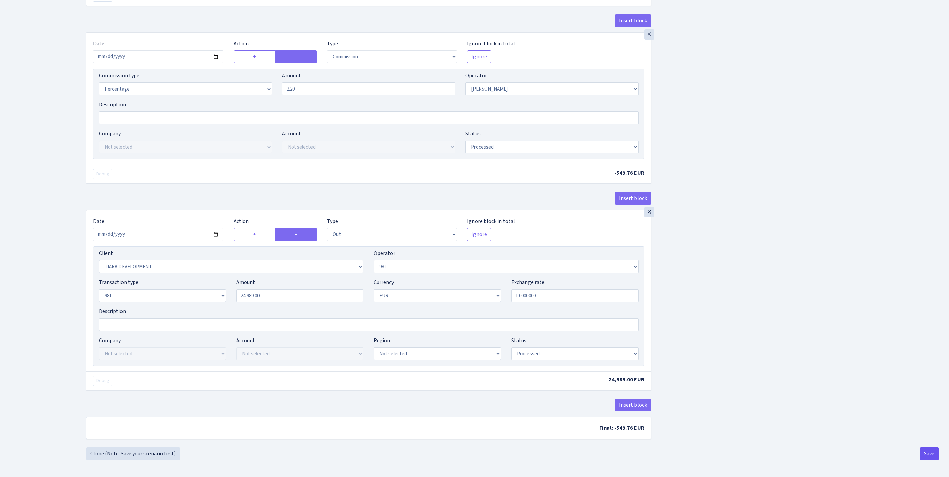
click at [926, 455] on button "Save" at bounding box center [929, 453] width 19 height 13
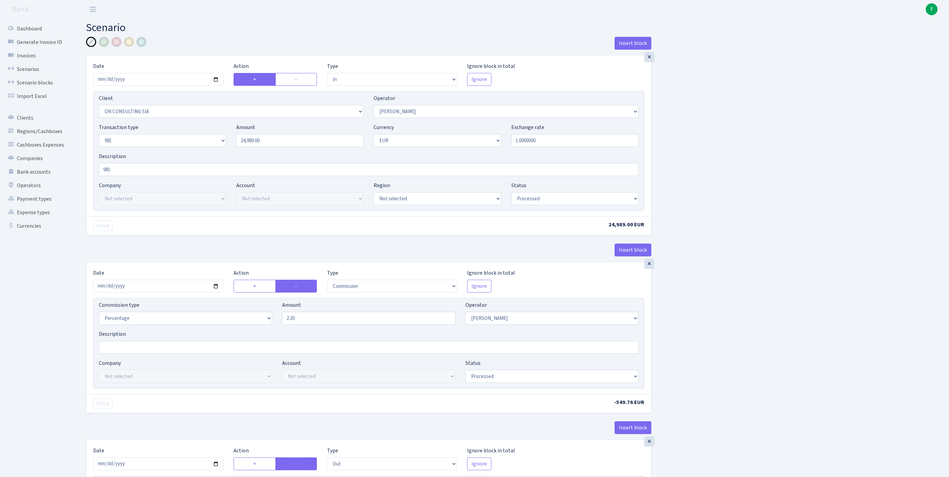
select select "in"
select select "3146"
select select "14"
select select "8"
select select "1"
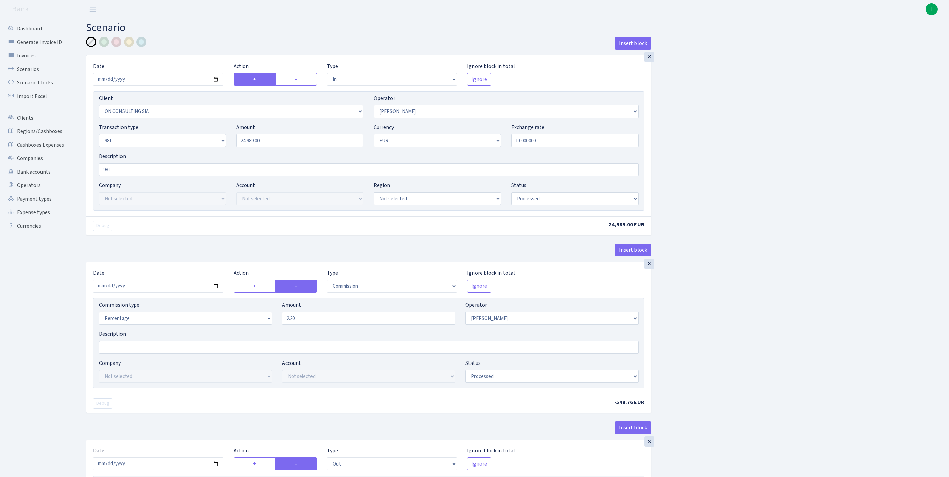
select select "processed"
select select "commission"
select select "14"
select select "processed"
select select "out"
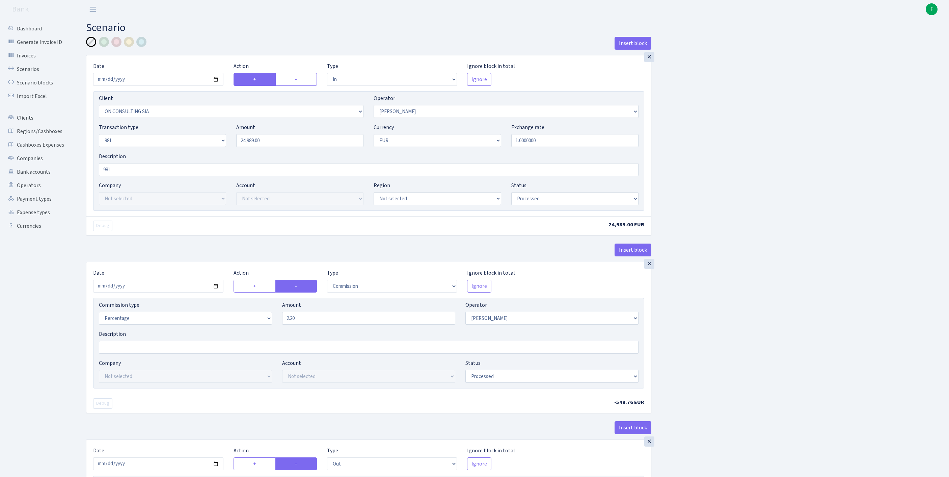
select select "2781"
select select "61"
select select "8"
select select "1"
select select "processed"
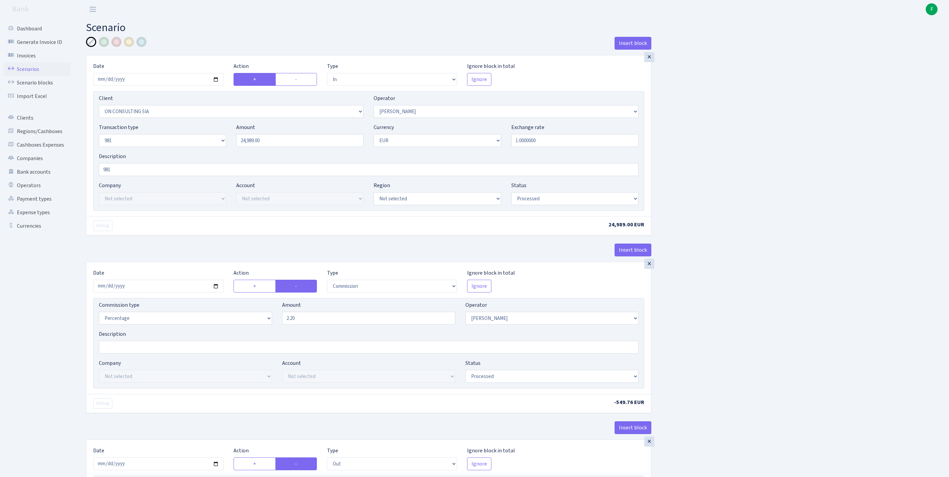
click at [32, 75] on link "Scenarios" at bounding box center [37, 69] width 68 height 14
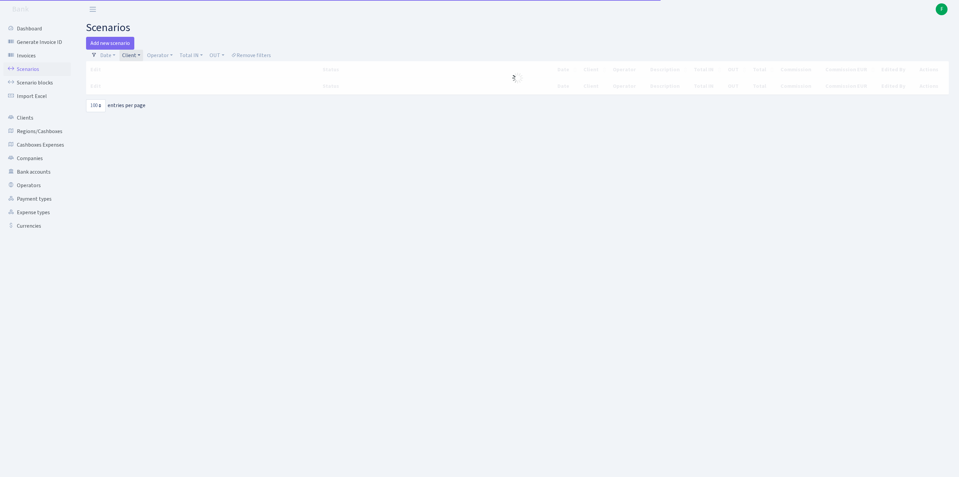
select select "100"
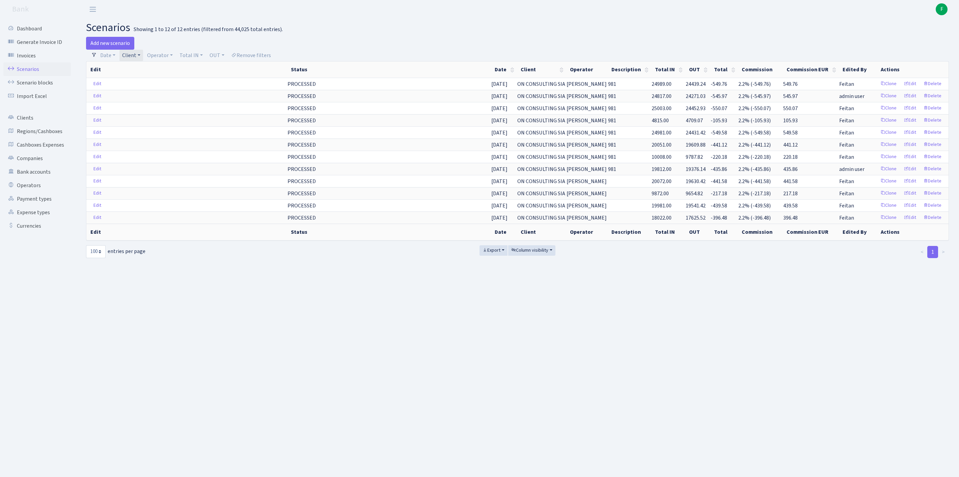
click at [143, 57] on link "Client" at bounding box center [132, 55] width 24 height 11
click at [154, 82] on input "search" at bounding box center [153, 79] width 63 height 10
type input "SEAFOOD"
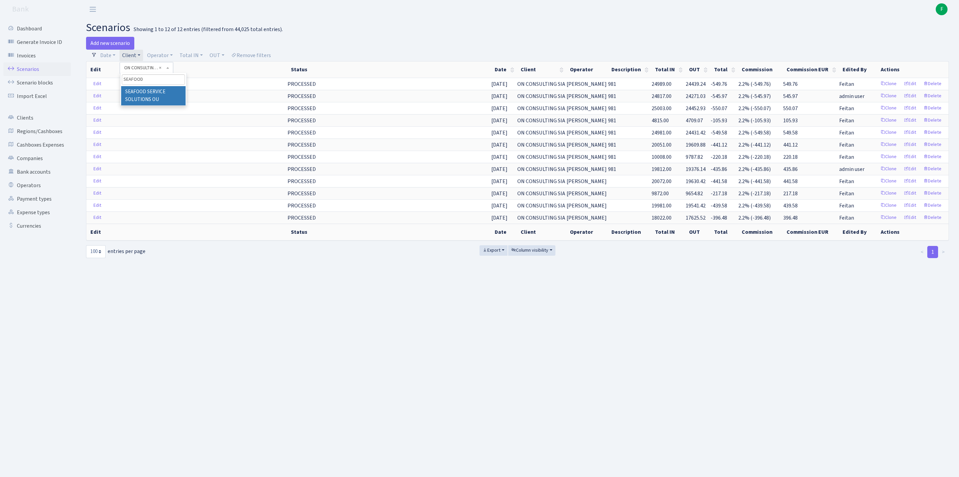
click at [167, 103] on li "SEAFOOD SERVICE SOLUTIONS OU" at bounding box center [153, 95] width 64 height 19
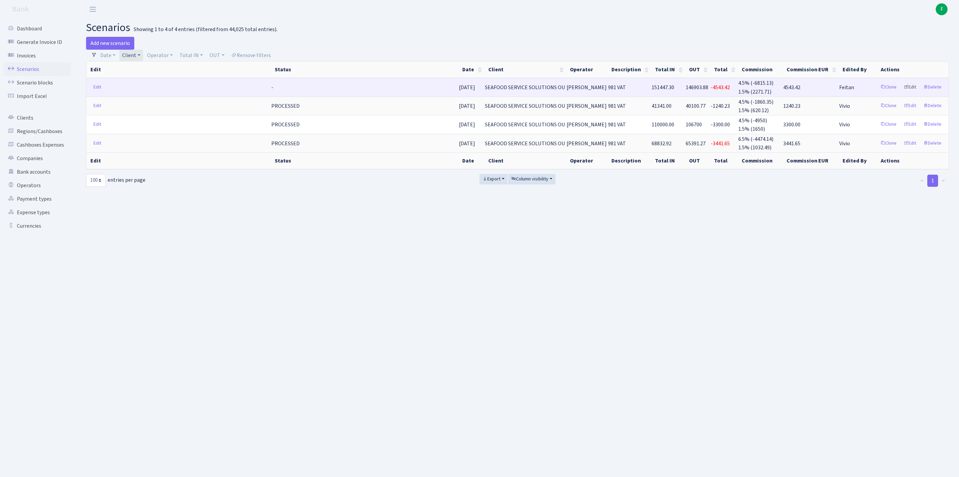
click at [901, 93] on link "Edit" at bounding box center [910, 87] width 19 height 10
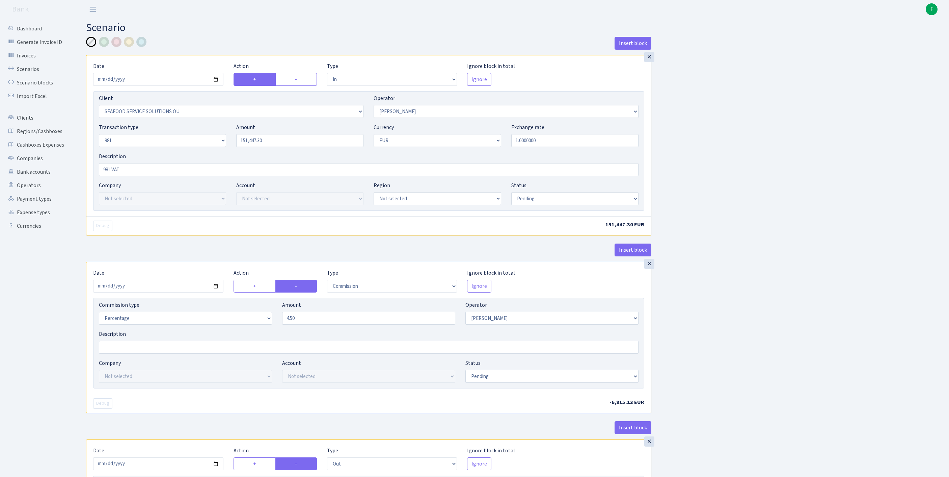
select select "in"
select select "3233"
select select "396"
select select "8"
select select "1"
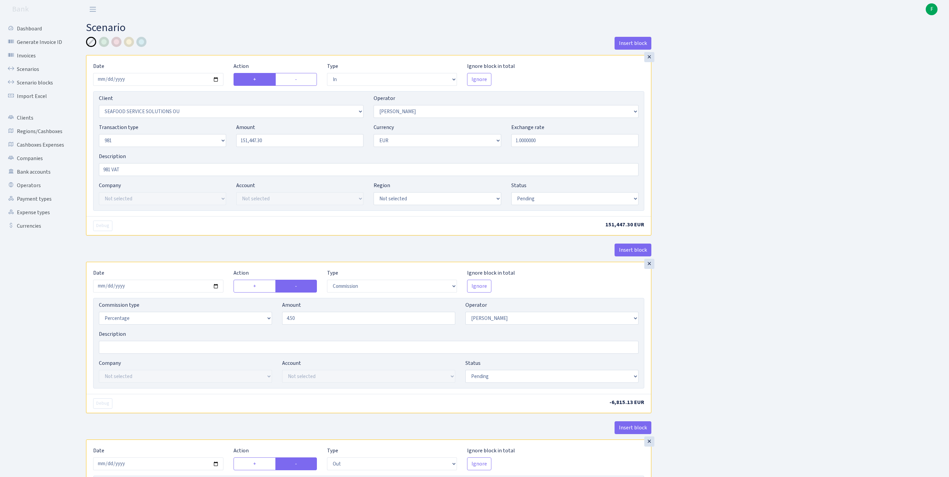
select select "pending"
select select "commission"
select select "396"
select select "pending"
select select "out"
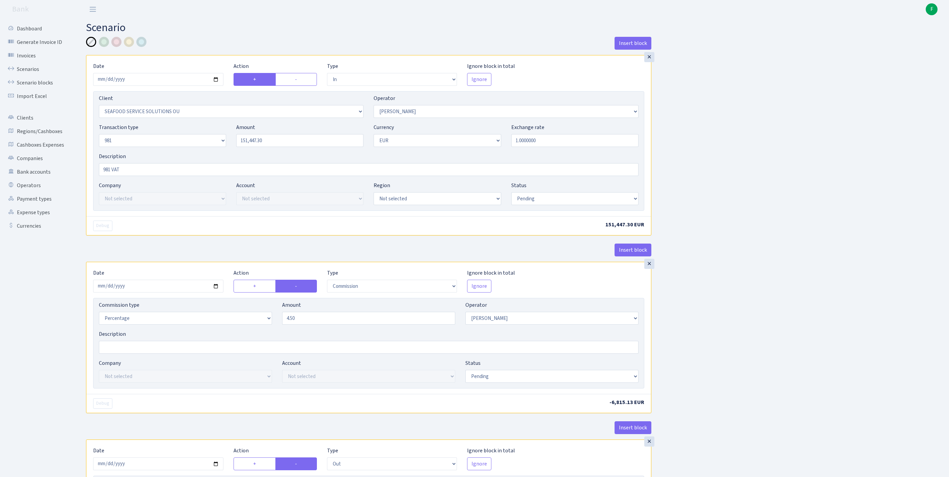
select select "2472"
select select "61"
select select "8"
select select "1"
select select "pending"
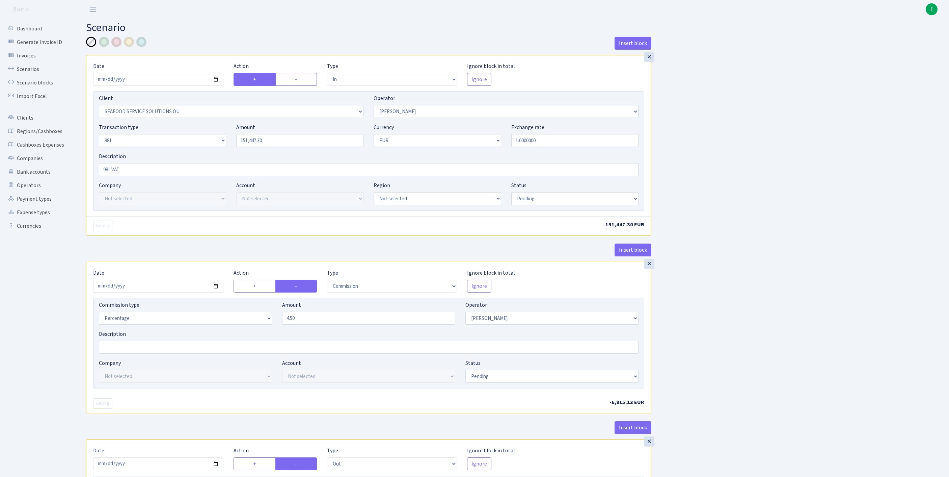
select select "commission"
select select "61"
select select "pending"
select select "processed"
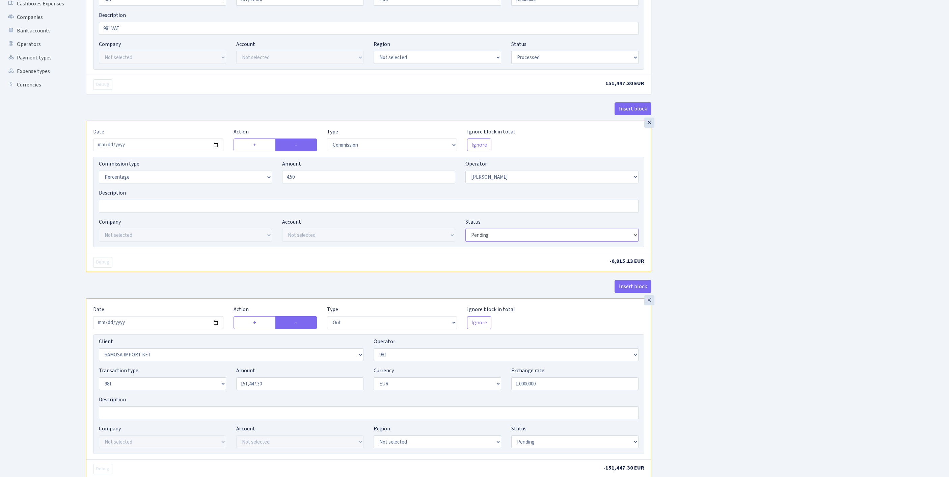
select select "processed"
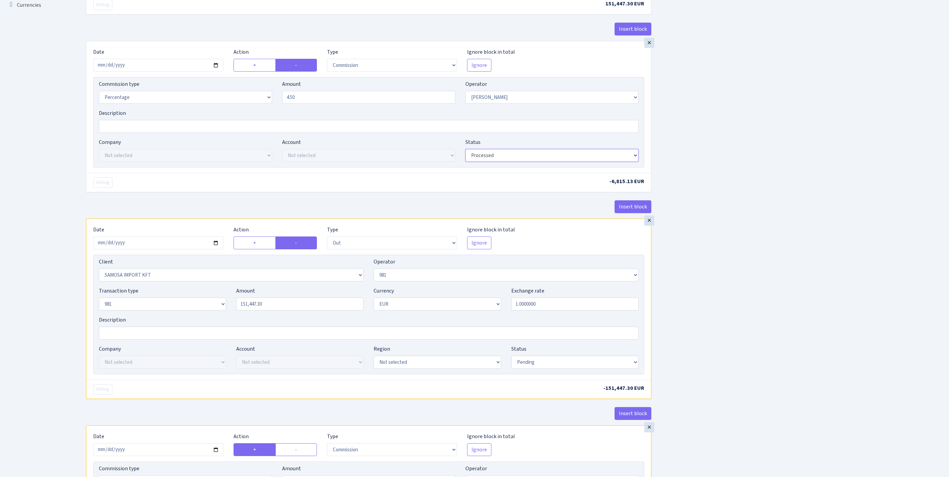
scroll to position [322, 0]
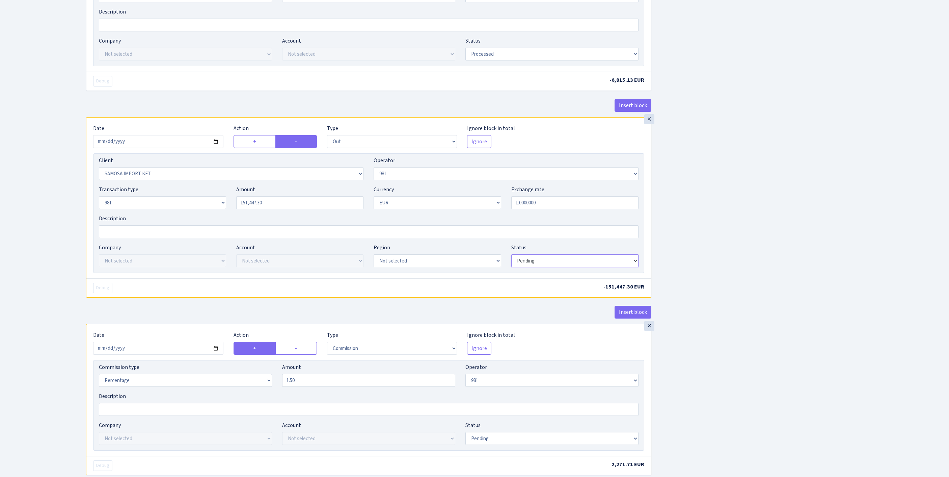
select select "processed"
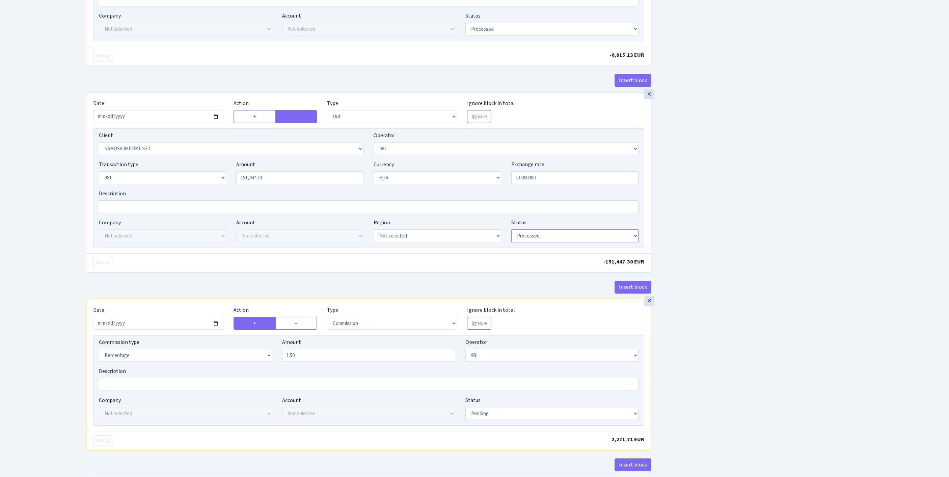
scroll to position [519, 0]
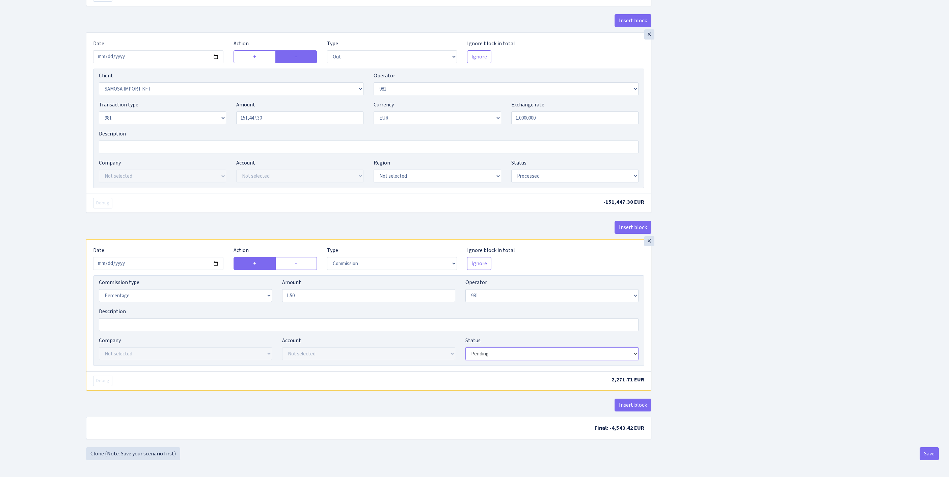
select select "processed"
click at [925, 452] on button "Save" at bounding box center [929, 453] width 19 height 13
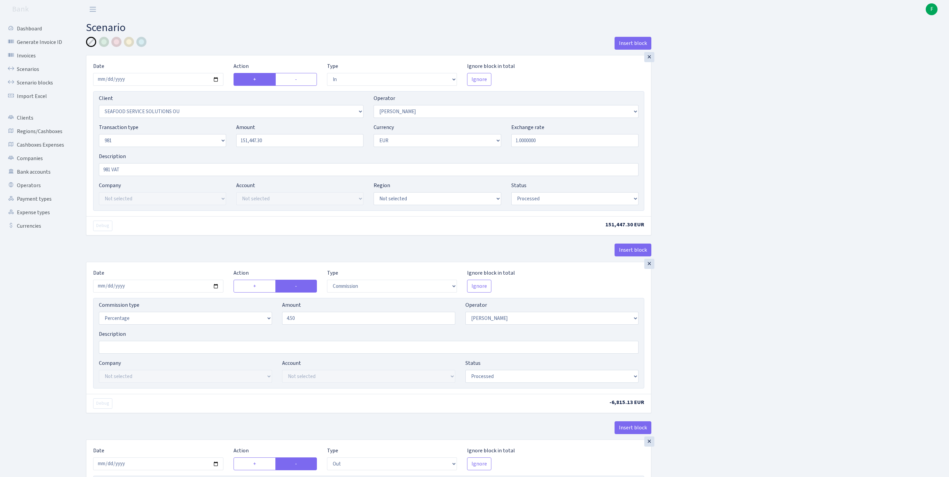
select select "in"
select select "3233"
select select "396"
select select "8"
select select "1"
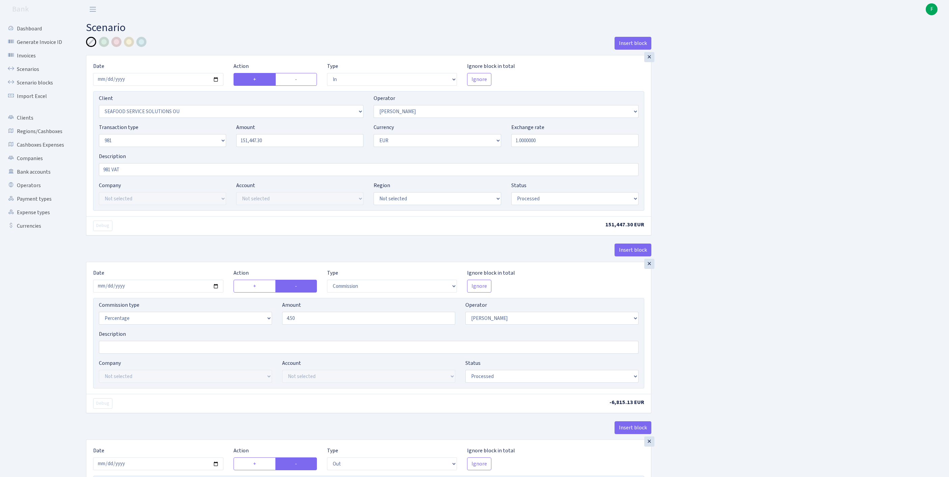
select select "processed"
select select "commission"
select select "396"
select select "processed"
select select "out"
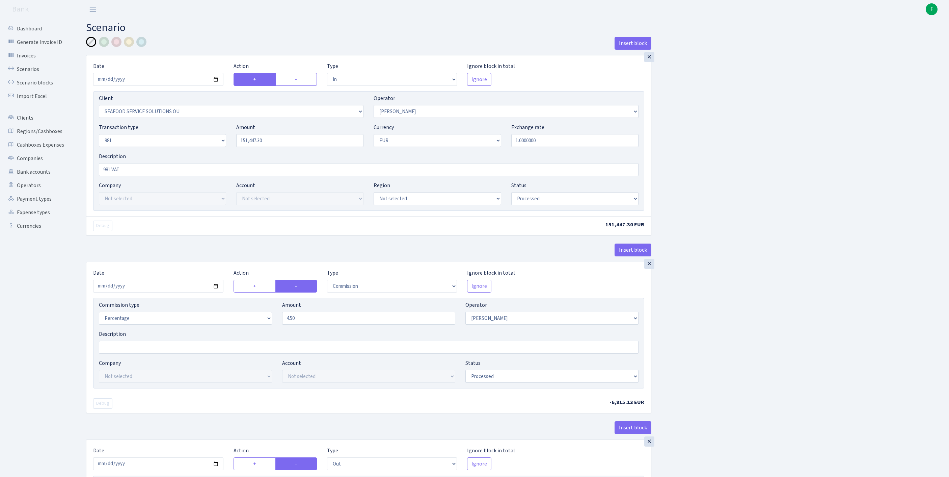
select select "2472"
select select "61"
select select "8"
select select "1"
select select "processed"
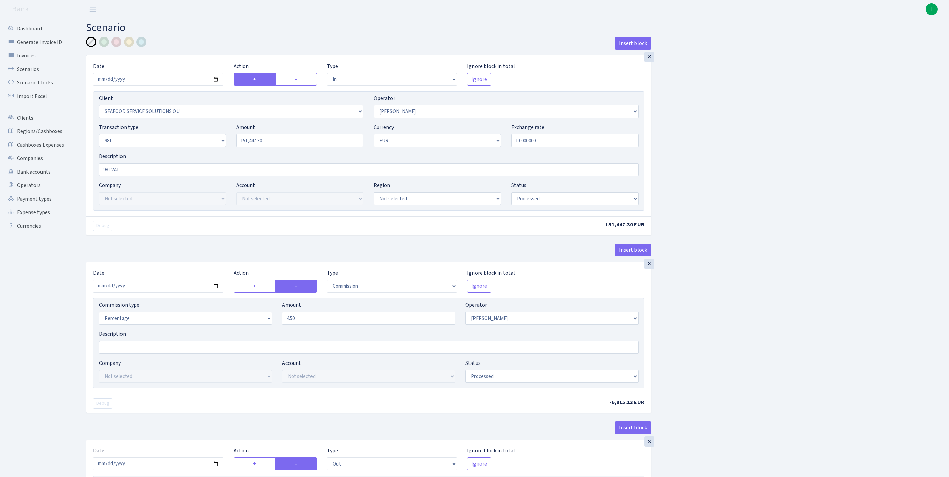
select select "commission"
select select "61"
select select "processed"
click at [38, 73] on link "Scenarios" at bounding box center [37, 69] width 68 height 14
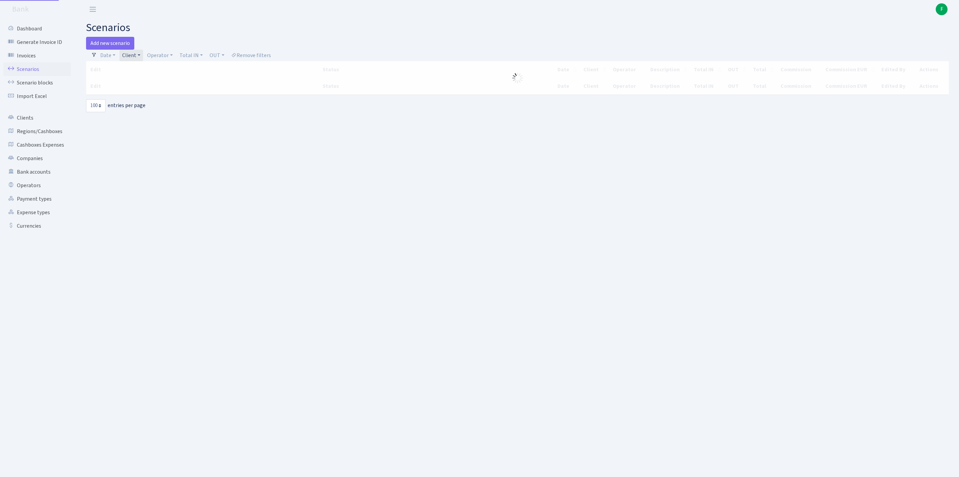
select select "100"
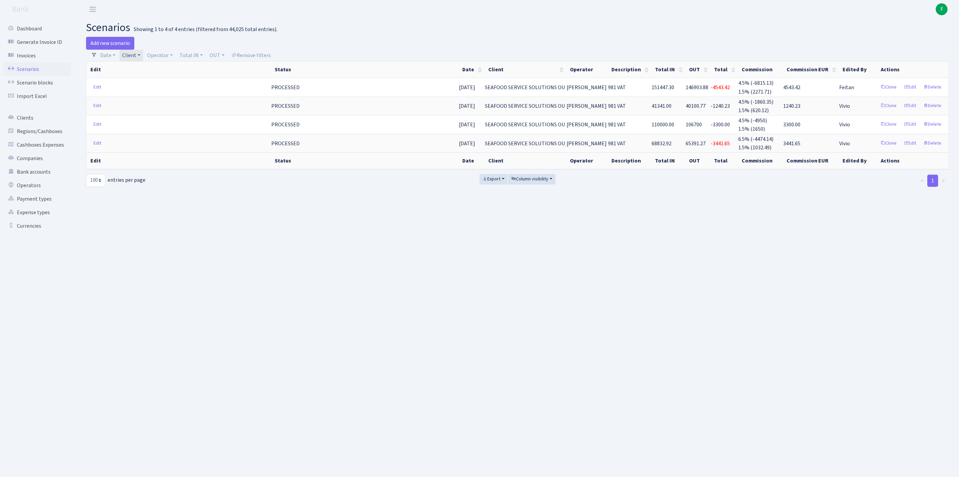
click at [143, 58] on link "Client" at bounding box center [132, 55] width 24 height 11
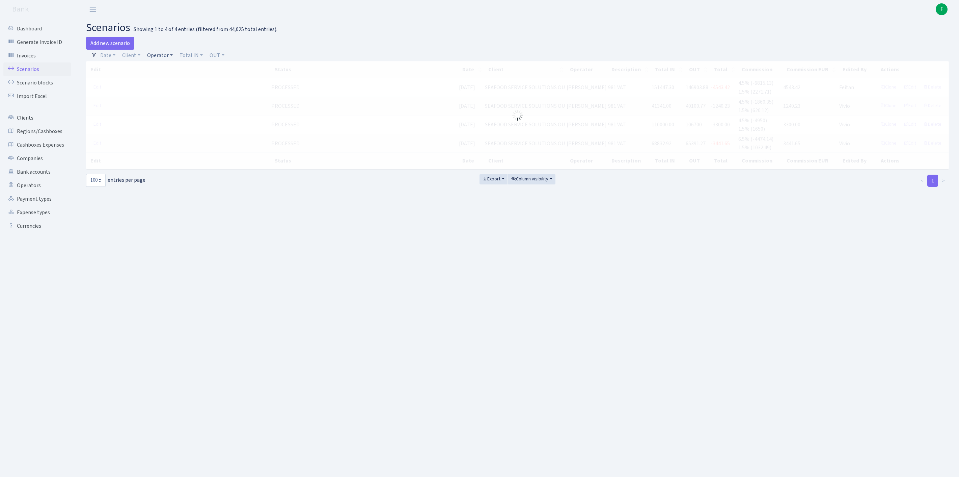
click at [168, 57] on link "Operator" at bounding box center [159, 55] width 31 height 11
click at [180, 85] on input "search" at bounding box center [175, 79] width 56 height 10
type input "[PERSON_NAME]"
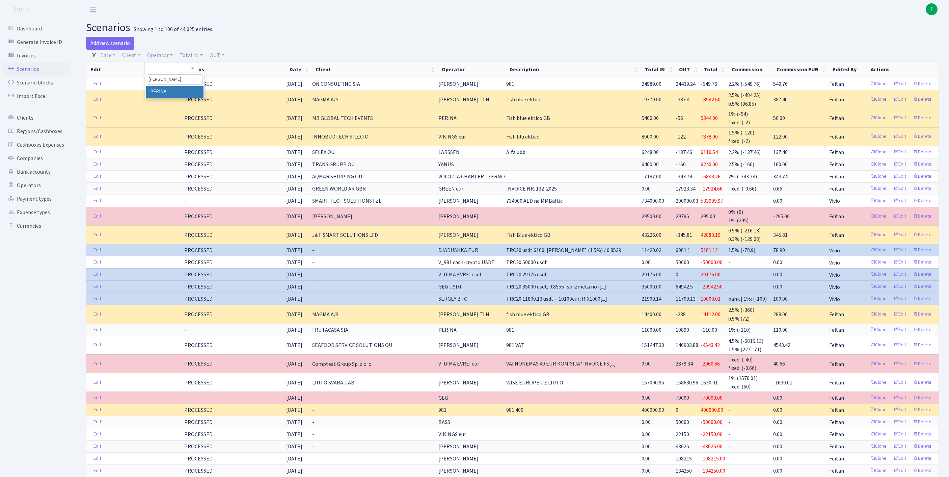
click at [192, 97] on li "PERINA" at bounding box center [174, 92] width 57 height 12
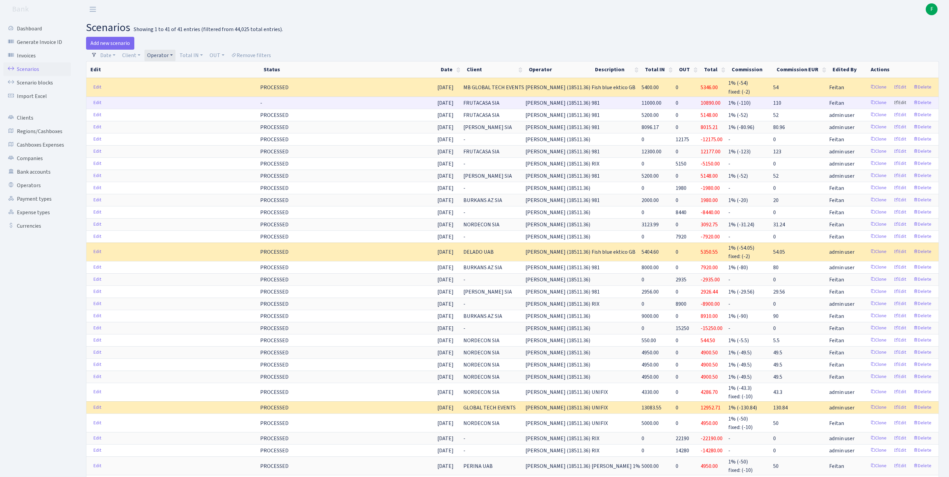
click at [892, 108] on link "Edit" at bounding box center [900, 103] width 19 height 10
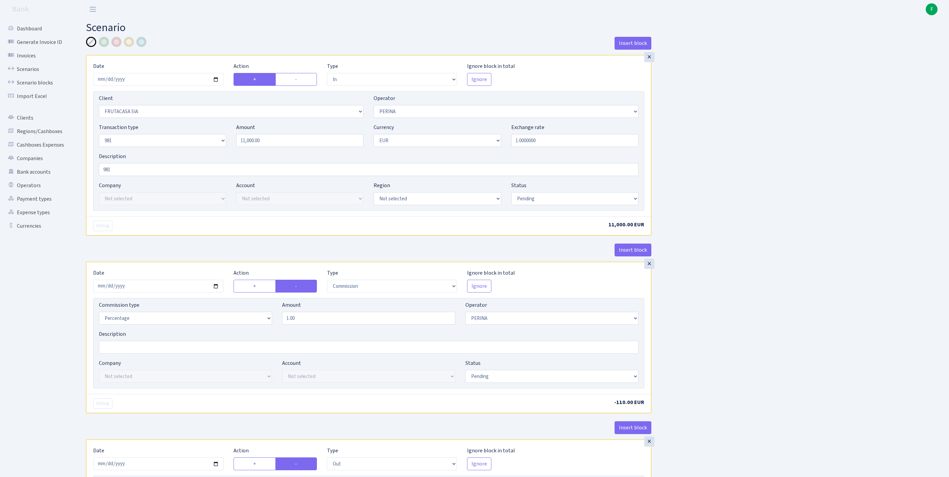
select select "in"
select select "3337"
select select "486"
select select "8"
select select "1"
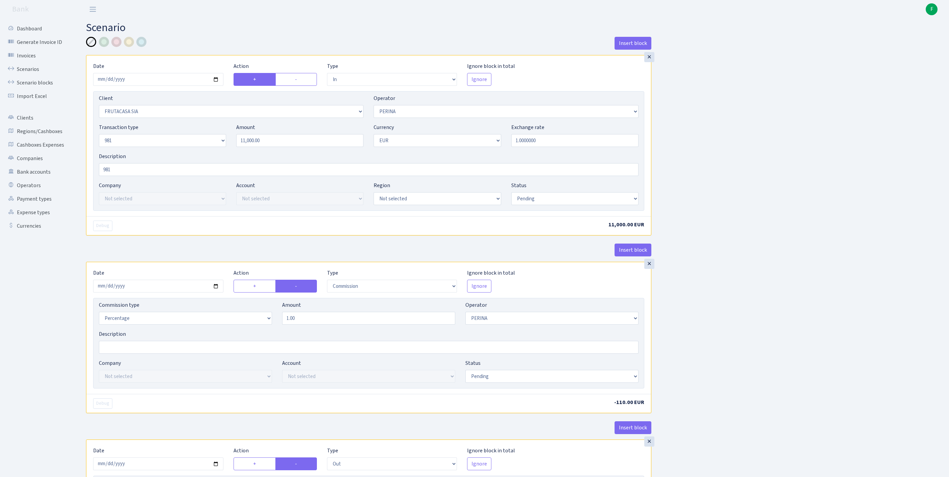
select select "pending"
select select "commission"
select select "486"
select select "pending"
select select "out"
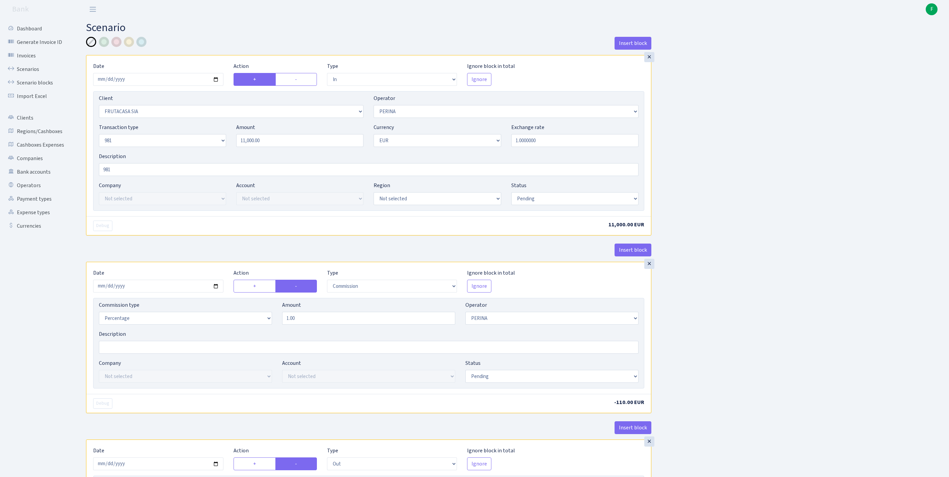
select select "2129"
select select "61"
select select "8"
select select "1"
select select "pending"
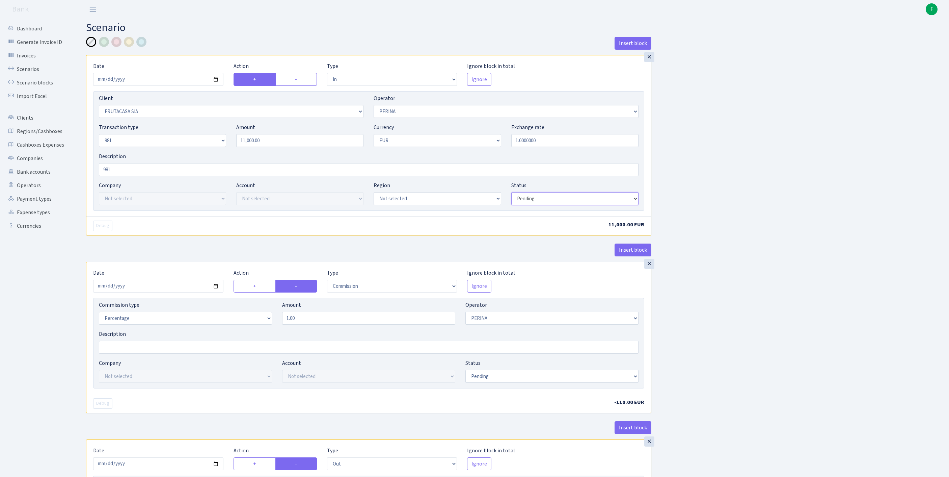
select select "processed"
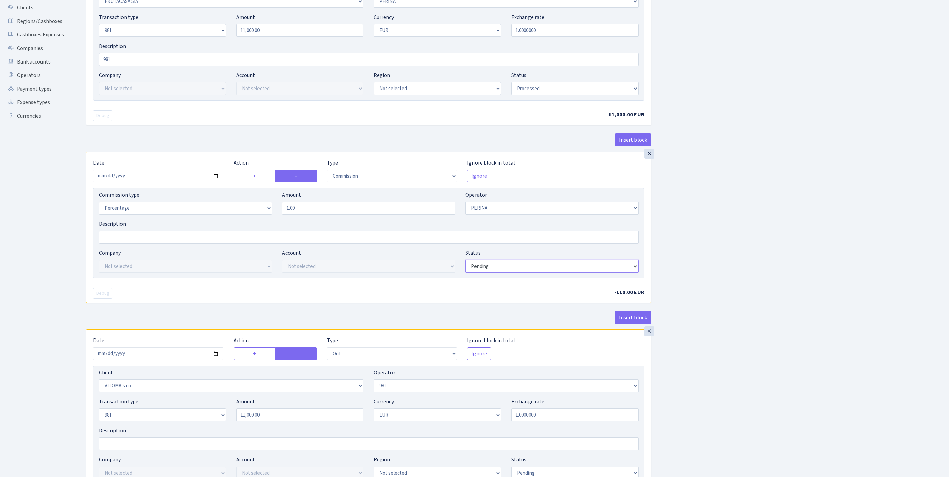
select select "processed"
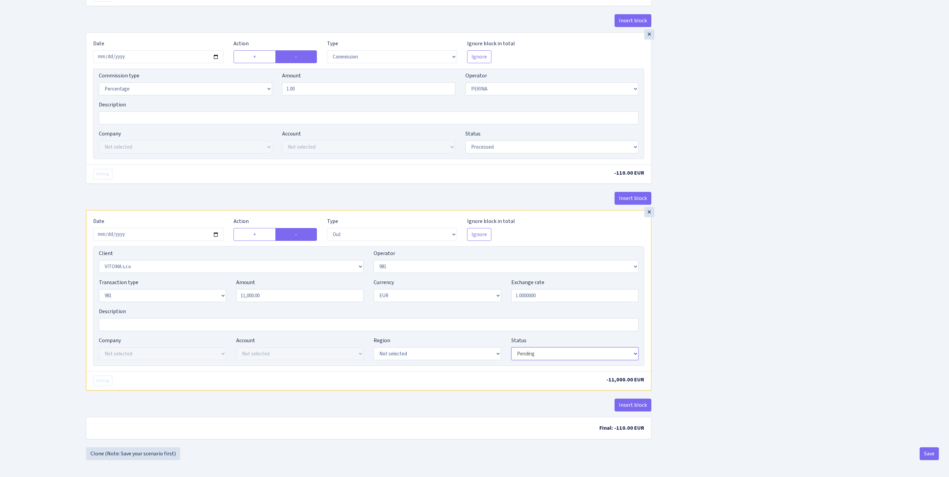
select select "processed"
click at [926, 452] on button "Save" at bounding box center [929, 453] width 19 height 13
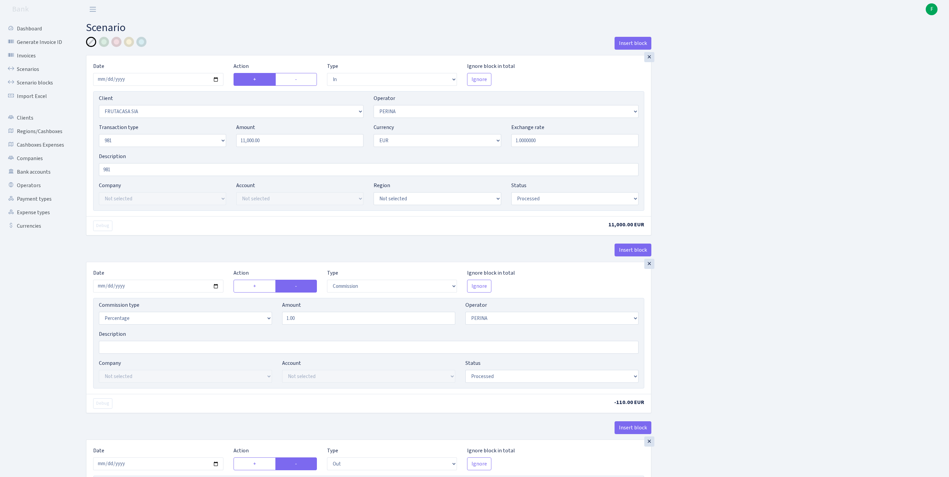
select select "in"
select select "3337"
select select "486"
select select "8"
select select "1"
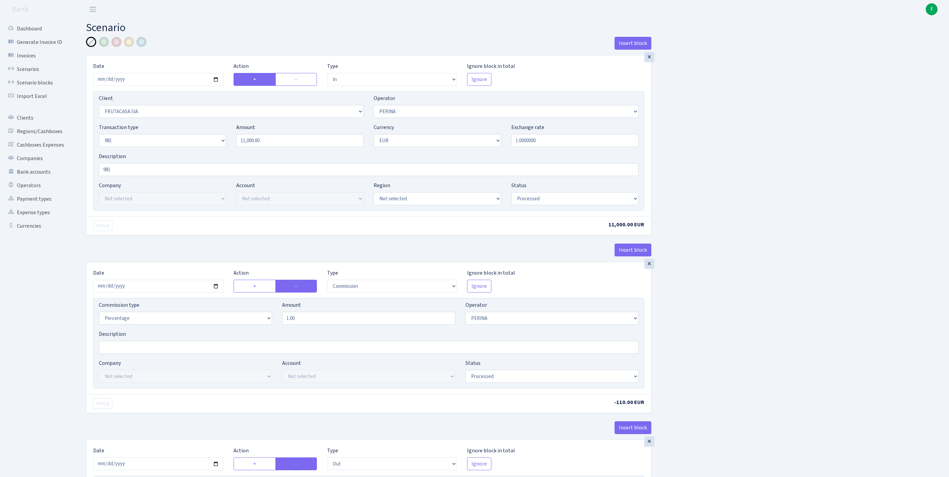
select select "processed"
select select "commission"
select select "486"
select select "processed"
select select "out"
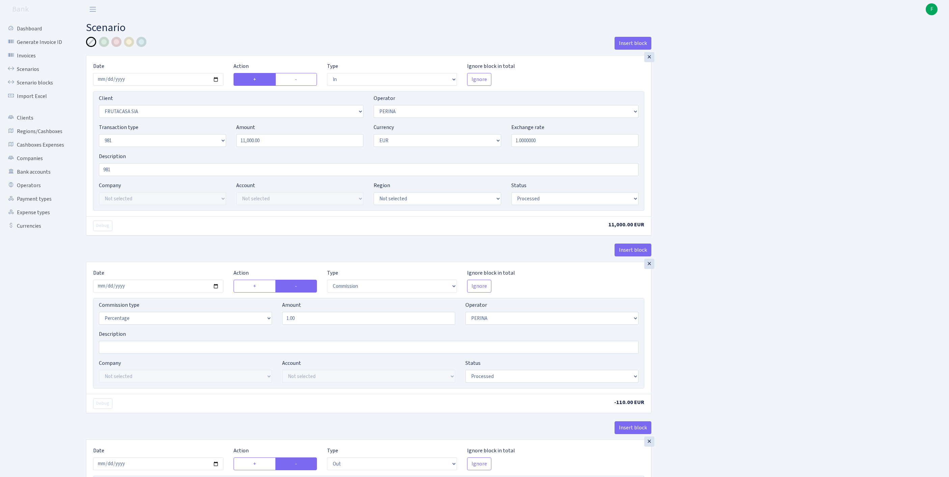
select select "2129"
select select "61"
select select "8"
select select "1"
select select "processed"
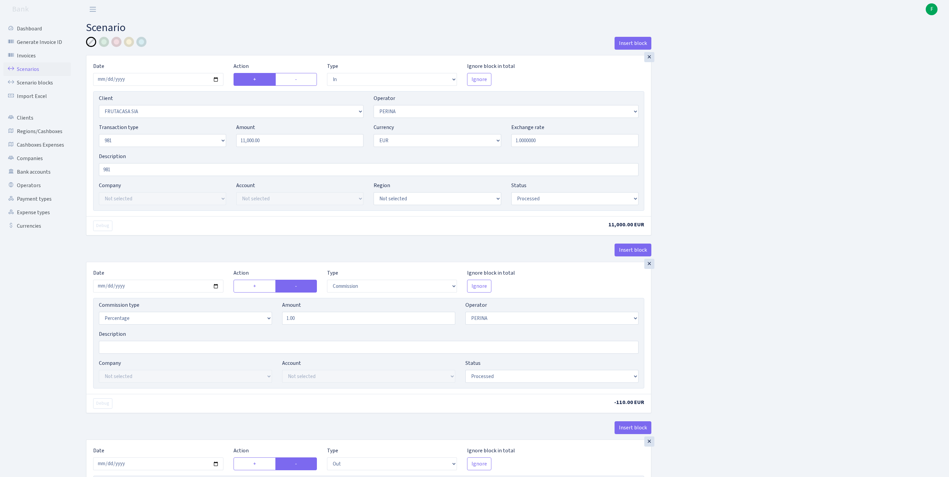
click at [34, 75] on link "Scenarios" at bounding box center [37, 69] width 68 height 14
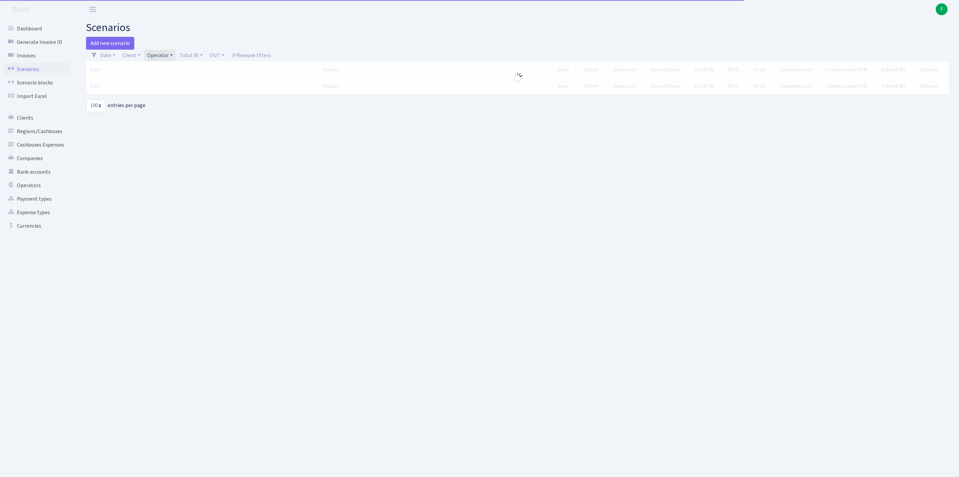
select select "100"
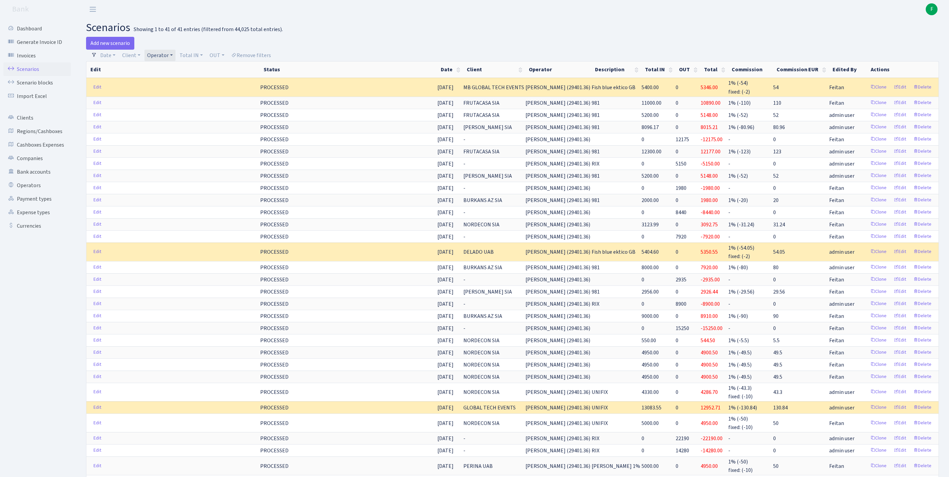
click at [176, 57] on link "Operator" at bounding box center [159, 55] width 31 height 11
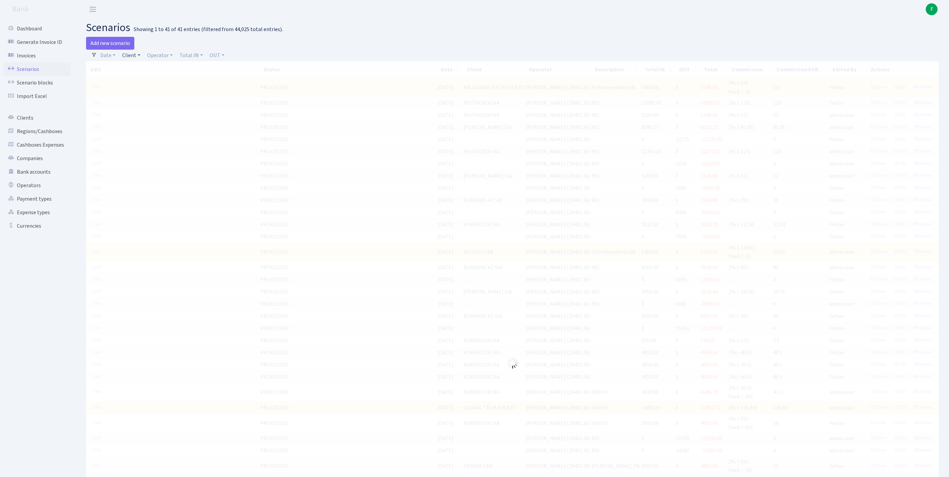
click at [142, 59] on link "Client" at bounding box center [132, 55] width 24 height 11
click at [136, 85] on input "search" at bounding box center [150, 79] width 56 height 10
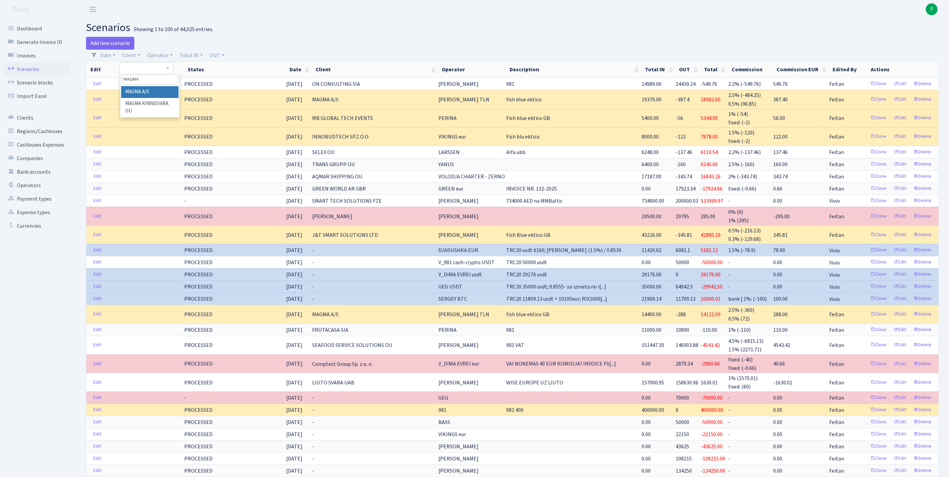
type input "MAGMA"
click at [165, 98] on li "MAGMA A/S" at bounding box center [149, 92] width 57 height 12
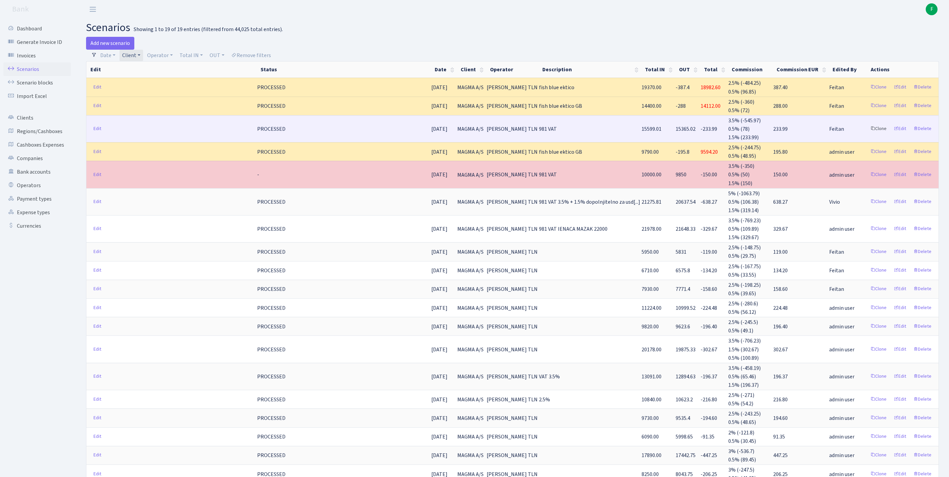
click at [868, 134] on link "Clone" at bounding box center [879, 129] width 22 height 10
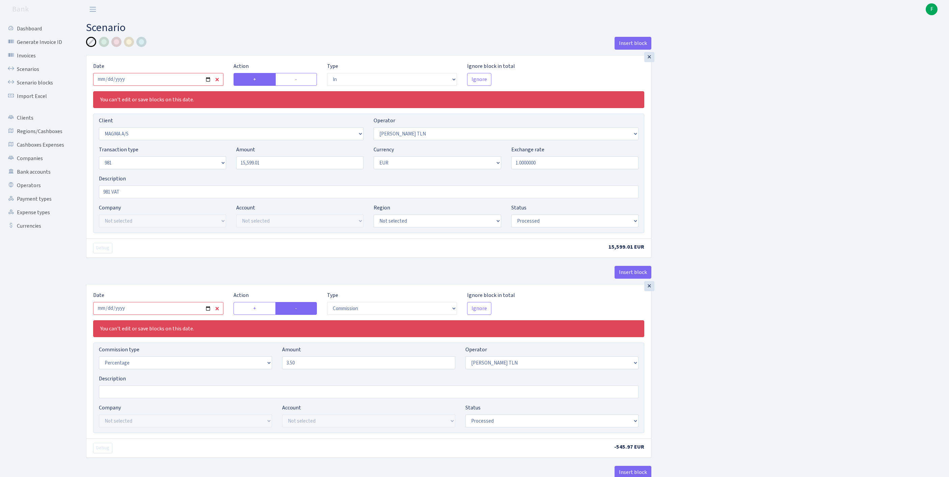
select select "in"
select select "1996"
select select "213"
select select "8"
select select "1"
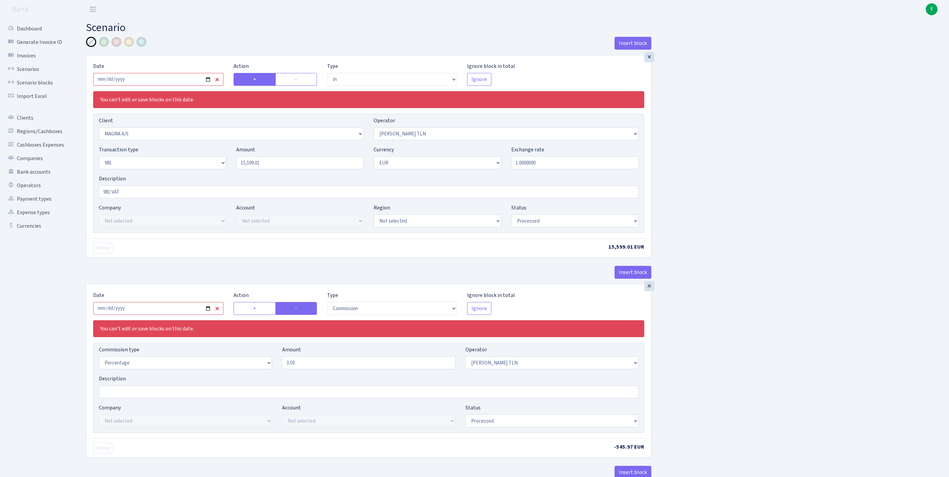
select select "processed"
select select "commission"
select select "213"
select select "processed"
select select "out"
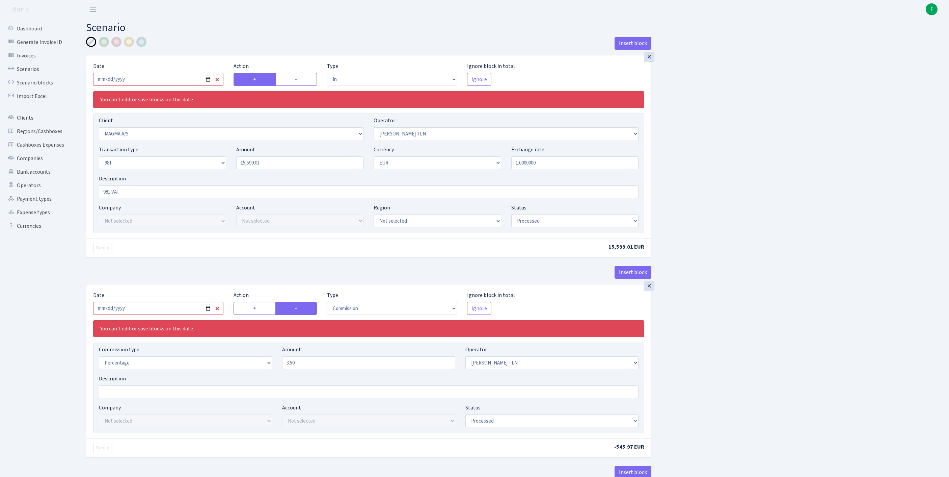
select select "2129"
select select "61"
select select "8"
select select "1"
select select "processed"
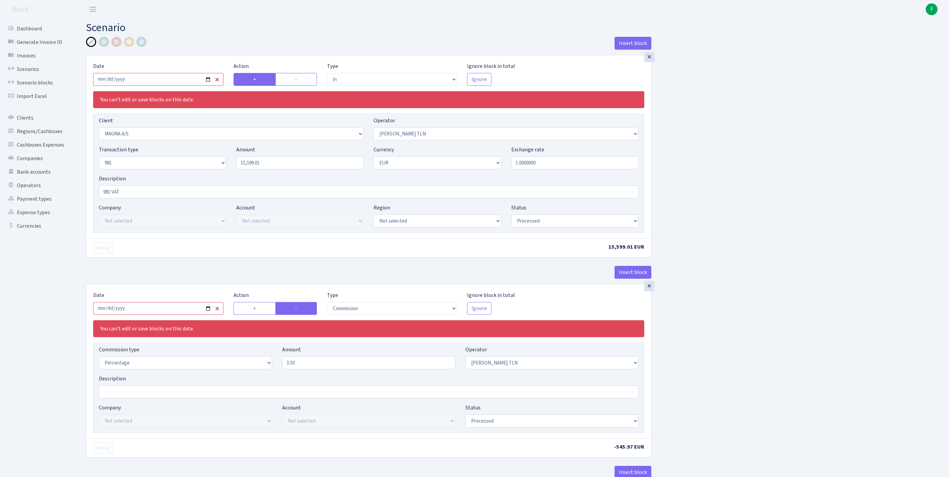
select select "commission"
select select "248"
select select "processed"
select select "commission"
select select "61"
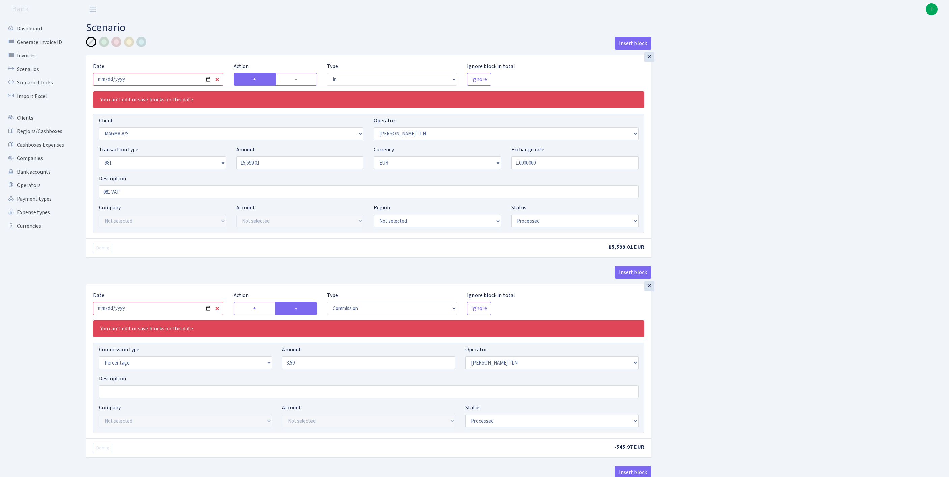
select select "processed"
click at [167, 81] on input "2025-07-11" at bounding box center [158, 79] width 130 height 13
click at [172, 84] on input "2025-07-11" at bounding box center [158, 79] width 130 height 13
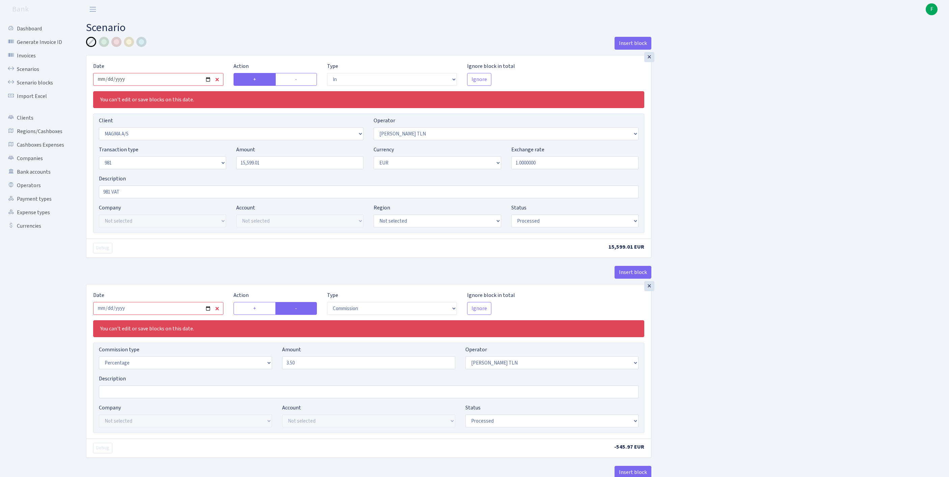
type input "2025-09-11"
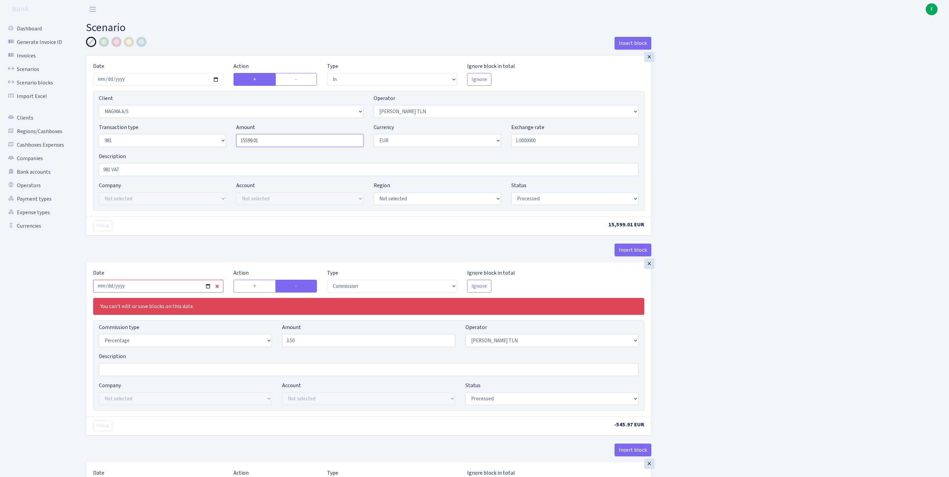
drag, startPoint x: 273, startPoint y: 153, endPoint x: 204, endPoint y: 147, distance: 69.9
click at [204, 147] on div "Transaction type Not selected 981 ELF FISH crypto GIRT IVO dekl MM-BALTIC eur U…" at bounding box center [369, 137] width 550 height 29
paste input "2831"
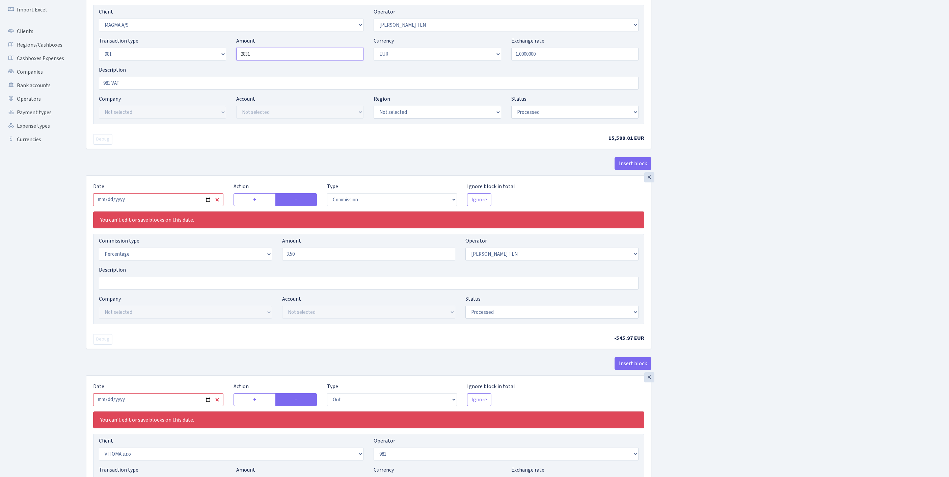
scroll to position [199, 0]
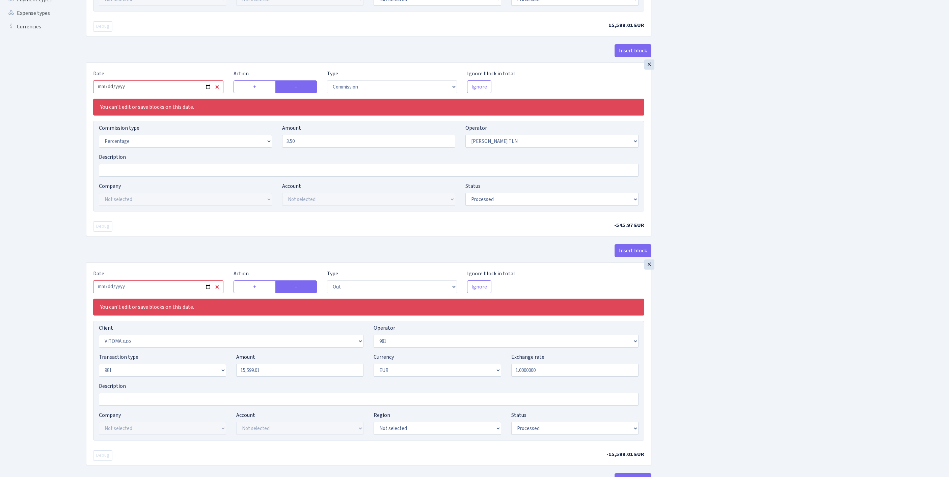
type input "2,831.00"
click at [178, 93] on input "2025-07-11" at bounding box center [158, 86] width 130 height 13
type input "[DATE]"
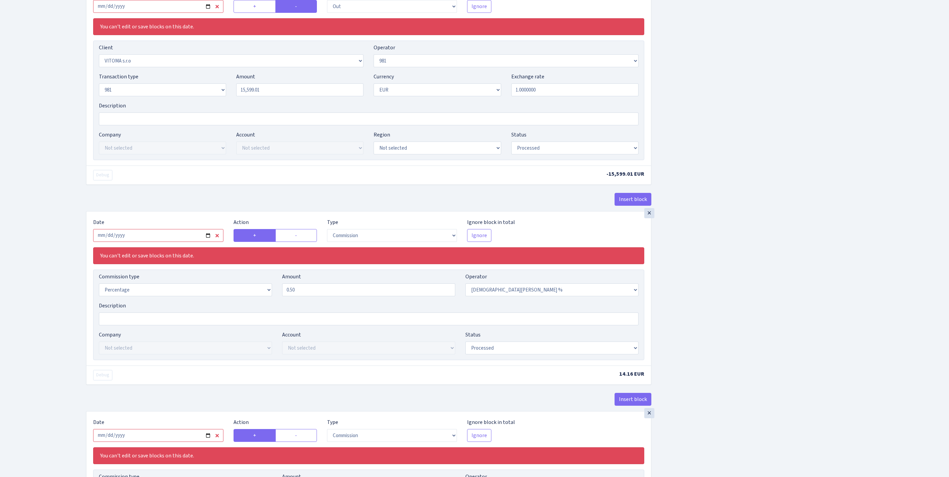
scroll to position [342, 0]
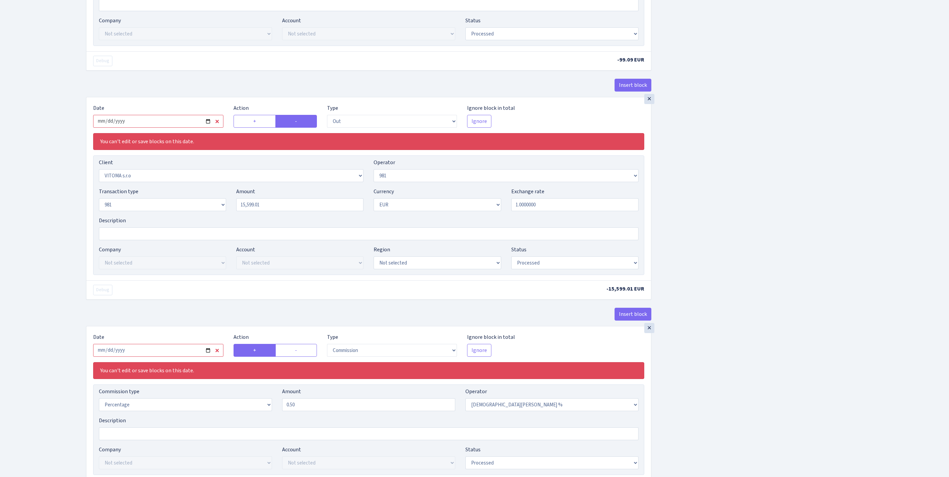
click at [192, 128] on input "2025-07-11" at bounding box center [158, 121] width 130 height 13
type input "[DATE]"
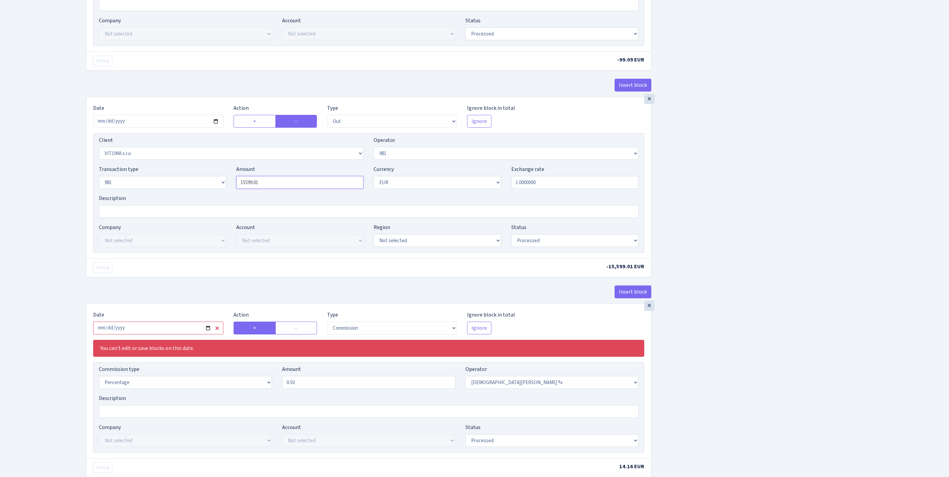
drag, startPoint x: 278, startPoint y: 248, endPoint x: 192, endPoint y: 246, distance: 85.8
click at [192, 194] on div "Transaction type Not selected 981 ELF FISH crypto GIRT IVO dekl MM-BALTIC eur U…" at bounding box center [369, 179] width 550 height 29
paste input "2831"
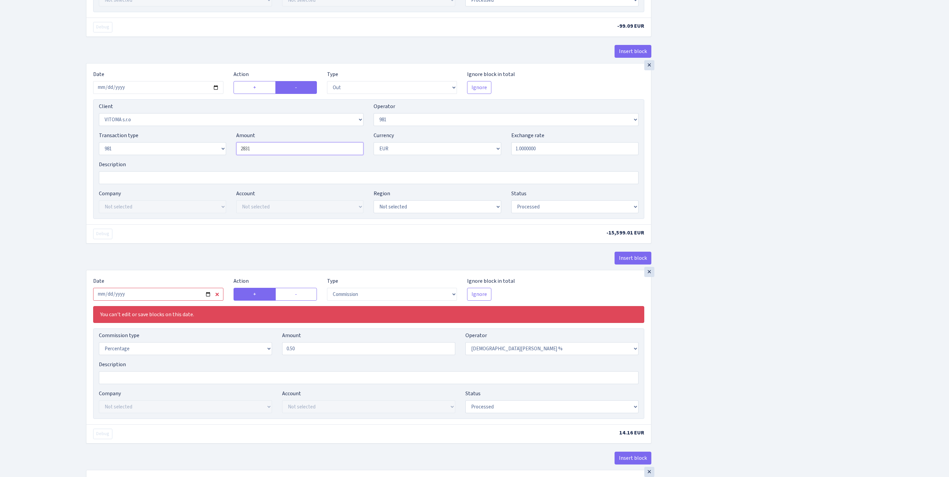
scroll to position [444, 0]
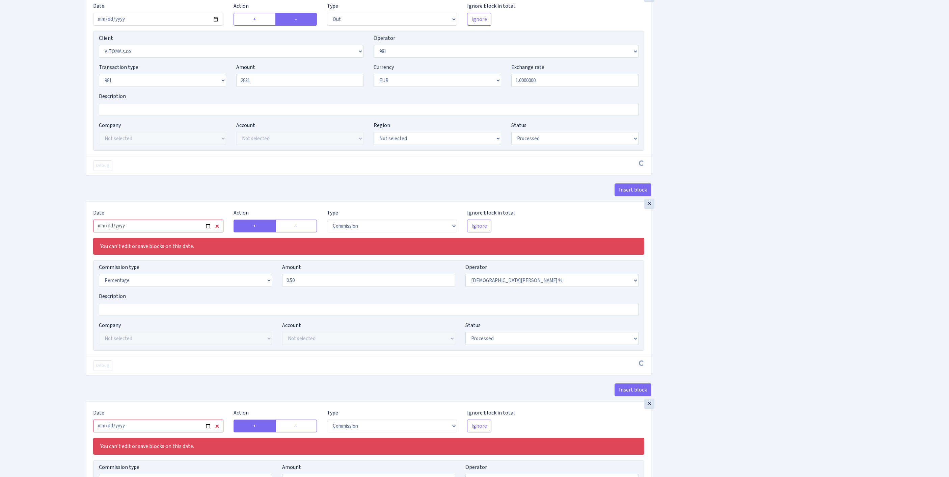
type input "2,831.00"
click at [176, 232] on input "2025-07-12" at bounding box center [158, 225] width 130 height 13
type input "[DATE]"
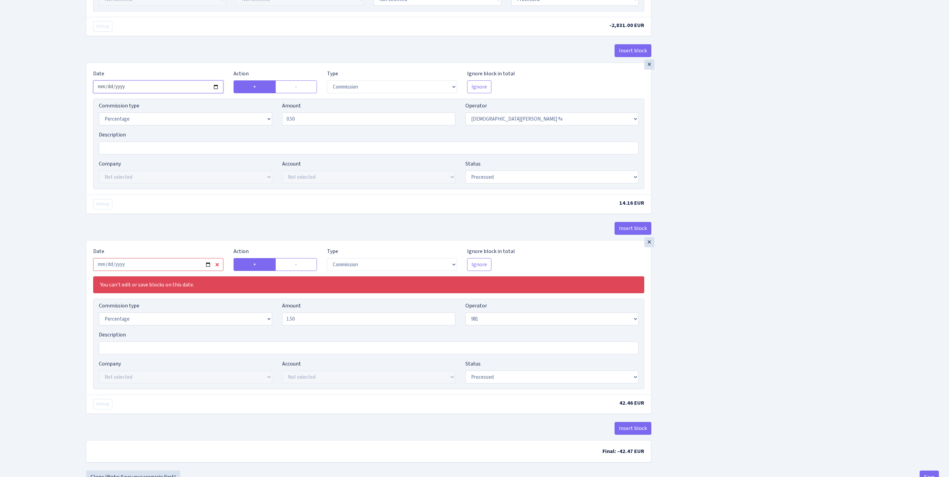
scroll to position [747, 0]
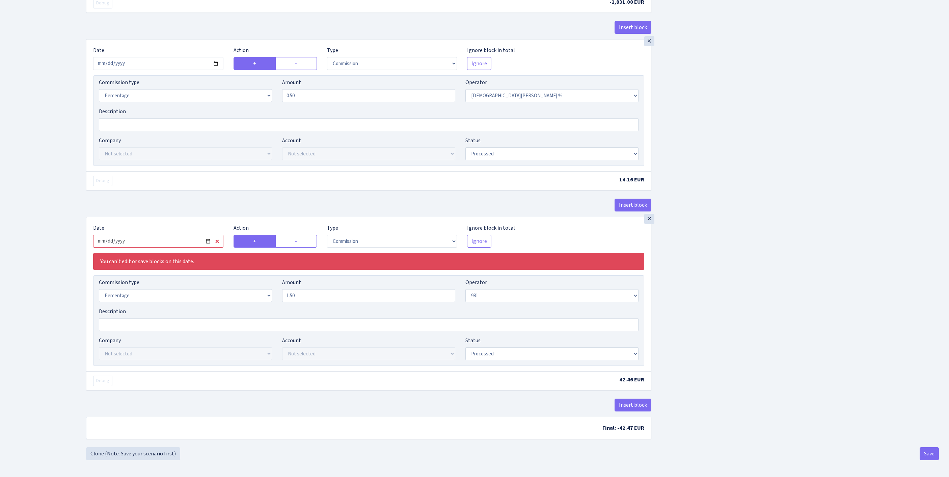
click at [181, 235] on input "2025-07-11" at bounding box center [158, 241] width 130 height 13
type input "[DATE]"
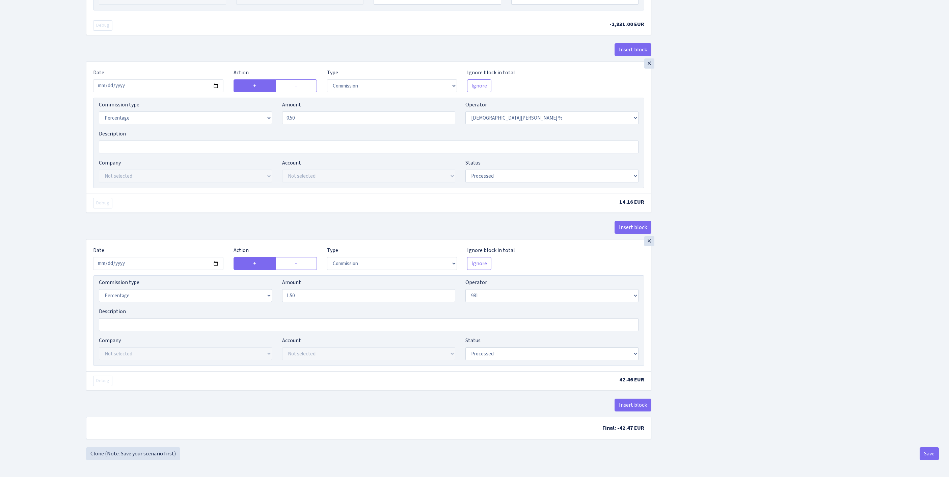
click at [929, 452] on button "Save" at bounding box center [929, 453] width 19 height 13
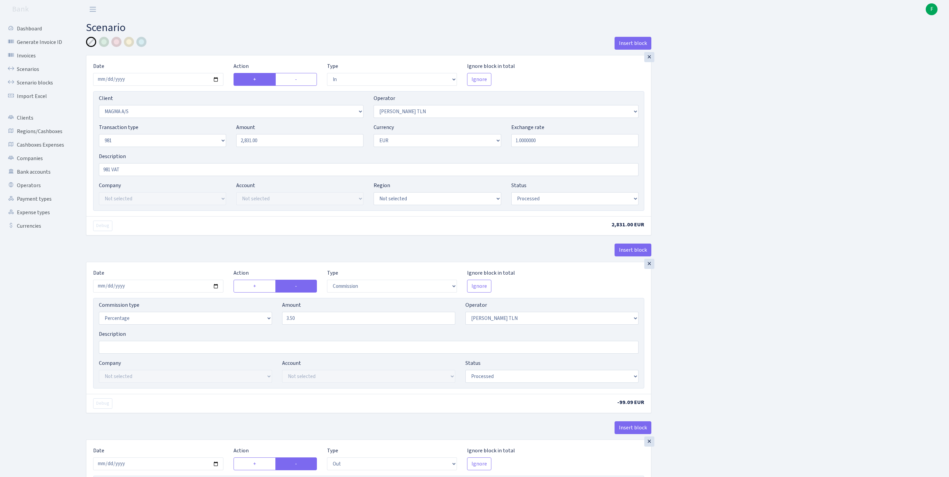
select select "in"
select select "1996"
select select "213"
select select "8"
select select "1"
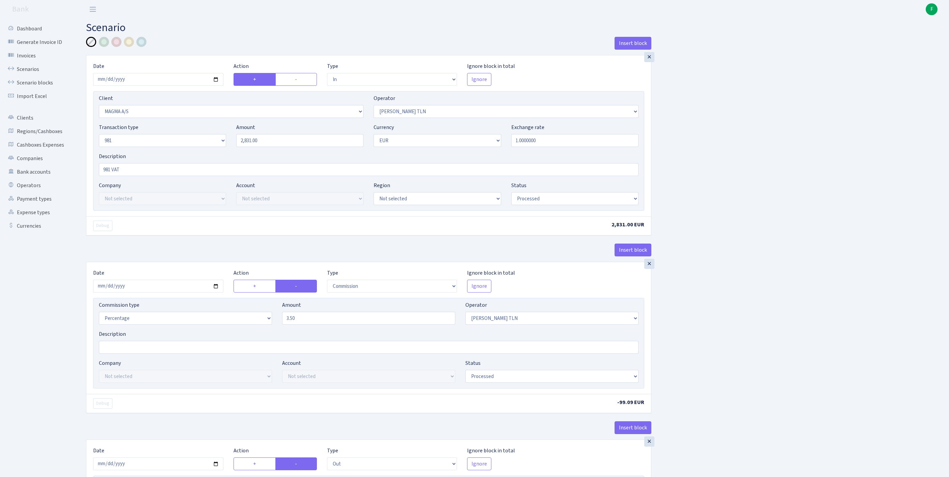
select select "processed"
select select "commission"
select select "213"
select select "processed"
select select "out"
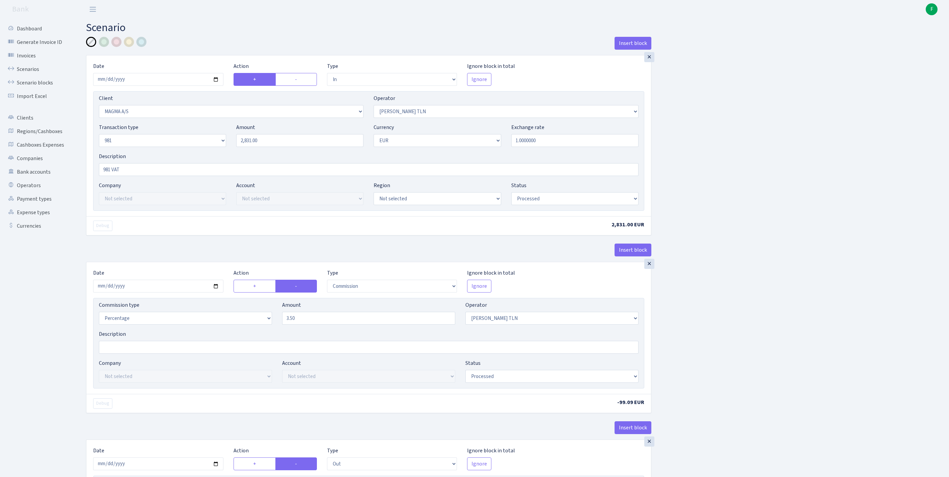
select select "2129"
select select "61"
select select "8"
select select "1"
select select "processed"
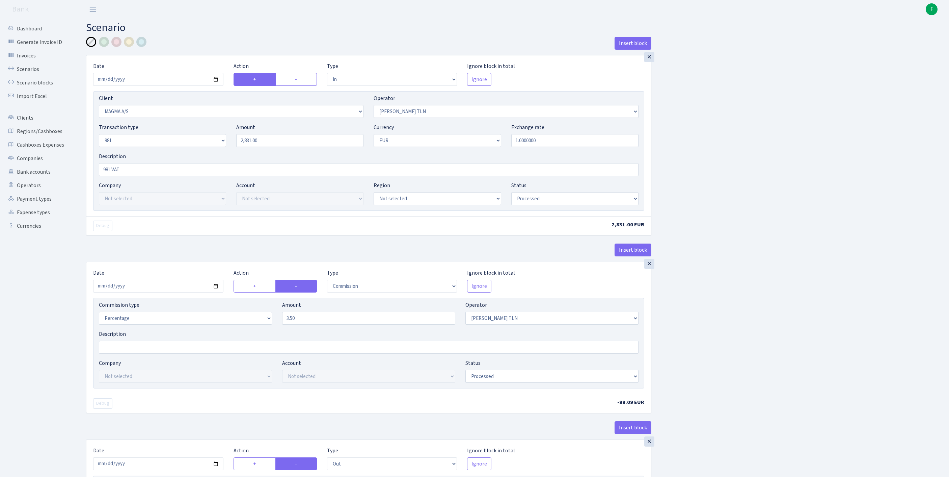
select select "commission"
select select "248"
select select "processed"
select select "commission"
select select "61"
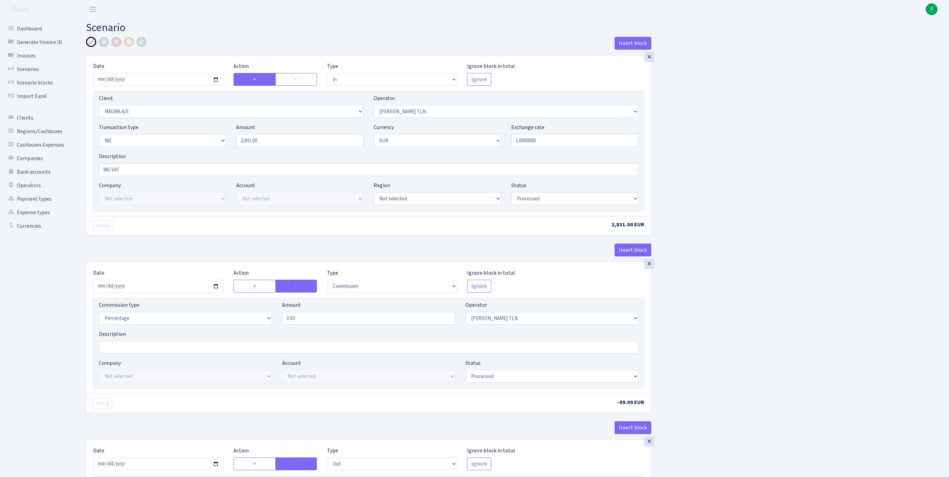
select select "processed"
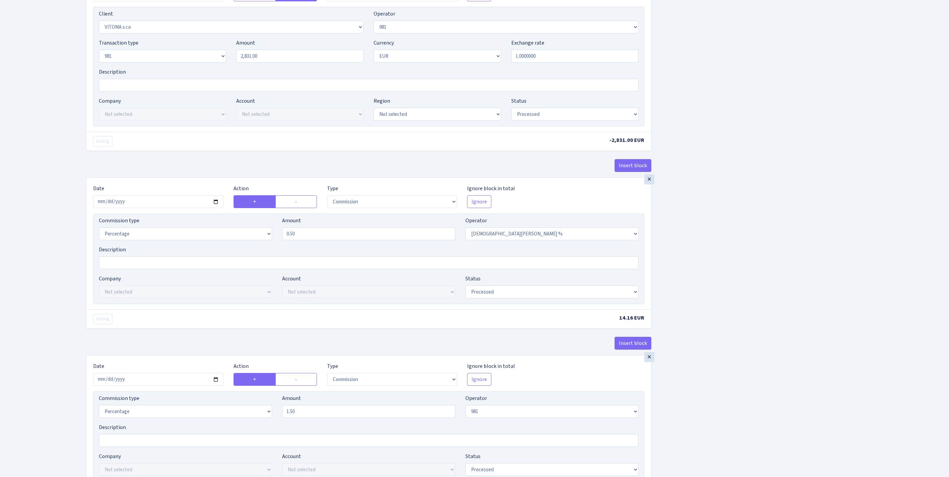
scroll to position [721, 0]
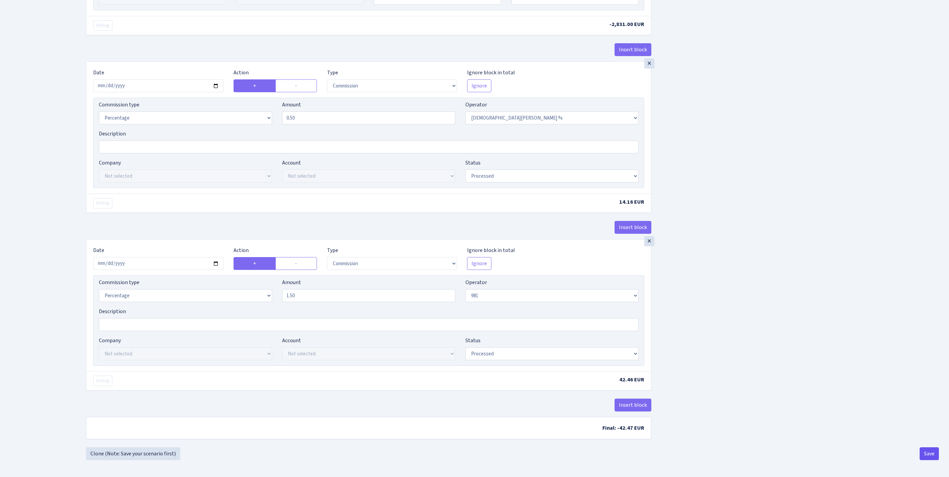
click at [928, 451] on button "Save" at bounding box center [929, 453] width 19 height 13
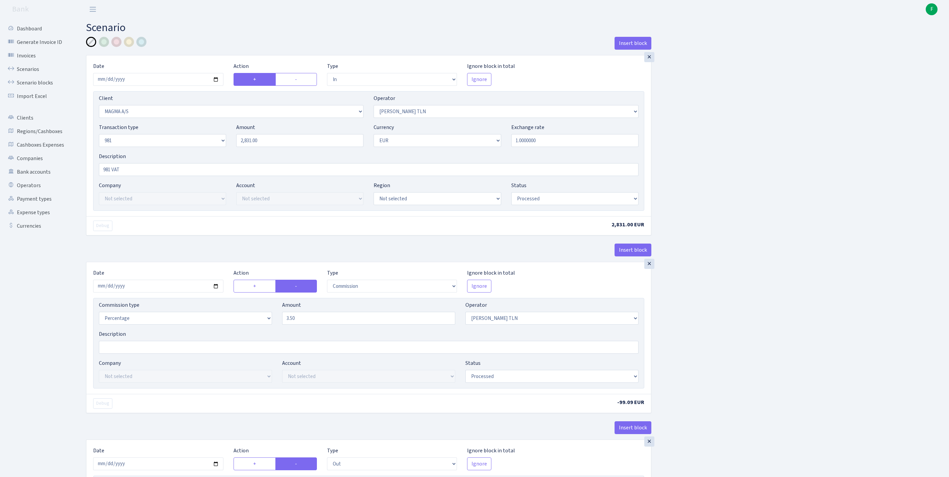
select select "in"
select select "1996"
select select "213"
select select "8"
select select "1"
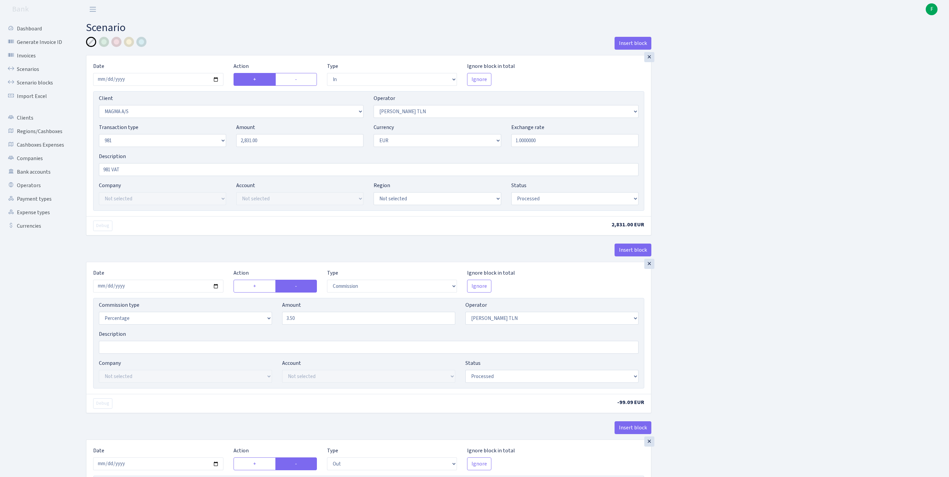
select select "processed"
select select "commission"
select select "213"
select select "processed"
select select "out"
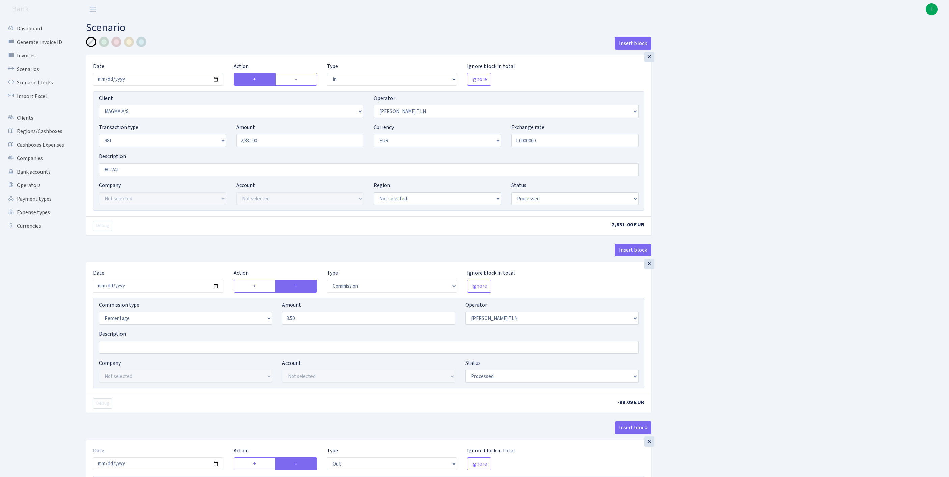
select select "2129"
select select "61"
select select "8"
select select "1"
select select "processed"
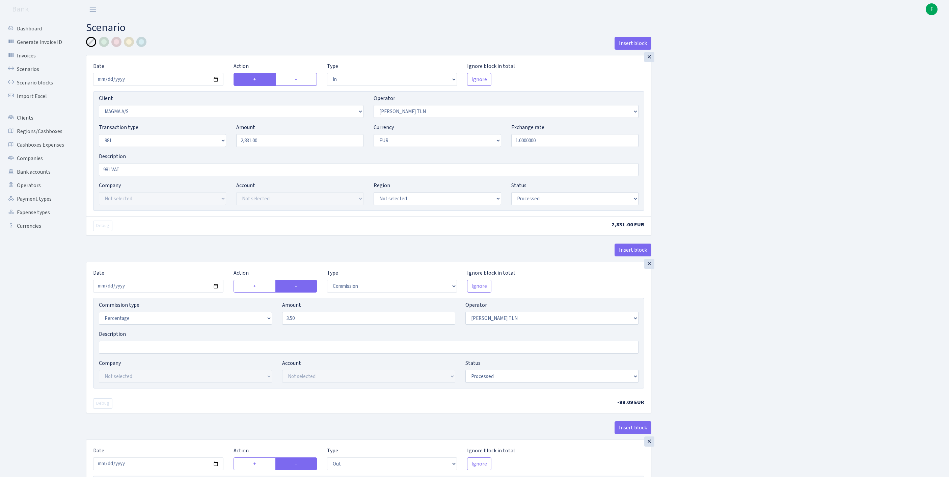
select select "commission"
select select "248"
select select "processed"
select select "commission"
select select "61"
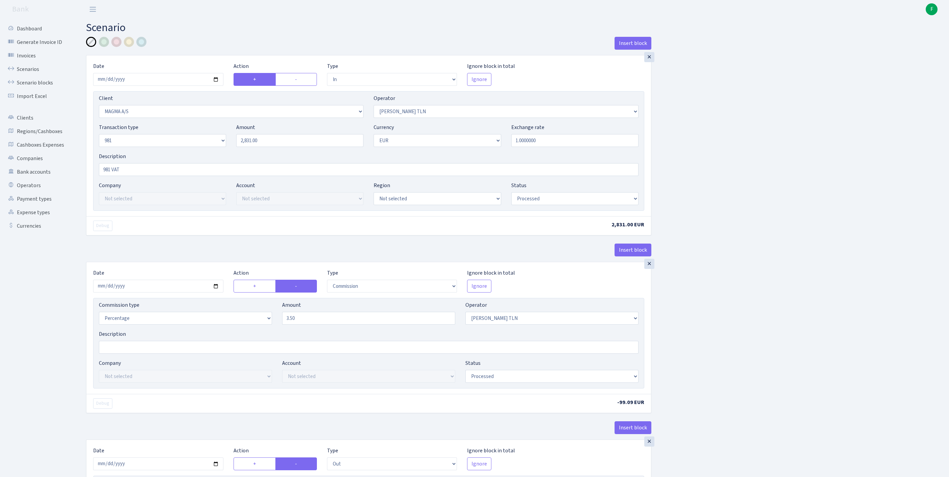
select select "processed"
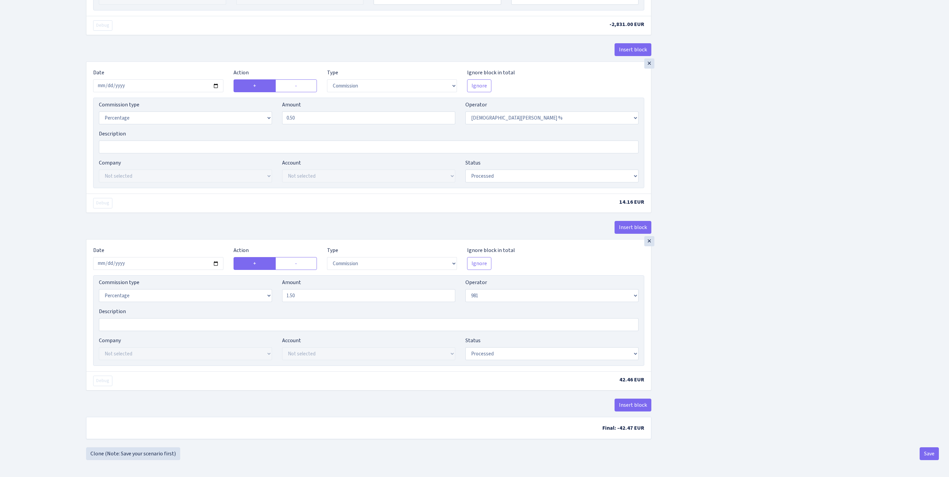
scroll to position [721, 0]
click at [928, 450] on button "Save" at bounding box center [929, 453] width 19 height 13
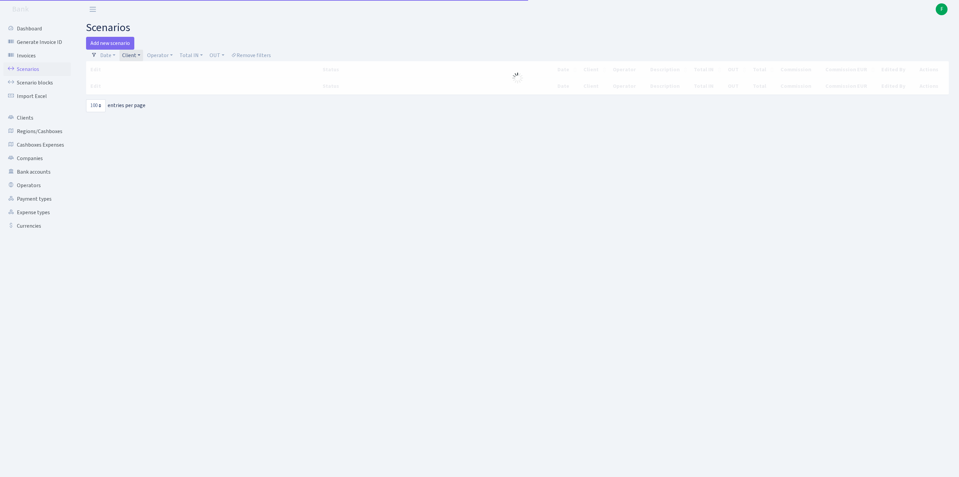
select select "100"
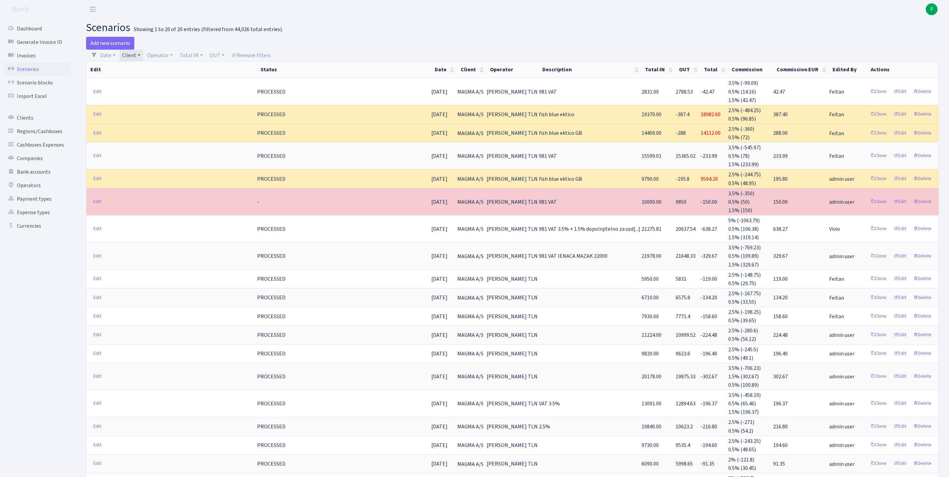
click at [143, 59] on link "Client" at bounding box center [132, 55] width 24 height 11
click at [159, 83] on input "search" at bounding box center [150, 79] width 56 height 10
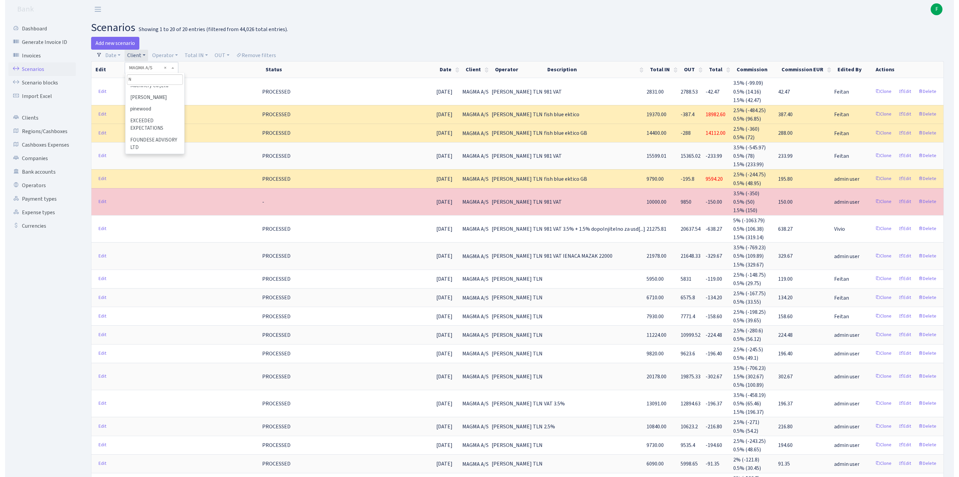
scroll to position [0, 0]
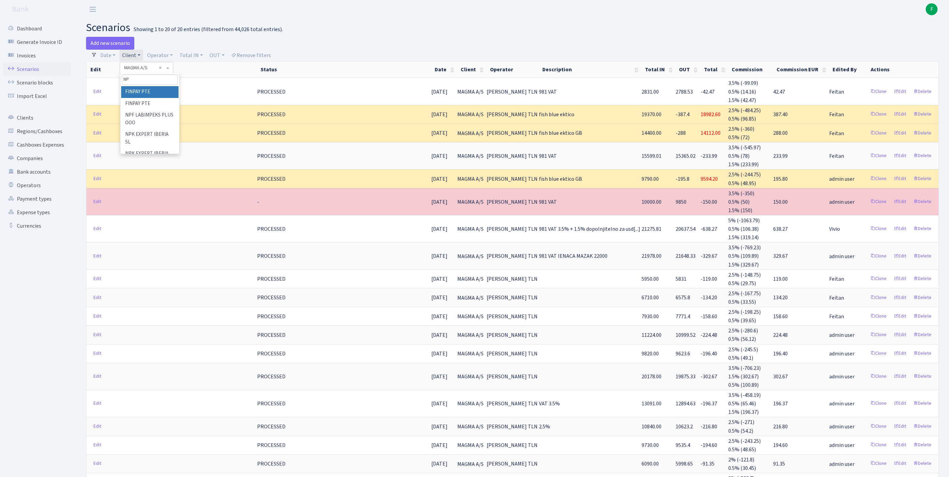
type input "NPS"
click at [171, 110] on li "NPS SERVISS" at bounding box center [149, 104] width 57 height 12
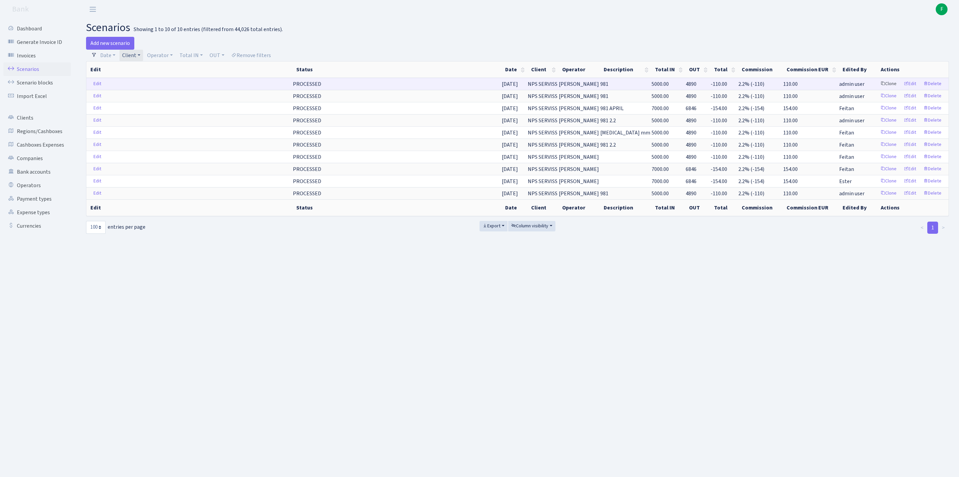
click at [878, 89] on link "Clone" at bounding box center [889, 84] width 22 height 10
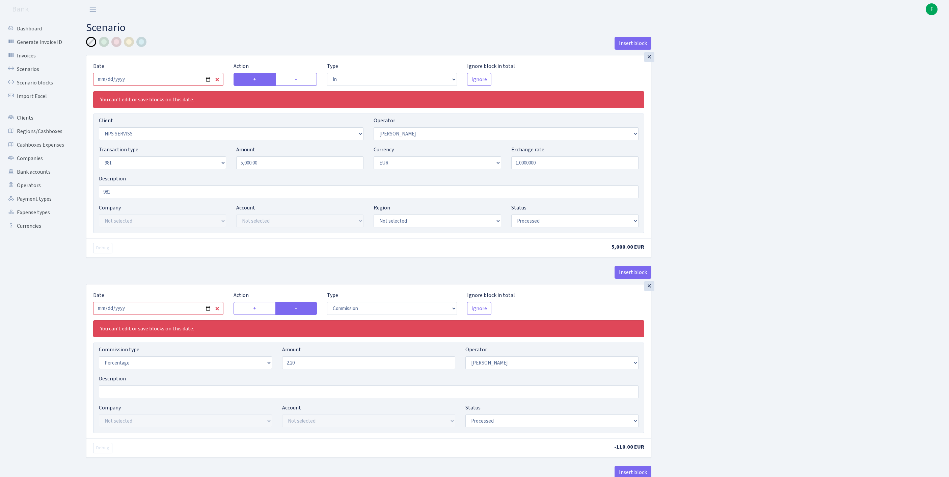
select select "in"
select select "2866"
select select "14"
select select "8"
select select "1"
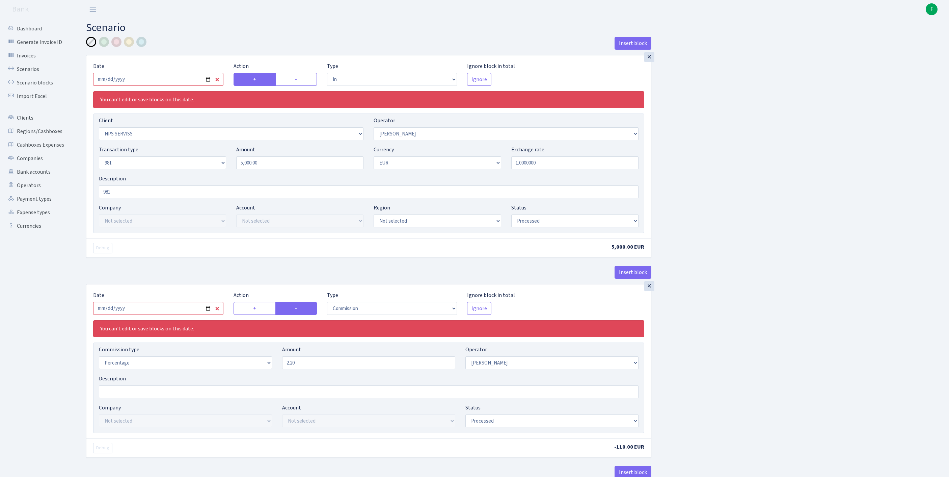
select select "processed"
select select "commission"
select select "14"
select select "processed"
select select "out"
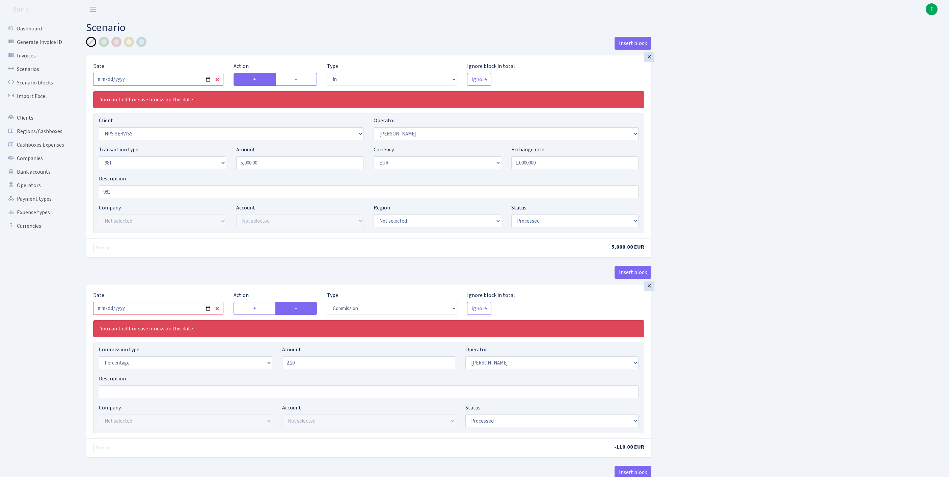
select select "2129"
select select "61"
select select "8"
select select "1"
select select "processed"
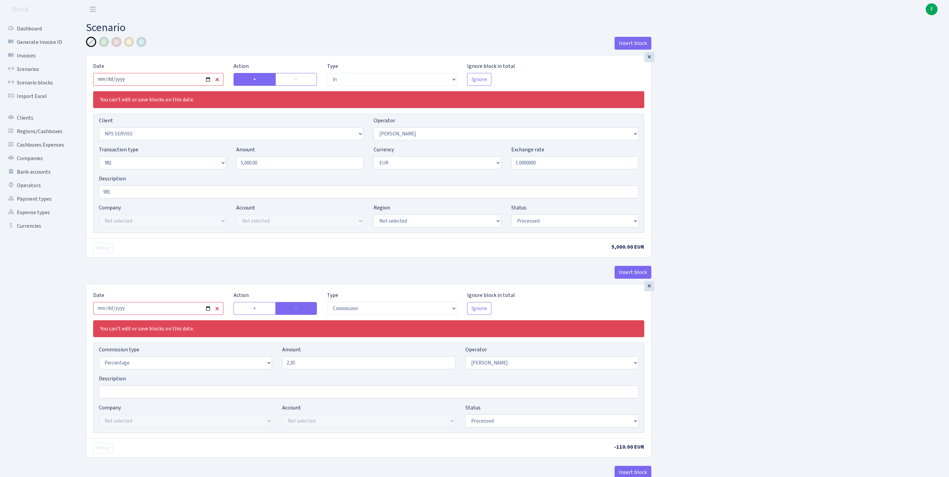
click at [136, 86] on input "[DATE]" at bounding box center [158, 79] width 130 height 13
type input "[DATE]"
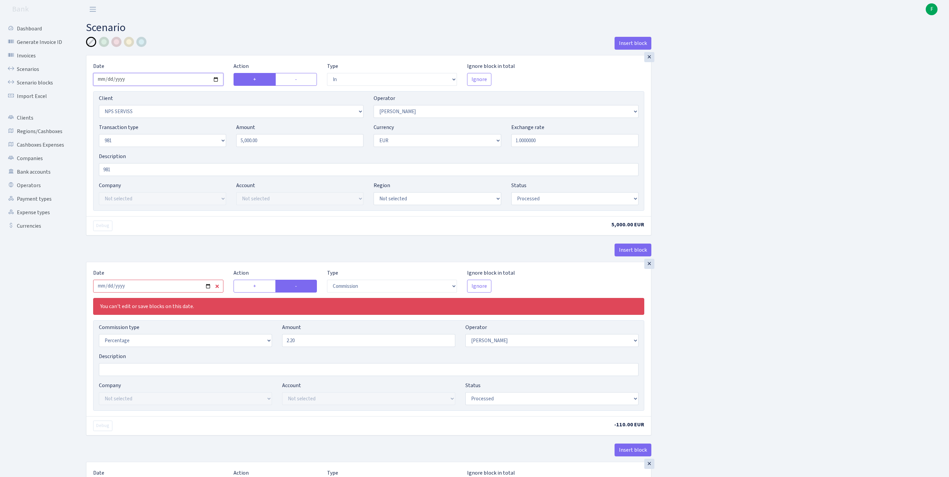
scroll to position [107, 0]
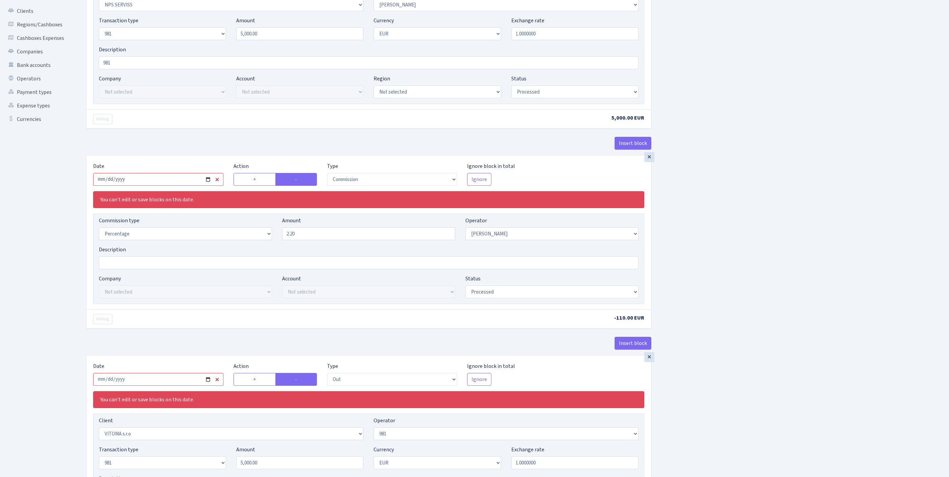
click at [176, 186] on input "[DATE]" at bounding box center [158, 179] width 130 height 13
type input "[DATE]"
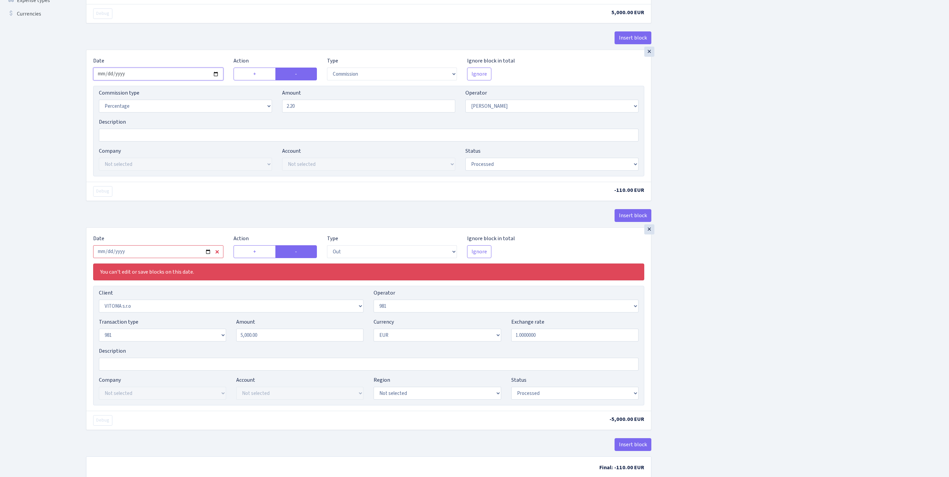
scroll to position [232, 0]
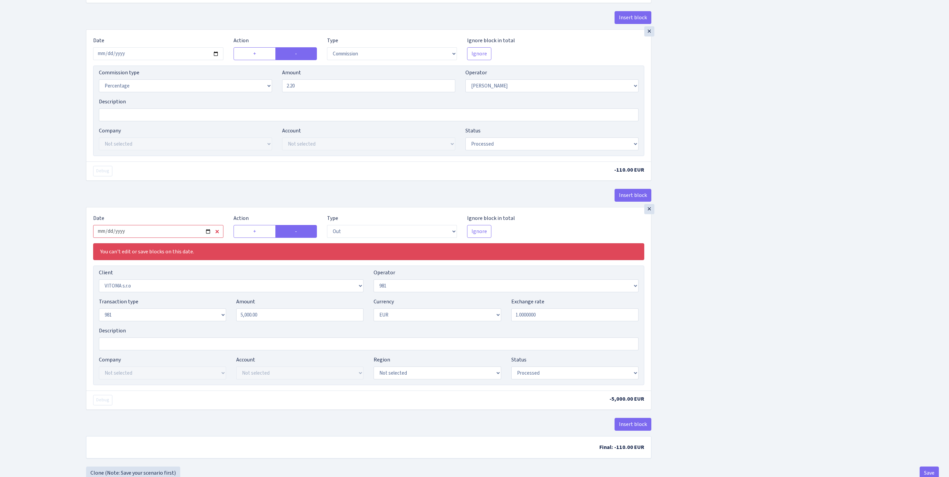
click at [190, 238] on input "[DATE]" at bounding box center [158, 231] width 130 height 13
type input "[DATE]"
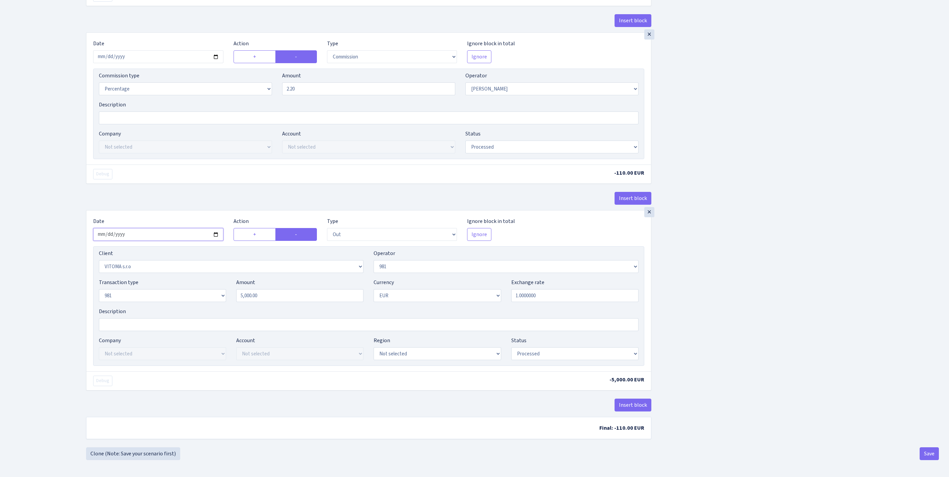
scroll to position [317, 0]
click at [922, 454] on button "Save" at bounding box center [929, 453] width 19 height 13
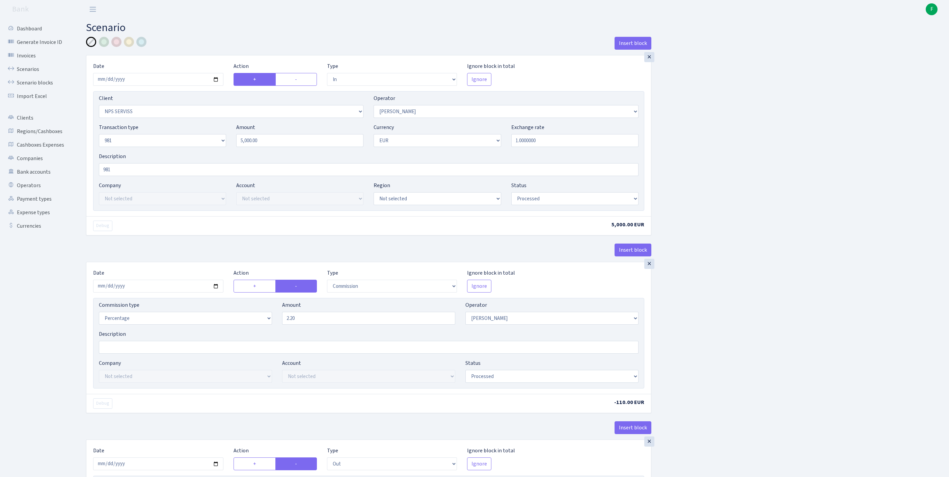
select select "in"
select select "2866"
select select "14"
select select "8"
select select "1"
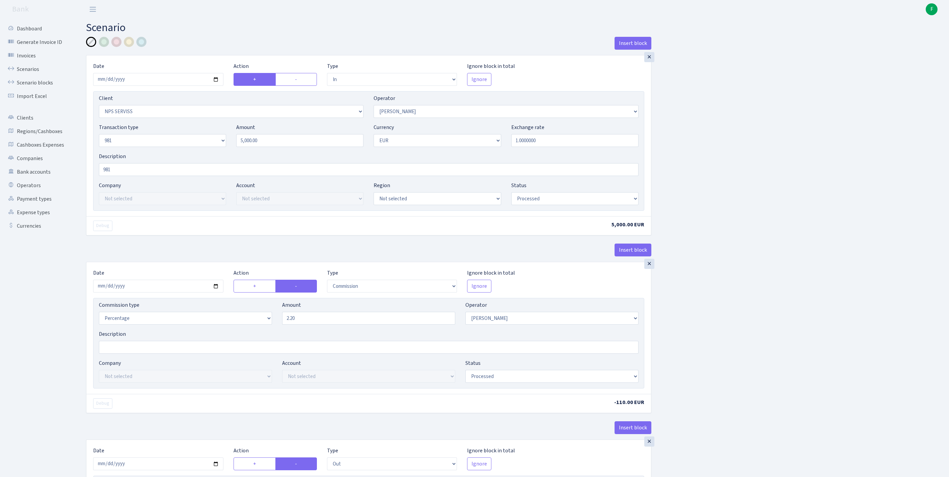
select select "processed"
select select "commission"
select select "14"
select select "processed"
select select "out"
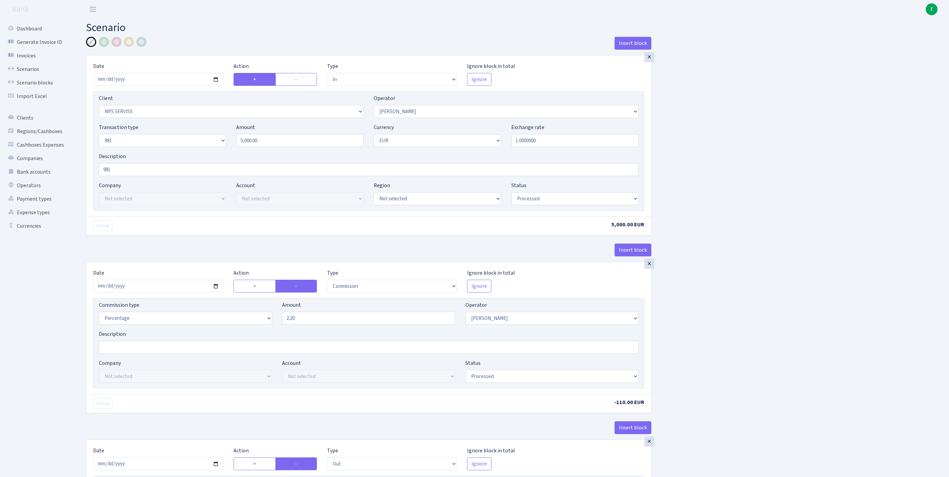
select select "2129"
select select "61"
select select "8"
select select "1"
select select "processed"
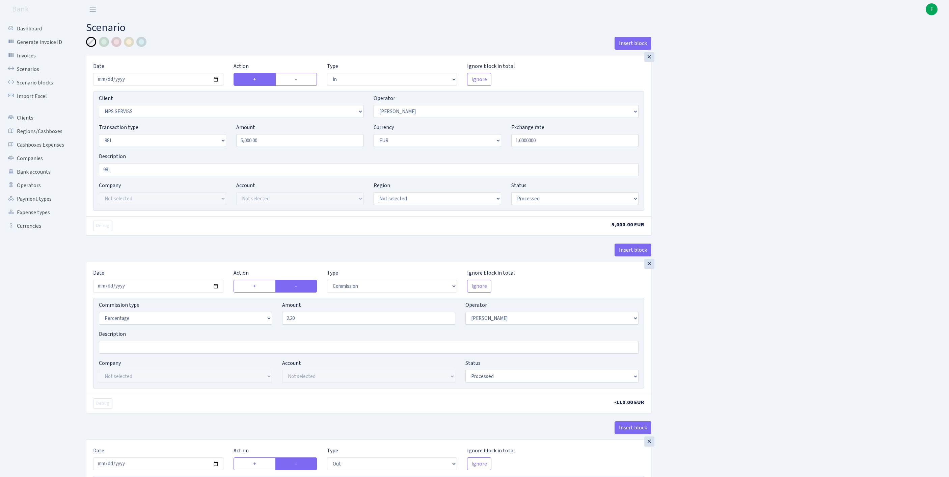
scroll to position [317, 0]
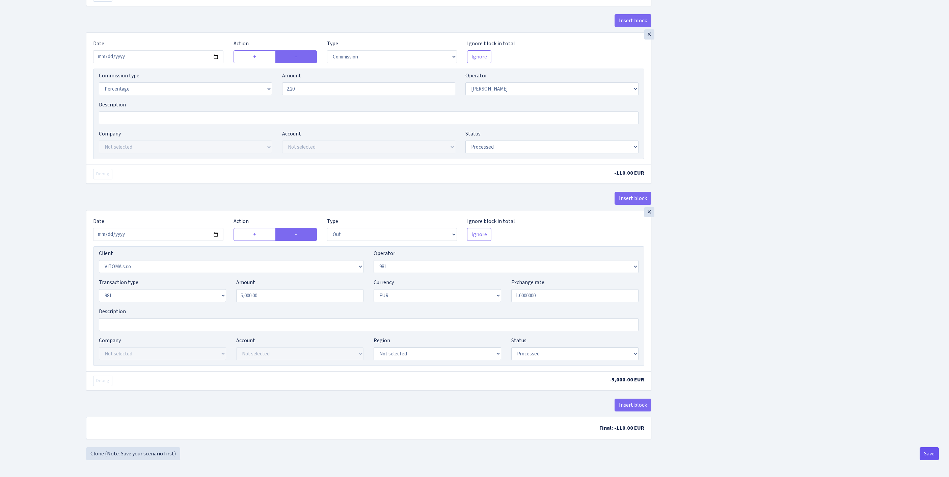
click at [930, 451] on button "Save" at bounding box center [929, 453] width 19 height 13
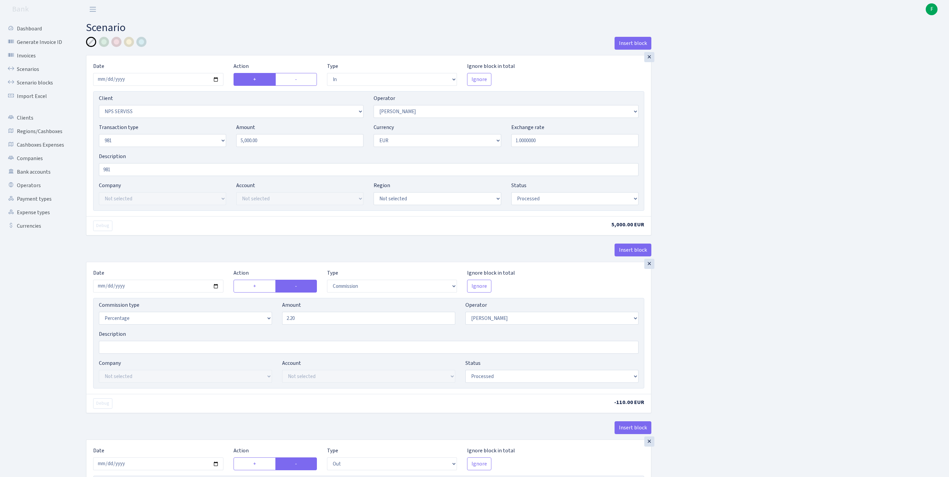
select select "in"
select select "2866"
select select "14"
select select "8"
select select "1"
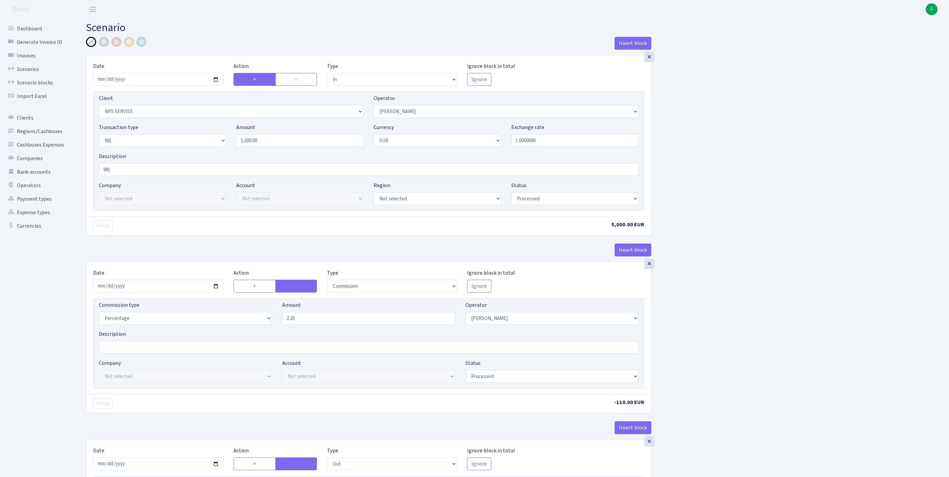
select select "processed"
select select "commission"
select select "14"
select select "processed"
select select "out"
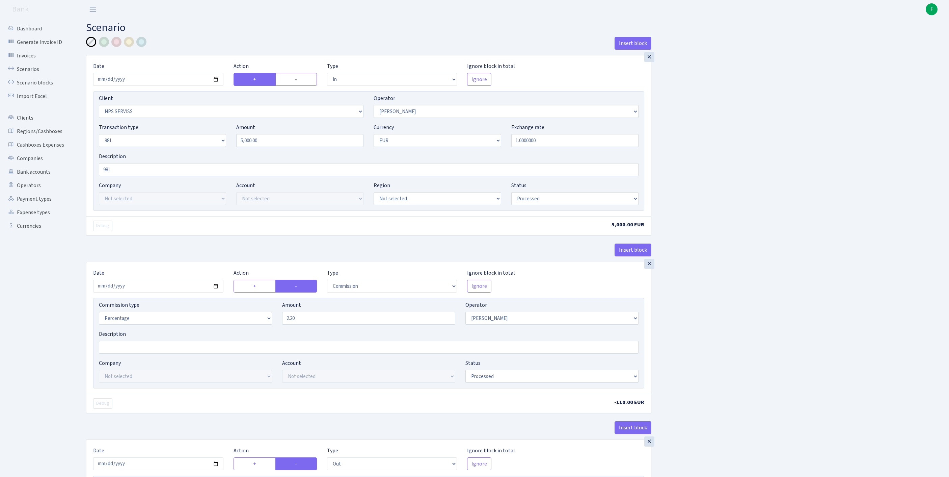
select select "2129"
select select "61"
select select "8"
select select "1"
select select "processed"
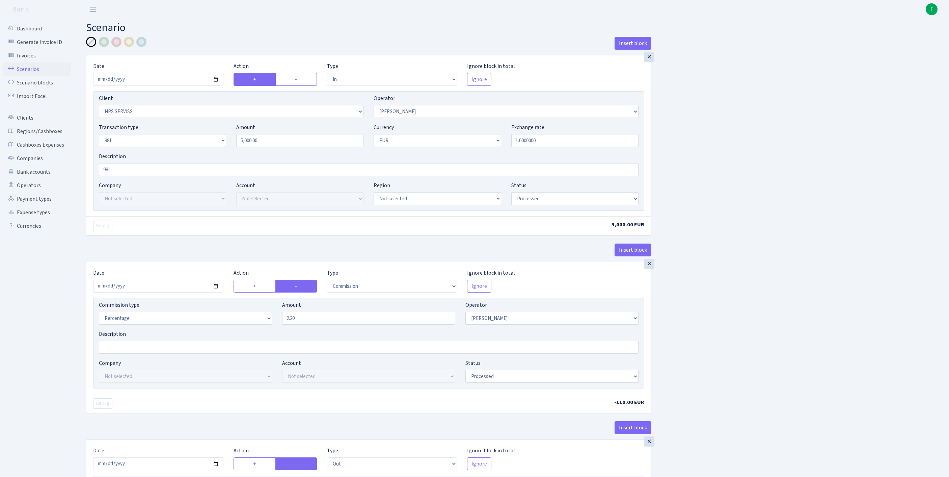
click at [37, 70] on link "Scenarios" at bounding box center [37, 69] width 68 height 14
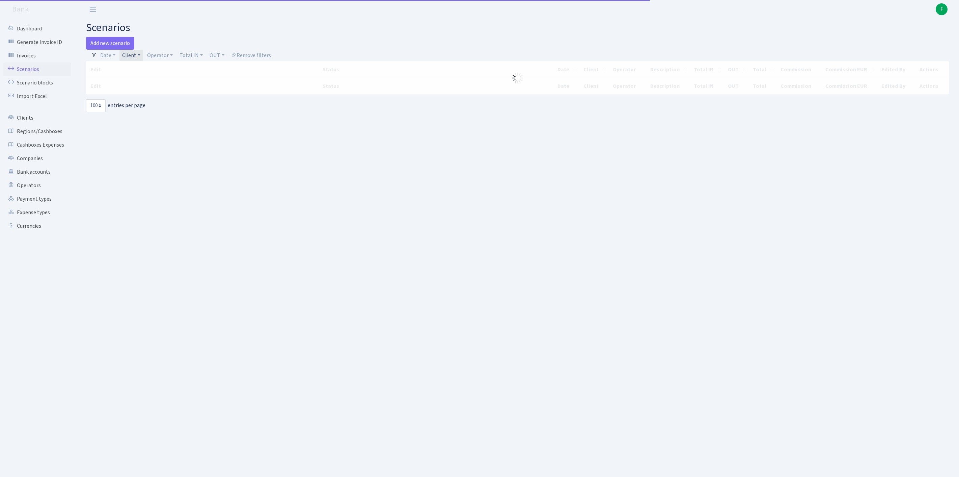
select select "100"
click at [141, 58] on link "Client" at bounding box center [132, 55] width 24 height 11
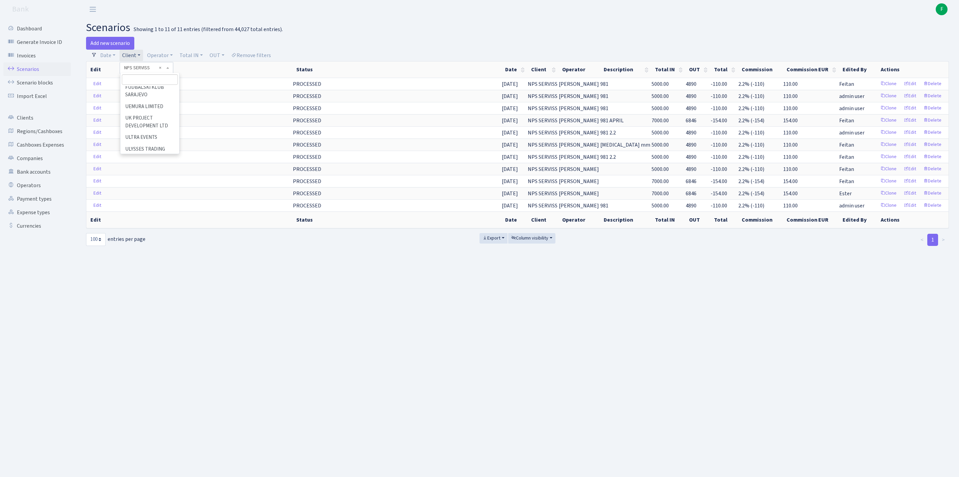
click at [144, 78] on input "search" at bounding box center [150, 79] width 56 height 10
type input "SOLUTION ENE"
click at [137, 101] on li "SOLUTION ENERGY LLC" at bounding box center [149, 95] width 57 height 19
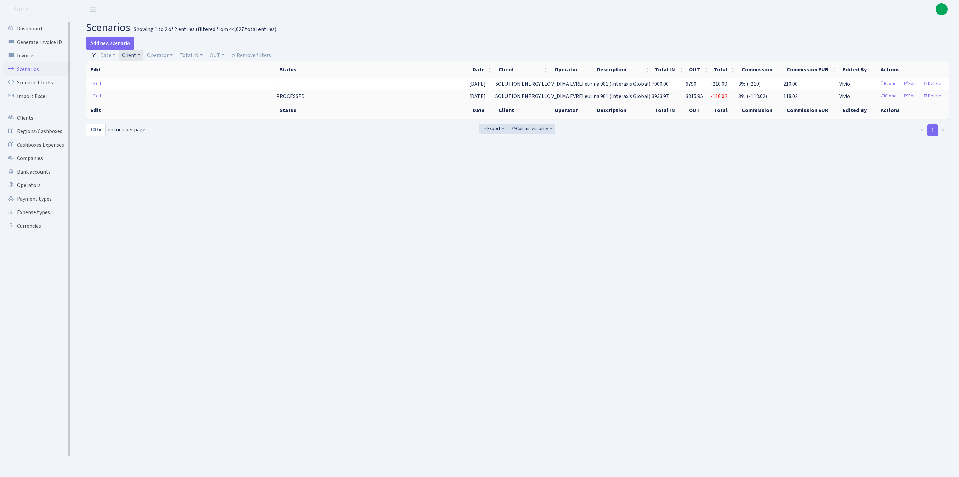
click at [30, 74] on link "Scenarios" at bounding box center [37, 69] width 68 height 14
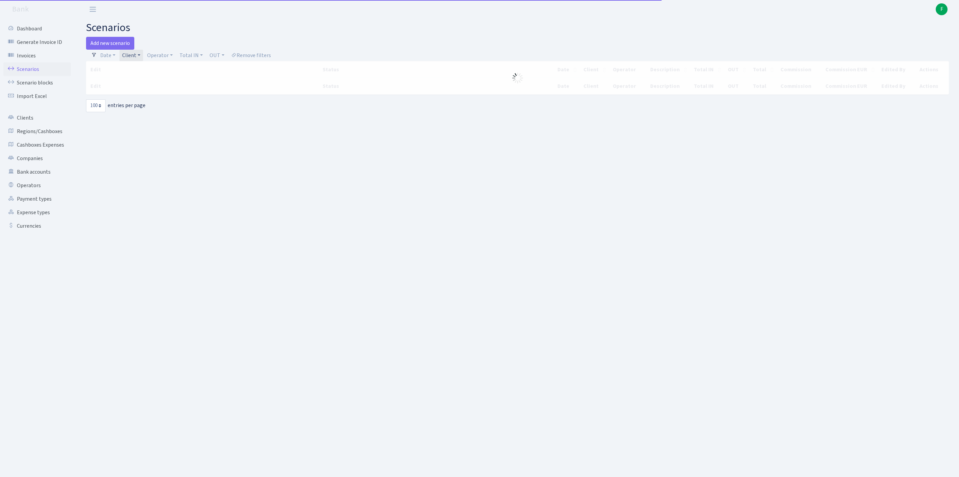
select select "100"
click at [143, 58] on link "Client" at bounding box center [132, 55] width 24 height 11
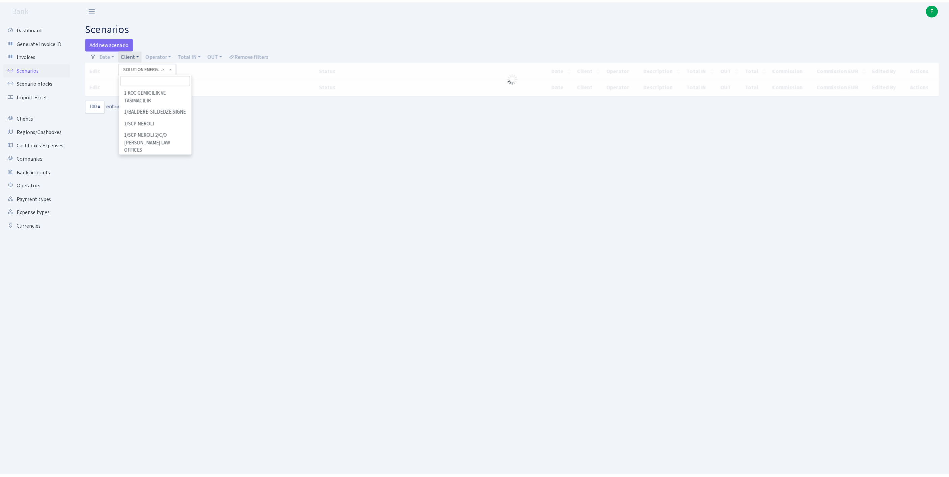
scroll to position [46811, 0]
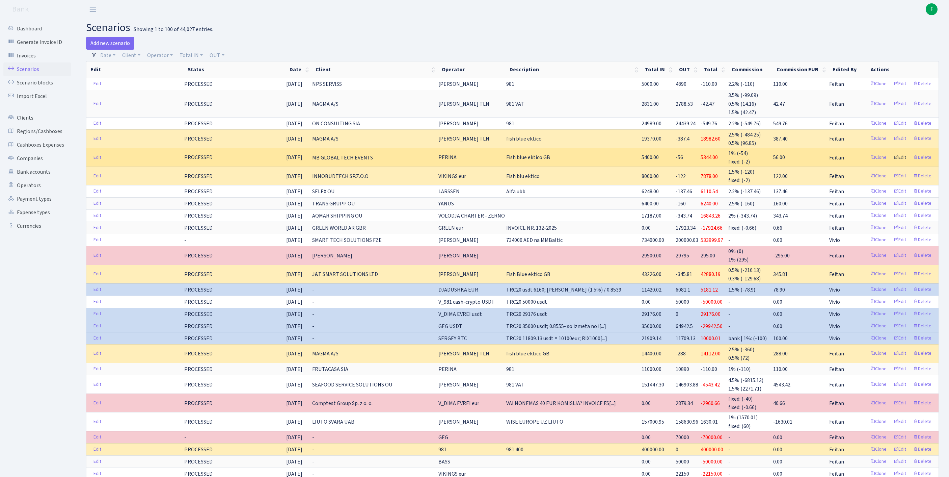
click at [893, 163] on link "Edit" at bounding box center [900, 157] width 19 height 10
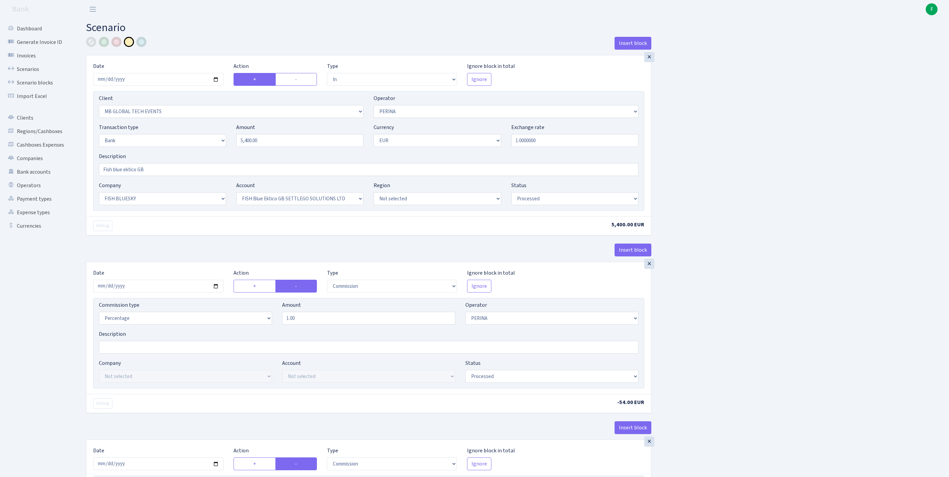
select select "in"
select select "3362"
select select "486"
select select "2"
select select "1"
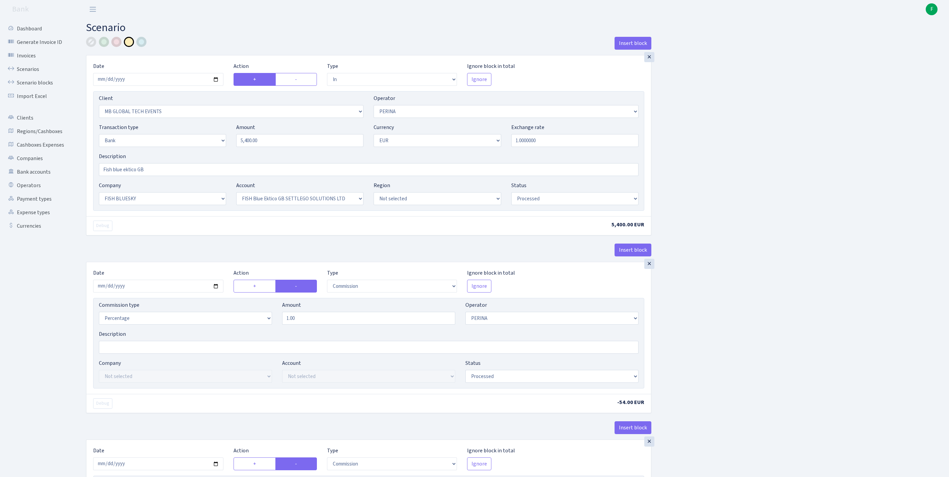
select select "23"
select select "67"
select select "processed"
select select "commission"
select select "486"
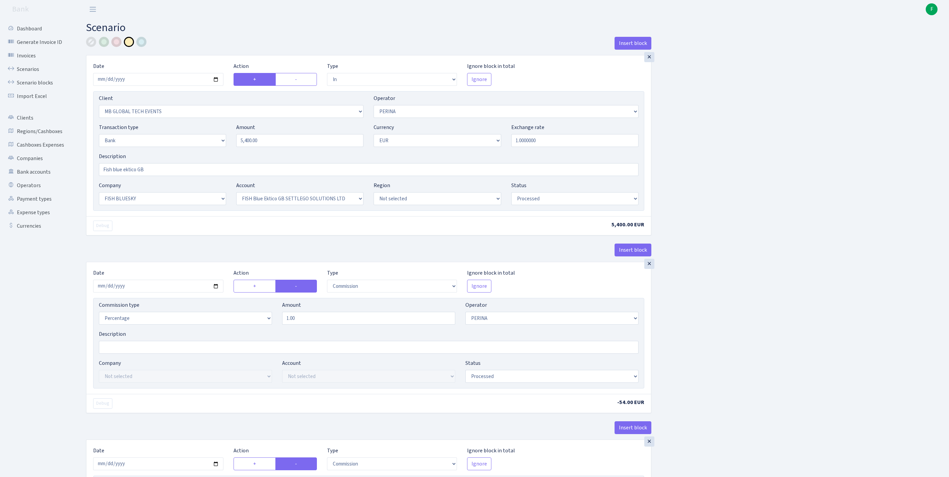
select select "processed"
select select "commission"
select select "fixed"
select select "1"
select select "23"
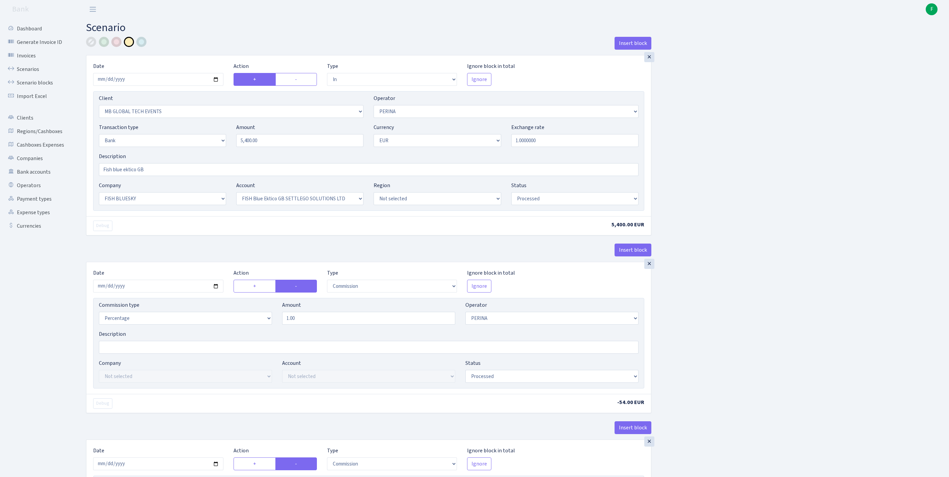
select select "67"
select select "processed"
select select "in"
select select "3362"
select select "486"
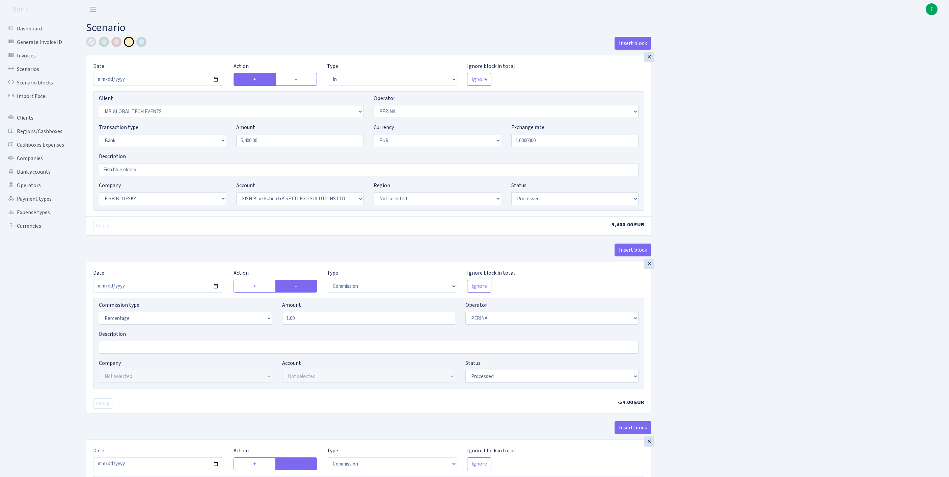
select select "2"
select select "1"
select select "23"
select select "67"
select select "processed"
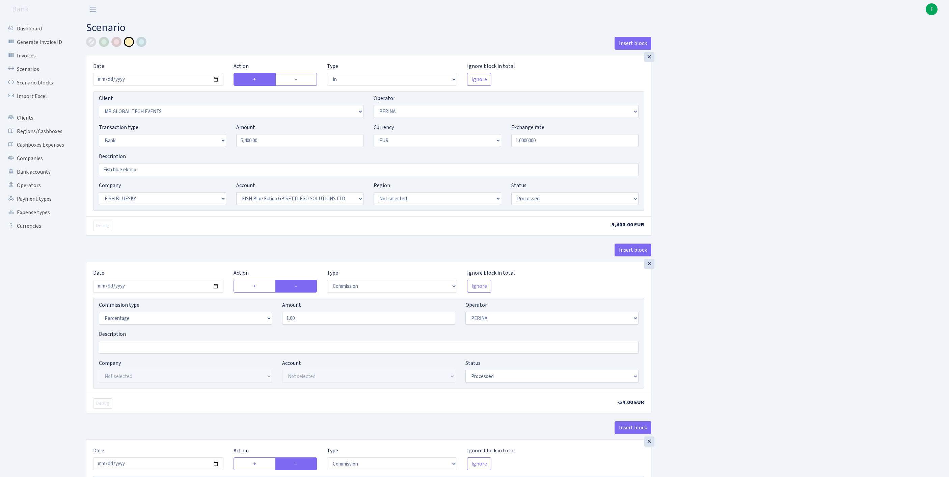
select select "commission"
select select "486"
select select "processed"
select select "commission"
select select "fixed"
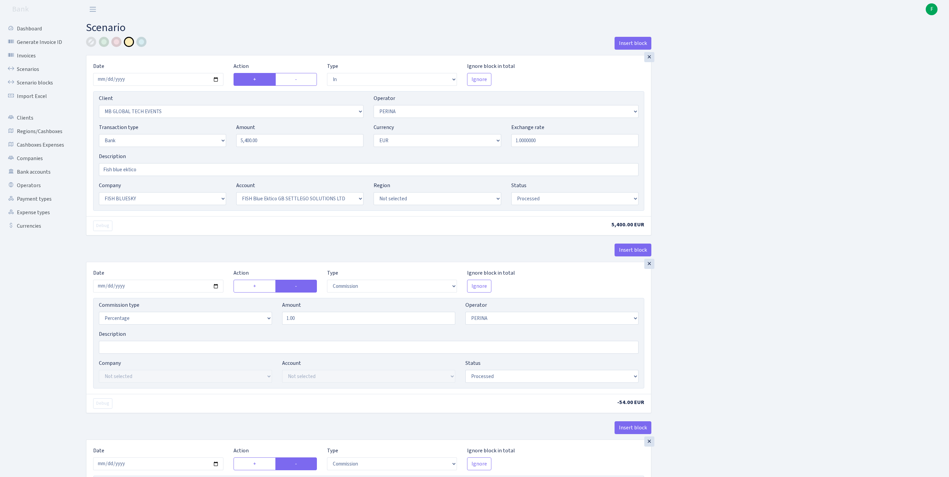
select select "1"
select select "23"
select select "67"
select select "processed"
click at [32, 72] on link "Scenarios" at bounding box center [37, 69] width 68 height 14
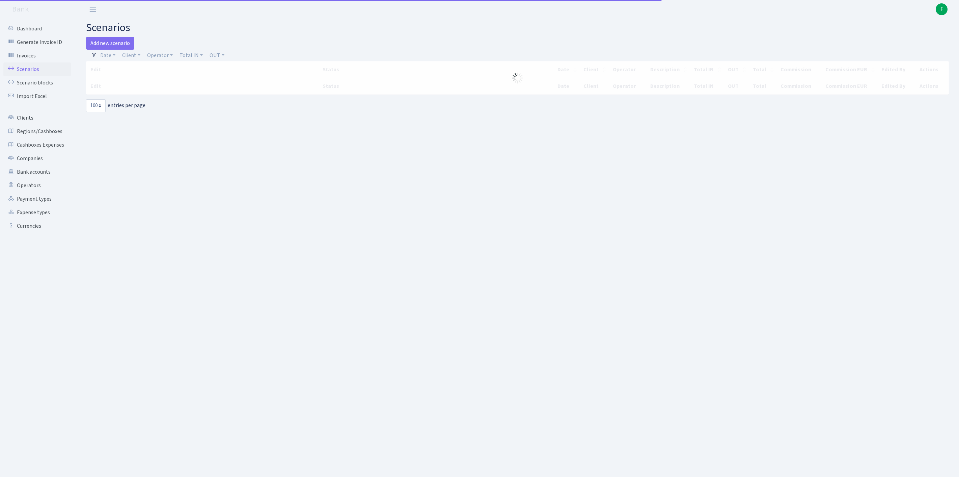
select select "100"
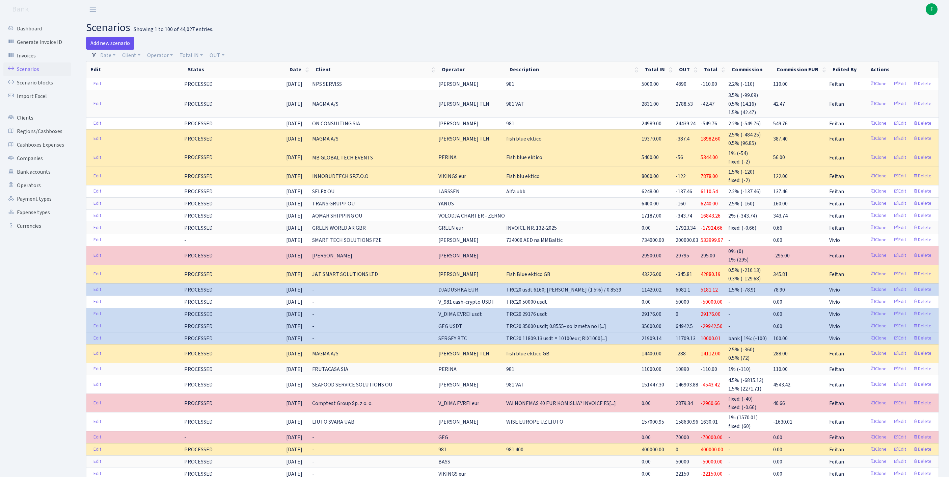
click at [122, 43] on link "Add new scenario" at bounding box center [110, 43] width 48 height 13
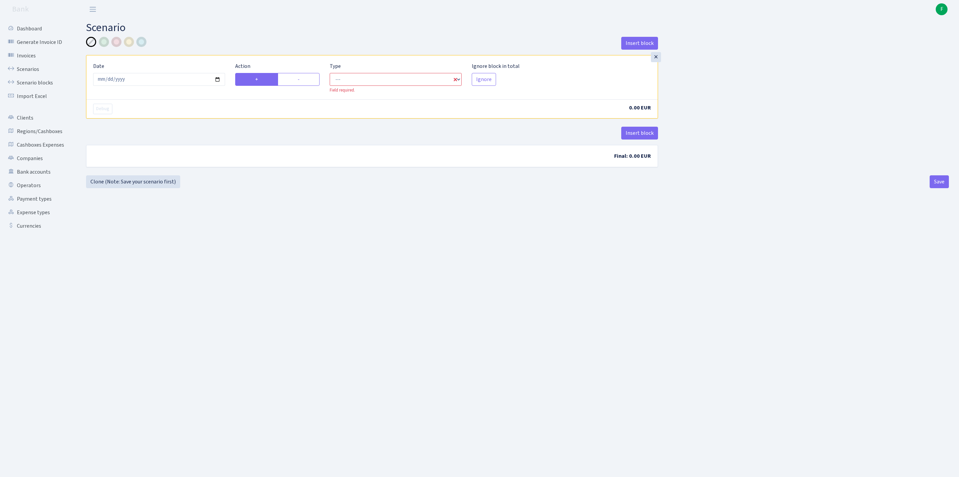
click at [485, 287] on main "Scenario Insert block × Date [DATE] Action + - Type --- In Out Commission Field…" at bounding box center [517, 239] width 883 height 441
select select "in"
select select "1"
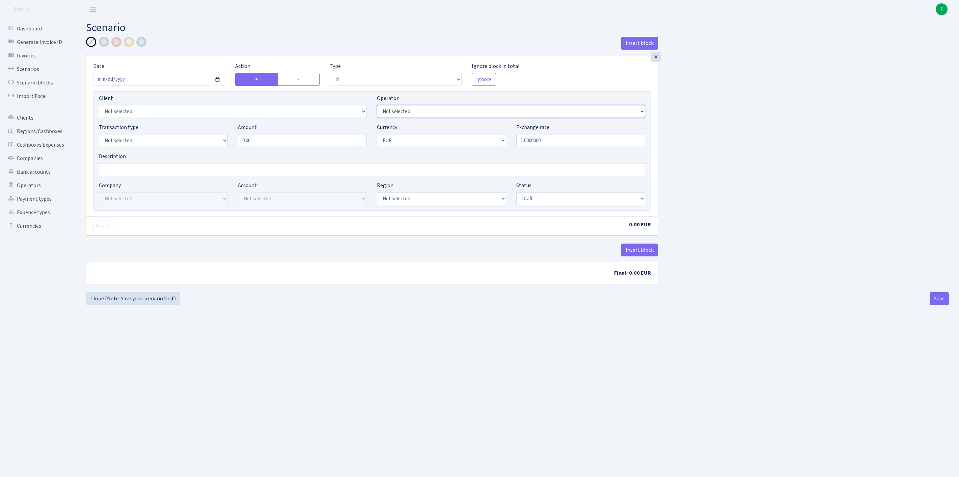
select select "61"
select select "1"
drag, startPoint x: 273, startPoint y: 157, endPoint x: 202, endPoint y: 147, distance: 72.2
click at [202, 147] on div "Transaction type Not selected 981 ELF FISH crypto [PERSON_NAME] MM-BALTIC eur U…" at bounding box center [372, 137] width 557 height 29
type input "400,000.00"
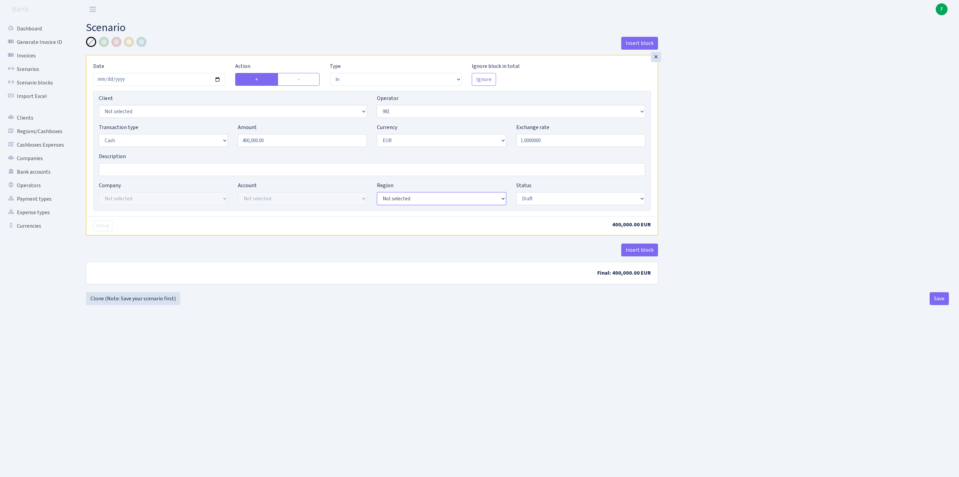
select select "1"
select select "processed"
click at [937, 305] on button "Save" at bounding box center [939, 298] width 19 height 13
select select "in"
select select "61"
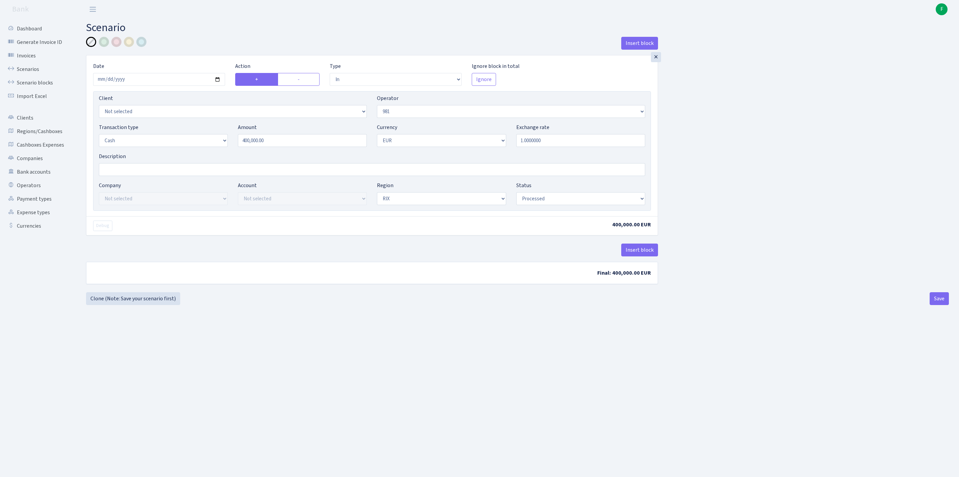
select select "1"
select select "processed"
click at [937, 305] on button "Save" at bounding box center [939, 298] width 19 height 13
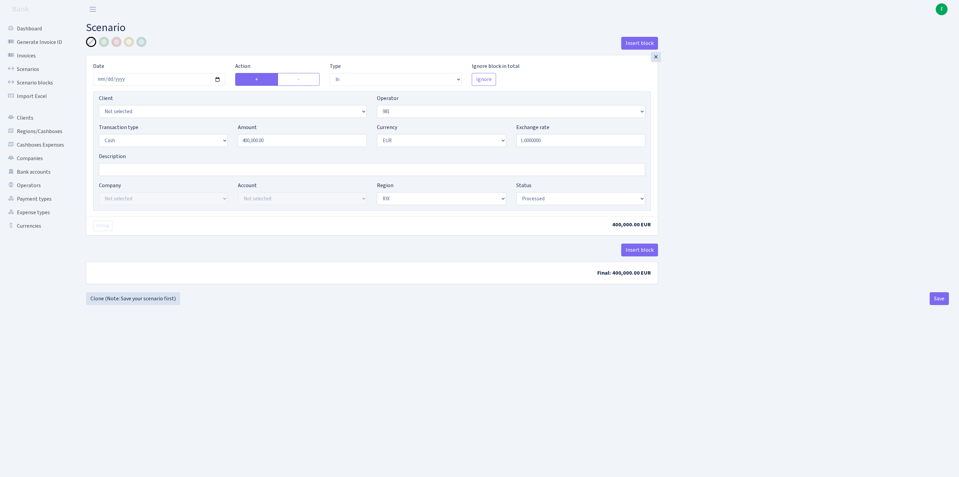
select select "in"
select select "61"
select select "1"
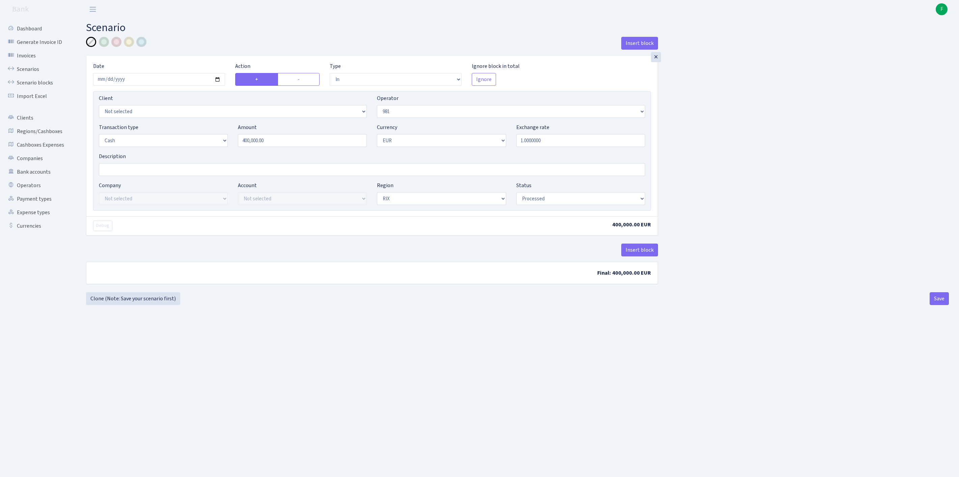
select select "processed"
click at [34, 72] on link "Scenarios" at bounding box center [37, 69] width 68 height 14
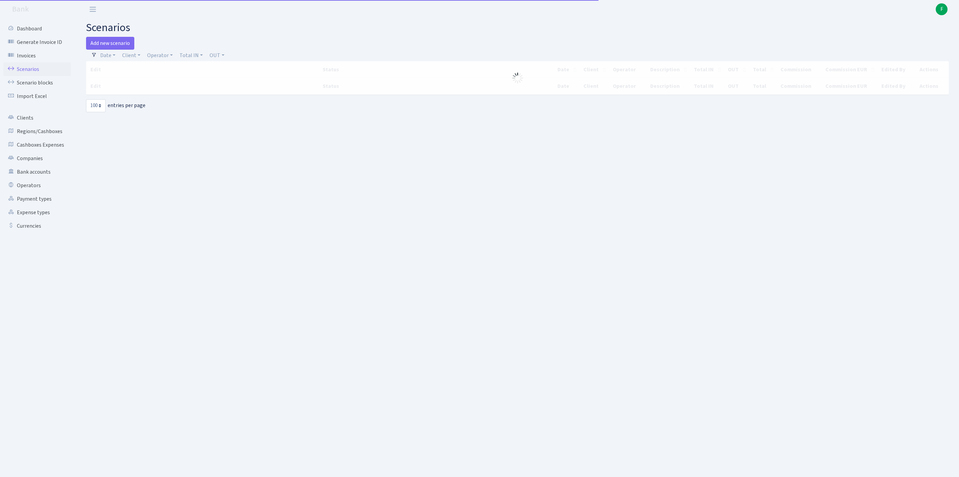
select select "100"
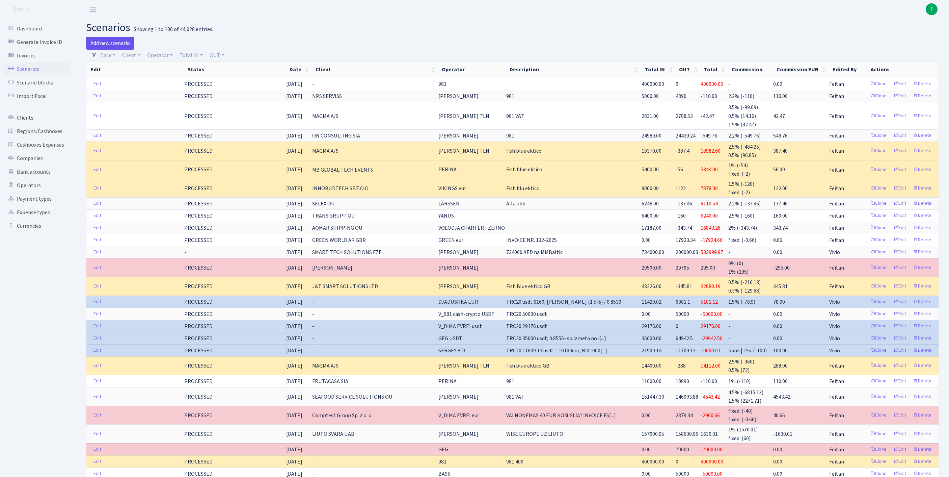
click at [113, 42] on link "Add new scenario" at bounding box center [110, 43] width 48 height 13
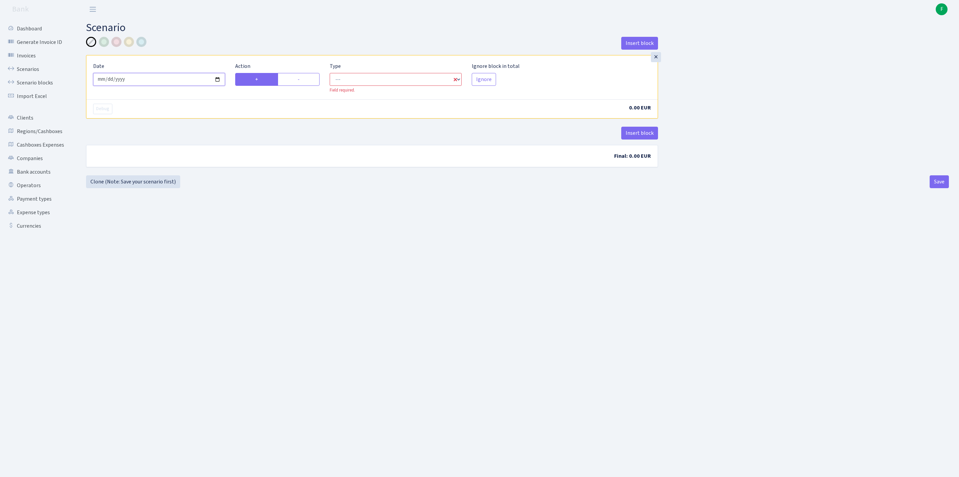
click at [178, 86] on input "[DATE]" at bounding box center [159, 79] width 132 height 13
type input "[DATE]"
click at [297, 84] on label "-" at bounding box center [299, 79] width 42 height 13
click at [298, 80] on input "-" at bounding box center [300, 77] width 4 height 4
radio input "true"
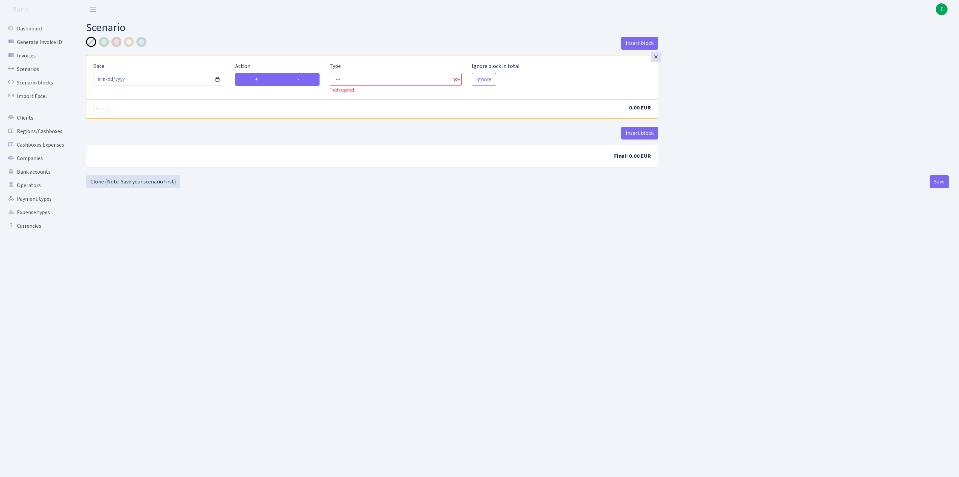
radio input "false"
select select "out"
select select "1"
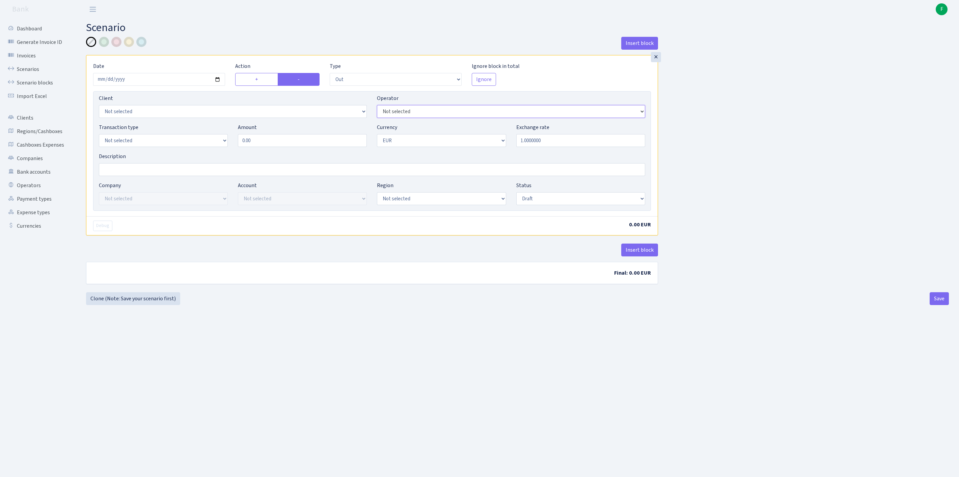
select select "69"
select select "1"
drag, startPoint x: 271, startPoint y: 153, endPoint x: 224, endPoint y: 153, distance: 46.6
click at [224, 152] on div "Transaction type Not selected 981 ELF FISH crypto GIRT IVO dekl MM-BALTIC eur U…" at bounding box center [372, 137] width 557 height 29
type input "10,000.00"
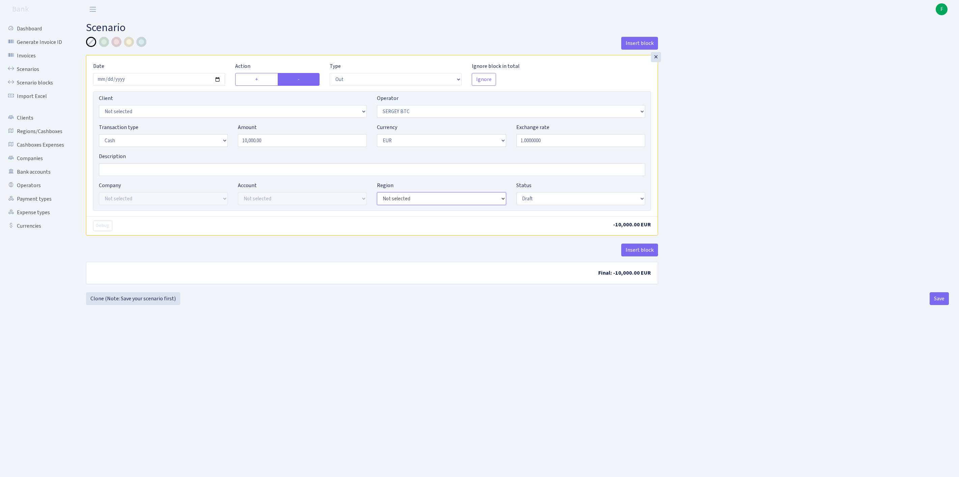
select select "1"
select select "processed"
click at [936, 305] on button "Save" at bounding box center [939, 298] width 19 height 13
select select "out"
select select "69"
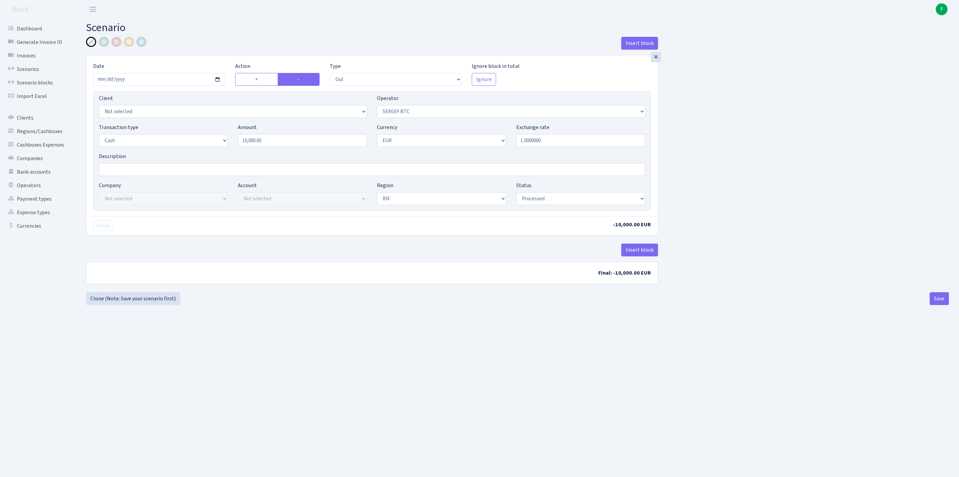
select select "1"
select select "processed"
click at [134, 305] on link "Clone (Note: Save your scenario first)" at bounding box center [133, 298] width 94 height 13
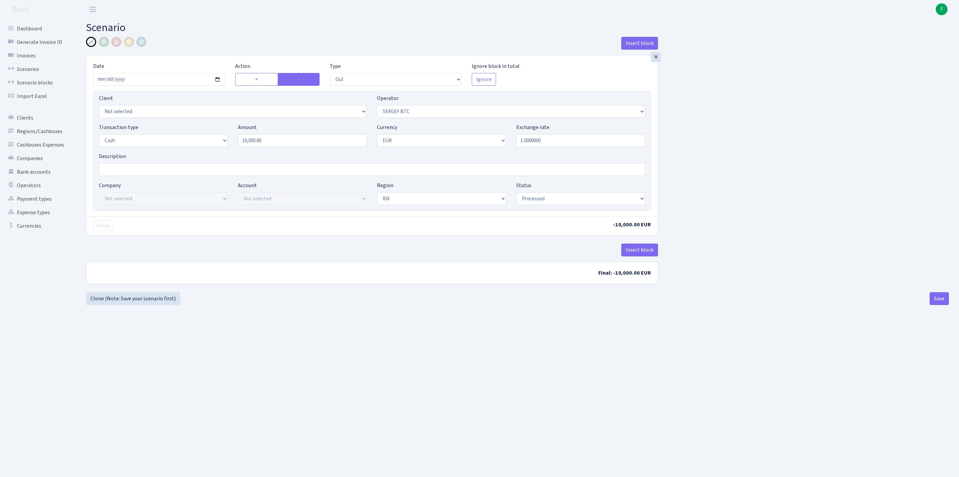
select select "out"
select select "69"
select select "1"
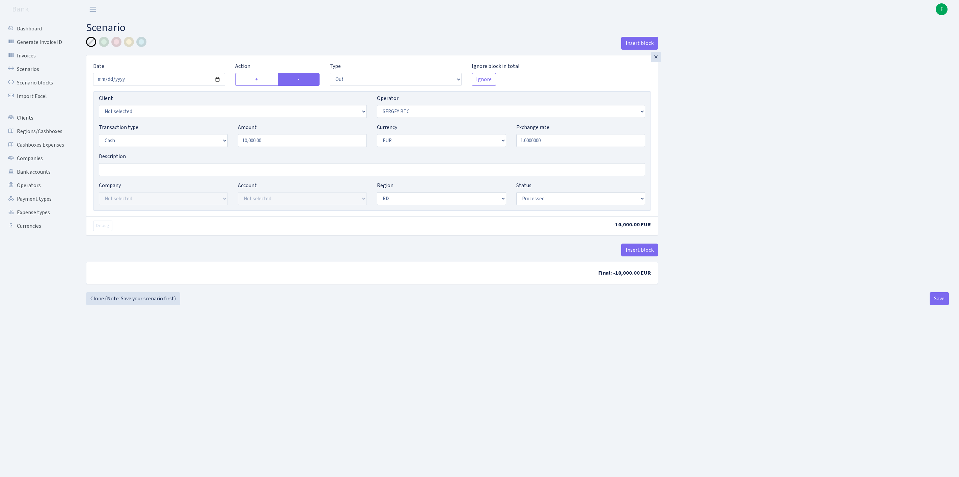
select select "processed"
select select "4"
drag, startPoint x: 297, startPoint y: 151, endPoint x: 227, endPoint y: 153, distance: 70.2
click at [227, 152] on div "Transaction type Not selected 981 ELF FISH crypto [PERSON_NAME] MM-BALTIC eur U…" at bounding box center [372, 137] width 557 height 29
type input "9,410.00"
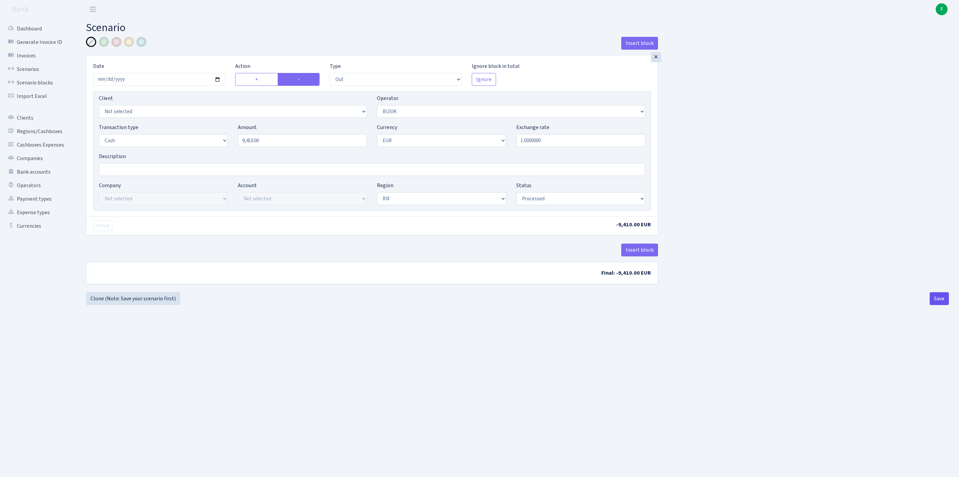
click at [939, 305] on button "Save" at bounding box center [939, 298] width 19 height 13
select select "out"
select select "4"
select select "1"
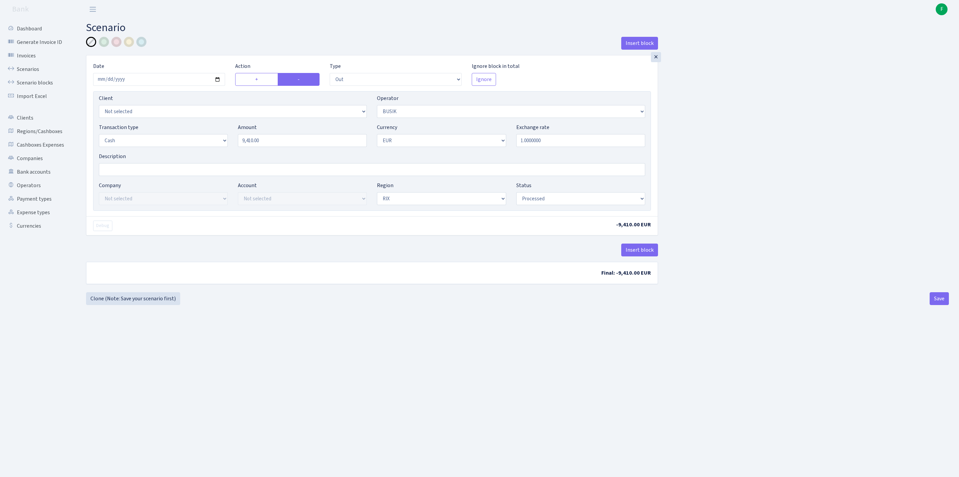
select select "1"
select select "processed"
click at [120, 305] on link "Clone (Note: Save your scenario first)" at bounding box center [133, 298] width 94 height 13
select select "out"
select select "4"
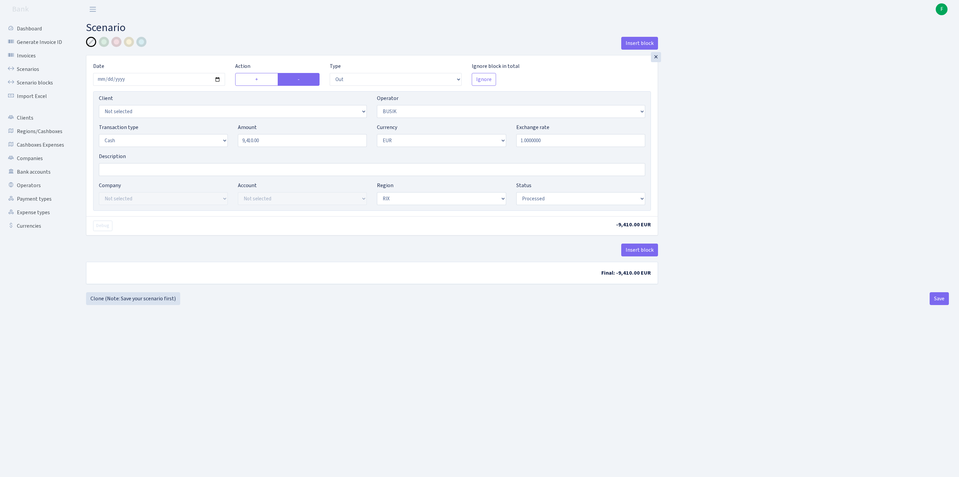
select select "1"
select select "processed"
select select "20"
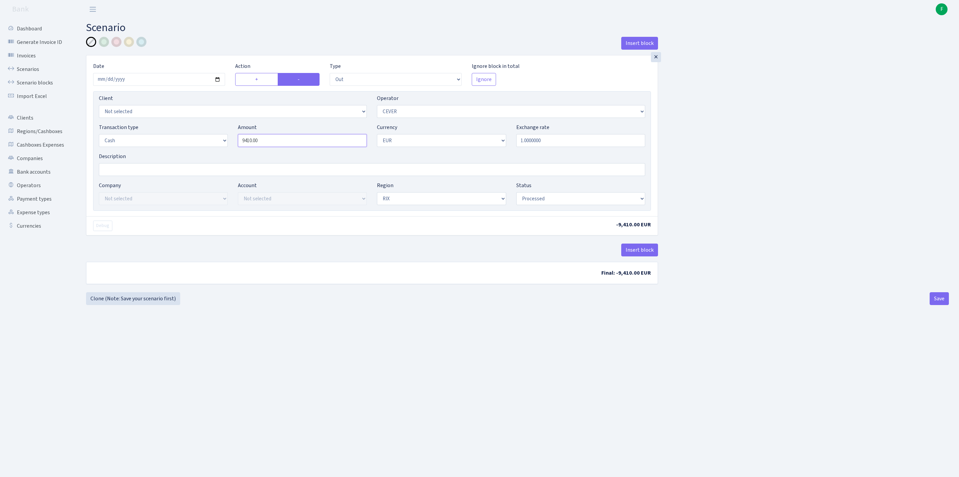
drag, startPoint x: 289, startPoint y: 152, endPoint x: 234, endPoint y: 151, distance: 55.4
click at [234, 147] on div "Amount 9410.00" at bounding box center [302, 135] width 139 height 24
type input "34,650.00"
click at [939, 305] on button "Save" at bounding box center [939, 298] width 19 height 13
select select "out"
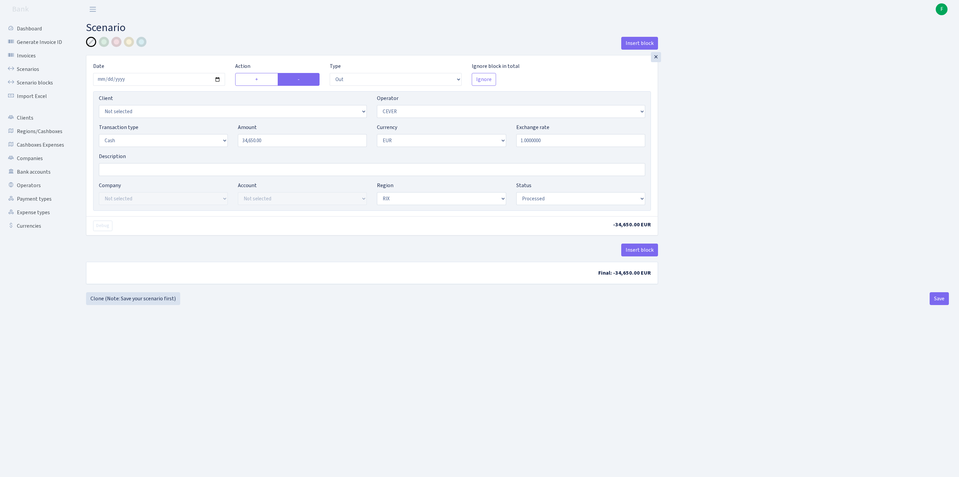
select select "20"
select select "1"
select select "processed"
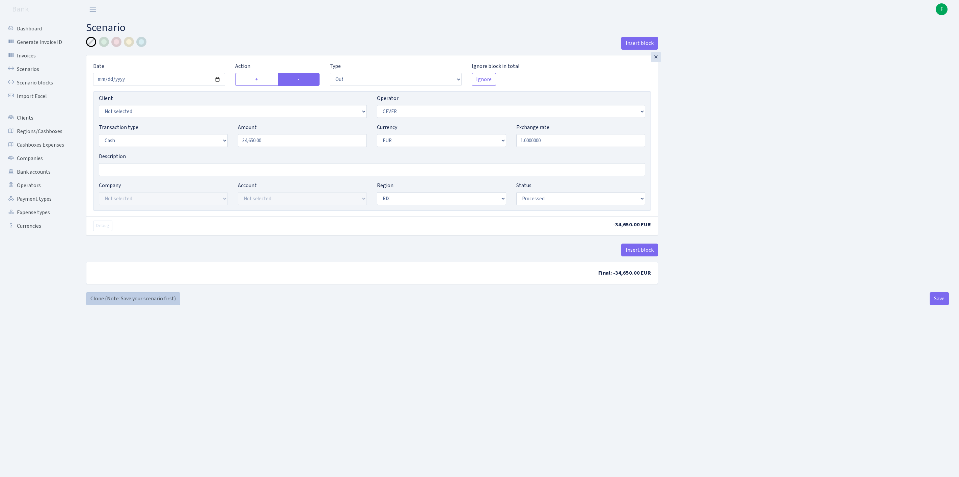
click at [141, 305] on link "Clone (Note: Save your scenario first)" at bounding box center [133, 298] width 94 height 13
select select "out"
select select "20"
select select "1"
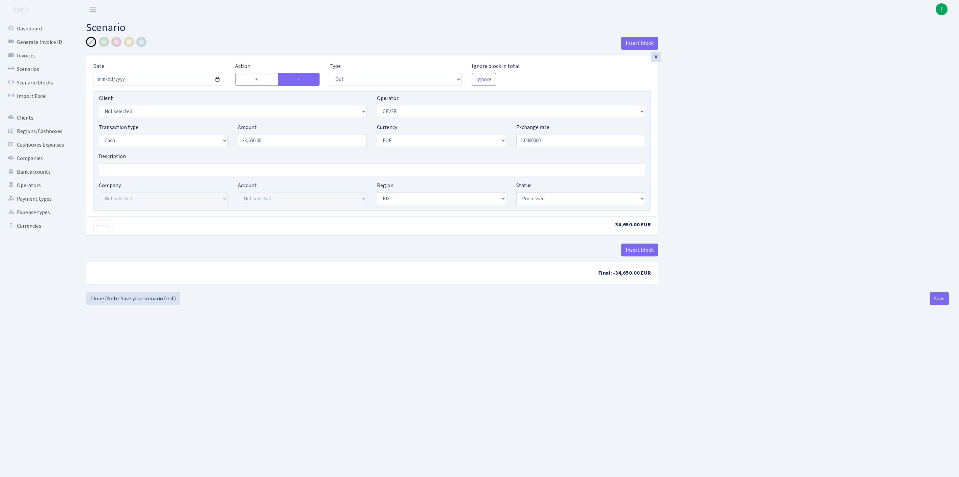
select select "1"
select select "processed"
select select "65"
drag, startPoint x: 290, startPoint y: 154, endPoint x: 228, endPoint y: 152, distance: 62.1
click at [228, 152] on div "Transaction type Not selected 981 ELF FISH crypto [PERSON_NAME] MM-BALTIC eur U…" at bounding box center [372, 137] width 557 height 29
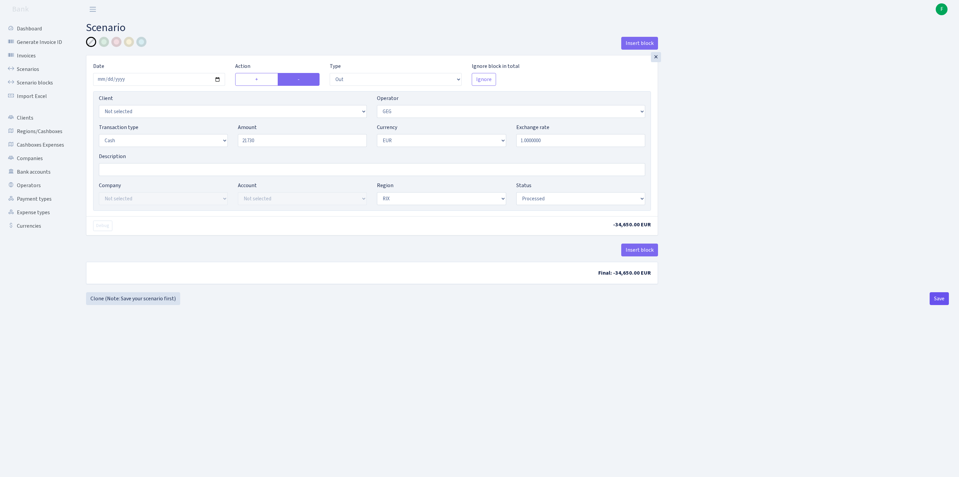
type input "21,730.00"
click at [942, 339] on main "Scenario Insert block × Date [DATE] Action + - Type --- In Out Commission Field…" at bounding box center [517, 239] width 883 height 441
click at [942, 305] on button "Save" at bounding box center [939, 298] width 19 height 13
select select "out"
select select "65"
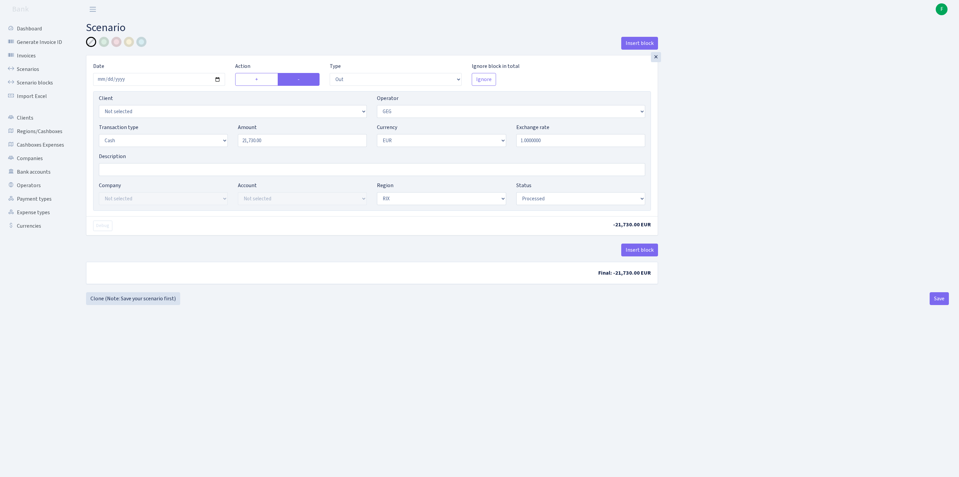
select select "1"
select select "processed"
click at [124, 305] on link "Clone (Note: Save your scenario first)" at bounding box center [133, 298] width 94 height 13
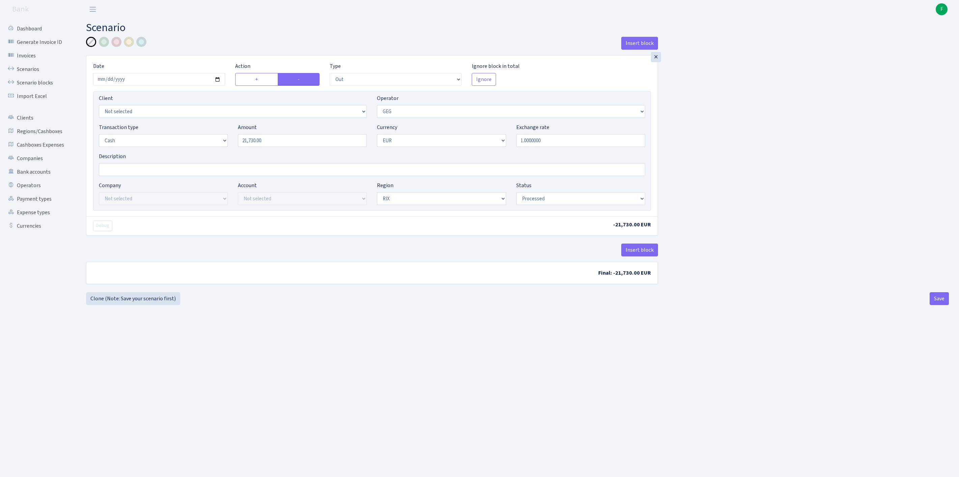
select select "out"
select select "65"
select select "1"
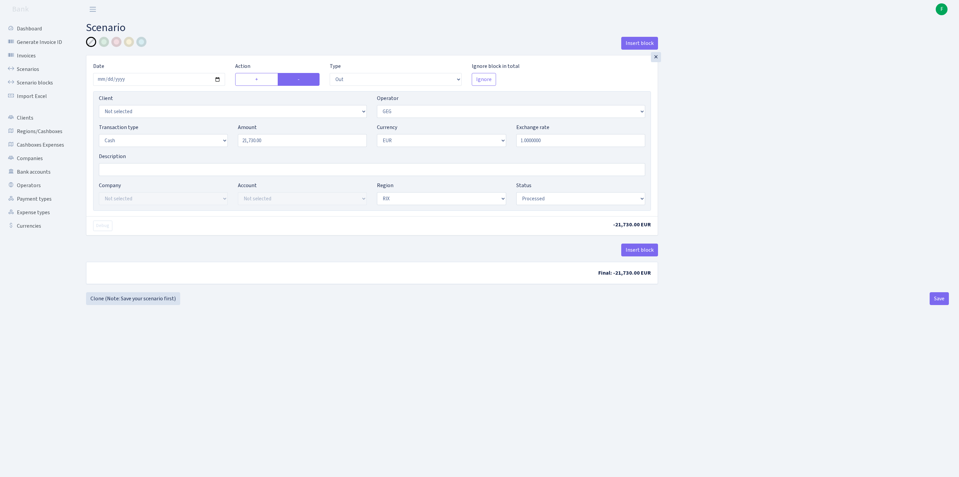
select select "processed"
select select "10"
drag, startPoint x: 288, startPoint y: 155, endPoint x: 234, endPoint y: 155, distance: 54.0
click at [234, 147] on div "Amount 21730.00" at bounding box center [302, 135] width 139 height 24
type input "9,700.00"
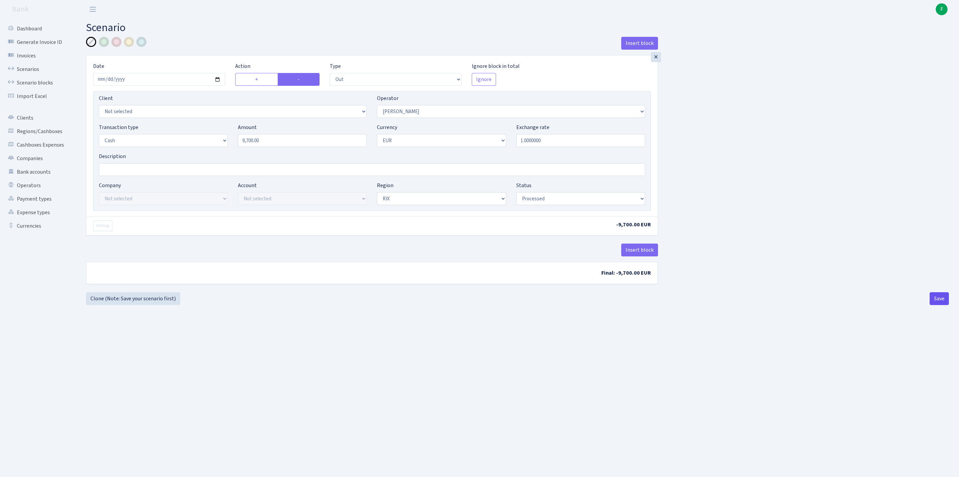
click at [935, 305] on button "Save" at bounding box center [939, 298] width 19 height 13
select select "out"
select select "10"
select select "1"
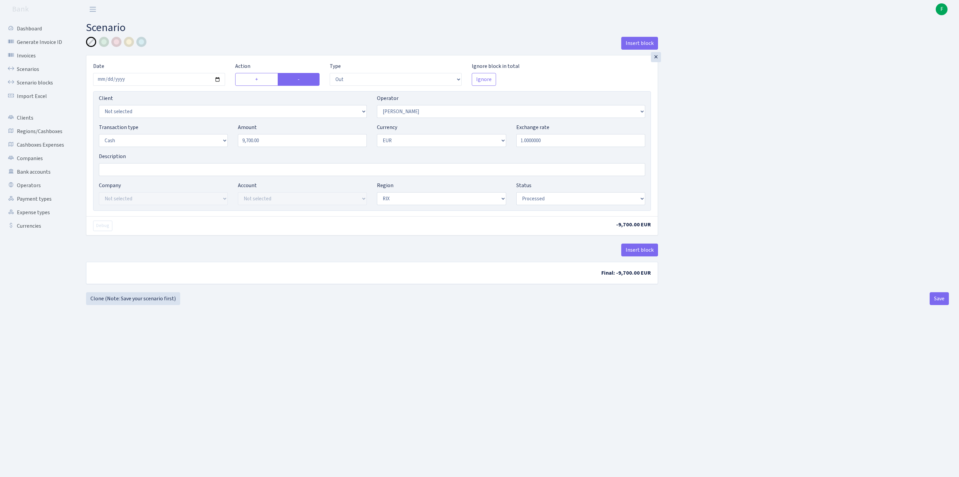
select select "1"
select select "processed"
click at [139, 305] on link "Clone (Note: Save your scenario first)" at bounding box center [133, 298] width 94 height 13
select select "out"
select select "10"
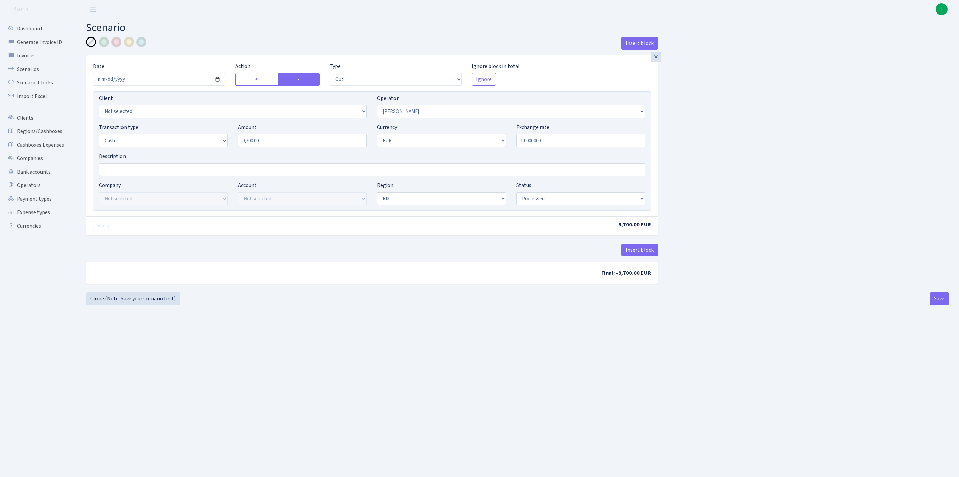
select select "1"
select select "processed"
select select "30"
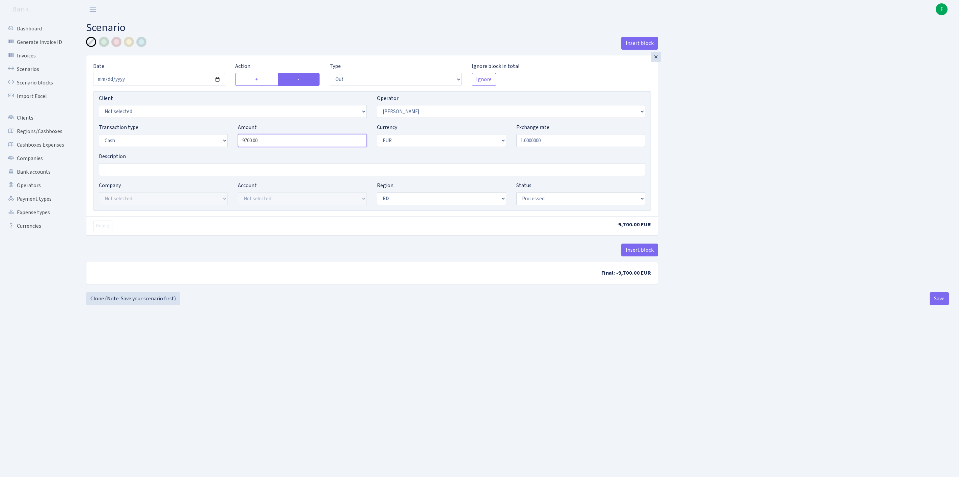
drag, startPoint x: 299, startPoint y: 154, endPoint x: 232, endPoint y: 150, distance: 67.6
click at [232, 150] on div "Transaction type Not selected 981 ELF FISH crypto GIRT IVO dekl MM-BALTIC eur U…" at bounding box center [372, 137] width 557 height 29
type input "3,400.00"
click at [937, 305] on button "Save" at bounding box center [939, 298] width 19 height 13
select select "out"
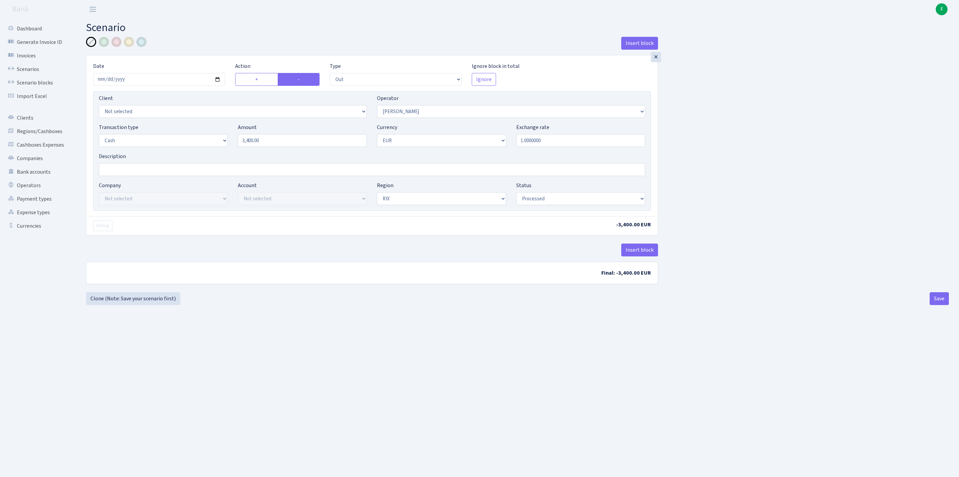
select select "30"
select select "1"
select select "processed"
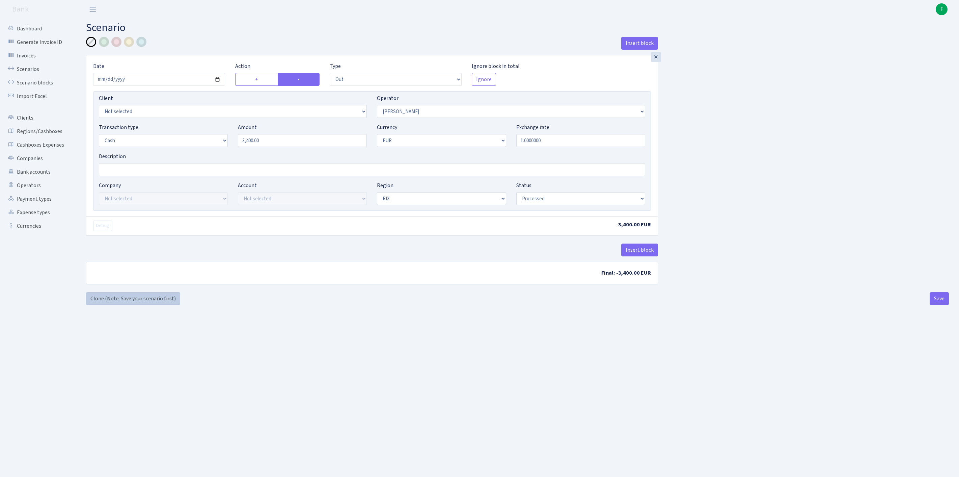
click at [126, 305] on link "Clone (Note: Save your scenario first)" at bounding box center [133, 298] width 94 height 13
select select "out"
select select "30"
select select "1"
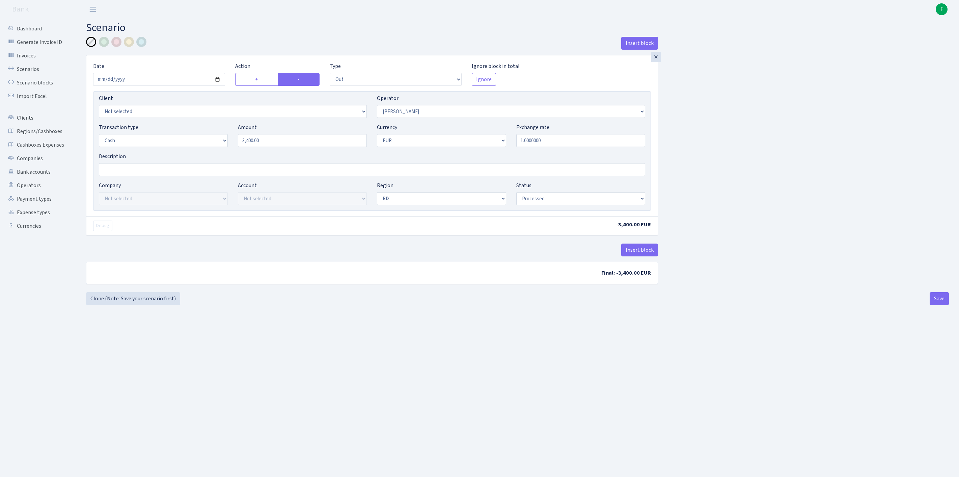
select select "1"
select select "processed"
select select "392"
drag, startPoint x: 284, startPoint y: 154, endPoint x: 210, endPoint y: 152, distance: 73.6
click at [210, 152] on div "Transaction type Not selected 981 ELF FISH crypto [PERSON_NAME] MM-BALTIC eur U…" at bounding box center [372, 137] width 557 height 29
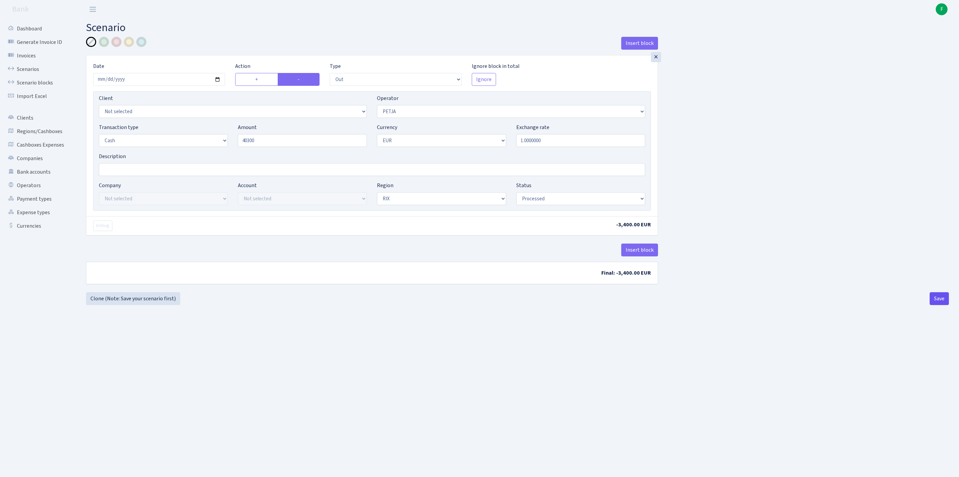
type input "40,300.00"
click at [930, 305] on button "Save" at bounding box center [939, 298] width 19 height 13
select select "out"
select select "392"
select select "1"
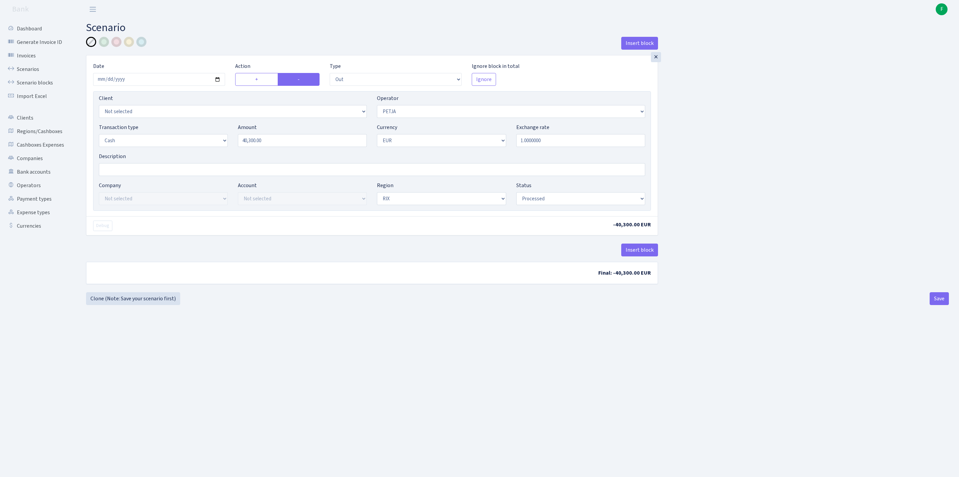
select select "1"
select select "processed"
click at [935, 305] on button "Save" at bounding box center [939, 298] width 19 height 13
select select "out"
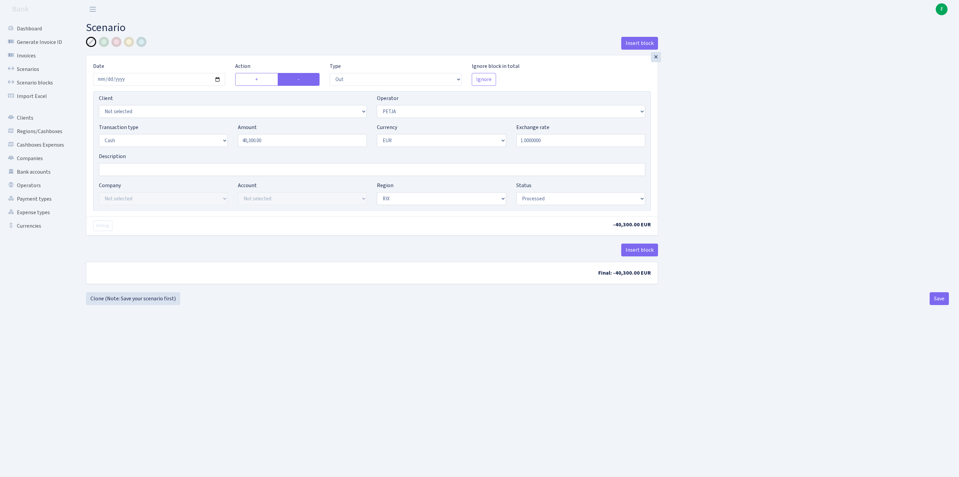
select select "392"
select select "1"
select select "processed"
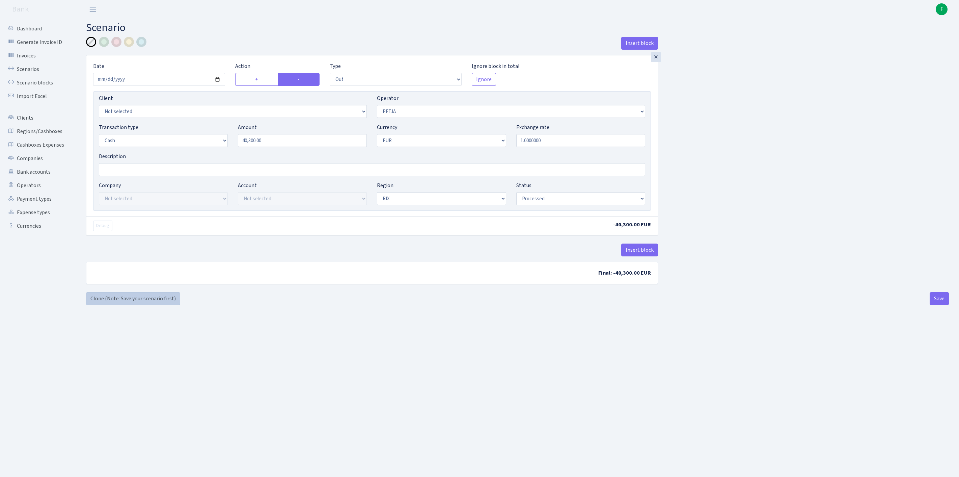
click at [117, 305] on link "Clone (Note: Save your scenario first)" at bounding box center [133, 298] width 94 height 13
select select "out"
select select "392"
select select "1"
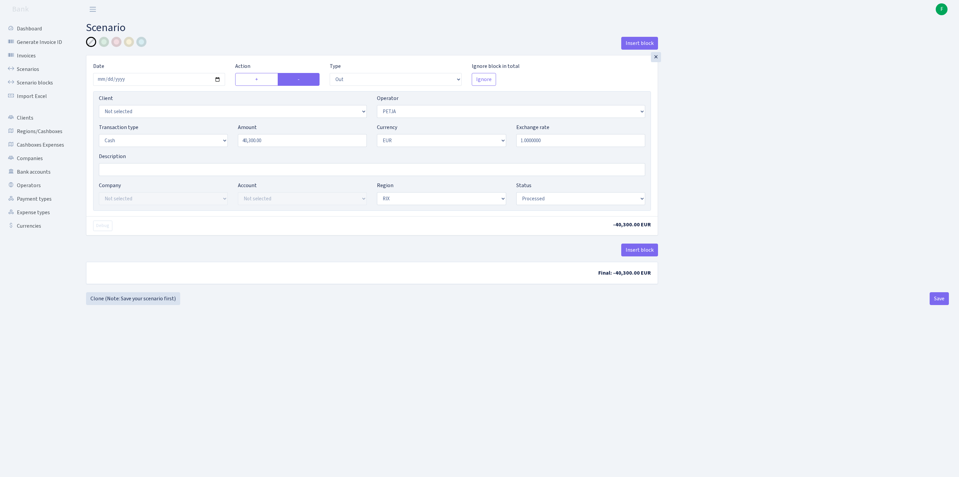
select select "1"
select select "processed"
select select "412"
drag, startPoint x: 294, startPoint y: 157, endPoint x: 236, endPoint y: 155, distance: 58.1
click at [236, 147] on div "Amount 40300.00" at bounding box center [302, 135] width 139 height 24
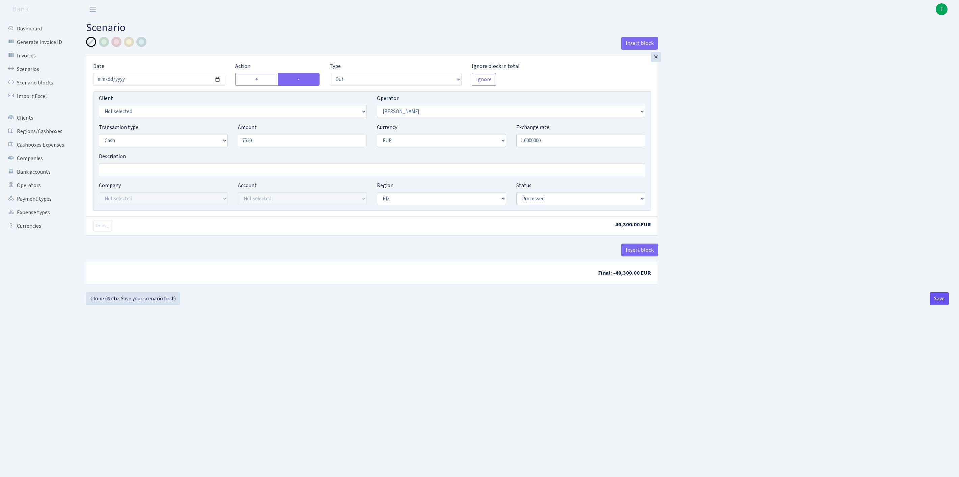
type input "7,520.00"
click at [938, 305] on button "Save" at bounding box center [939, 298] width 19 height 13
select select "out"
select select "412"
select select "1"
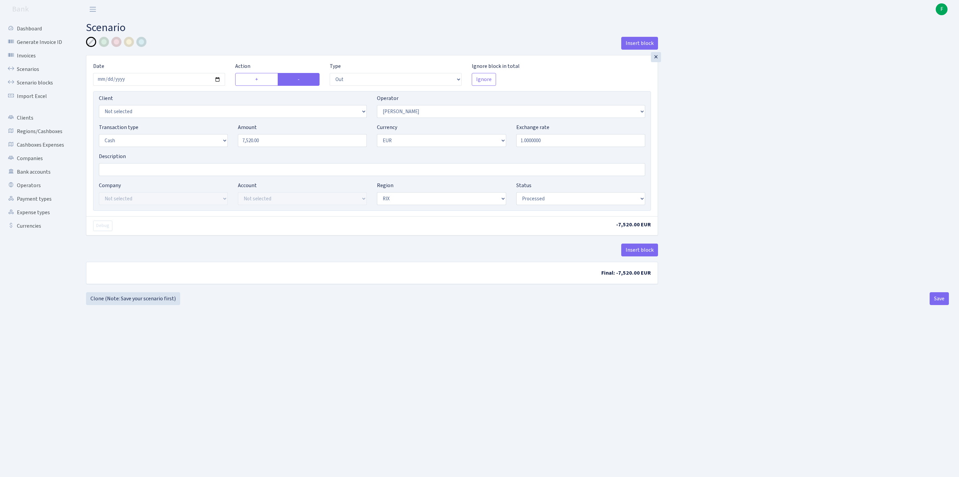
select select "1"
select select "processed"
click at [149, 305] on link "Clone (Note: Save your scenario first)" at bounding box center [133, 298] width 94 height 13
select select "out"
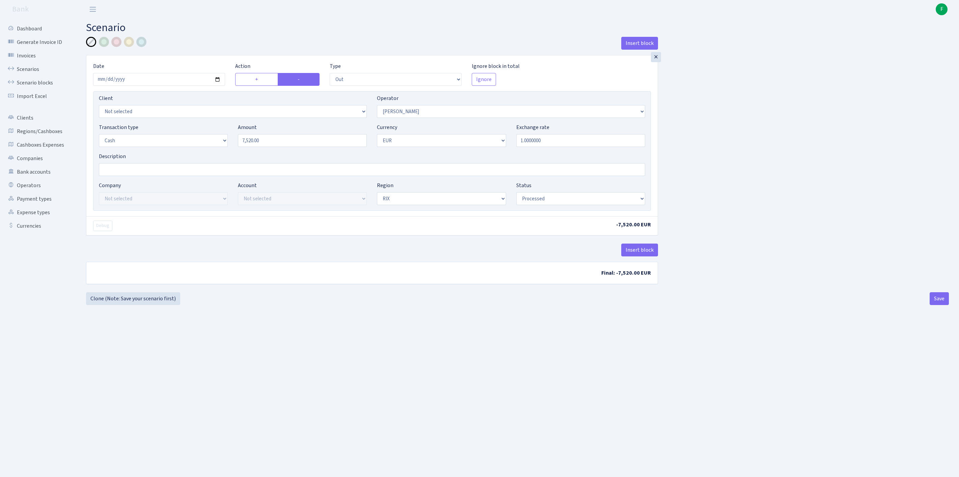
select select "412"
select select "1"
select select "processed"
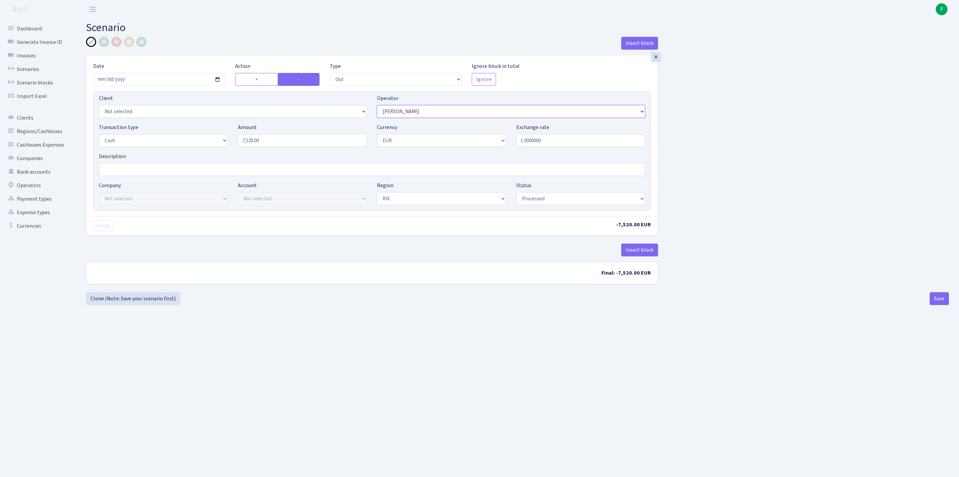
select select "14"
drag, startPoint x: 303, startPoint y: 154, endPoint x: 224, endPoint y: 149, distance: 79.2
click at [224, 149] on div "Transaction type Not selected 981 ELF FISH crypto [PERSON_NAME] MM-BALTIC eur U…" at bounding box center [372, 137] width 557 height 29
type input "65,370.00"
click at [940, 305] on button "Save" at bounding box center [939, 298] width 19 height 13
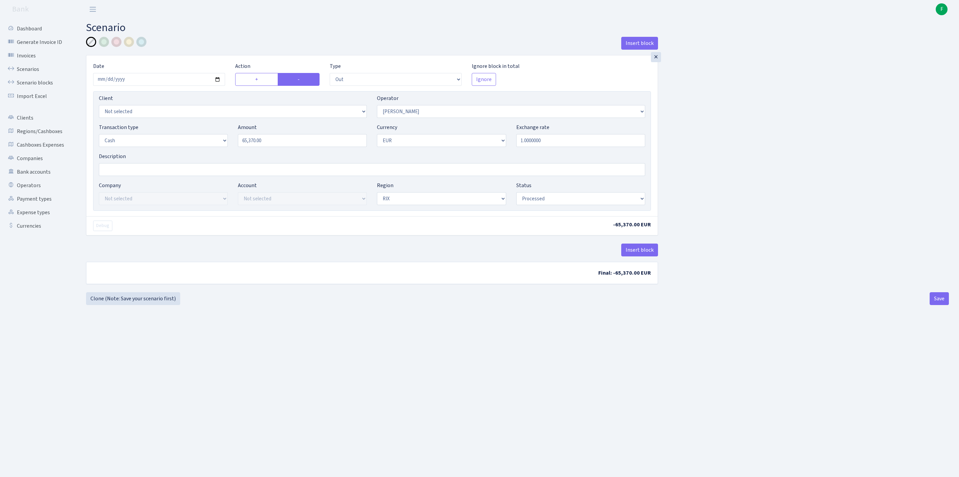
select select "out"
select select "14"
select select "1"
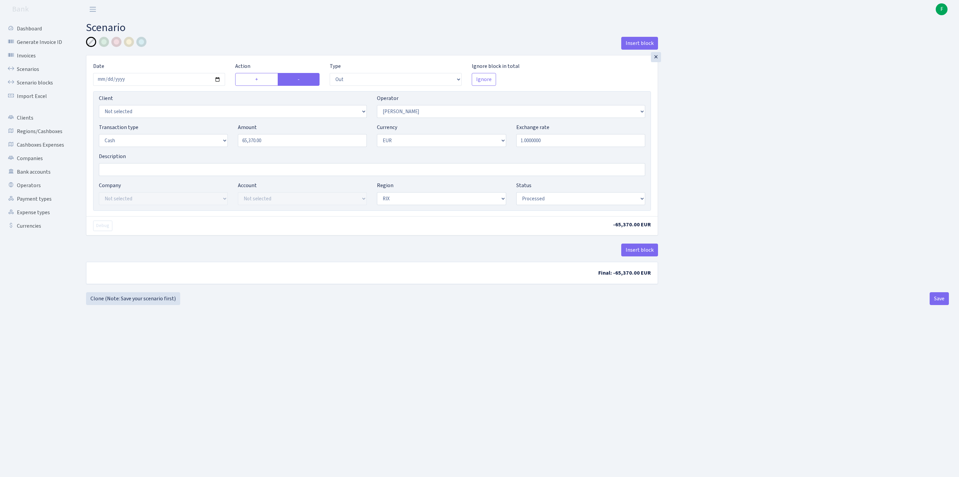
select select "processed"
click at [125, 305] on link "Clone (Note: Save your scenario first)" at bounding box center [133, 298] width 94 height 13
select select "out"
select select "14"
select select "1"
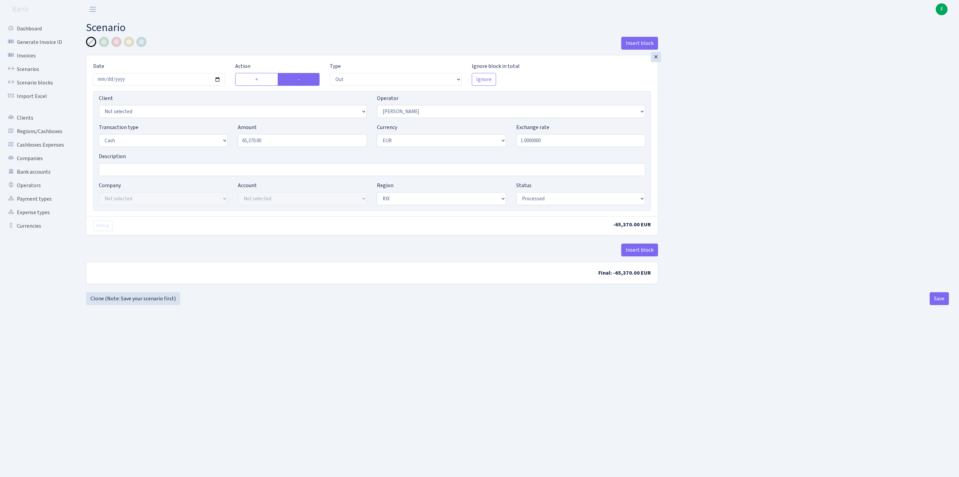
select select "1"
select select "processed"
select select "486"
drag, startPoint x: 291, startPoint y: 159, endPoint x: 230, endPoint y: 154, distance: 61.0
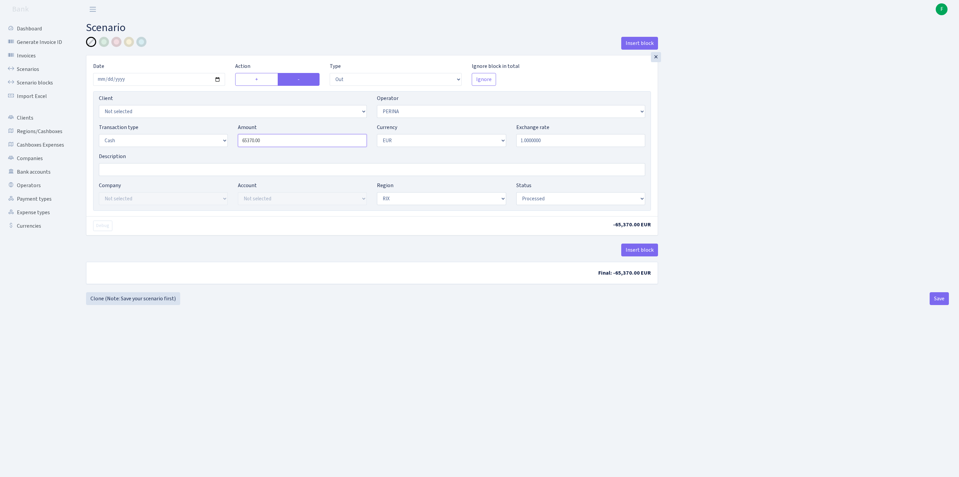
click at [230, 152] on div "Transaction type Not selected 981 ELF FISH crypto GIRT IVO dekl MM-BALTIC eur U…" at bounding box center [372, 137] width 557 height 29
type input "13,165.00"
click at [933, 305] on button "Save" at bounding box center [939, 298] width 19 height 13
select select "out"
select select "486"
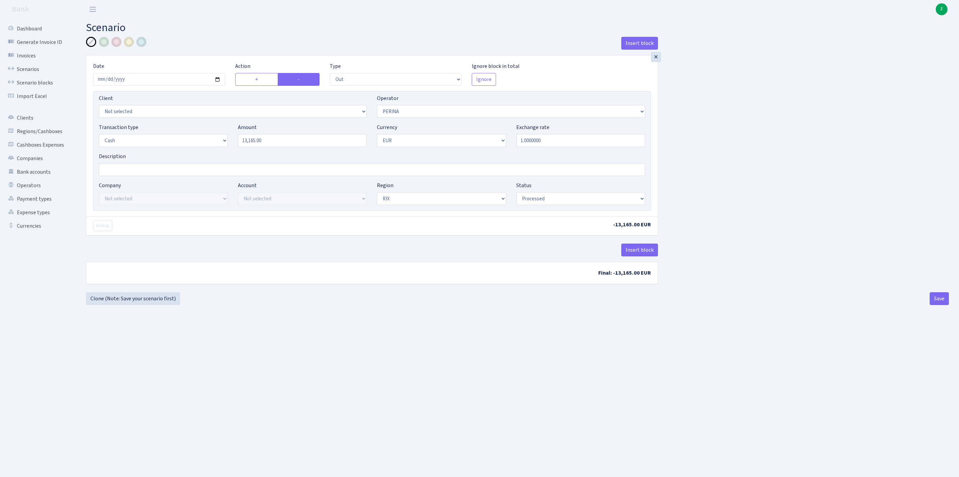
select select "1"
select select "processed"
click at [170, 305] on link "Clone (Note: Save your scenario first)" at bounding box center [133, 298] width 94 height 13
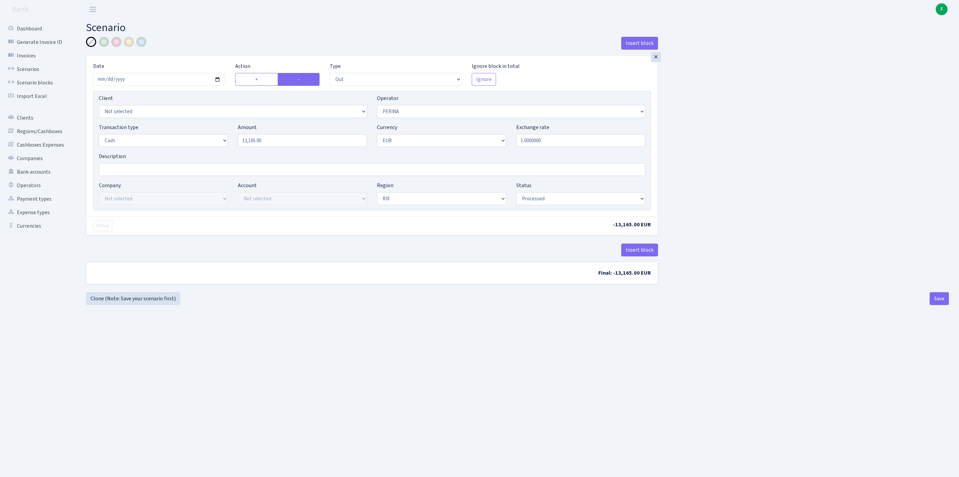
select select "out"
select select "486"
select select "1"
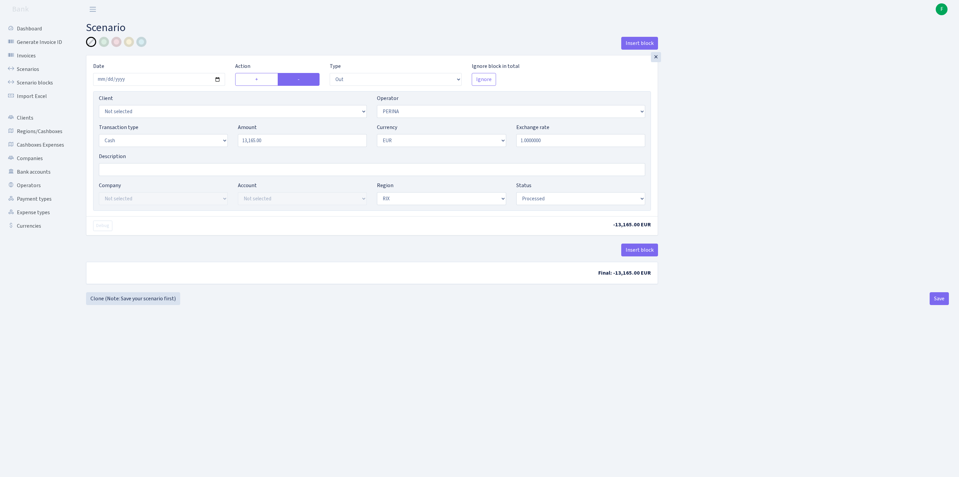
select select "processed"
select select "3"
drag, startPoint x: 302, startPoint y: 156, endPoint x: 232, endPoint y: 150, distance: 70.5
click at [232, 150] on div "Transaction type Not selected 981 ELF FISH crypto GIRT IVO dekl MM-BALTIC eur U…" at bounding box center [372, 137] width 557 height 29
type input "1,660.00"
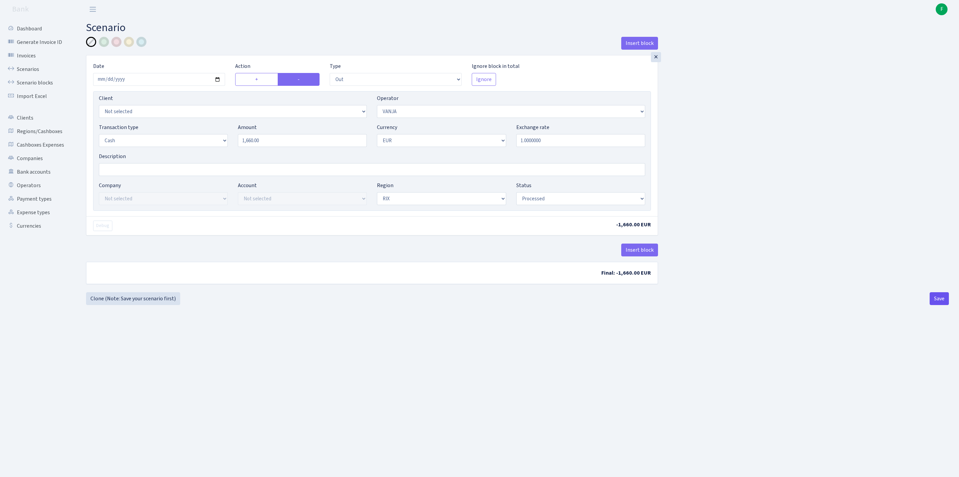
click at [936, 305] on button "Save" at bounding box center [939, 298] width 19 height 13
select select "out"
select select "3"
select select "1"
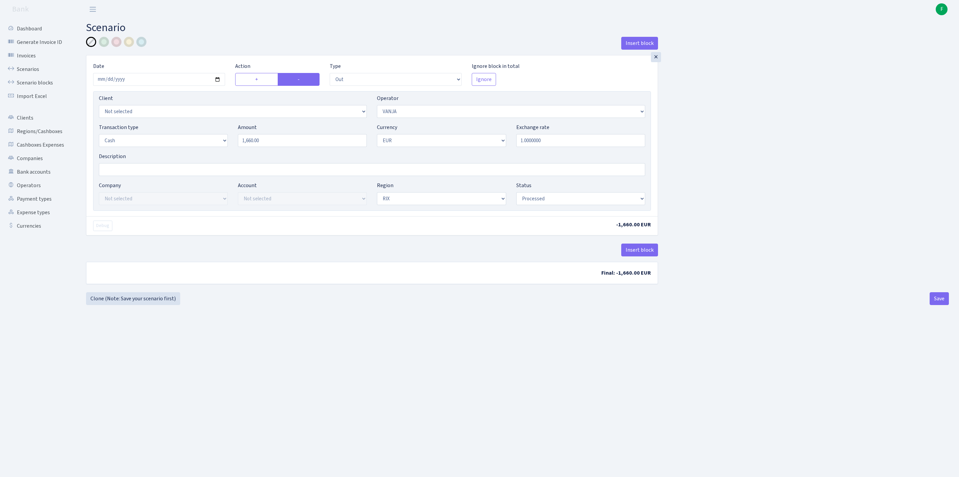
select select "1"
select select "processed"
click at [127, 305] on link "Clone (Note: Save your scenario first)" at bounding box center [133, 298] width 94 height 13
select select "out"
select select "3"
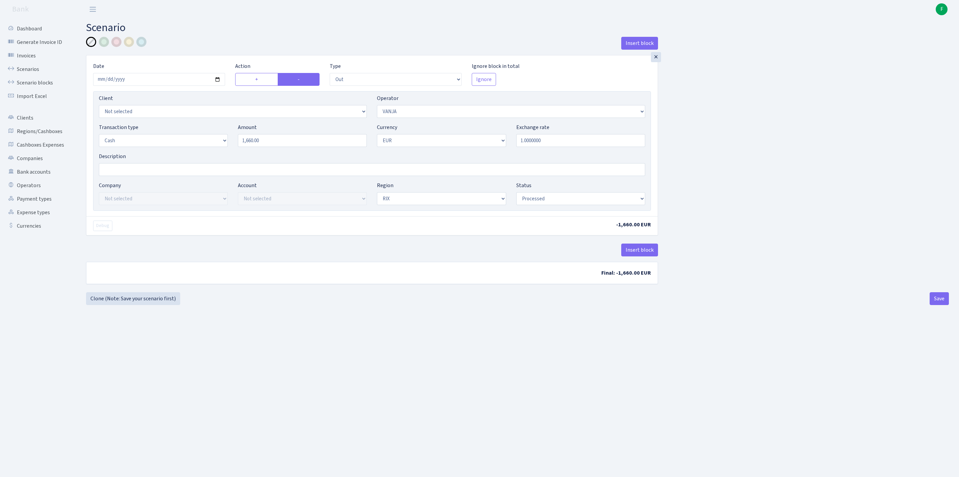
select select "1"
select select "processed"
select select "134"
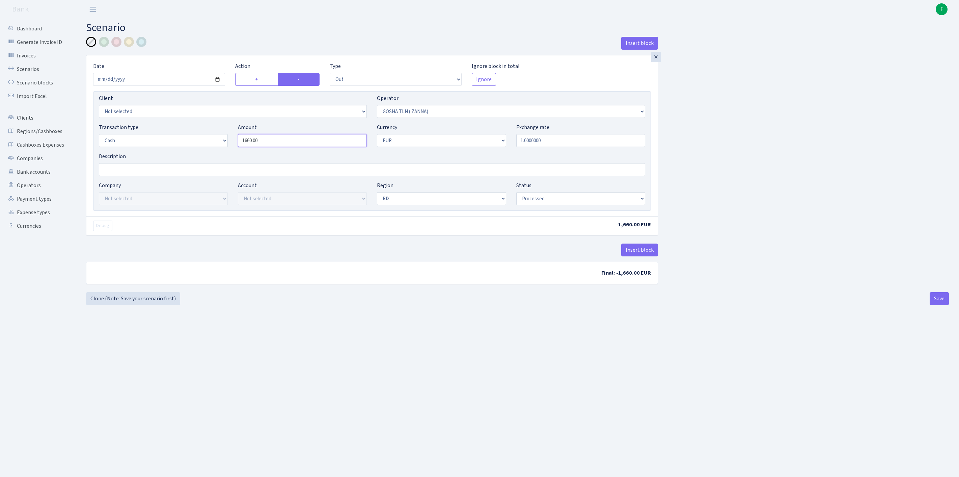
drag, startPoint x: 292, startPoint y: 153, endPoint x: 227, endPoint y: 147, distance: 65.8
click at [227, 147] on div "Transaction type Not selected 981 ELF FISH crypto GIRT IVO dekl MM-BALTIC eur U…" at bounding box center [372, 137] width 557 height 29
type input "30,610.00"
click at [935, 305] on button "Save" at bounding box center [939, 298] width 19 height 13
select select "out"
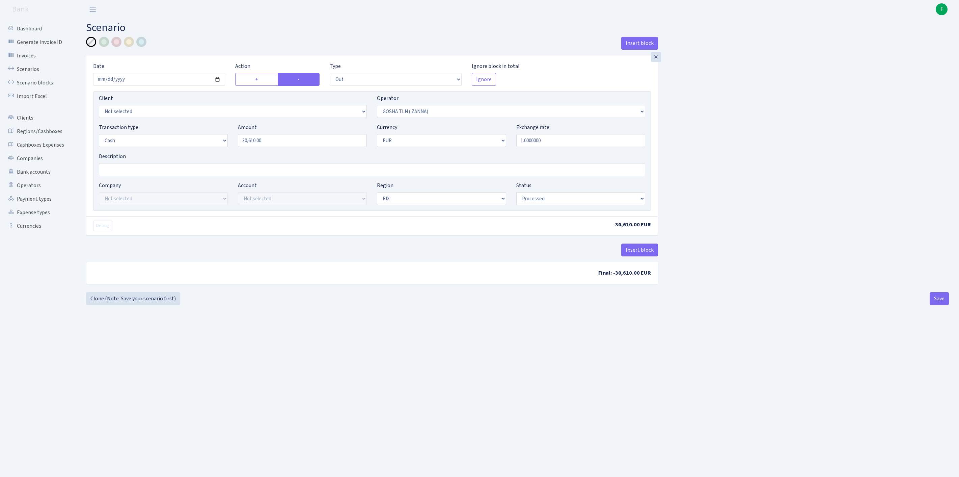
select select "134"
select select "1"
select select "processed"
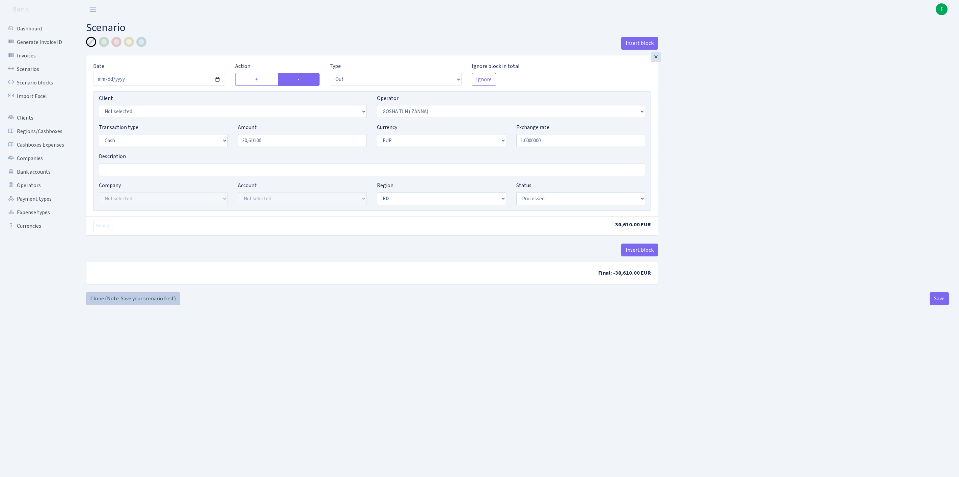
click at [127, 305] on link "Clone (Note: Save your scenario first)" at bounding box center [133, 298] width 94 height 13
select select "out"
select select "134"
select select "1"
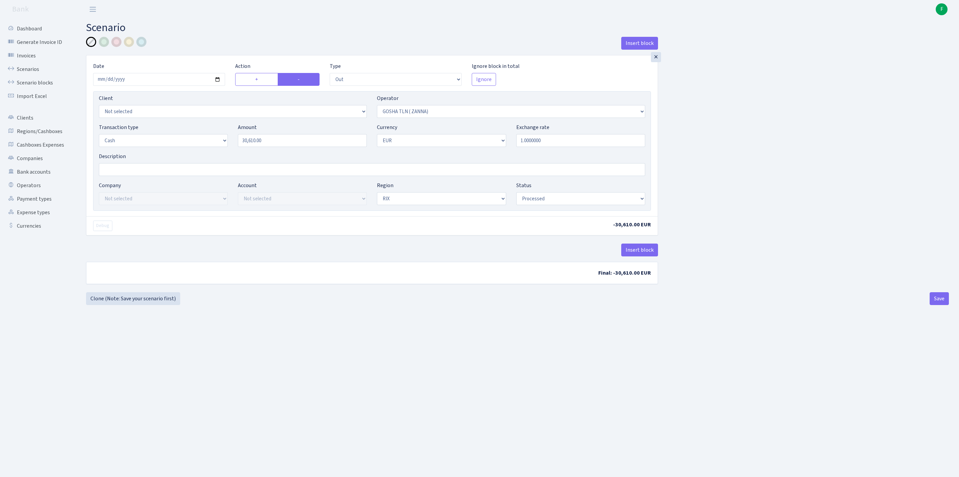
select select "1"
select select "processed"
select select "406"
drag, startPoint x: 294, startPoint y: 153, endPoint x: 221, endPoint y: 153, distance: 72.2
click at [221, 152] on div "Transaction type Not selected 981 ELF FISH crypto GIRT IVO dekl MM-BALTIC eur U…" at bounding box center [372, 137] width 557 height 29
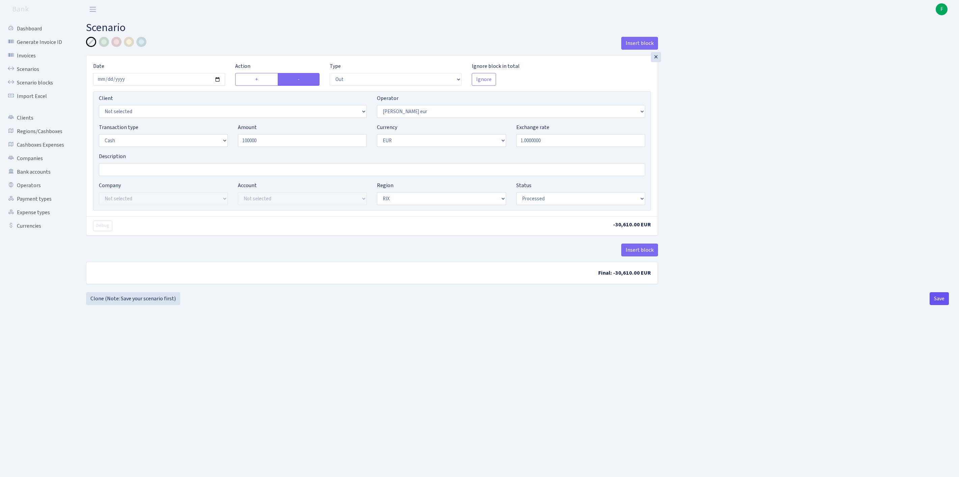
type input "100,000.00"
click at [936, 305] on button "Save" at bounding box center [939, 298] width 19 height 13
select select "out"
select select "406"
select select "1"
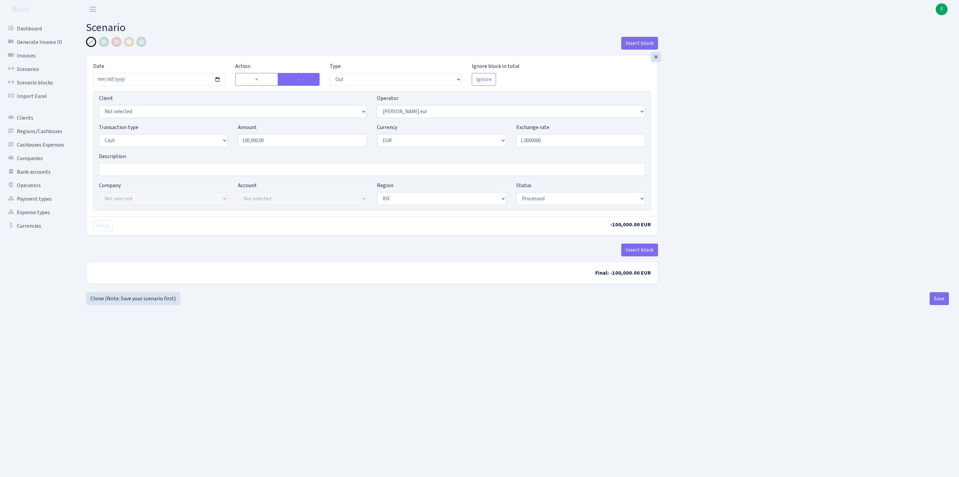
select select "1"
select select "processed"
click at [123, 305] on link "Clone (Note: Save your scenario first)" at bounding box center [133, 298] width 94 height 13
select select "out"
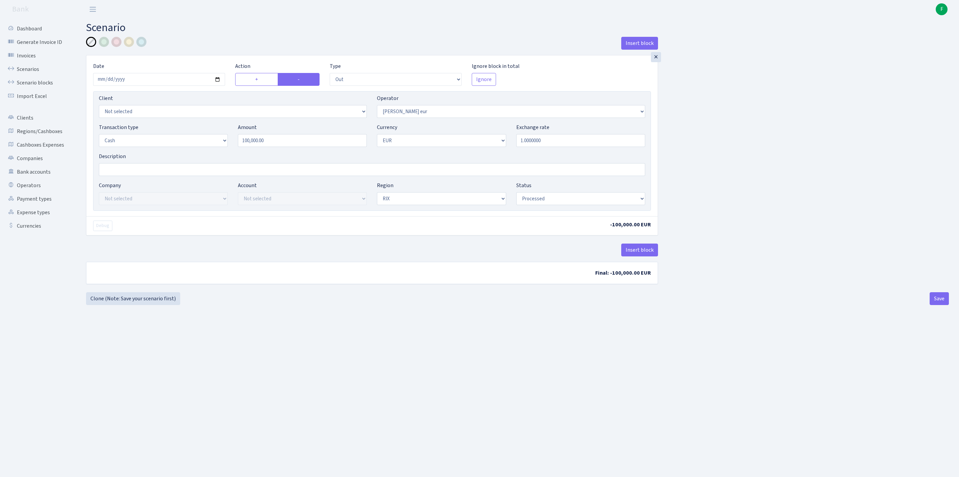
select select "406"
select select "1"
select select "processed"
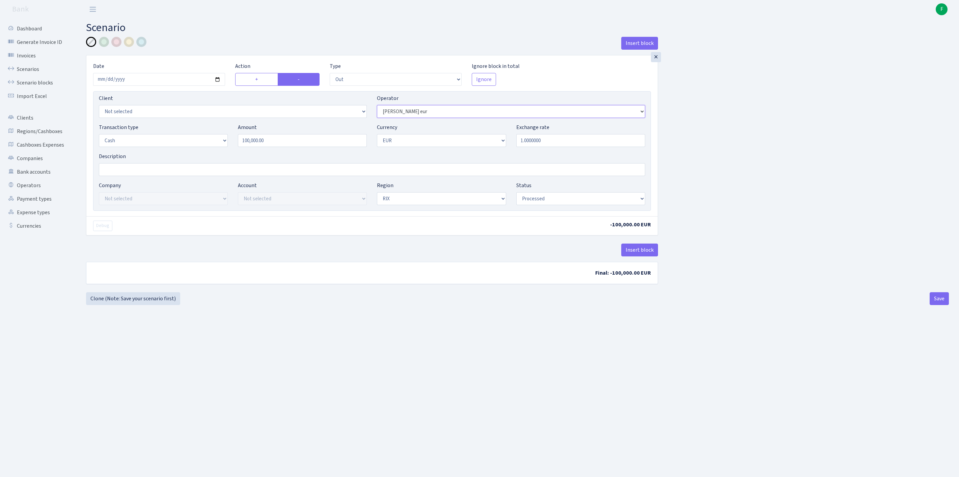
select select "439"
drag, startPoint x: 296, startPoint y: 156, endPoint x: 202, endPoint y: 140, distance: 95.9
click at [202, 140] on div "Transaction type Not selected 981 ELF FISH crypto GIRT IVO dekl MM-BALTIC eur U…" at bounding box center [372, 137] width 557 height 29
type input "43,010.00"
click at [941, 305] on button "Save" at bounding box center [939, 298] width 19 height 13
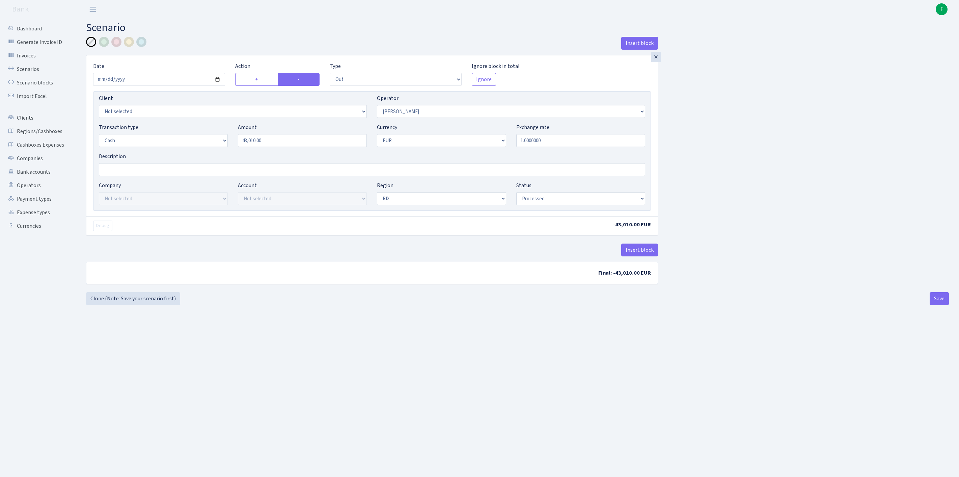
select select "out"
select select "439"
select select "1"
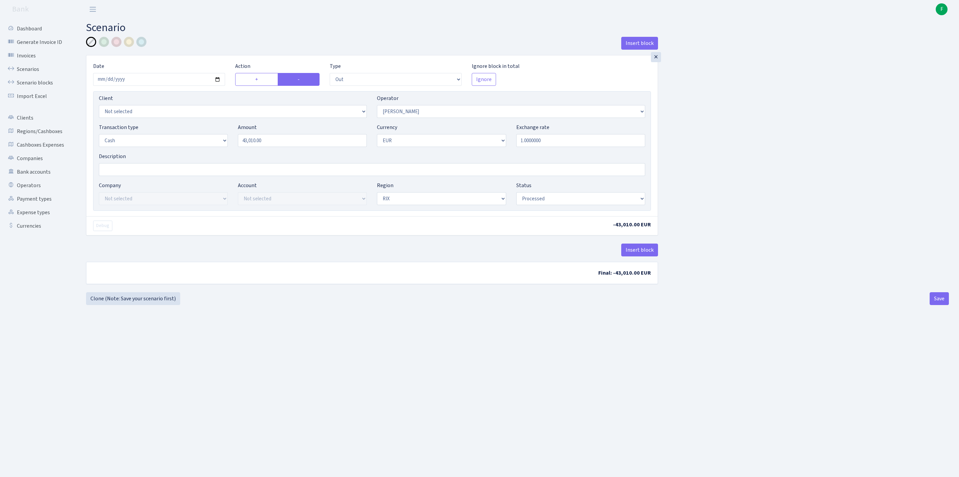
select select "processed"
click at [113, 305] on link "Clone (Note: Save your scenario first)" at bounding box center [133, 298] width 94 height 13
select select "out"
select select "439"
select select "1"
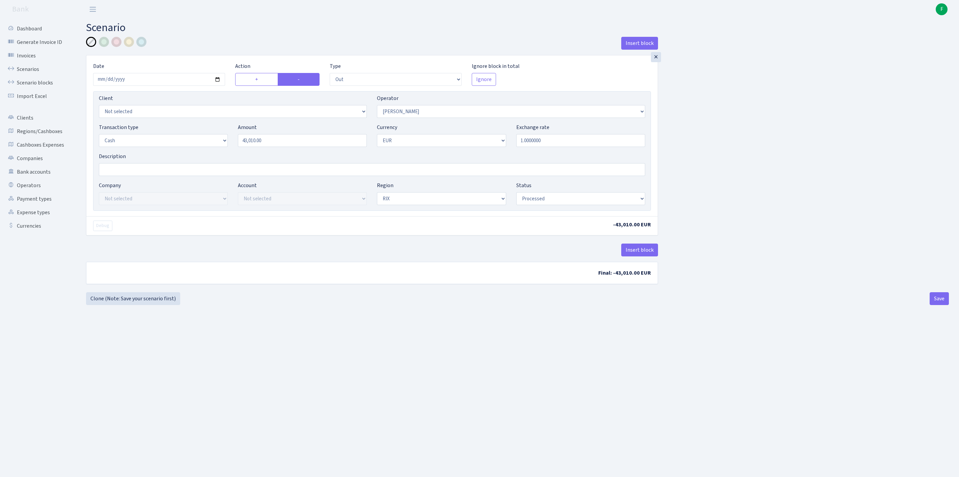
select select "1"
select select "processed"
select select "328"
drag, startPoint x: 307, startPoint y: 157, endPoint x: 227, endPoint y: 153, distance: 79.8
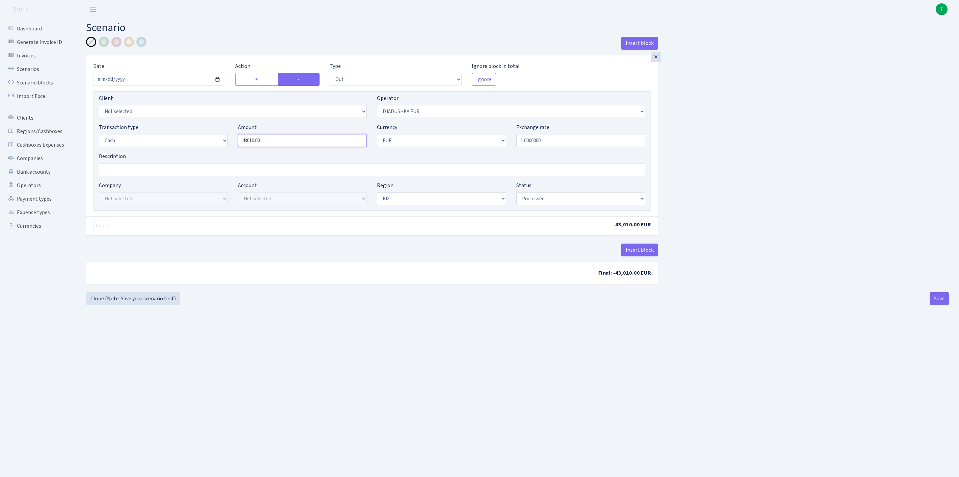
click at [227, 152] on div "Transaction type Not selected 981 ELF FISH crypto GIRT IVO dekl MM-BALTIC eur U…" at bounding box center [372, 137] width 557 height 29
type input "5,180.00"
click at [939, 305] on button "Save" at bounding box center [939, 298] width 19 height 13
select select "out"
select select "328"
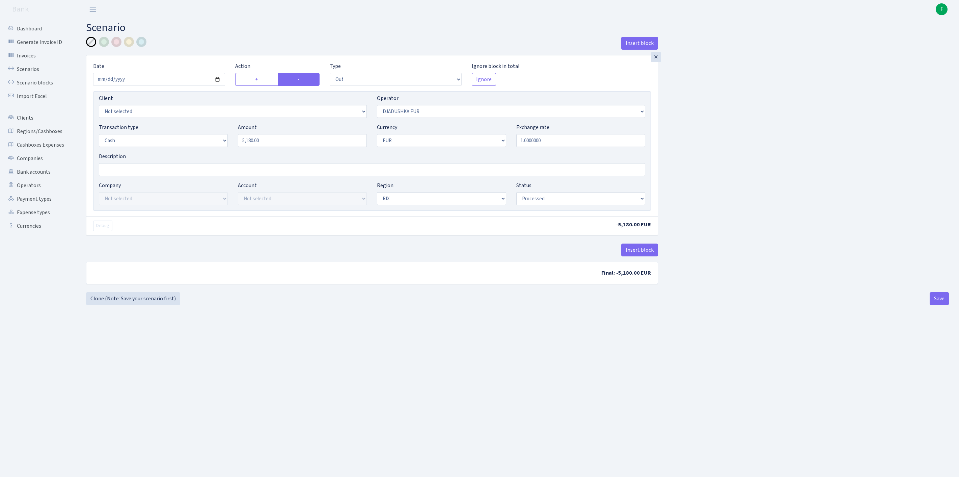
select select "1"
select select "processed"
click at [658, 61] on div "×" at bounding box center [656, 57] width 10 height 10
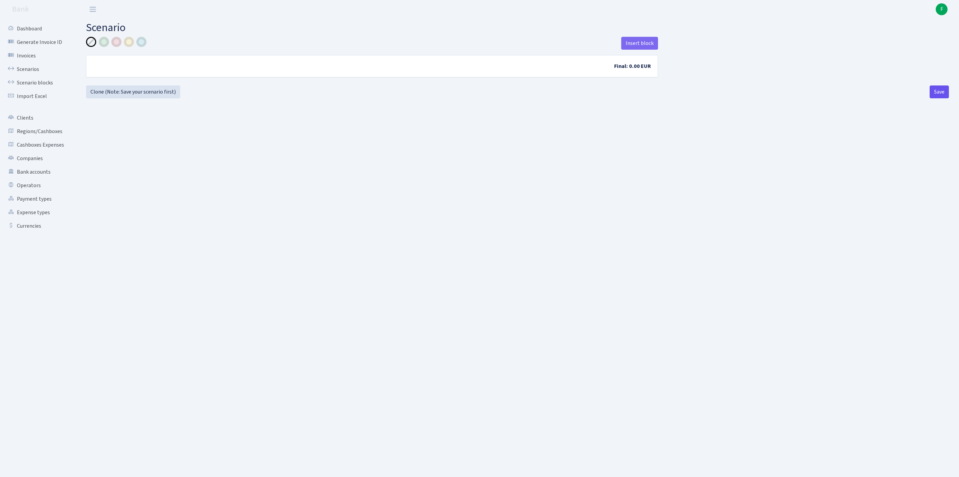
click at [941, 98] on button "Save" at bounding box center [939, 91] width 19 height 13
click at [30, 152] on link "Cashboxes Expenses" at bounding box center [37, 145] width 68 height 14
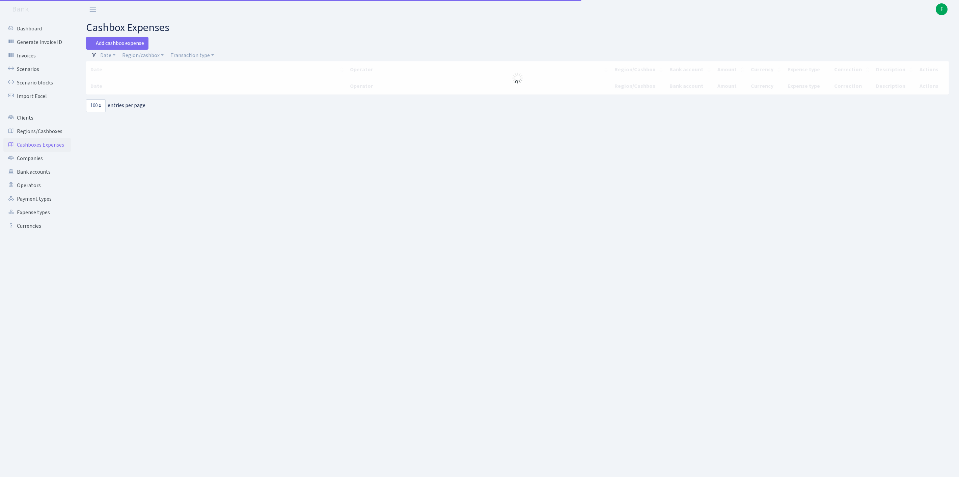
select select "100"
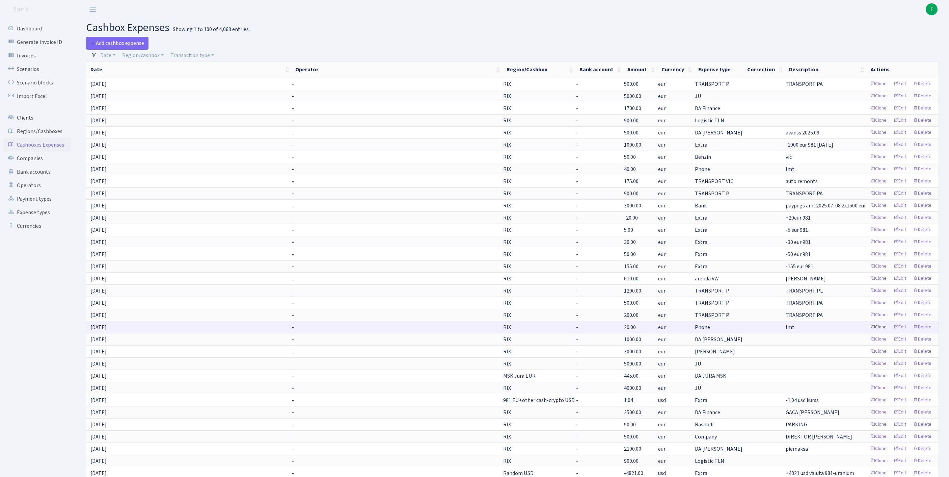
click at [868, 332] on link "Clone" at bounding box center [879, 327] width 22 height 10
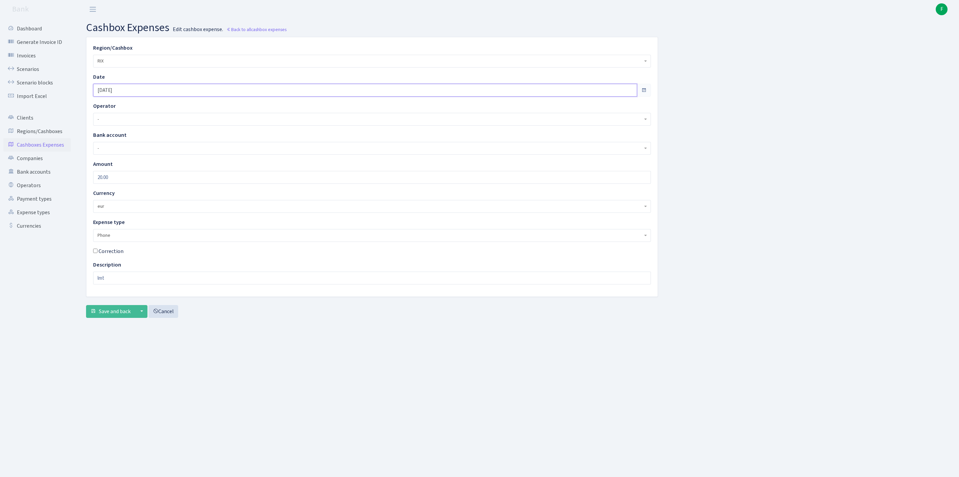
click at [151, 97] on input "02.09.2025" at bounding box center [365, 90] width 544 height 13
click at [134, 150] on td "11" at bounding box center [132, 151] width 10 height 10
type input "11.09.2025"
drag, startPoint x: 124, startPoint y: 190, endPoint x: 57, endPoint y: 186, distance: 67.7
click at [57, 186] on div "Dashboard Generate Invoice ID Invoices Scenarios Scenario blocks Import Excel C…" at bounding box center [479, 239] width 959 height 441
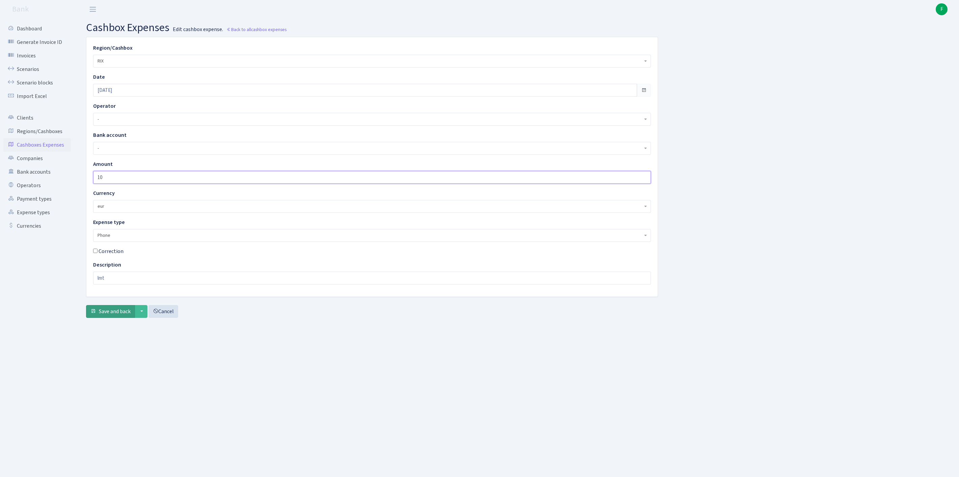
type input "10"
click at [111, 318] on button "Save and back" at bounding box center [110, 311] width 49 height 13
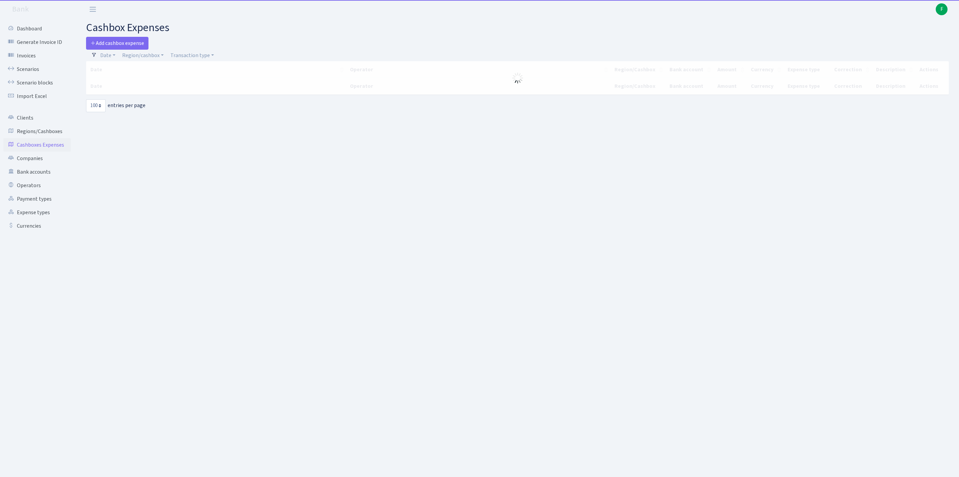
select select "100"
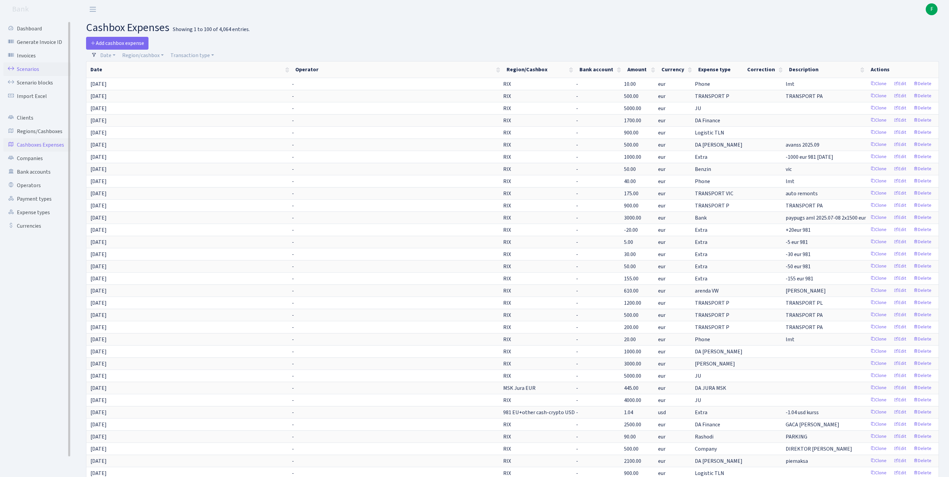
click at [32, 74] on link "Scenarios" at bounding box center [37, 69] width 68 height 14
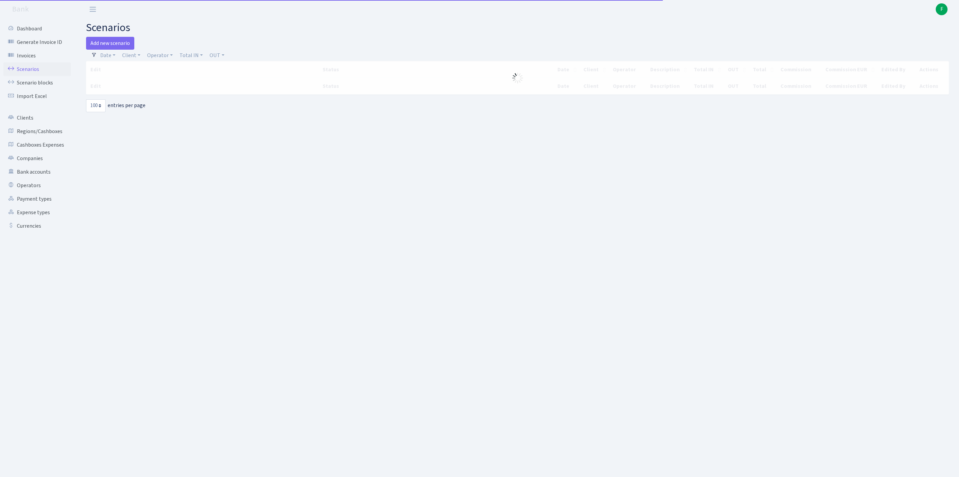
select select "100"
click at [38, 138] on link "Regions/Cashboxes" at bounding box center [37, 132] width 68 height 14
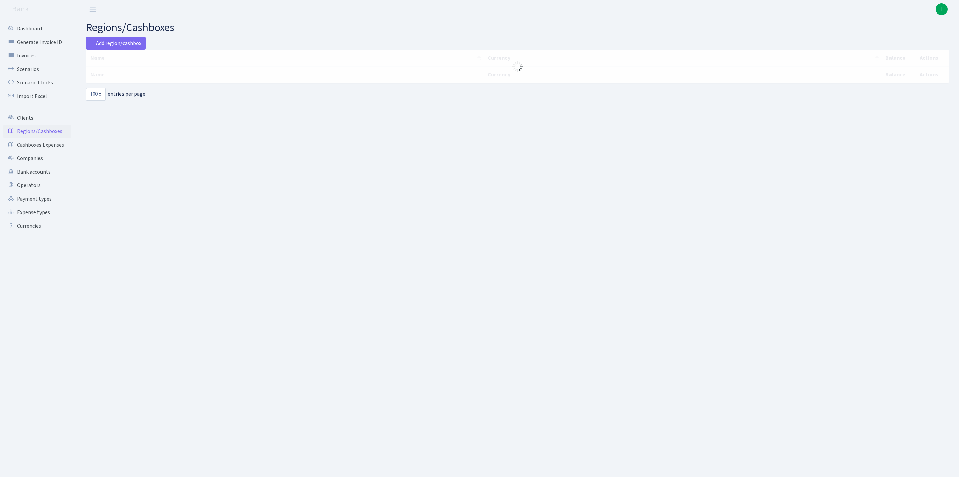
select select "100"
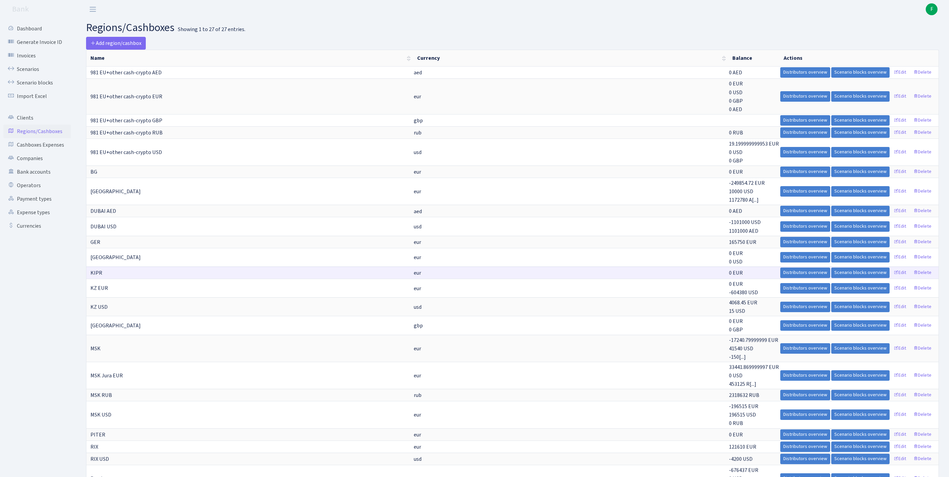
scroll to position [122, 0]
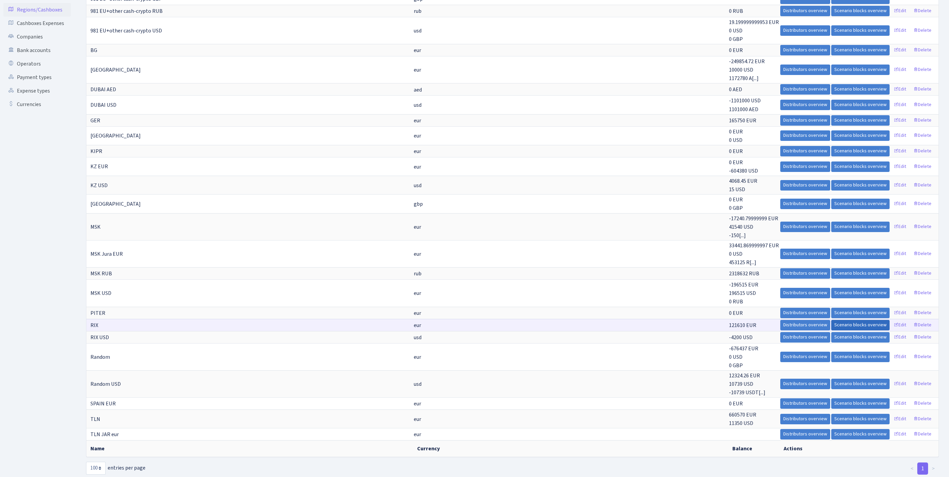
click at [831, 330] on link "Scenario blocks overview" at bounding box center [860, 325] width 58 height 10
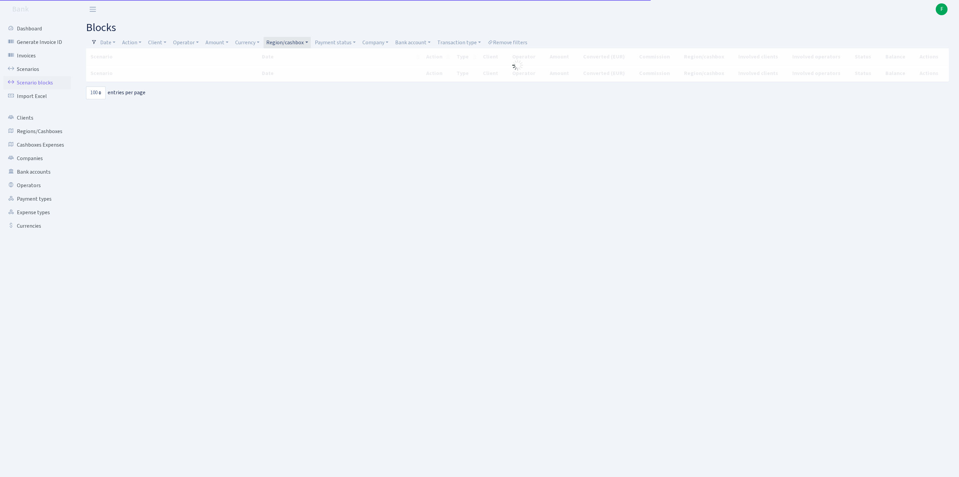
select select "100"
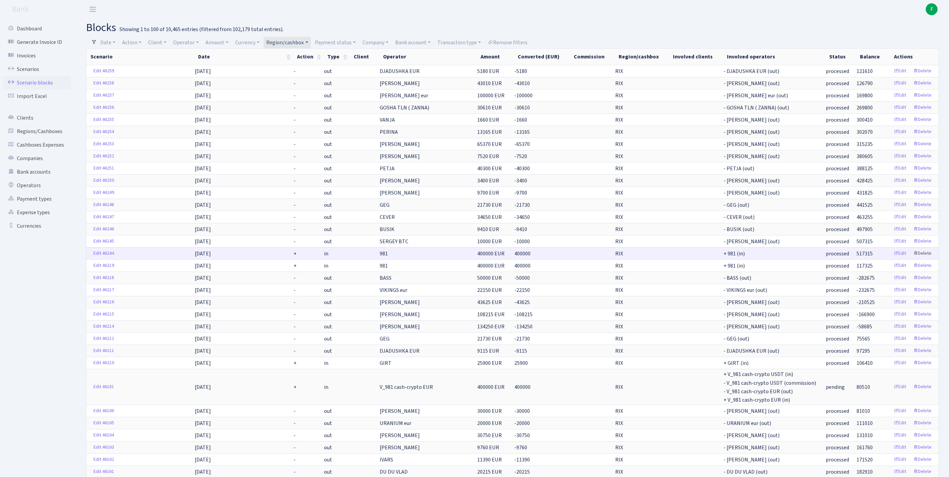
click at [923, 259] on link "Delete" at bounding box center [922, 253] width 24 height 10
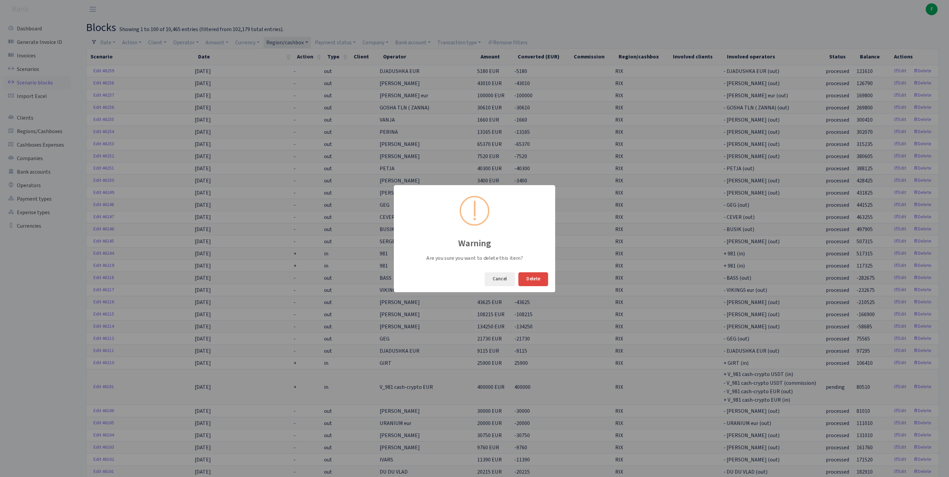
click at [536, 280] on button "Delete" at bounding box center [534, 279] width 30 height 14
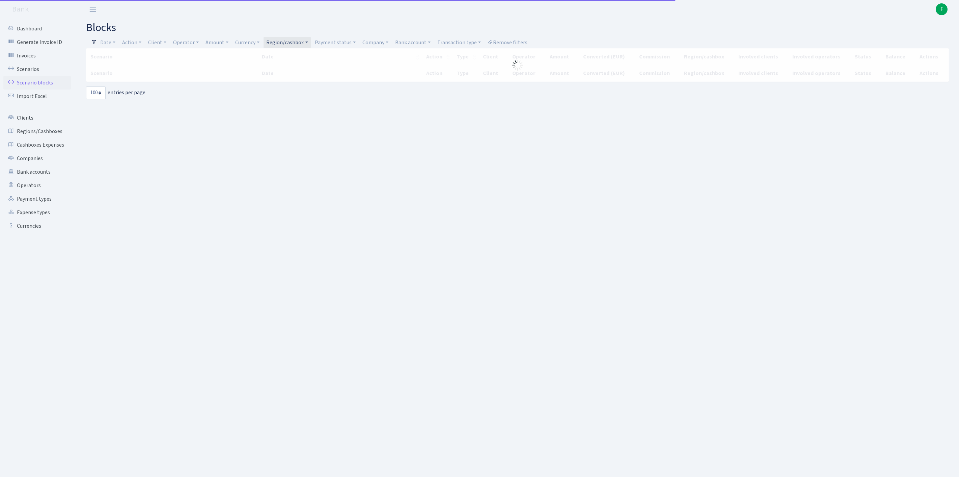
select select "100"
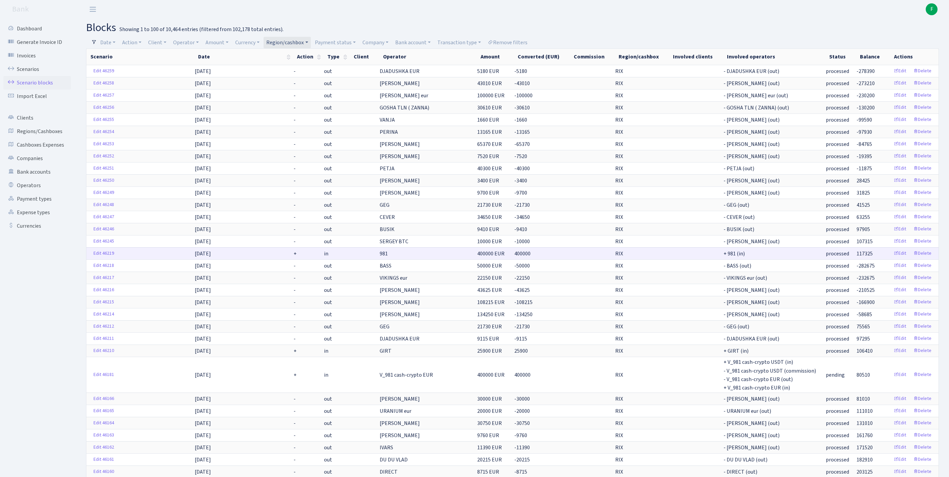
scroll to position [3, 0]
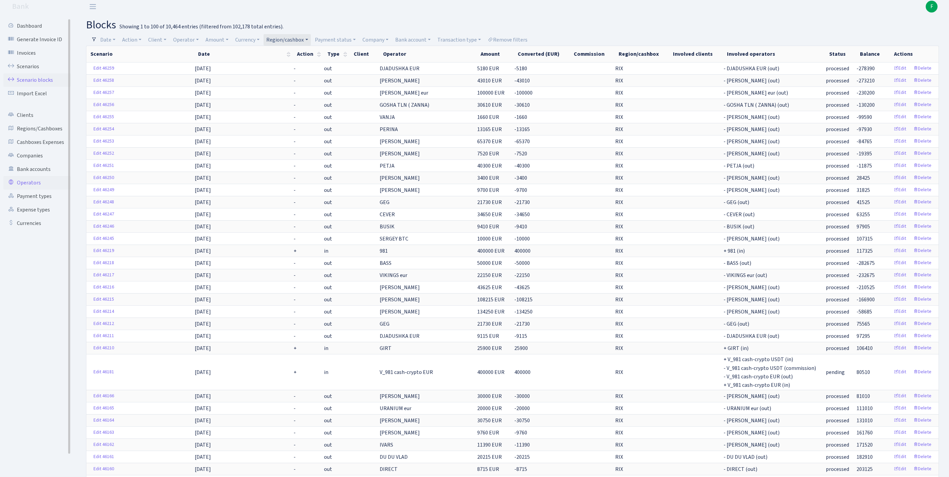
click at [33, 189] on link "Operators" at bounding box center [37, 183] width 68 height 14
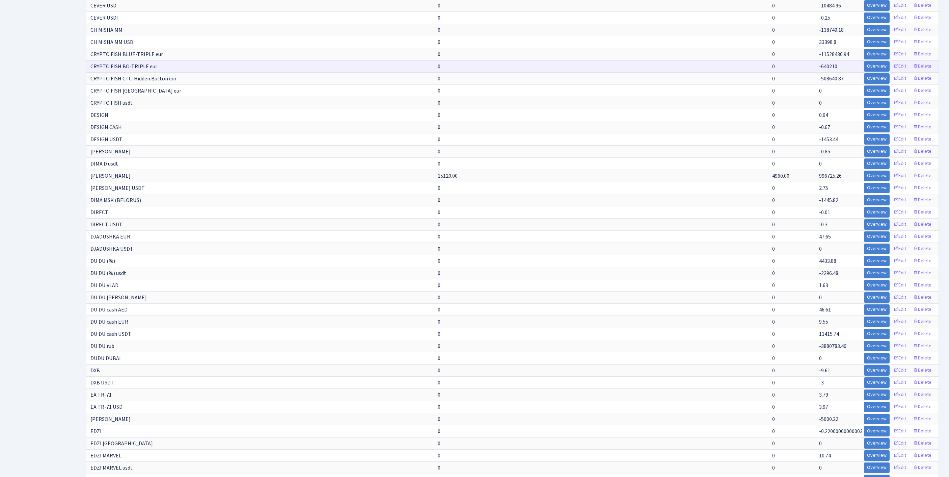
scroll to position [1182, 0]
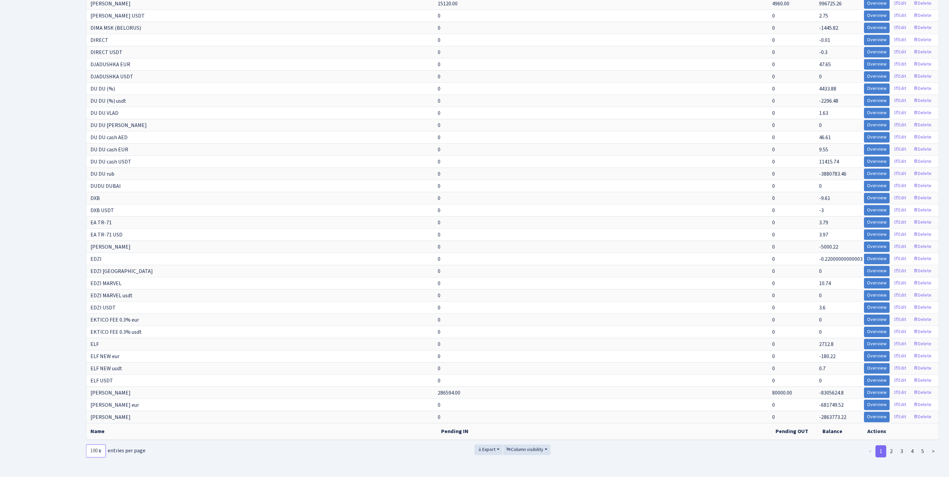
select select "-1"
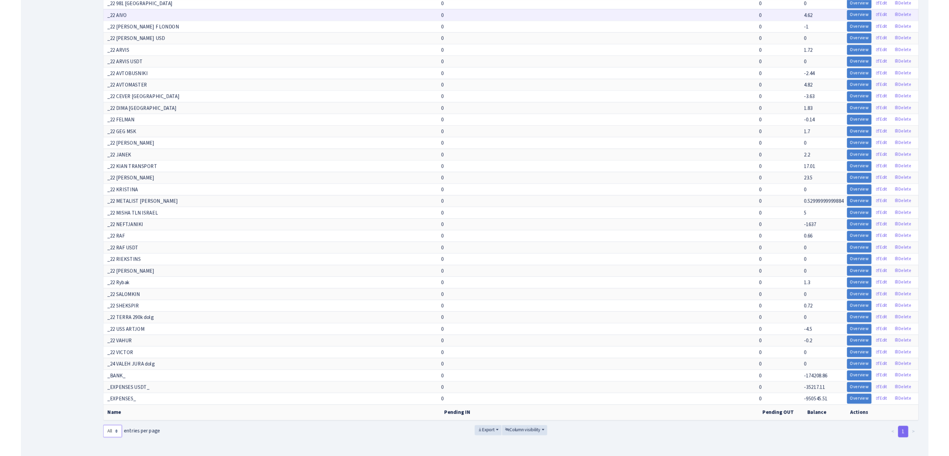
scroll to position [6241, 0]
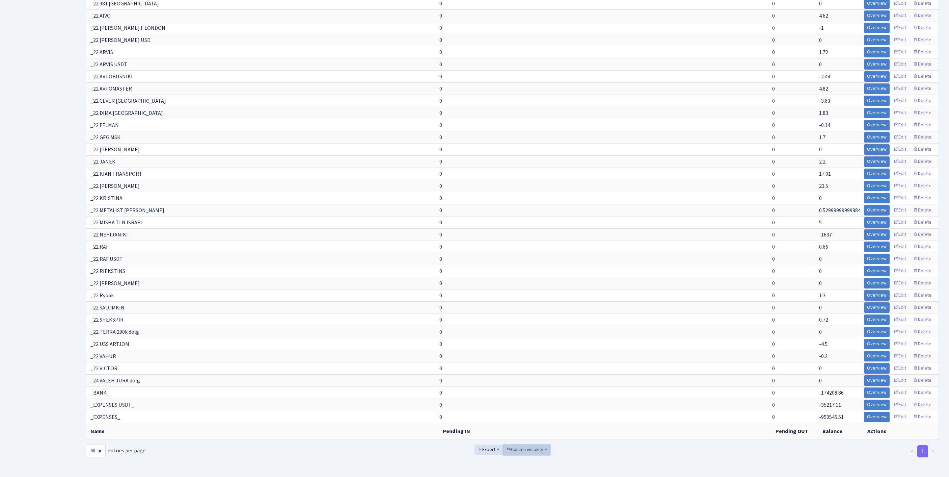
click at [527, 446] on span "Column visibility" at bounding box center [524, 449] width 37 height 7
click at [527, 408] on span "Pending IN" at bounding box center [522, 411] width 23 height 7
click at [535, 418] on span "Pending OUT" at bounding box center [525, 421] width 28 height 7
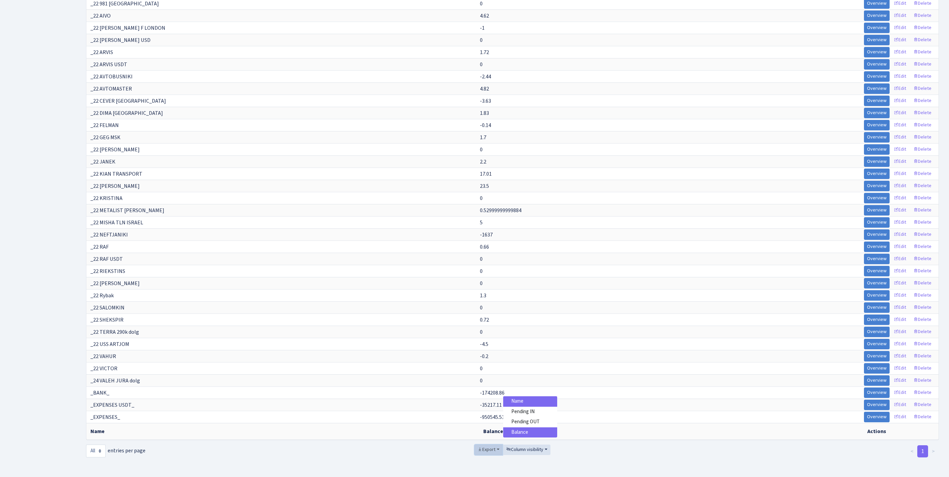
click at [478, 446] on span "Export" at bounding box center [487, 449] width 18 height 7
click at [483, 396] on span "Excel" at bounding box center [488, 399] width 11 height 7
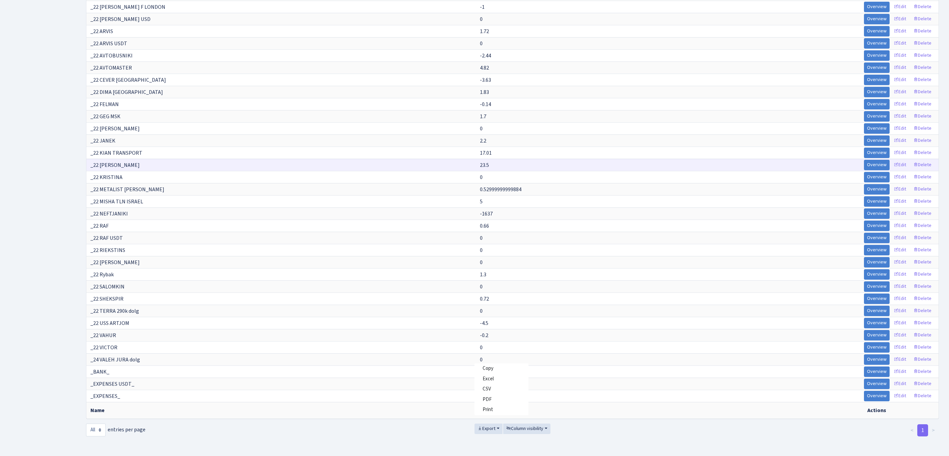
scroll to position [1674, 0]
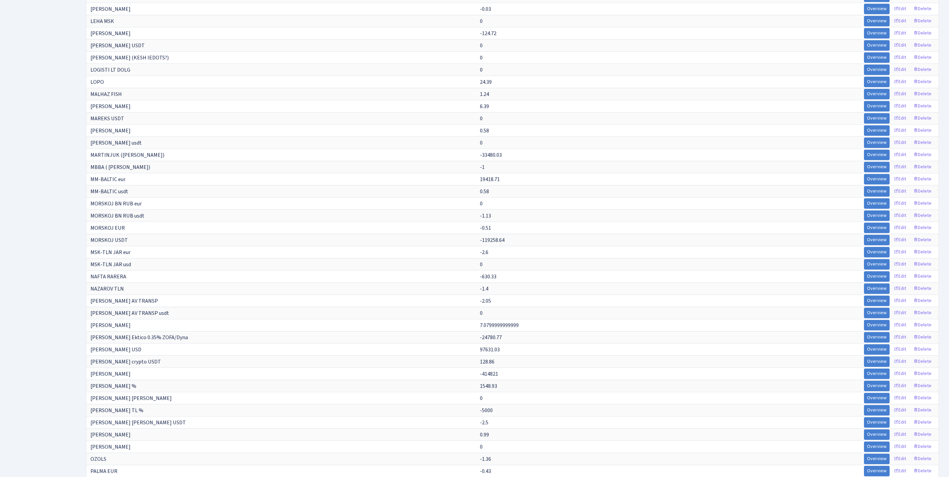
click at [19, 113] on ul "Dashboard Generate Invoice ID Invoices Scenarios Scenario blocks Import Excel C…" at bounding box center [37, 319] width 68 height 5340
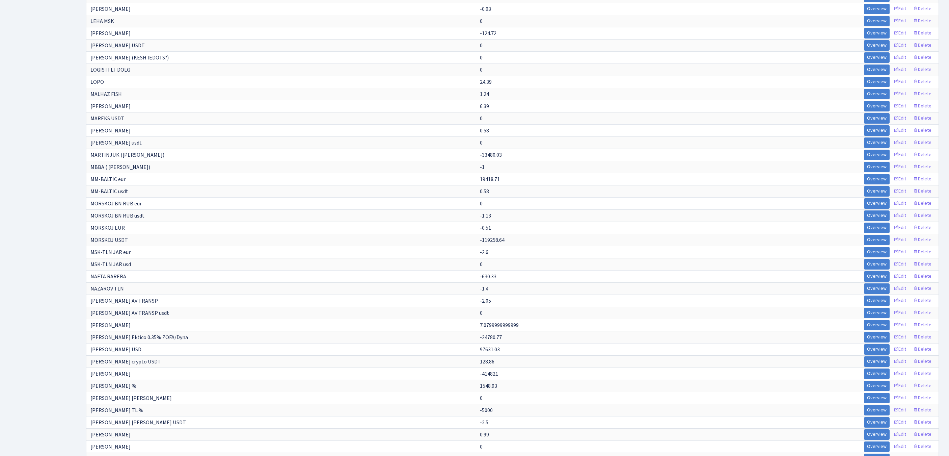
scroll to position [2676, 0]
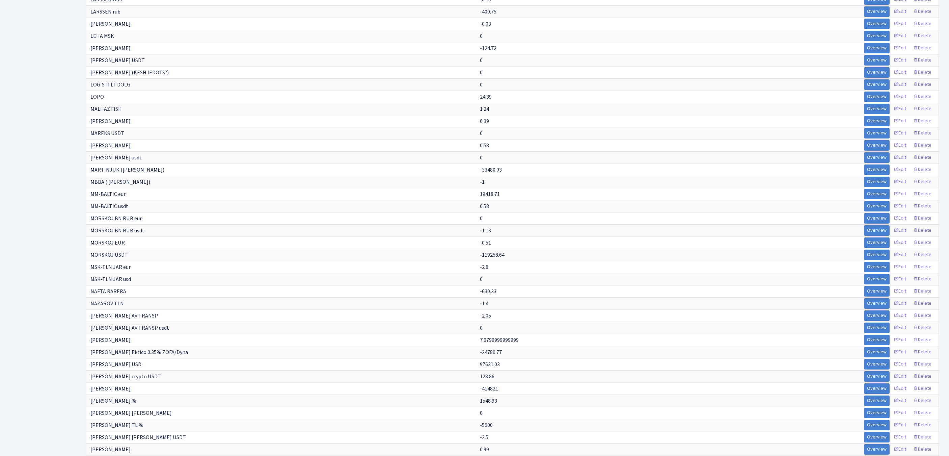
scroll to position [4591, 0]
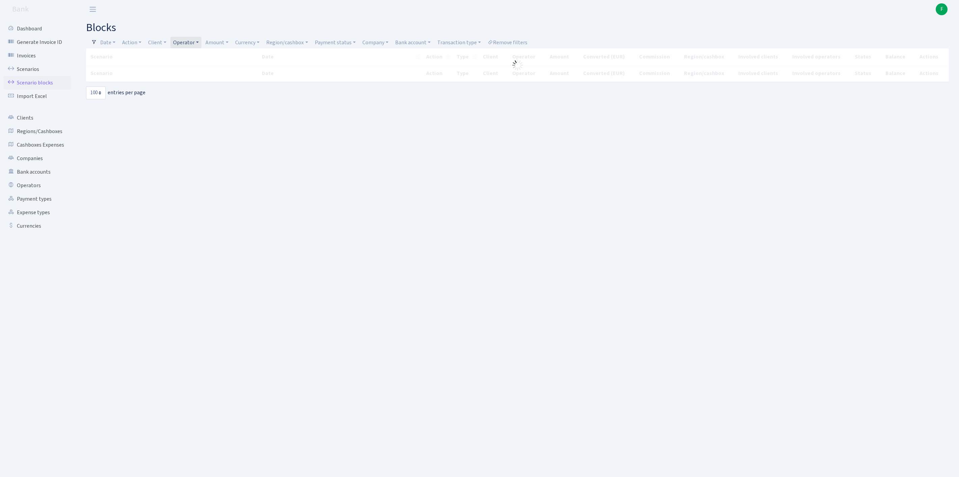
select select "100"
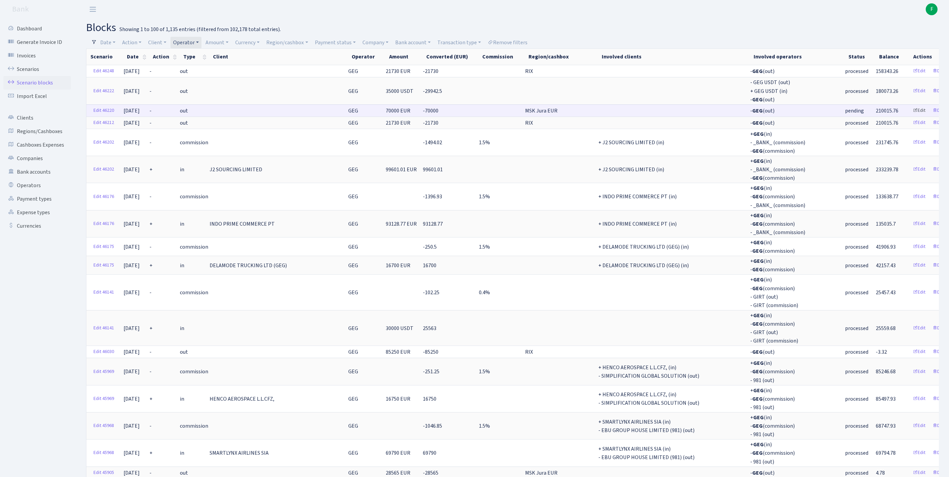
click at [910, 116] on link "Edit" at bounding box center [919, 110] width 19 height 10
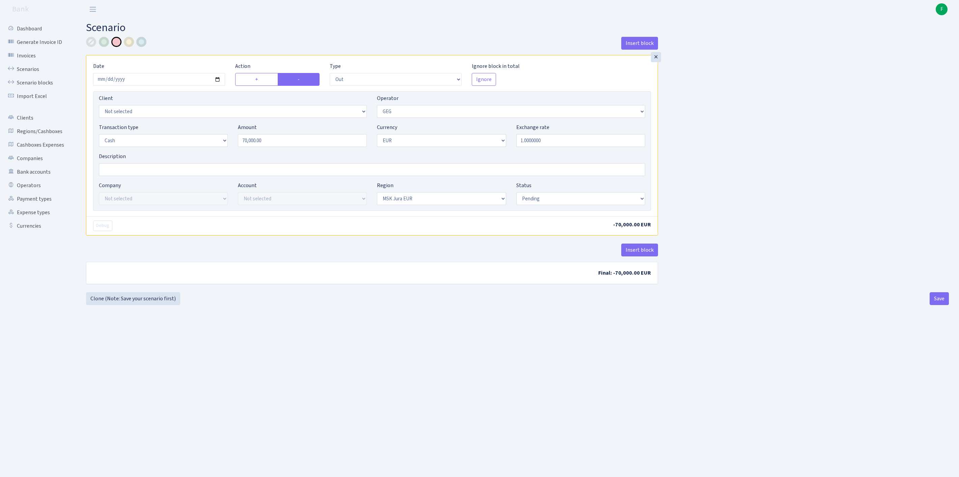
select select "out"
select select "65"
select select "1"
select select "16"
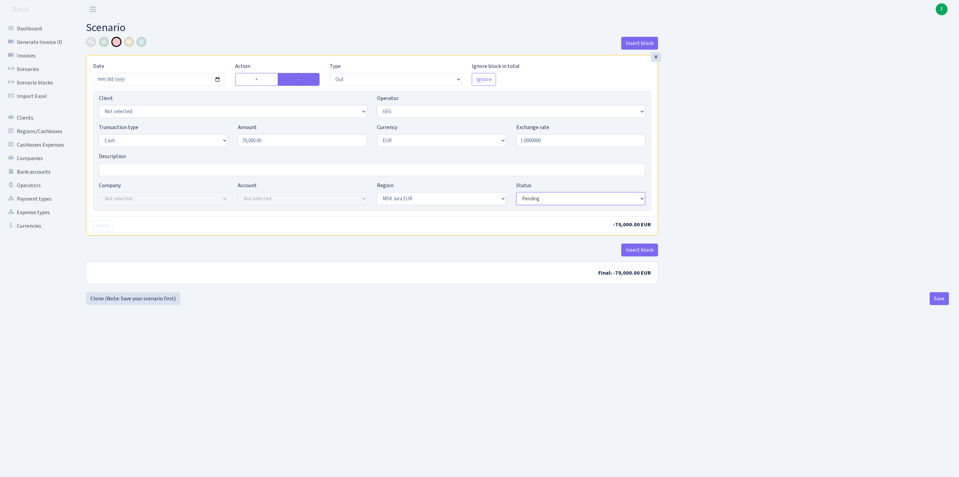
select select "processed"
click at [939, 305] on button "Save" at bounding box center [939, 298] width 19 height 13
select select "out"
select select "65"
select select "1"
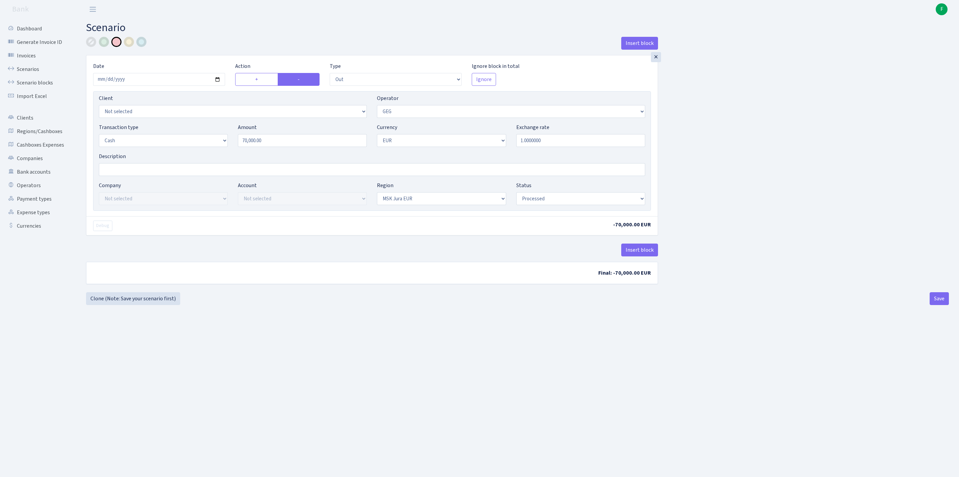
select select "1"
select select "16"
select select "processed"
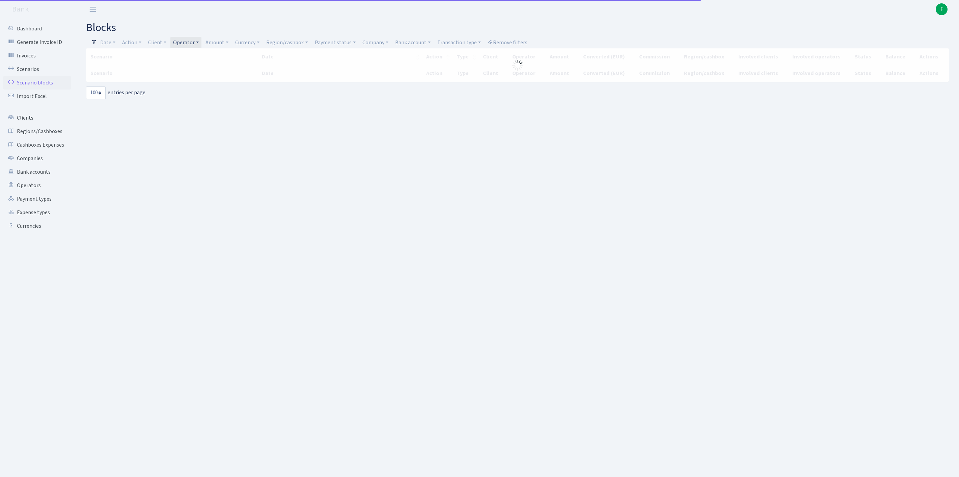
select select "100"
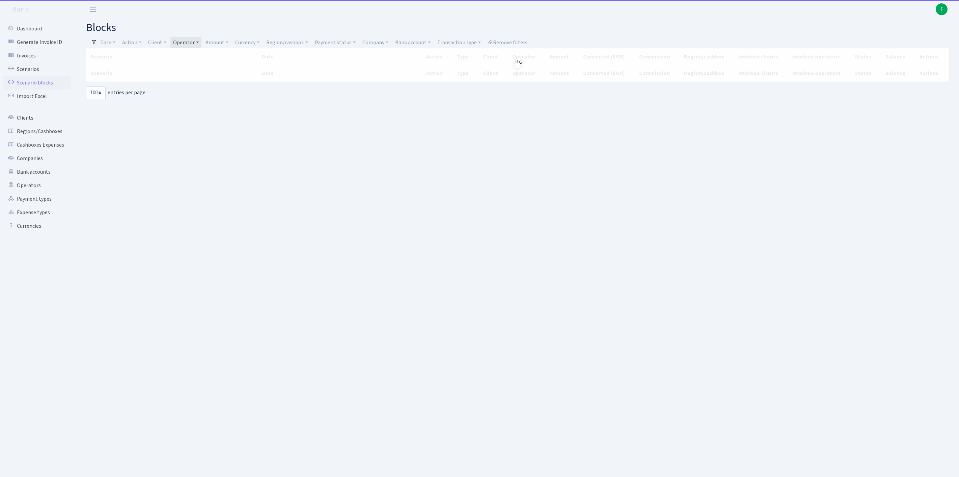
select select "100"
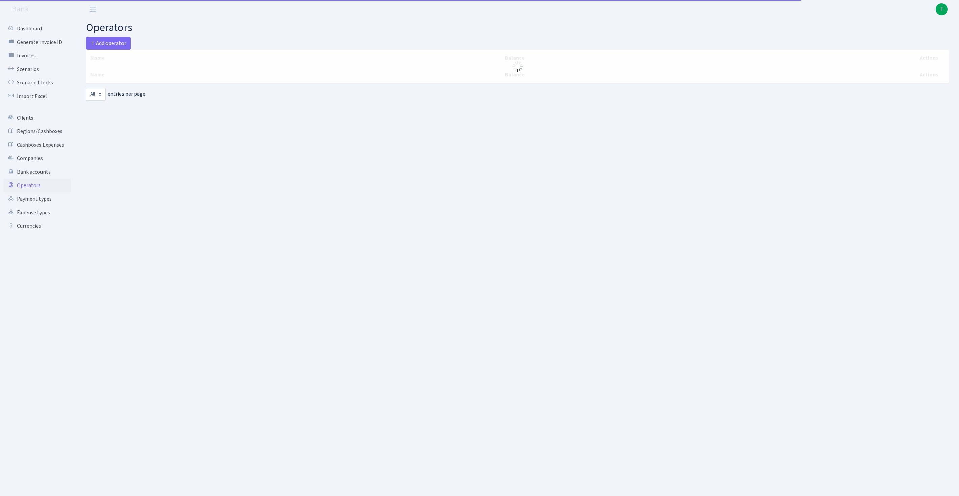
select select "-1"
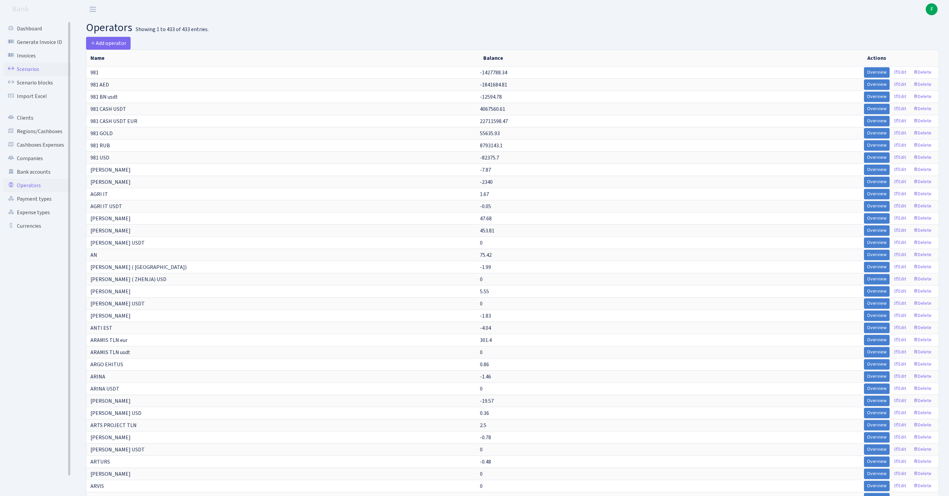
click at [34, 74] on link "Scenarios" at bounding box center [37, 69] width 68 height 14
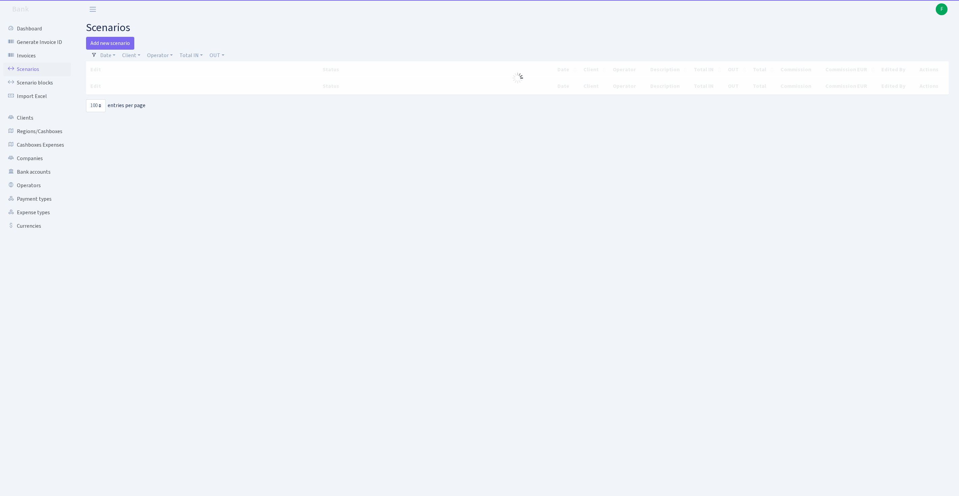
select select "100"
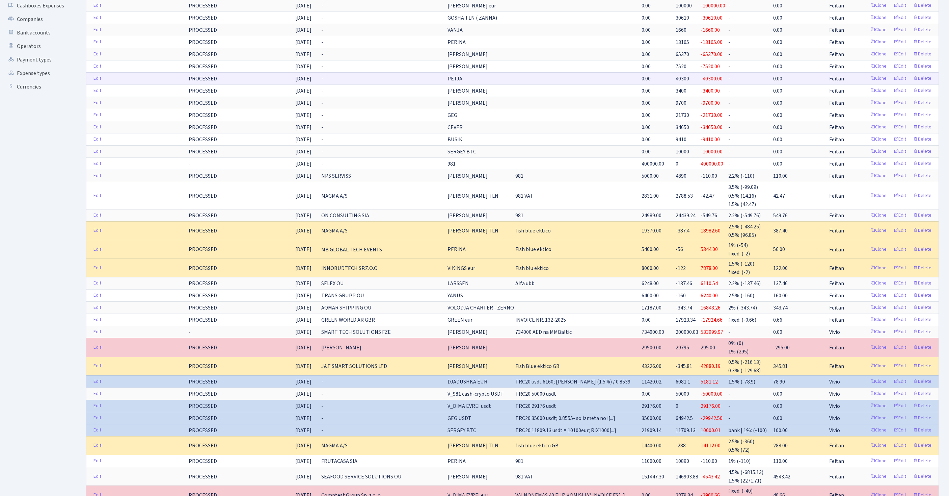
scroll to position [160, 0]
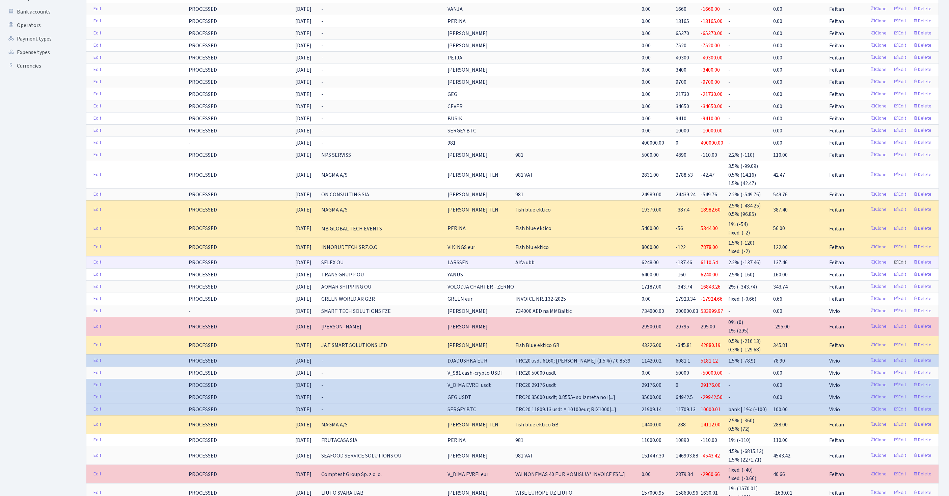
click at [891, 267] on link "Edit" at bounding box center [900, 262] width 19 height 10
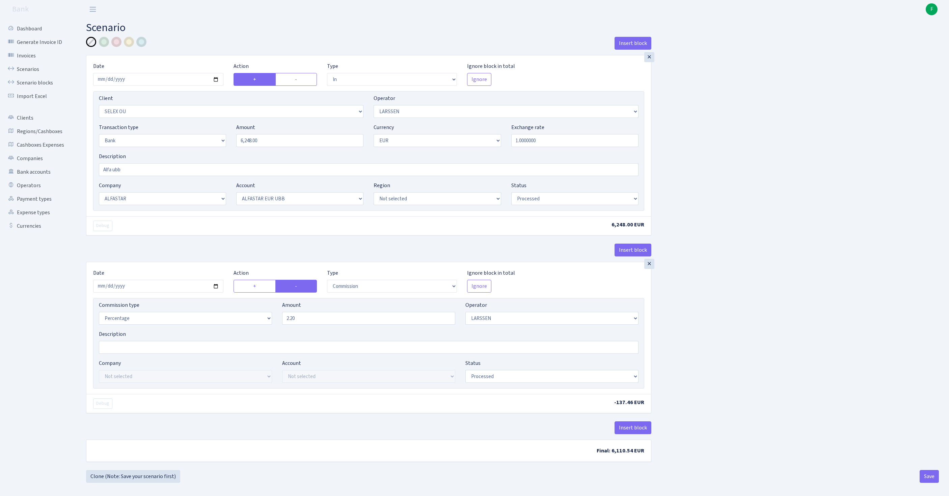
select select "in"
select select "1463"
select select "36"
select select "2"
select select "1"
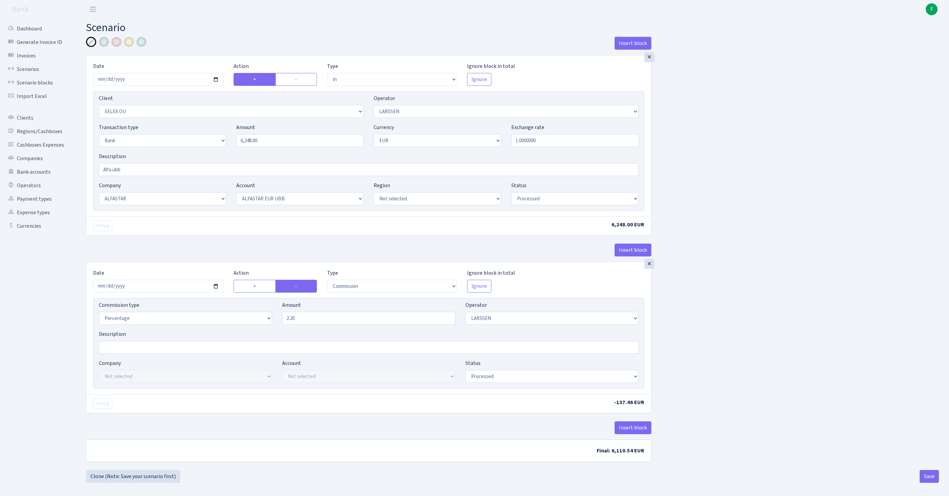
select select "14"
select select "42"
select select "processed"
select select "commission"
select select "36"
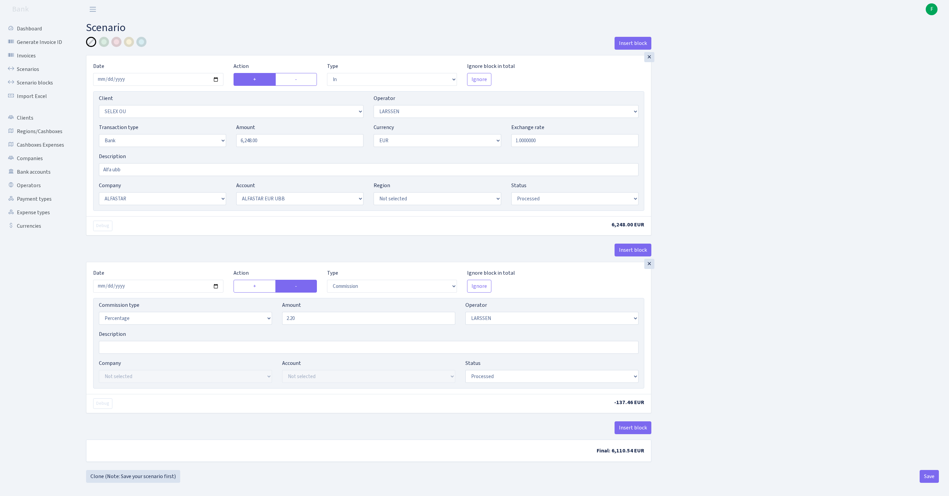
select select "processed"
click at [33, 74] on link "Scenarios" at bounding box center [37, 69] width 68 height 14
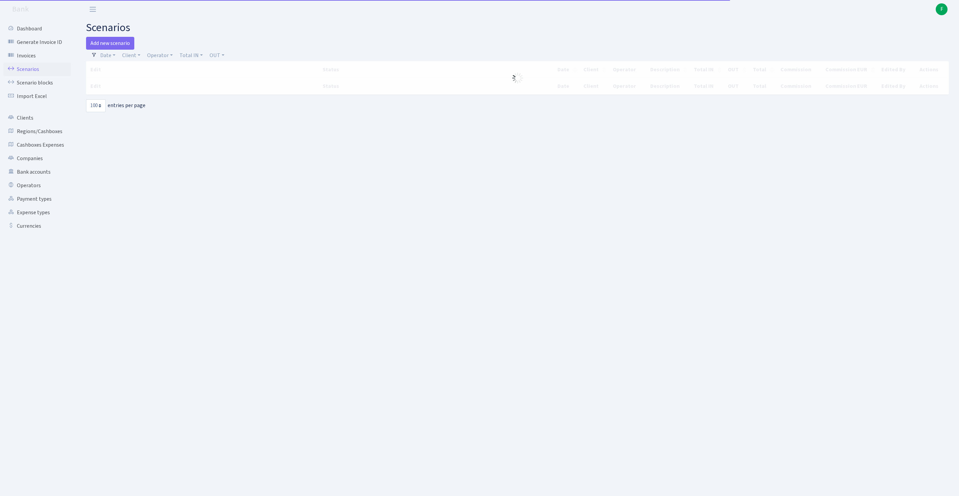
select select "100"
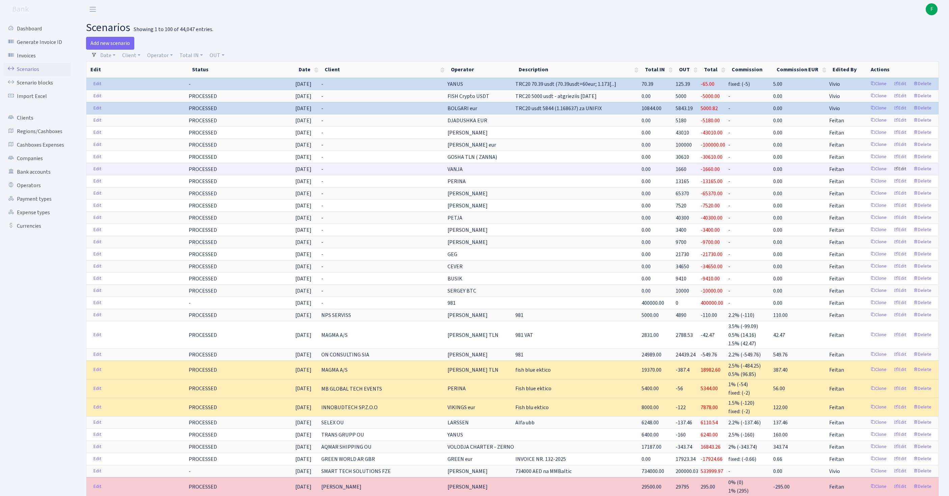
click at [894, 174] on link "Edit" at bounding box center [900, 169] width 19 height 10
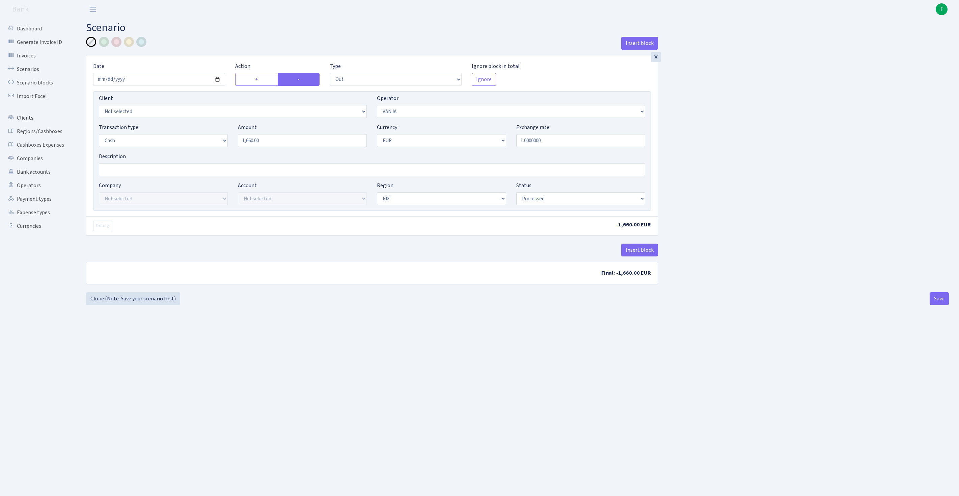
select select "out"
select select "3"
select select "1"
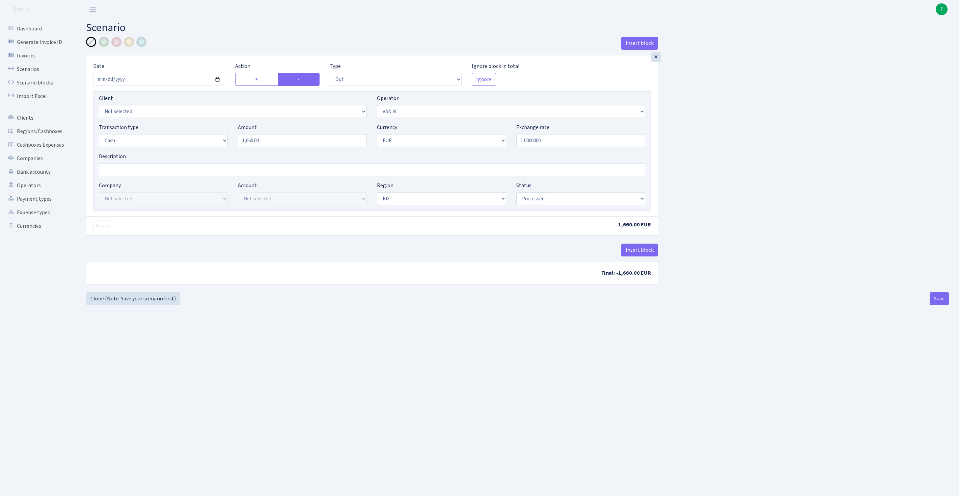
select select "processed"
select select "121"
click at [122, 176] on input "Description" at bounding box center [372, 169] width 547 height 13
type input "JUR IZDEVUMI [PERSON_NAME] IEDEVA"
click at [932, 305] on button "Save" at bounding box center [939, 298] width 19 height 13
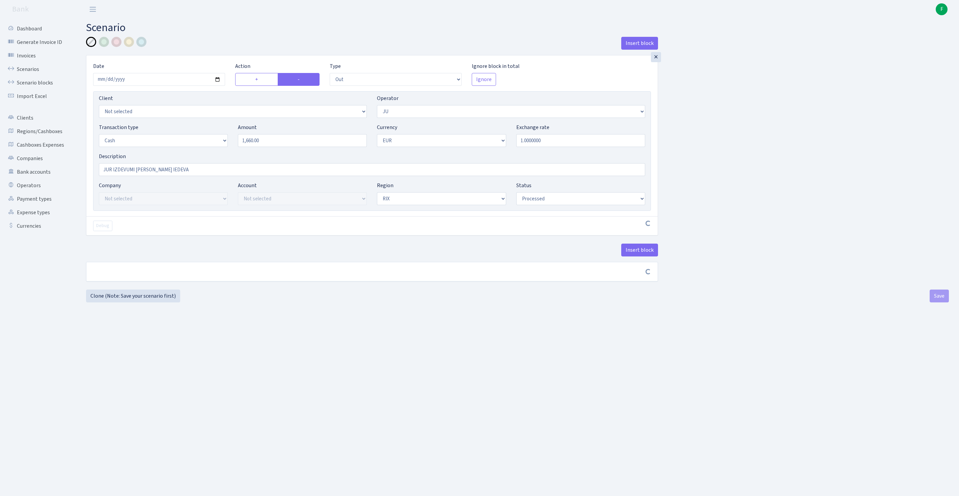
select select "out"
select select "121"
select select "1"
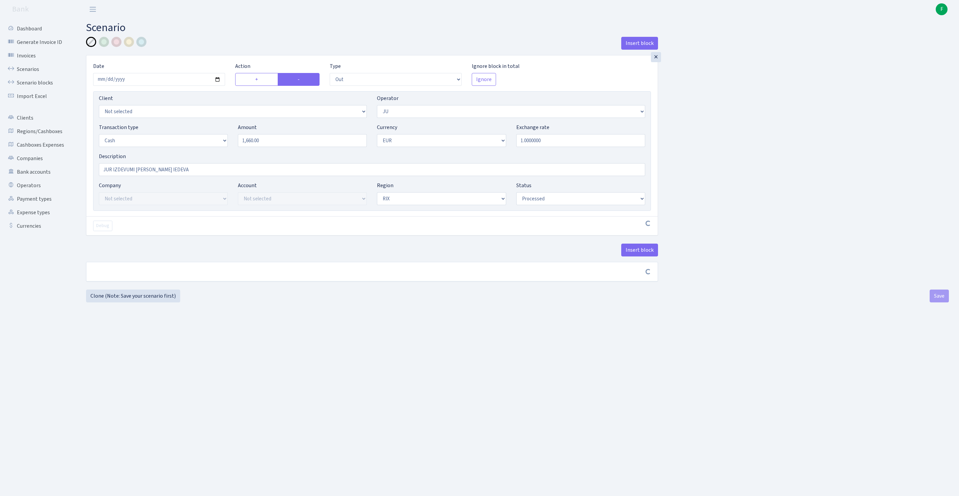
select select "processed"
click at [31, 76] on link "Scenarios" at bounding box center [37, 69] width 68 height 14
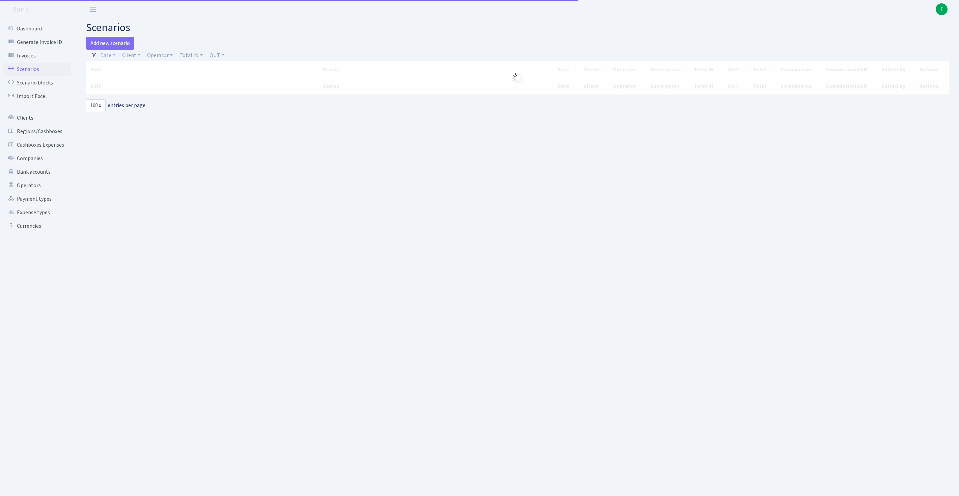
select select "100"
